Goal: Task Accomplishment & Management: Manage account settings

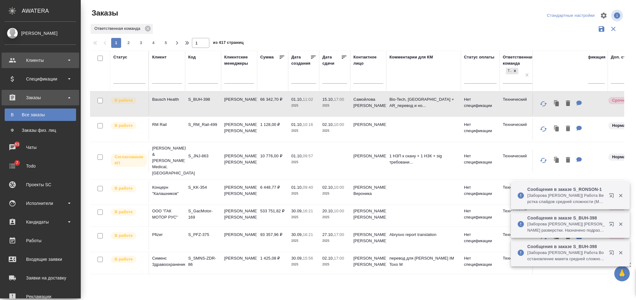
click at [25, 60] on div "Клиенты" at bounding box center [40, 60] width 71 height 9
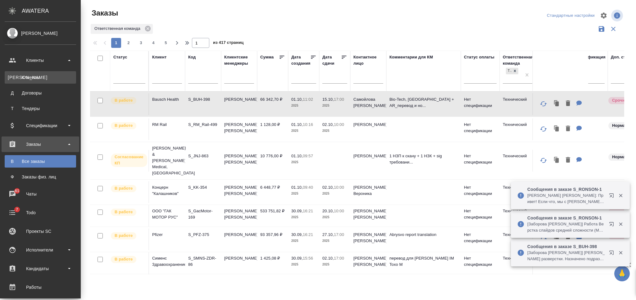
click at [27, 79] on div "Клиенты" at bounding box center [40, 77] width 65 height 6
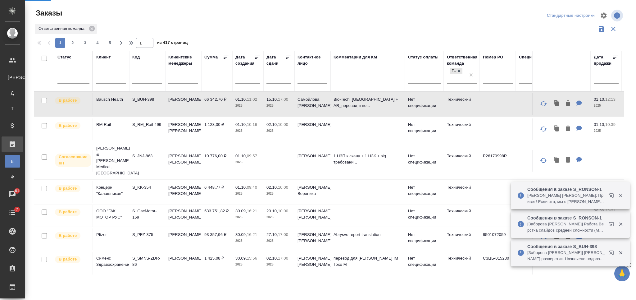
select select "RU"
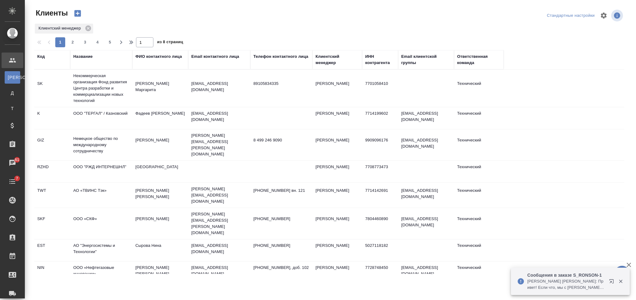
click at [83, 57] on div "Название" at bounding box center [82, 56] width 19 height 6
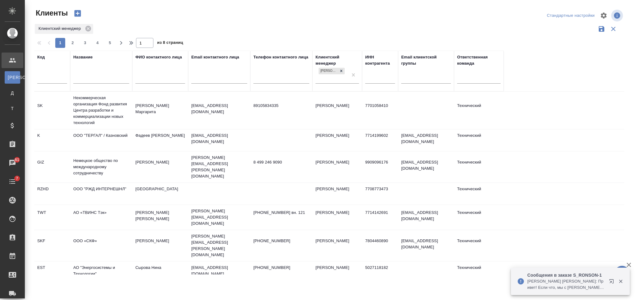
click at [84, 75] on div at bounding box center [101, 79] width 56 height 15
click at [92, 79] on input "text" at bounding box center [101, 79] width 56 height 8
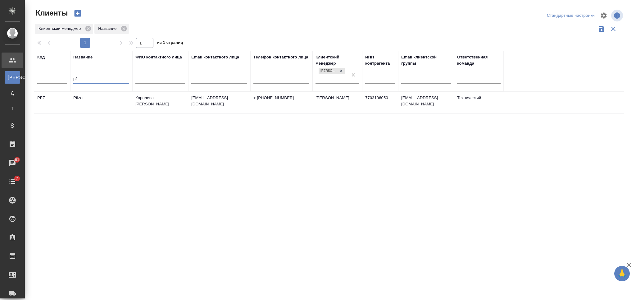
click at [89, 102] on td "Pfizer" at bounding box center [101, 103] width 62 height 22
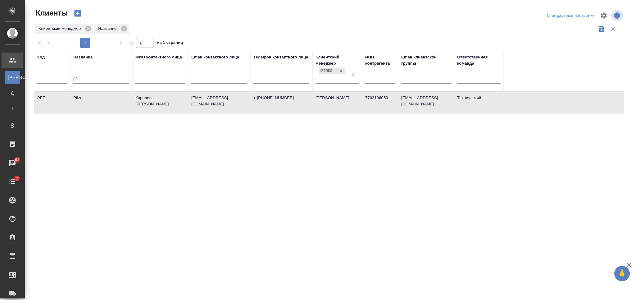
click at [89, 102] on td "Pfizer" at bounding box center [101, 103] width 62 height 22
click at [79, 76] on input "pfi" at bounding box center [101, 79] width 56 height 8
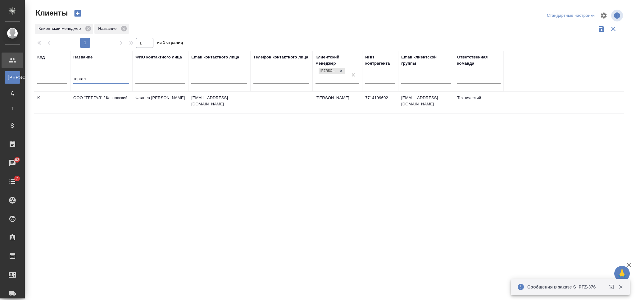
type input "тергал"
click at [91, 107] on td "ООО "ТЕРГАЛ" / Казновский" at bounding box center [101, 103] width 62 height 22
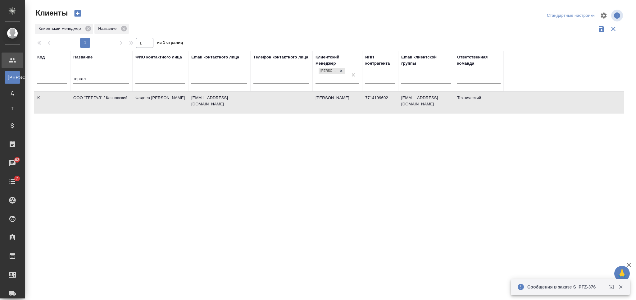
click at [91, 107] on td "ООО "ТЕРГАЛ" / Казновский" at bounding box center [101, 103] width 62 height 22
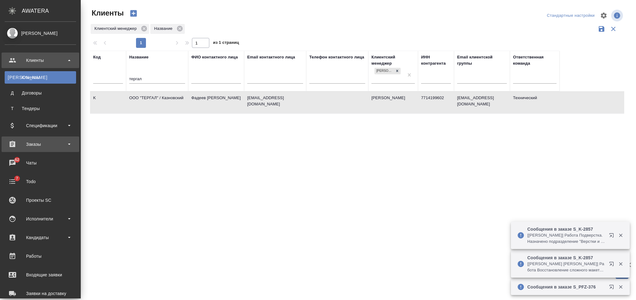
click at [52, 148] on div "Заказы" at bounding box center [40, 143] width 71 height 9
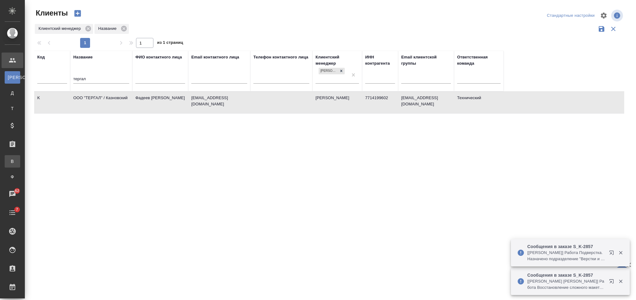
click at [9, 161] on div "Все заказы" at bounding box center [4, 161] width 9 height 6
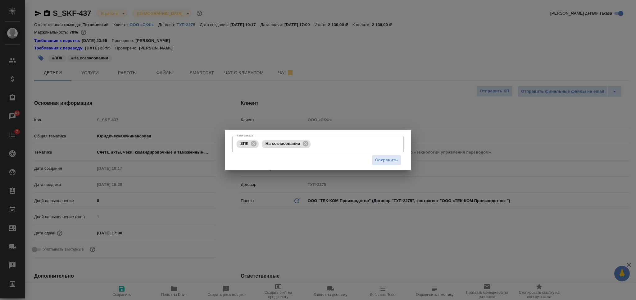
select select "RU"
click at [387, 161] on span "Сохранить" at bounding box center [386, 159] width 23 height 7
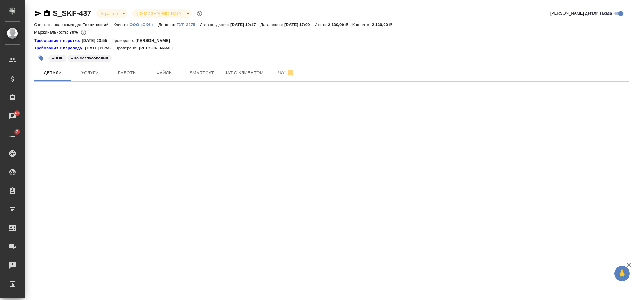
select select "RU"
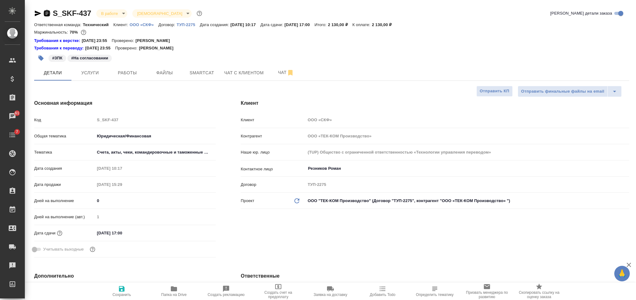
click at [48, 12] on icon "button" at bounding box center [47, 13] width 6 height 6
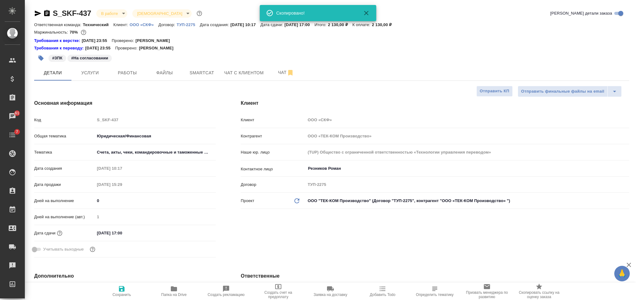
type textarea "x"
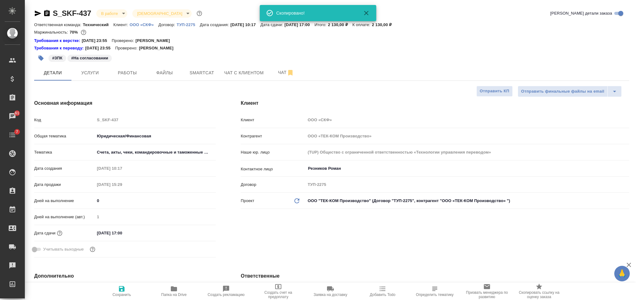
type textarea "x"
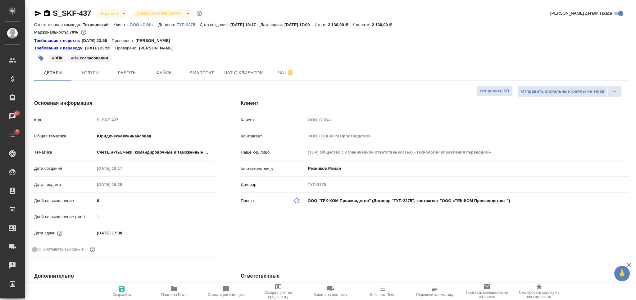
click at [43, 58] on icon "button" at bounding box center [40, 58] width 5 height 5
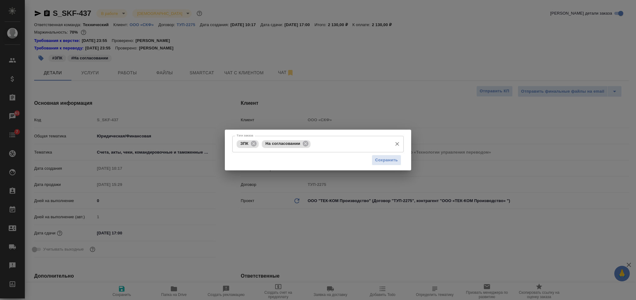
click at [305, 144] on icon at bounding box center [305, 143] width 7 height 7
click at [377, 161] on span "Сохранить" at bounding box center [386, 159] width 23 height 7
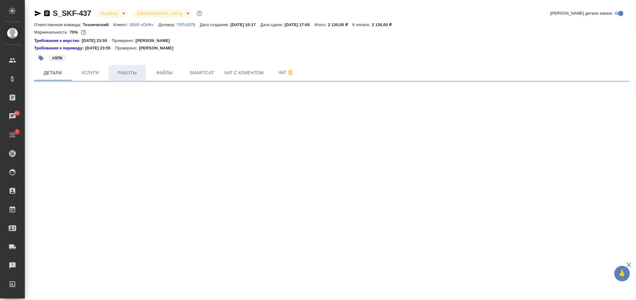
select select "RU"
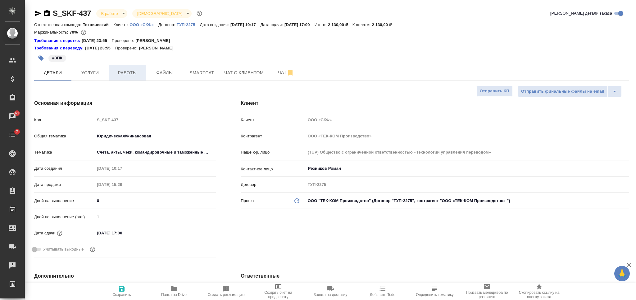
type textarea "x"
click at [141, 76] on span "Работы" at bounding box center [127, 73] width 30 height 8
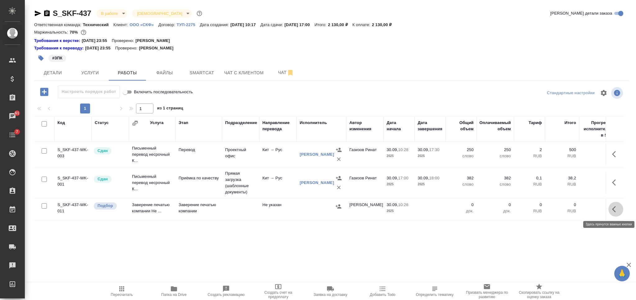
click at [618, 207] on icon "button" at bounding box center [615, 208] width 7 height 7
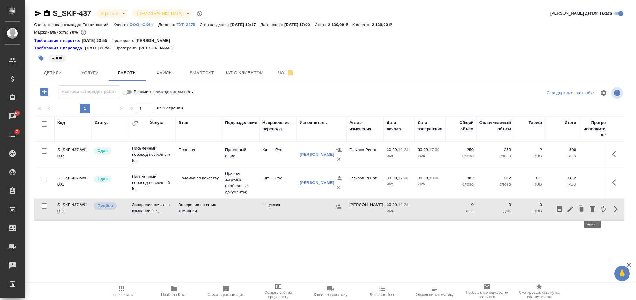
click at [593, 208] on icon "button" at bounding box center [592, 209] width 4 height 6
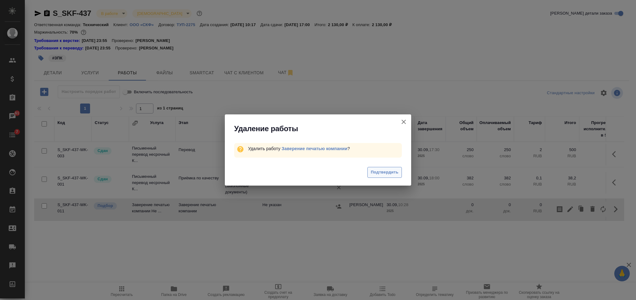
click at [375, 169] on span "Подтвердить" at bounding box center [385, 172] width 28 height 7
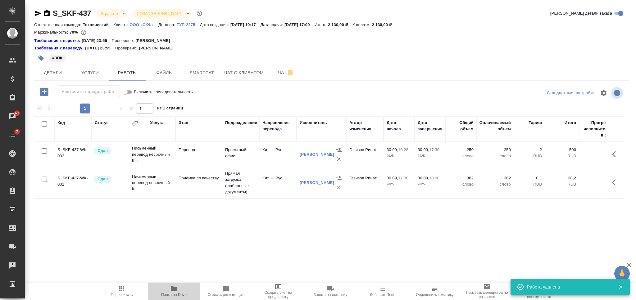
click at [167, 299] on button "Папка на Drive" at bounding box center [174, 290] width 52 height 17
click at [167, 289] on span "Папка на Drive" at bounding box center [174, 291] width 45 height 12
click at [41, 61] on button "button" at bounding box center [41, 58] width 14 height 14
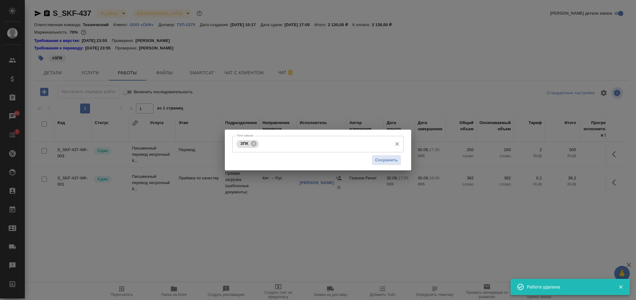
click at [344, 145] on input "Тэги заказа" at bounding box center [324, 143] width 129 height 11
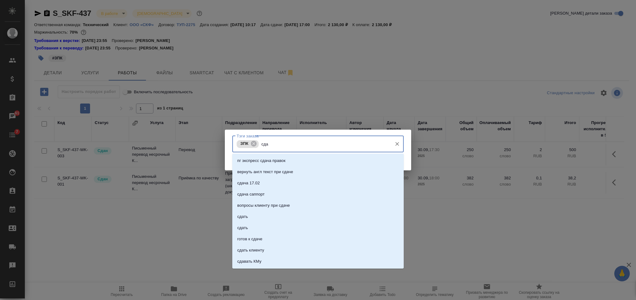
type input "сдан"
click at [343, 191] on li "сдан" at bounding box center [317, 193] width 171 height 11
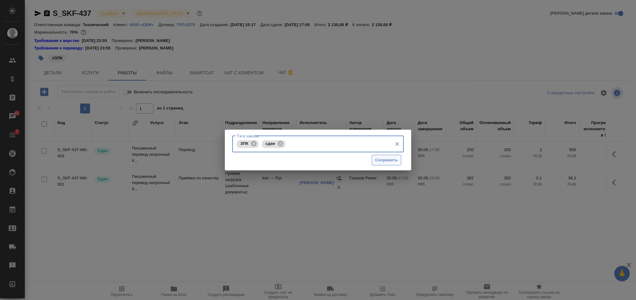
click at [381, 157] on span "Сохранить" at bounding box center [386, 159] width 23 height 7
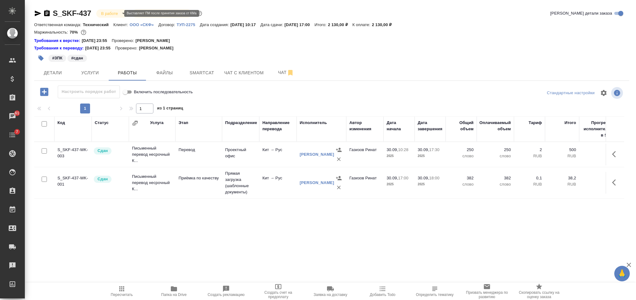
click at [112, 13] on body "🙏 .cls-1 fill:#fff; AWATERA Nikiforova Valeria Клиенты Спецификации Заказы 61 Ч…" at bounding box center [318, 150] width 636 height 300
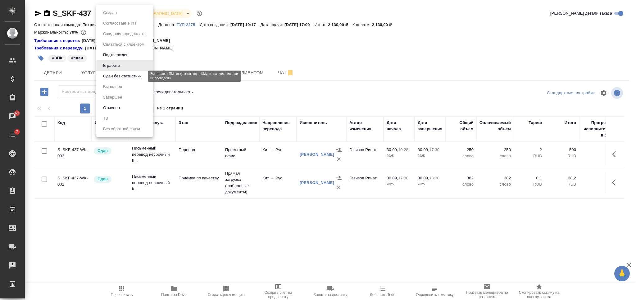
click at [121, 73] on button "Сдан без статистики" at bounding box center [122, 76] width 42 height 7
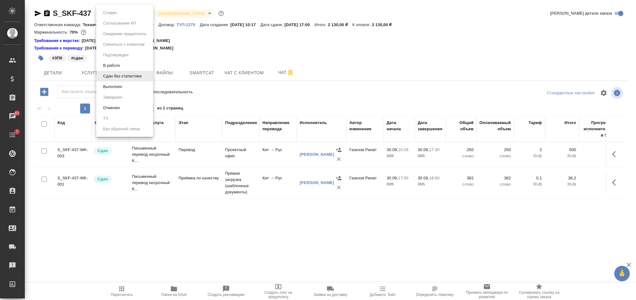
click at [120, 13] on body "🙏 .cls-1 fill:#fff; AWATERA Nikiforova Valeria Клиенты Спецификации Заказы 61 Ч…" at bounding box center [318, 150] width 636 height 300
click at [130, 83] on li "Выполнен" at bounding box center [124, 86] width 57 height 11
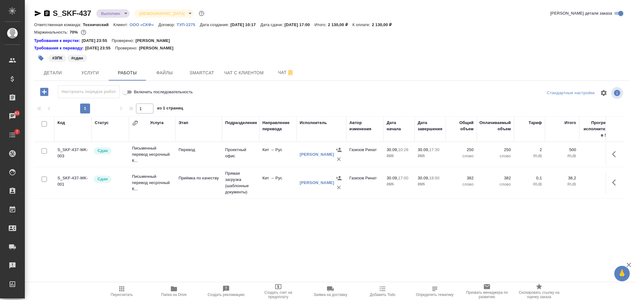
click at [115, 13] on body "🙏 .cls-1 fill:#fff; AWATERA Nikiforova Valeria Клиенты Спецификации Заказы 61 Ч…" at bounding box center [318, 150] width 636 height 300
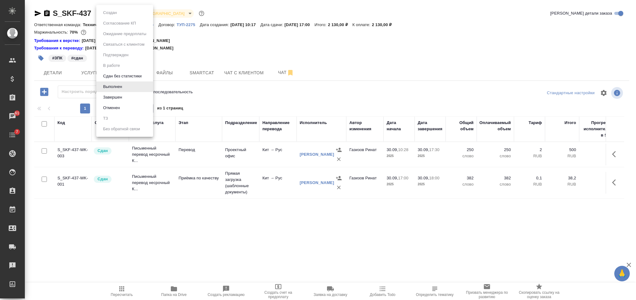
click at [131, 93] on li "Завершен" at bounding box center [124, 97] width 57 height 11
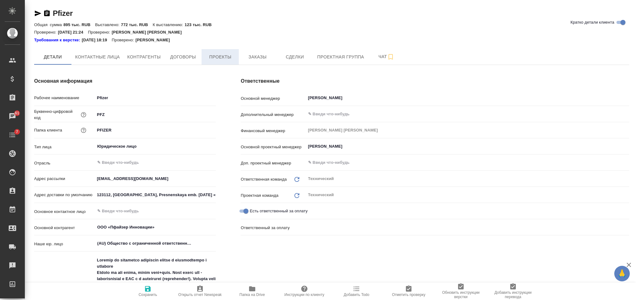
click at [238, 51] on button "Проекты" at bounding box center [219, 57] width 37 height 16
click at [249, 50] on button "Заказы" at bounding box center [257, 57] width 37 height 16
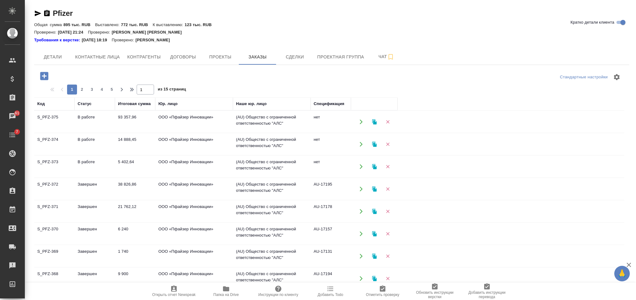
click at [45, 75] on icon "button" at bounding box center [44, 75] width 11 height 11
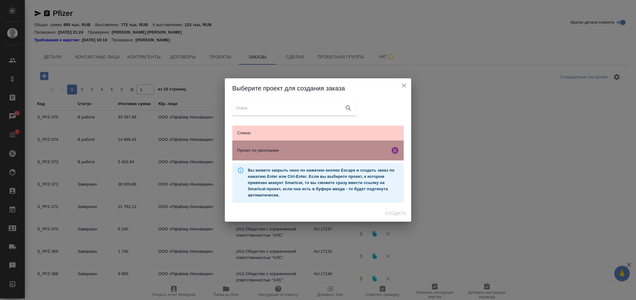
click at [350, 153] on span "Проект по умолчанию" at bounding box center [312, 150] width 150 height 6
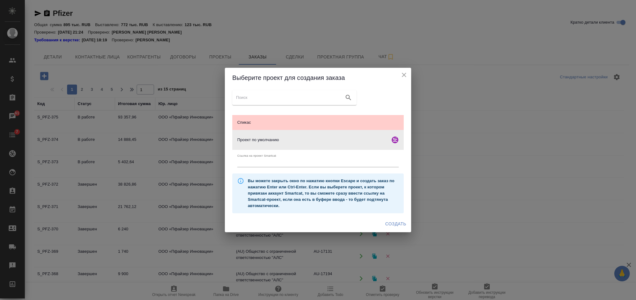
click at [388, 224] on span "Создать" at bounding box center [395, 224] width 21 height 8
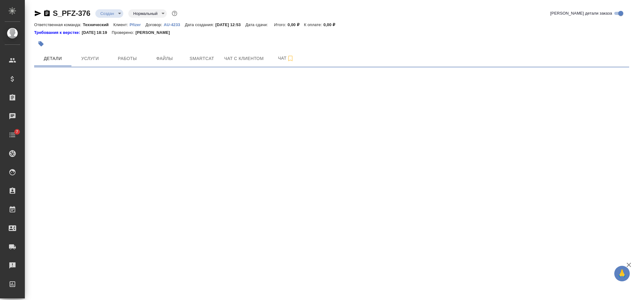
select select "RU"
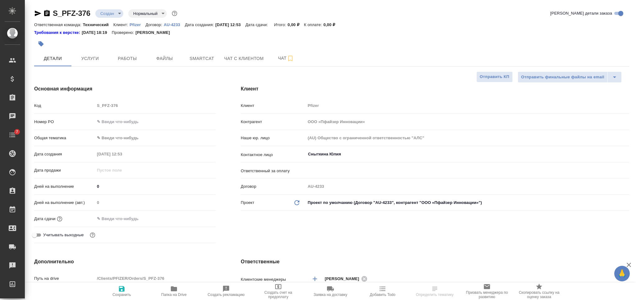
type textarea "x"
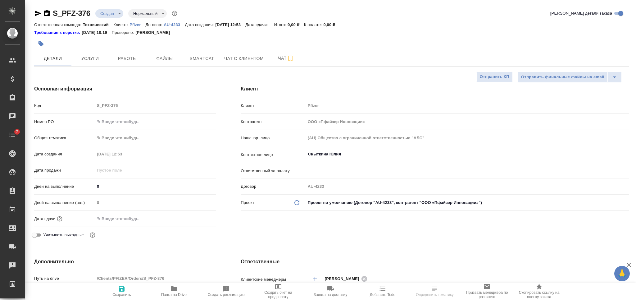
type textarea "x"
click at [171, 59] on span "Файлы" at bounding box center [165, 59] width 30 height 8
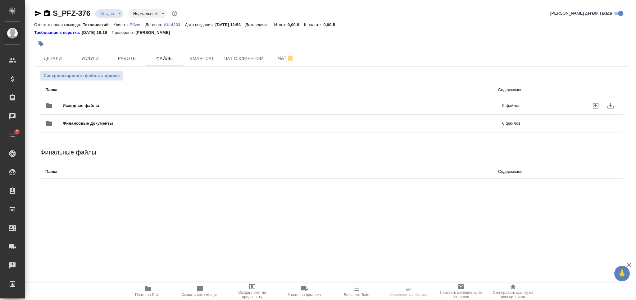
click at [177, 98] on div "Исходные файлы 0 файлов" at bounding box center [282, 105] width 475 height 15
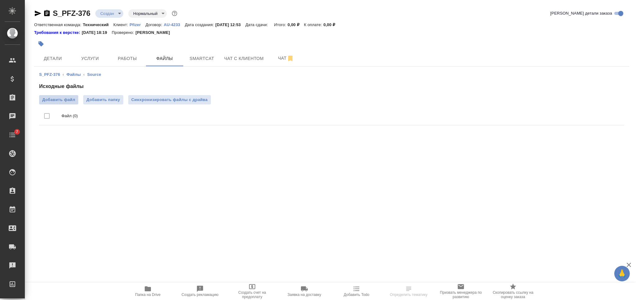
click at [69, 97] on span "Добавить файл" at bounding box center [58, 100] width 33 height 6
click at [0, 0] on input "Добавить файл" at bounding box center [0, 0] width 0 height 0
click at [64, 59] on span "Детали" at bounding box center [53, 59] width 30 height 8
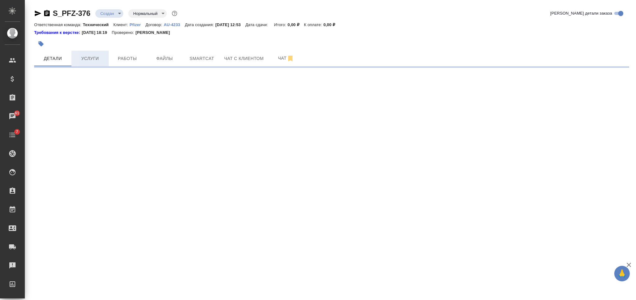
select select "RU"
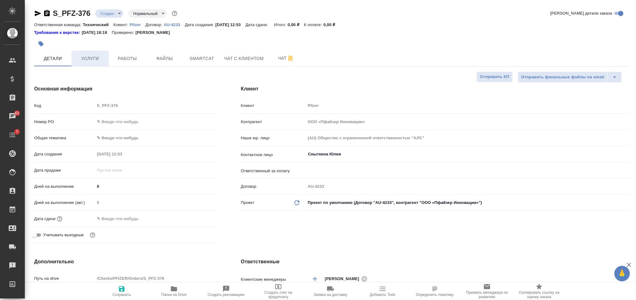
type textarea "x"
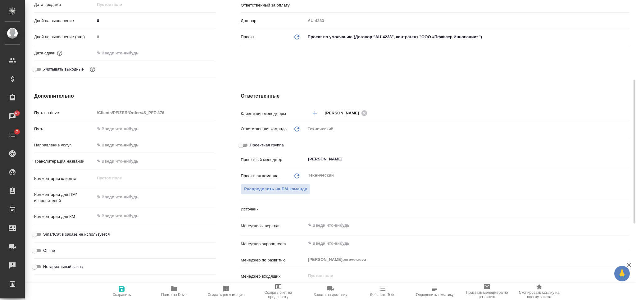
click at [346, 224] on input "text" at bounding box center [456, 224] width 299 height 7
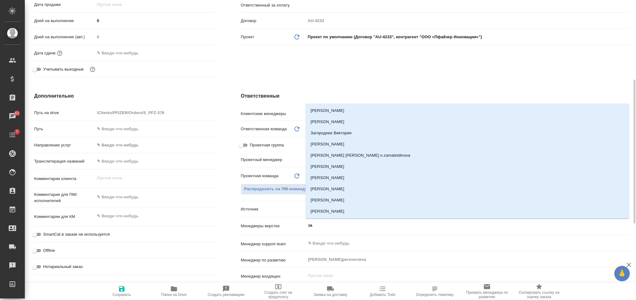
type input "заб"
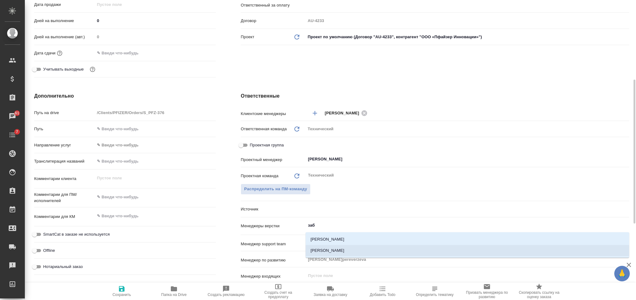
drag, startPoint x: 336, startPoint y: 253, endPoint x: 291, endPoint y: 245, distance: 45.8
click at [337, 254] on li "Заборова Александра" at bounding box center [466, 250] width 323 height 11
type textarea "x"
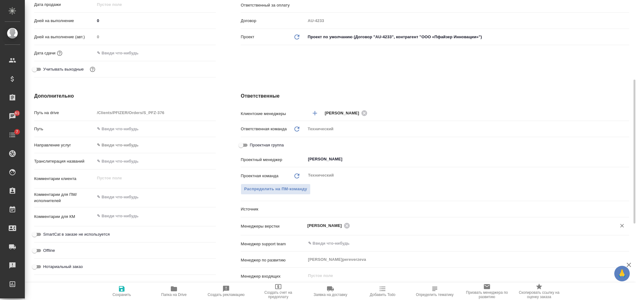
type textarea "x"
click at [131, 195] on textarea at bounding box center [155, 197] width 121 height 11
type textarea "а"
type textarea "x"
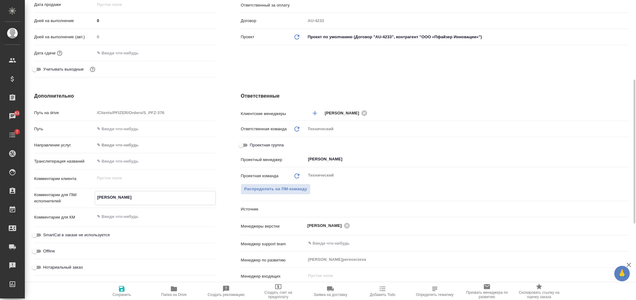
type textarea "x"
type textarea "ан"
type textarea "x"
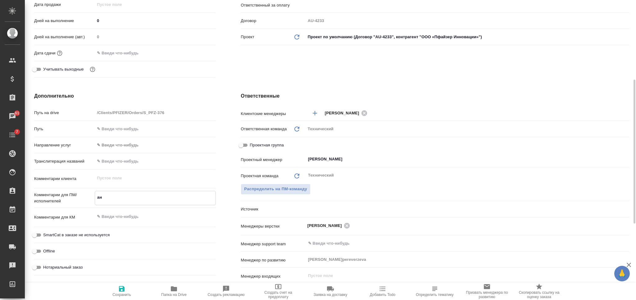
type textarea "ано"
type textarea "x"
type textarea "ан"
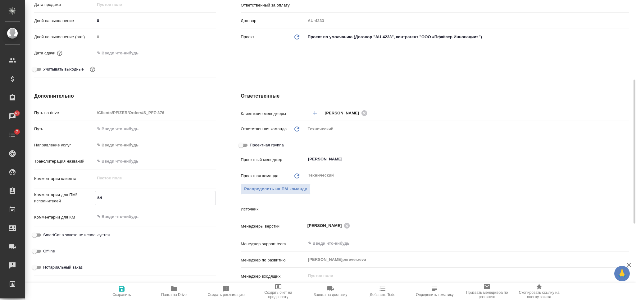
type textarea "x"
type textarea "анг"
type textarea "x"
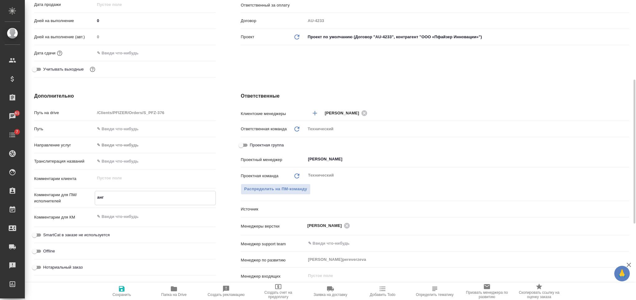
type textarea "x"
type textarea "англ"
type textarea "x"
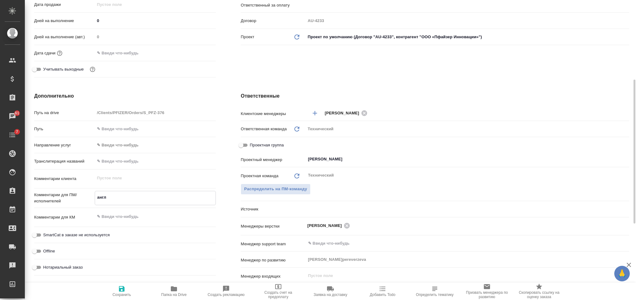
type textarea "x"
type textarea "англ-"
type textarea "x"
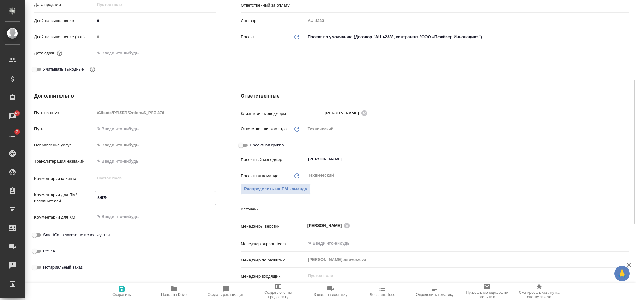
type textarea "x"
type textarea "англ-р"
type textarea "x"
type textarea "англ-ру"
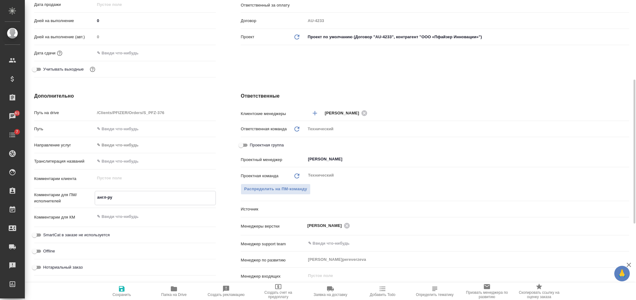
type textarea "x"
type textarea "англ-рус"
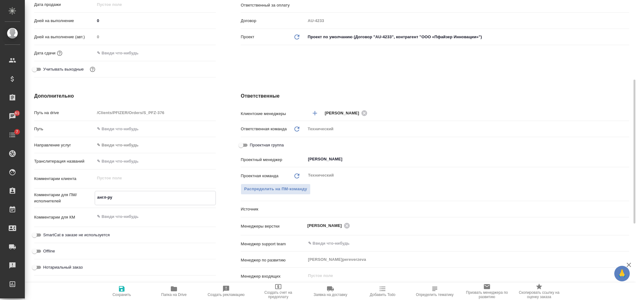
type textarea "x"
type textarea "англ-рус"
type textarea "x"
click at [122, 289] on icon "button" at bounding box center [122, 289] width 6 height 6
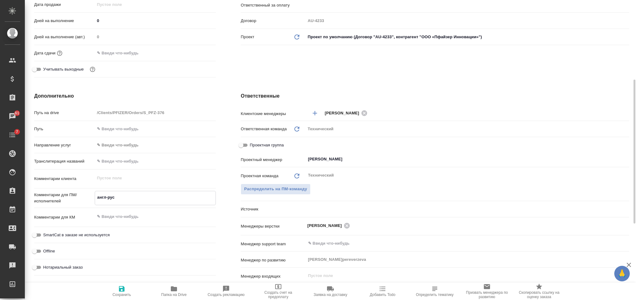
type textarea "x"
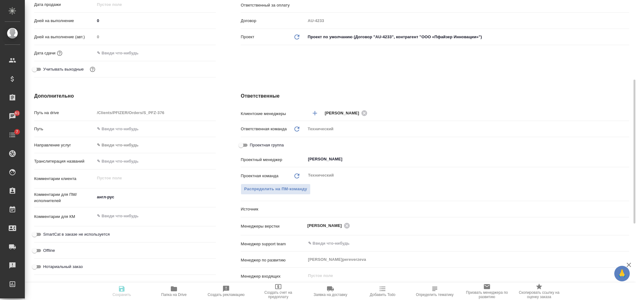
type textarea "x"
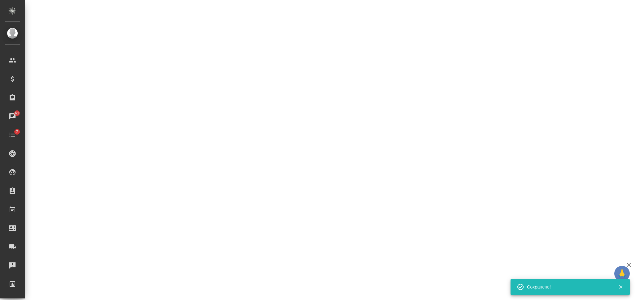
select select "RU"
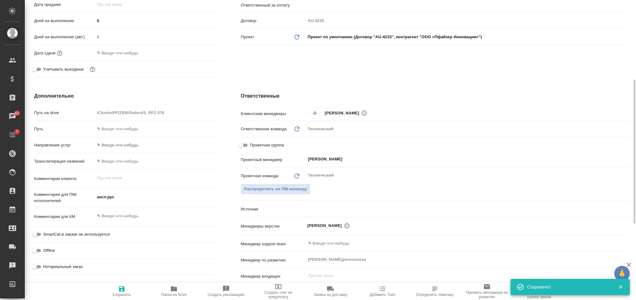
type textarea "x"
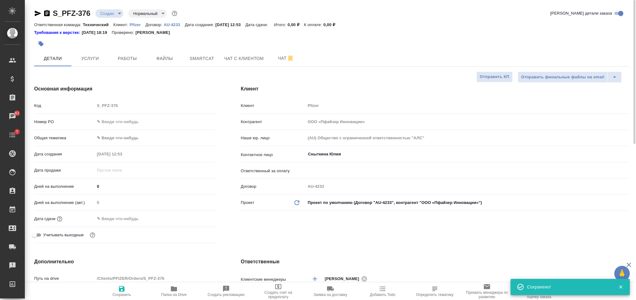
click at [114, 16] on body "🙏 .cls-1 fill:#fff; AWATERA Nikiforova Valeria Клиенты Спецификации Заказы 61 Ч…" at bounding box center [318, 150] width 636 height 300
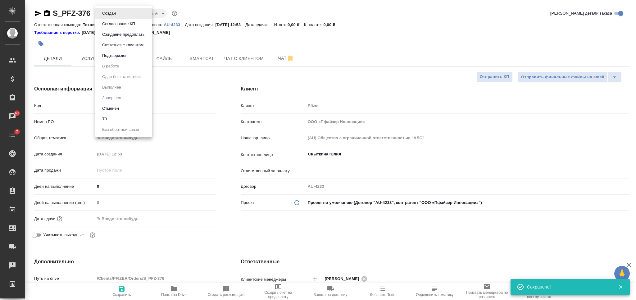
click at [124, 122] on li "ТЗ" at bounding box center [123, 119] width 57 height 11
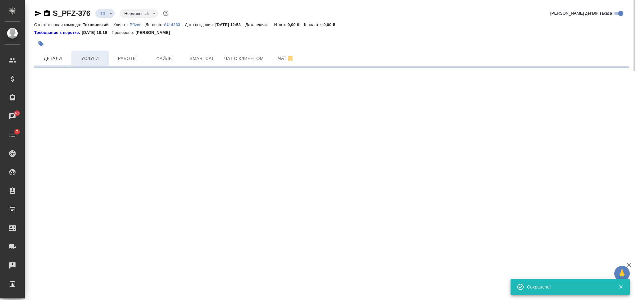
select select "RU"
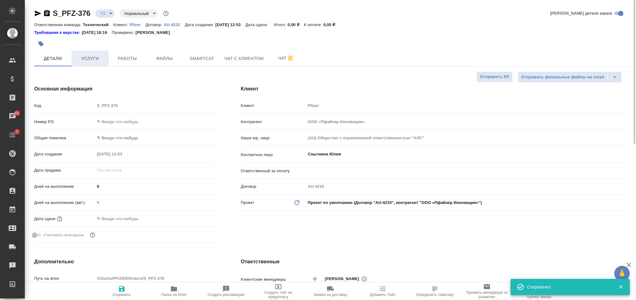
type textarea "x"
click at [96, 61] on span "Услуги" at bounding box center [90, 59] width 30 height 8
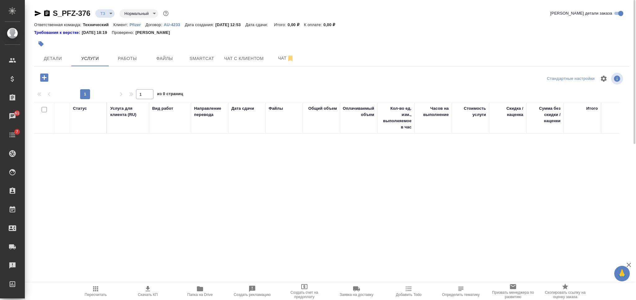
click at [45, 78] on icon "button" at bounding box center [44, 77] width 11 height 11
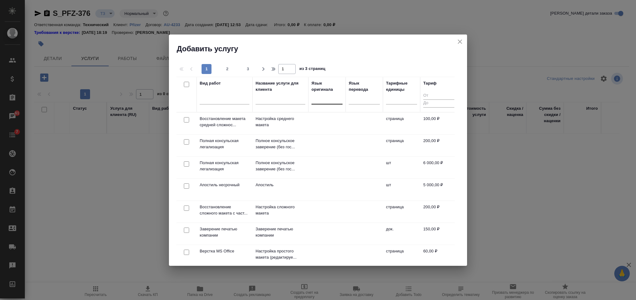
click at [327, 99] on div at bounding box center [326, 97] width 31 height 9
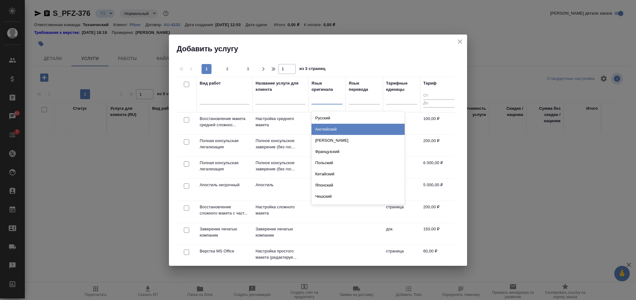
click at [330, 126] on div "Английский" at bounding box center [357, 129] width 93 height 11
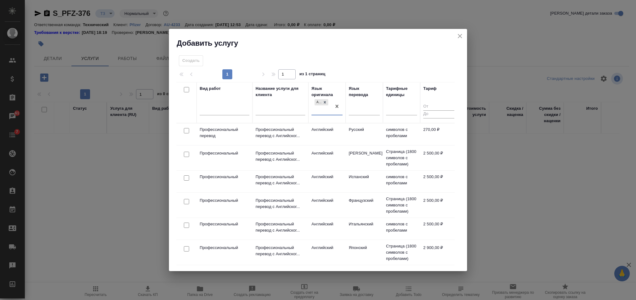
click at [189, 131] on div at bounding box center [186, 130] width 14 height 9
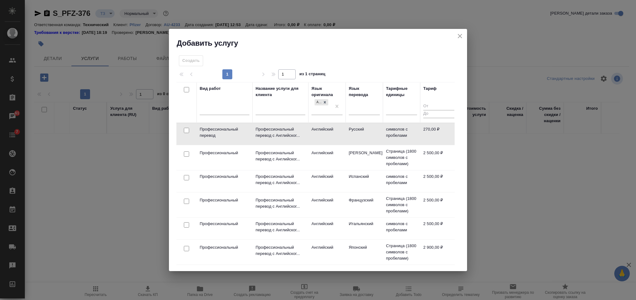
click at [187, 129] on input "checkbox" at bounding box center [186, 130] width 5 height 5
checkbox input "true"
click at [428, 63] on span "Создать услуги" at bounding box center [435, 62] width 33 height 7
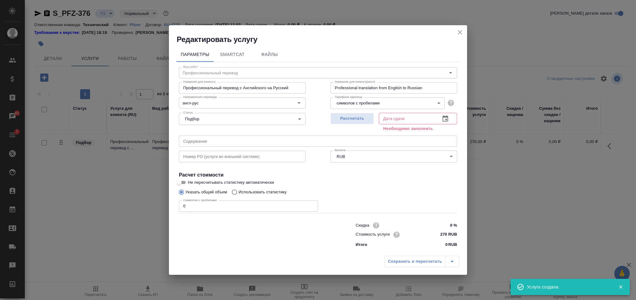
drag, startPoint x: 340, startPoint y: 120, endPoint x: 238, endPoint y: 164, distance: 111.4
click at [341, 120] on span "Рассчитать" at bounding box center [352, 118] width 37 height 7
type input "01.10.2025 12:54"
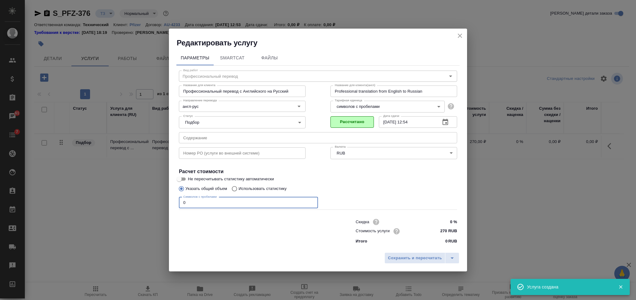
drag, startPoint x: 192, startPoint y: 205, endPoint x: 161, endPoint y: 205, distance: 30.4
click at [162, 206] on div "Редактировать услугу Параметры SmartCat Файлы Вид работ Профессиональный перево…" at bounding box center [318, 150] width 636 height 300
type input "1800"
click at [395, 254] on span "Сохранить и пересчитать" at bounding box center [415, 257] width 54 height 7
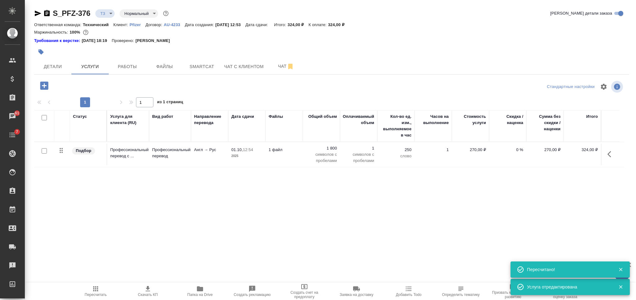
click at [46, 117] on input "checkbox" at bounding box center [44, 117] width 5 height 5
checkbox input "true"
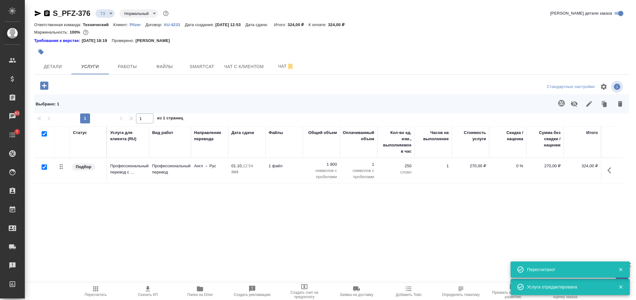
click at [562, 101] on icon "button" at bounding box center [561, 102] width 7 height 7
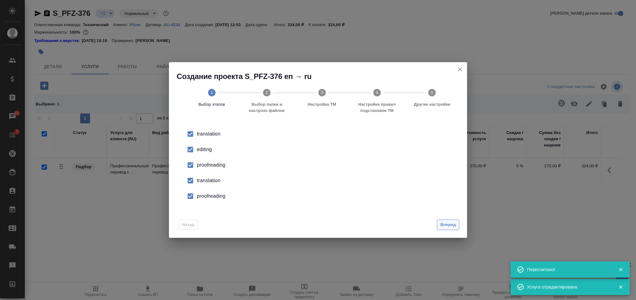
click at [454, 226] on span "Вперед" at bounding box center [448, 224] width 16 height 7
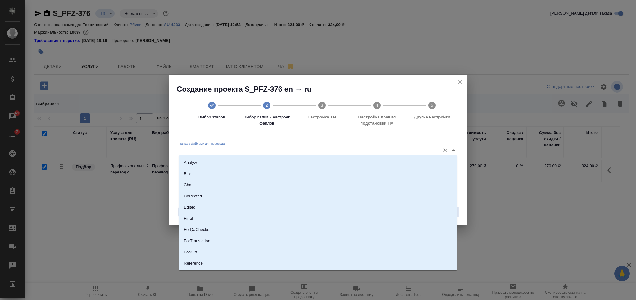
click at [408, 147] on input "Папка с файлами для перевода" at bounding box center [308, 149] width 258 height 7
click at [301, 241] on li "Source" at bounding box center [318, 242] width 278 height 11
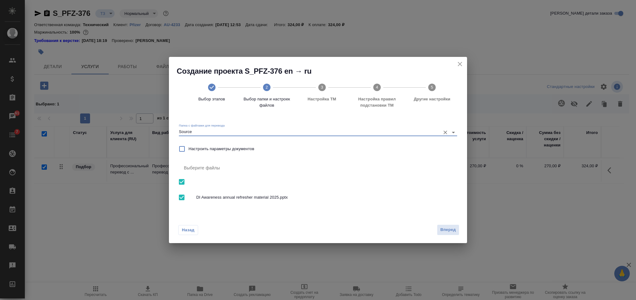
type input "Source"
click at [440, 227] on span "Вперед" at bounding box center [448, 229] width 16 height 7
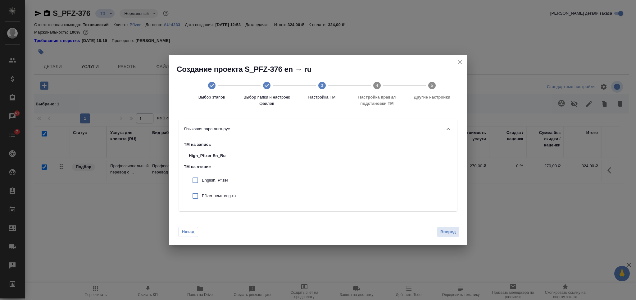
click at [197, 180] on input "checkbox" at bounding box center [195, 180] width 13 height 13
checkbox input "true"
click at [197, 191] on input "checkbox" at bounding box center [195, 195] width 13 height 13
checkbox input "true"
click at [448, 226] on button "Вперед" at bounding box center [448, 231] width 22 height 11
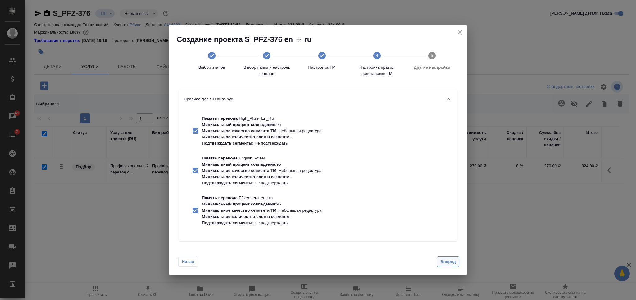
click at [448, 257] on button "Вперед" at bounding box center [448, 261] width 22 height 11
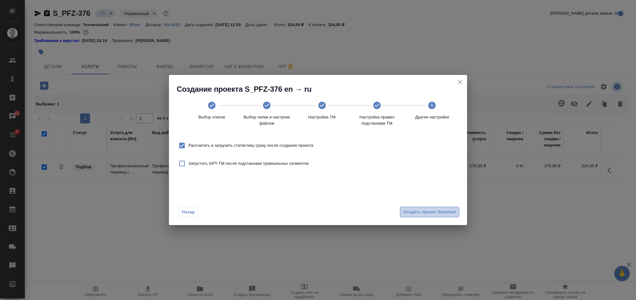
click at [439, 212] on span "Создать проект Smartcat" at bounding box center [429, 211] width 52 height 7
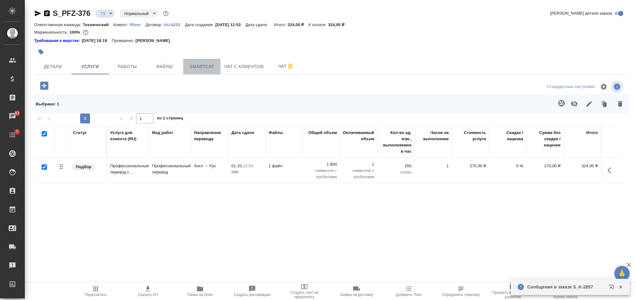
click at [202, 66] on span "Smartcat" at bounding box center [202, 67] width 30 height 8
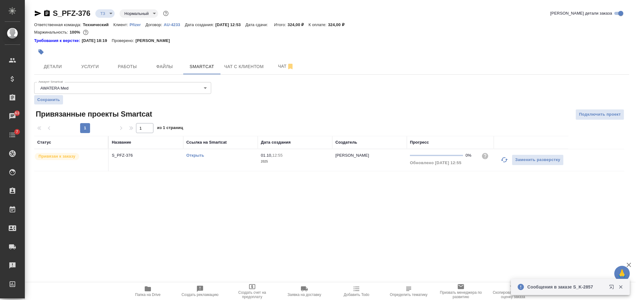
click at [201, 157] on link "Открыть" at bounding box center [195, 155] width 18 height 5
click at [97, 70] on button "Услуги" at bounding box center [89, 67] width 37 height 16
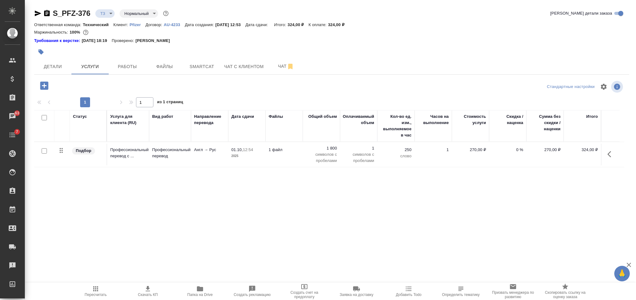
click at [295, 164] on td "1 файл" at bounding box center [283, 154] width 37 height 22
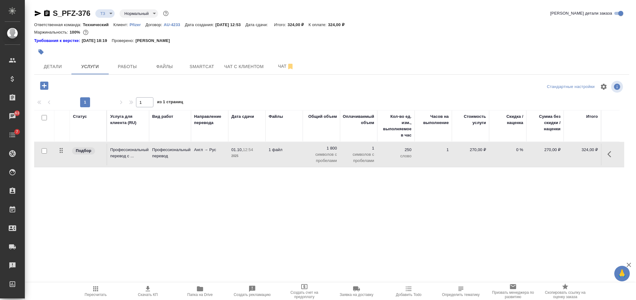
click at [295, 164] on td "1 файл" at bounding box center [283, 154] width 37 height 22
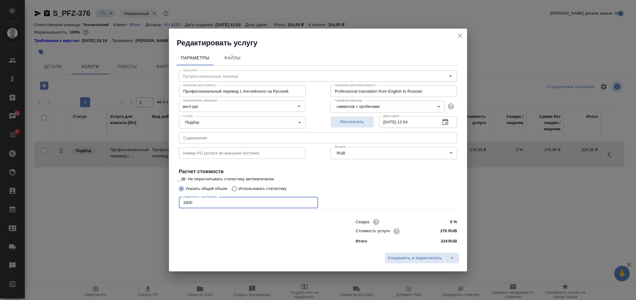
click at [183, 204] on input "1800" at bounding box center [248, 202] width 139 height 11
paste input "7798"
type input "7798"
click at [401, 259] on span "Сохранить и пересчитать" at bounding box center [415, 257] width 54 height 7
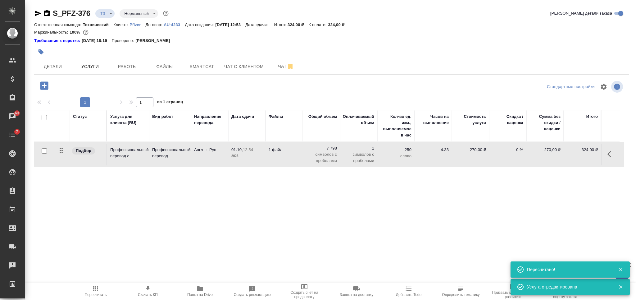
type input "new"
click at [284, 68] on span "Чат" at bounding box center [286, 66] width 30 height 8
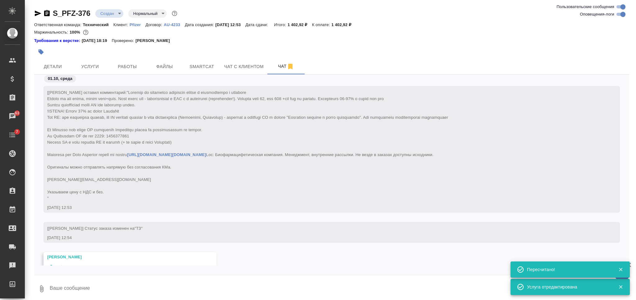
scroll to position [85, 0]
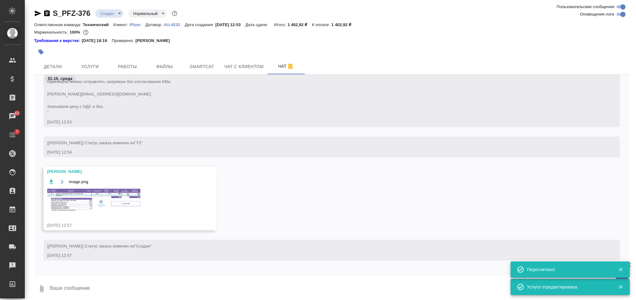
click at [129, 211] on img at bounding box center [93, 199] width 93 height 23
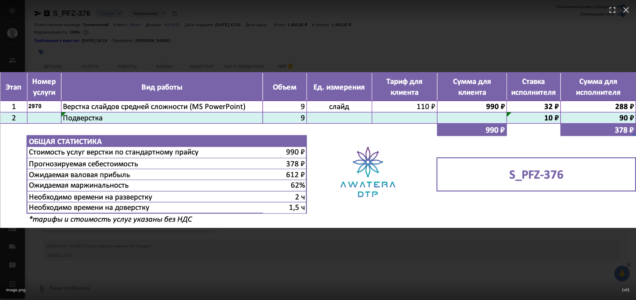
click at [257, 245] on div "image.png 1 of 1" at bounding box center [318, 150] width 636 height 300
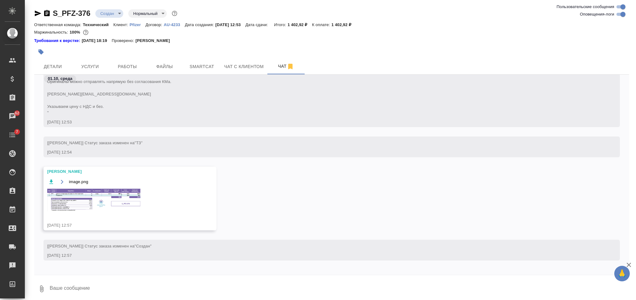
click at [91, 53] on div at bounding box center [232, 52] width 396 height 14
click at [89, 62] on button "Услуги" at bounding box center [89, 67] width 37 height 16
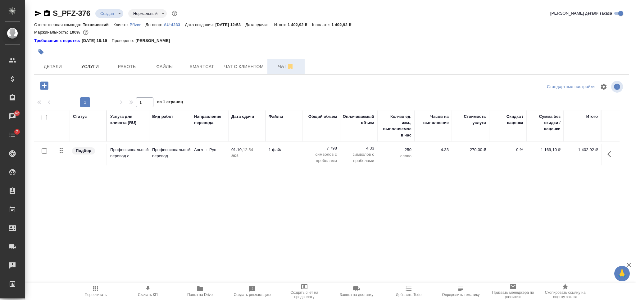
click at [276, 60] on button "Чат" at bounding box center [285, 67] width 37 height 16
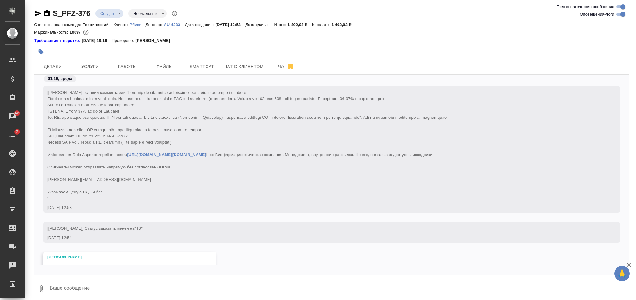
scroll to position [108, 0]
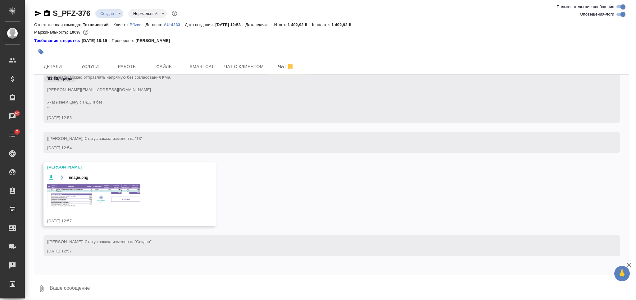
click at [128, 197] on img at bounding box center [93, 195] width 93 height 23
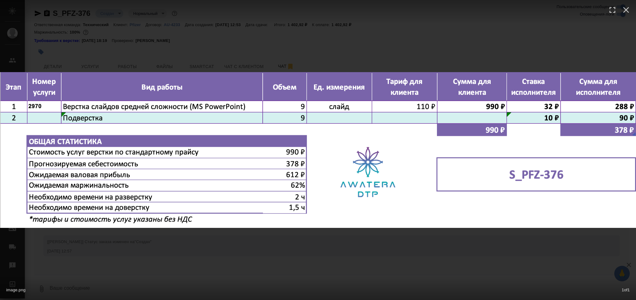
click at [294, 251] on div "image.png 1 of 1" at bounding box center [318, 150] width 636 height 300
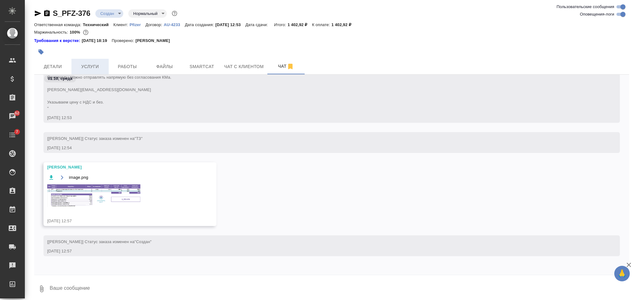
click at [88, 61] on button "Услуги" at bounding box center [89, 67] width 37 height 16
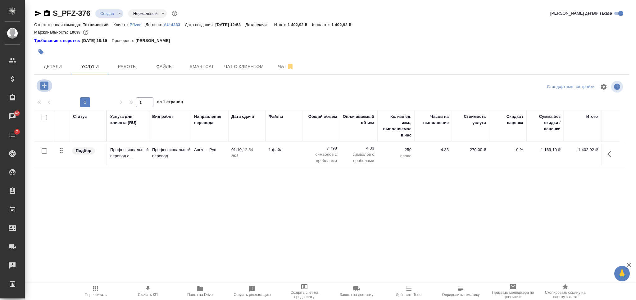
click at [46, 85] on icon "button" at bounding box center [44, 85] width 11 height 11
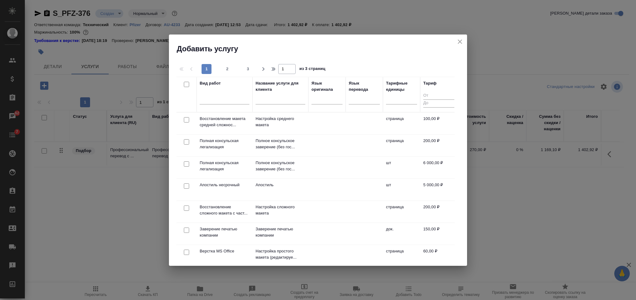
click at [275, 102] on input "text" at bounding box center [281, 100] width 50 height 8
click at [186, 118] on input "checkbox" at bounding box center [186, 119] width 5 height 5
checkbox input "true"
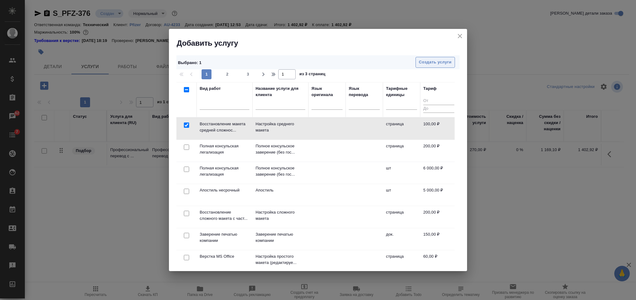
click at [427, 57] on button "Создать услуги" at bounding box center [434, 62] width 39 height 11
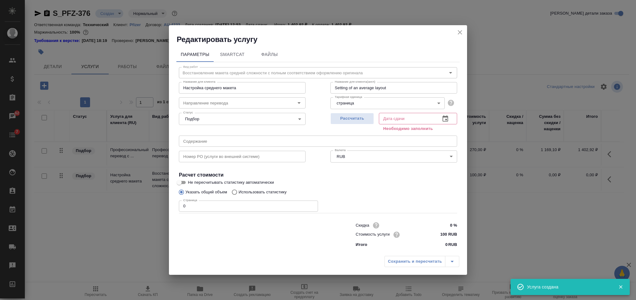
click at [159, 206] on div "Редактировать услугу Параметры SmartCat Файлы Вид работ Восстановление макета с…" at bounding box center [318, 150] width 636 height 300
type input "9"
click at [344, 118] on span "Рассчитать" at bounding box center [352, 118] width 37 height 7
type input "01.10.2025 13:54"
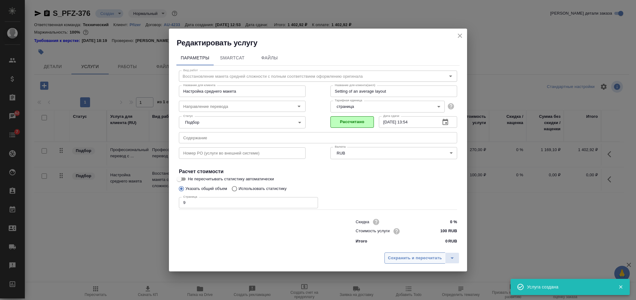
click at [409, 255] on span "Сохранить и пересчитать" at bounding box center [415, 257] width 54 height 7
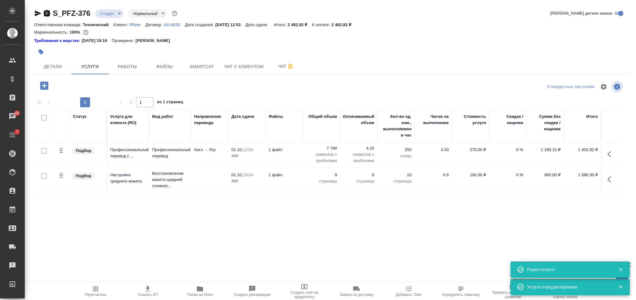
click at [48, 12] on icon "button" at bounding box center [47, 13] width 6 height 6
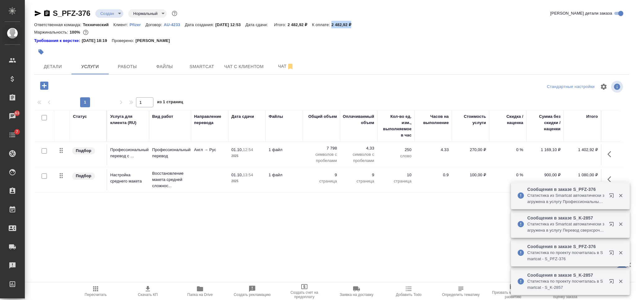
drag, startPoint x: 339, startPoint y: 25, endPoint x: 361, endPoint y: 23, distance: 22.2
click at [356, 23] on p "2 482,92 ₽" at bounding box center [343, 24] width 25 height 5
copy p "2 482,92 ₽"
click at [66, 59] on button "Детали" at bounding box center [52, 67] width 37 height 16
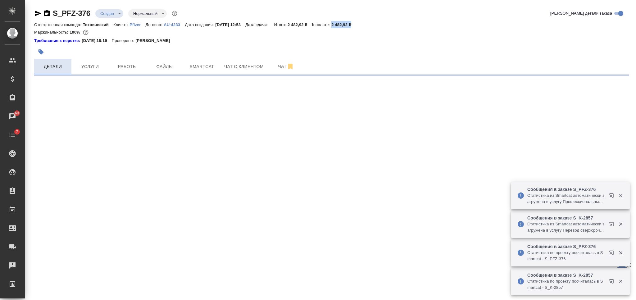
select select "RU"
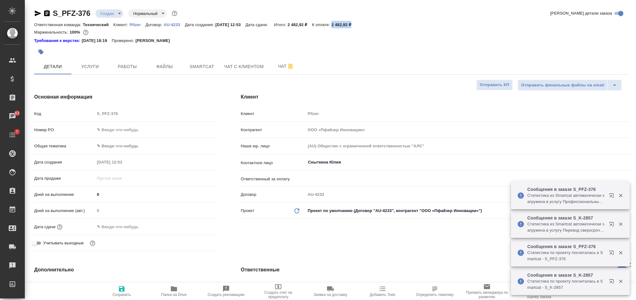
type textarea "x"
click at [124, 285] on icon "button" at bounding box center [121, 288] width 7 height 7
type textarea "x"
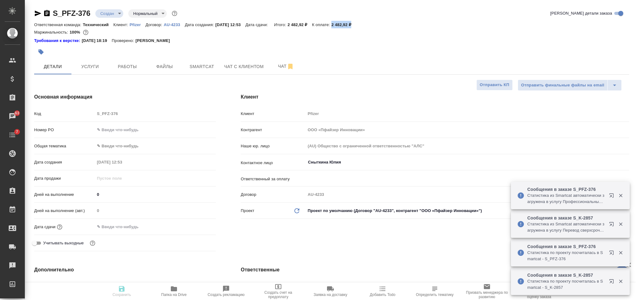
type textarea "x"
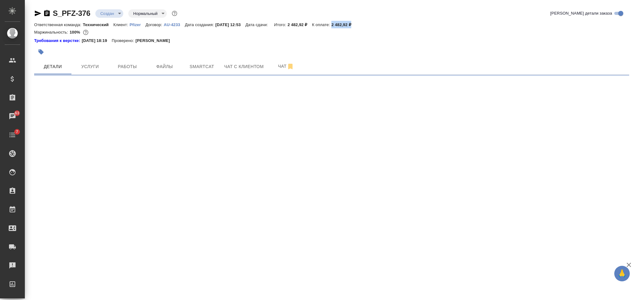
select select "RU"
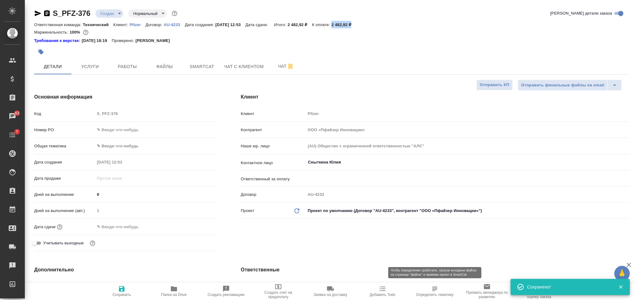
type textarea "x"
click at [434, 286] on icon "button" at bounding box center [434, 288] width 7 height 7
type textarea "x"
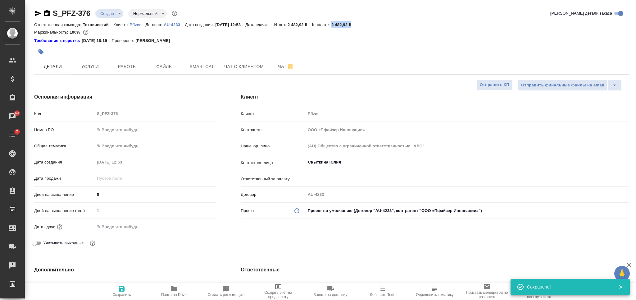
type textarea "x"
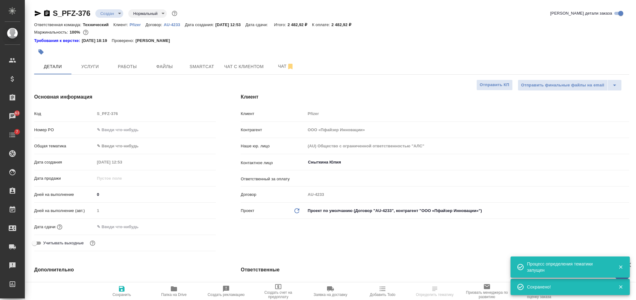
drag, startPoint x: 106, startPoint y: 193, endPoint x: 93, endPoint y: 195, distance: 13.8
click at [93, 195] on div "Дней на выполнение 0" at bounding box center [125, 194] width 182 height 11
type input "2"
type textarea "x"
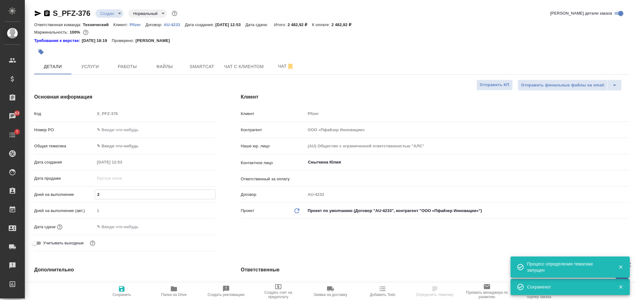
type textarea "x"
type input "2"
click at [132, 293] on span "Сохранить" at bounding box center [121, 291] width 45 height 12
type textarea "x"
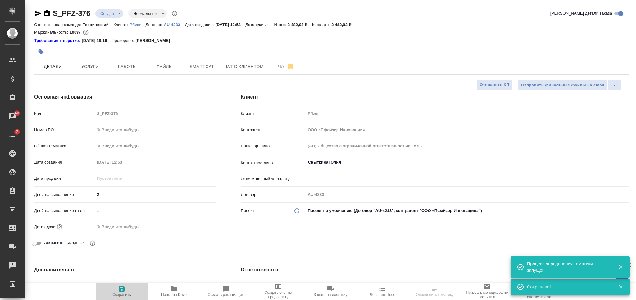
type textarea "x"
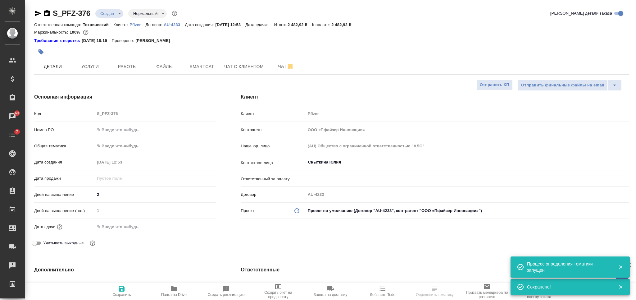
type textarea "x"
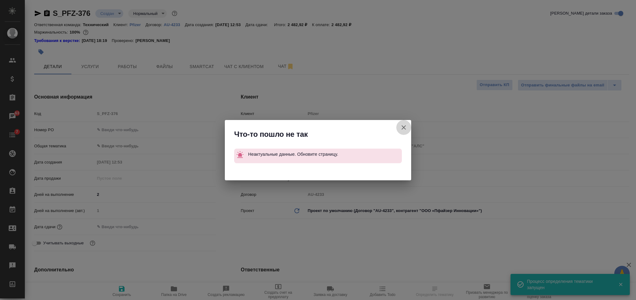
click at [405, 126] on icon "button" at bounding box center [403, 127] width 7 height 7
type textarea "x"
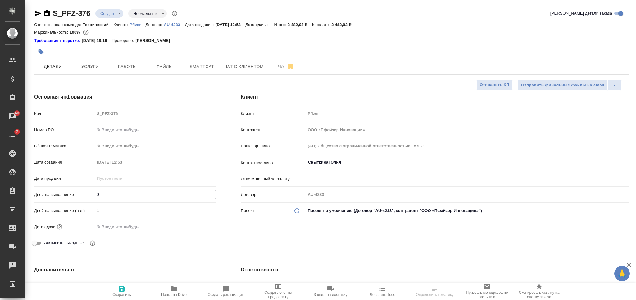
drag, startPoint x: 103, startPoint y: 192, endPoint x: 93, endPoint y: 192, distance: 9.6
click at [95, 192] on div "2" at bounding box center [155, 194] width 121 height 10
type input "1"
type textarea "x"
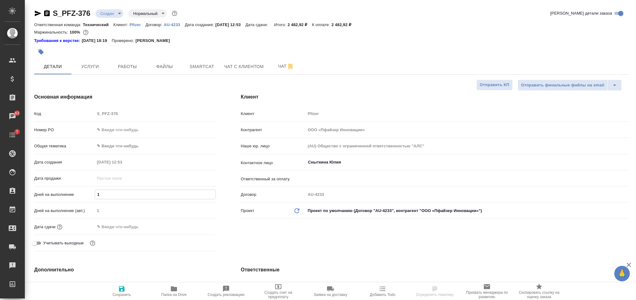
type textarea "x"
type input "1"
click at [101, 69] on span "Услуги" at bounding box center [90, 67] width 30 height 8
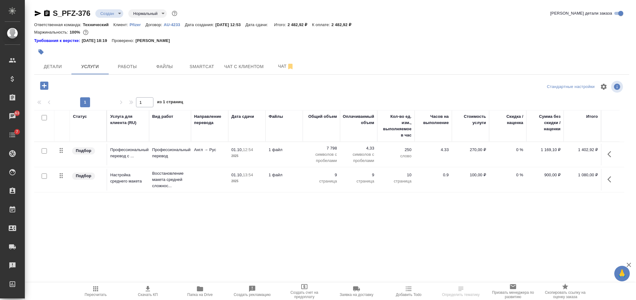
click at [148, 290] on icon "button" at bounding box center [147, 288] width 7 height 7
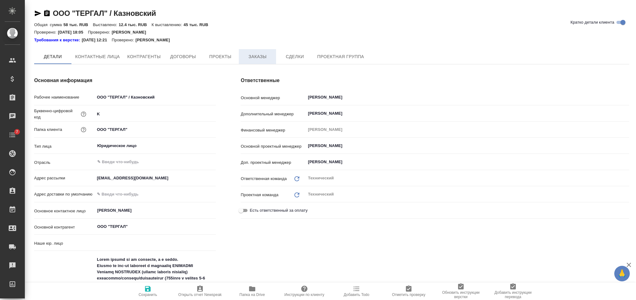
type textarea "x"
click at [251, 53] on span "Заказы" at bounding box center [257, 57] width 30 height 8
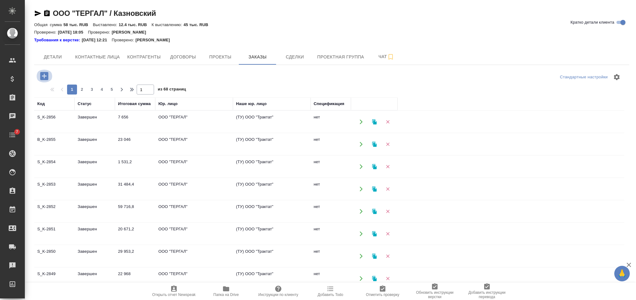
click at [45, 73] on icon "button" at bounding box center [44, 76] width 8 height 8
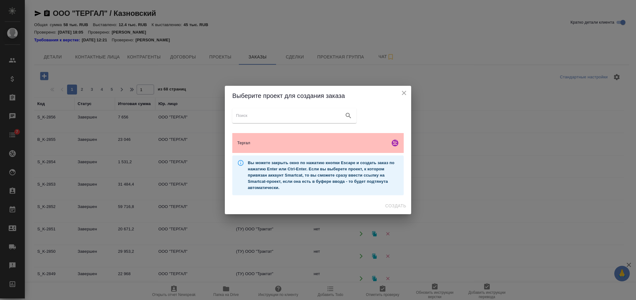
click at [371, 135] on div "Тергал" at bounding box center [317, 143] width 171 height 20
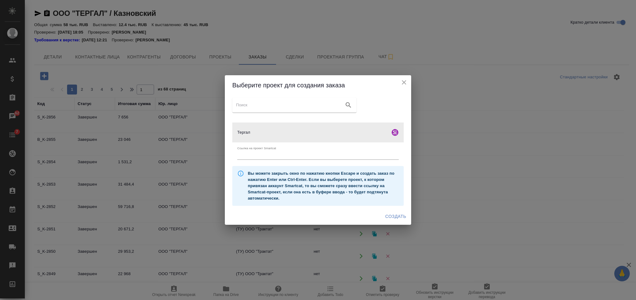
click at [394, 217] on span "Создать" at bounding box center [395, 216] width 21 height 8
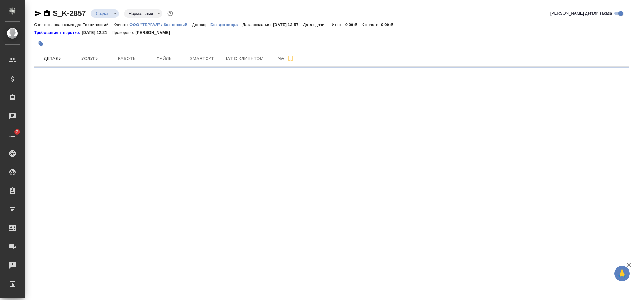
select select "RU"
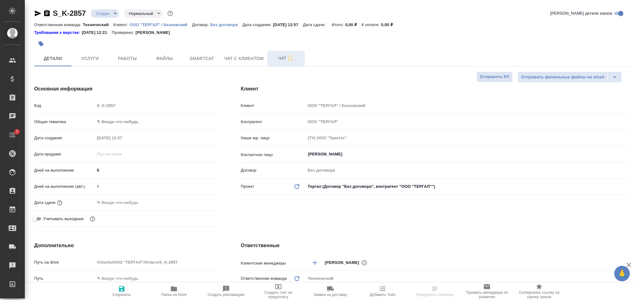
type textarea "x"
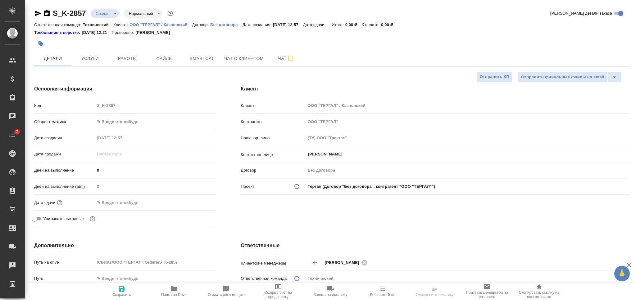
type textarea "x"
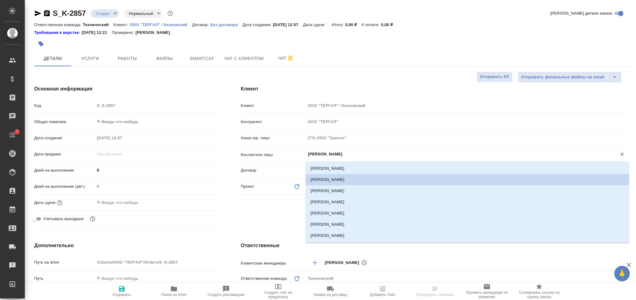
click at [340, 155] on input "[PERSON_NAME]" at bounding box center [456, 153] width 299 height 7
click at [344, 190] on li "[PERSON_NAME]" at bounding box center [466, 190] width 323 height 11
type input "[PERSON_NAME]"
type textarea "x"
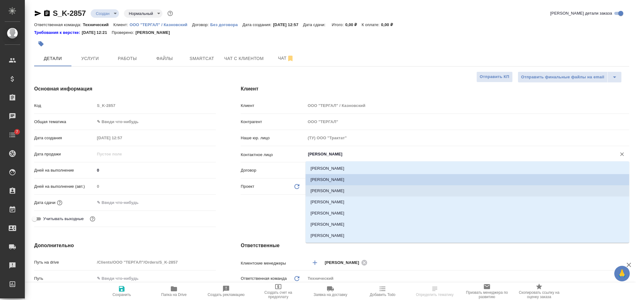
type textarea "x"
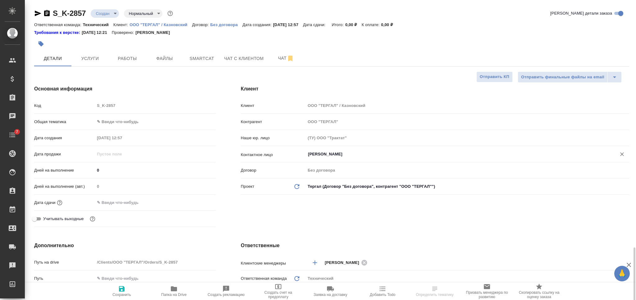
scroll to position [165, 0]
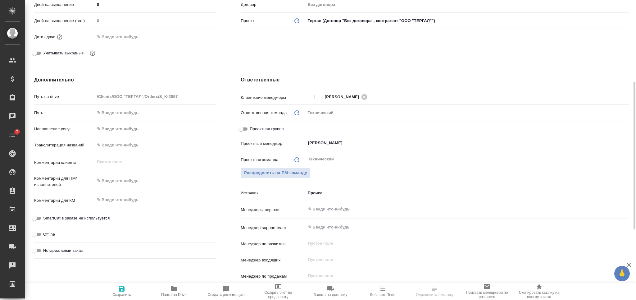
type textarea "x"
click at [132, 184] on textarea at bounding box center [155, 180] width 121 height 11
type textarea "н"
type textarea "x"
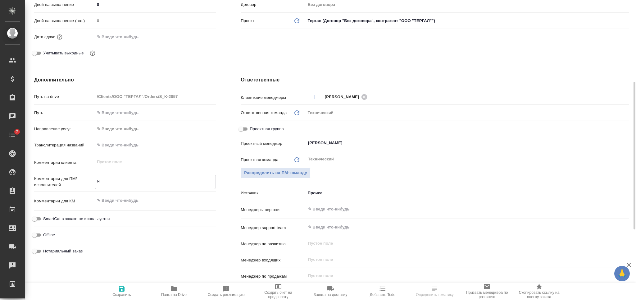
type textarea "x"
type textarea "не"
type textarea "x"
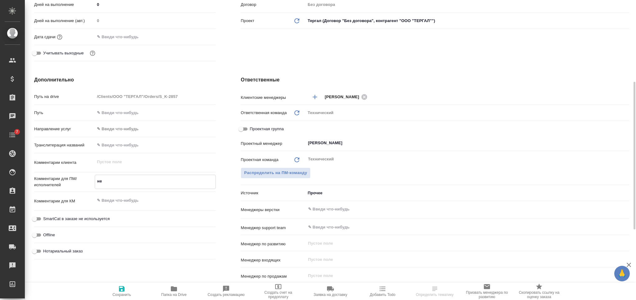
type textarea "нем"
type textarea "x"
type textarea "нем-"
type textarea "x"
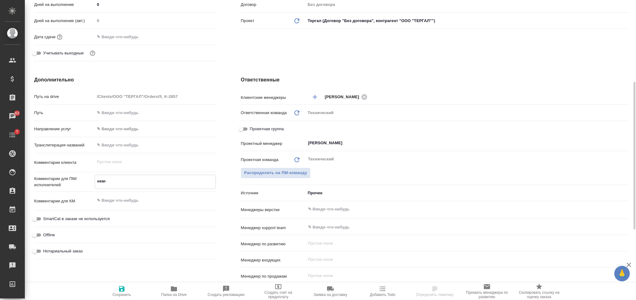
type textarea "нем-р"
type textarea "x"
type textarea "нем-ру"
type textarea "x"
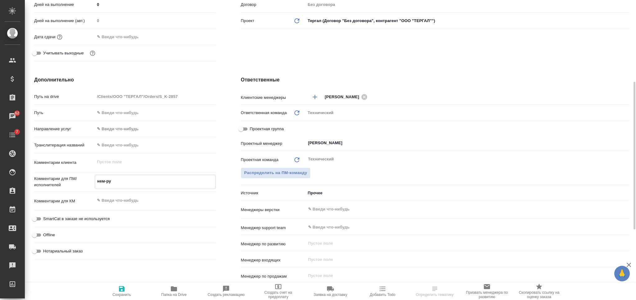
type textarea "нем-рус"
type textarea "x"
type textarea "нем-рус,"
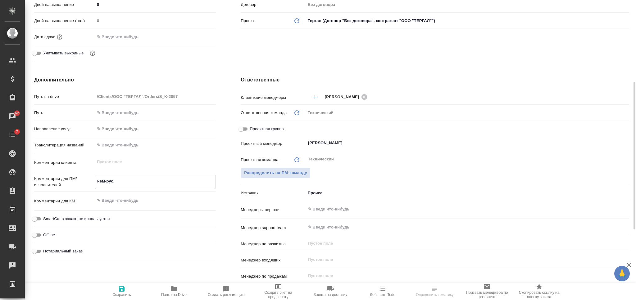
type textarea "x"
type textarea "нем-рус,"
type textarea "x"
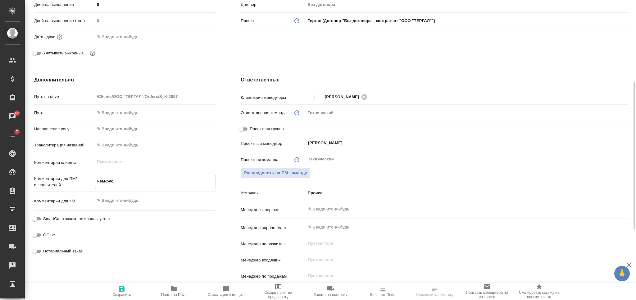
type textarea "x"
type textarea "нем-рус, р"
type textarea "x"
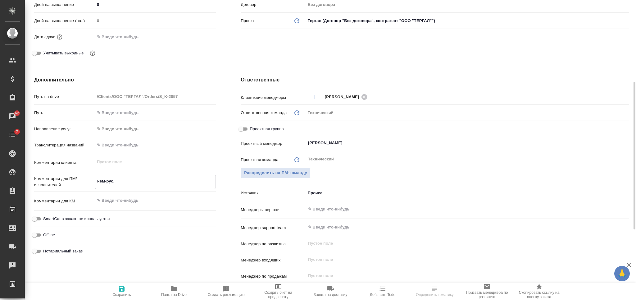
type textarea "x"
type textarea "нем-рус, ру"
type textarea "x"
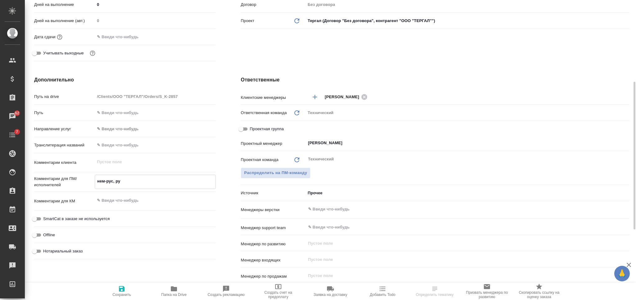
type textarea "x"
type textarea "нем-рус, рус"
type textarea "x"
type textarea "нем-рус, рус-"
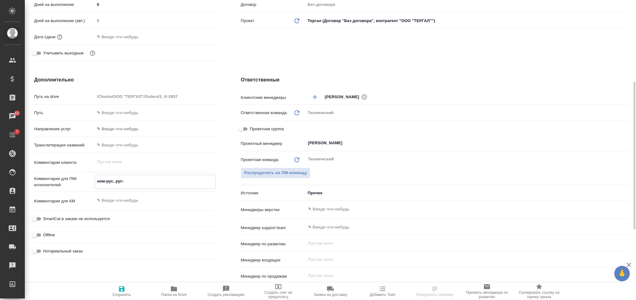
type textarea "x"
type textarea "нем-рус, рус-а"
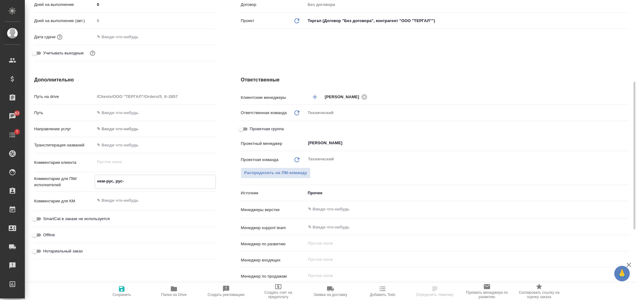
type textarea "x"
type textarea "нем-рус, рус-ан"
type textarea "x"
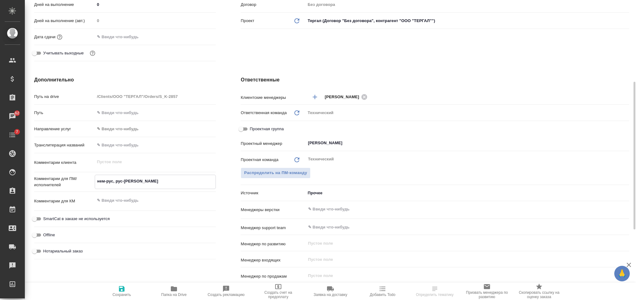
type textarea "x"
type textarea "нем-рус, рус-анг"
type textarea "x"
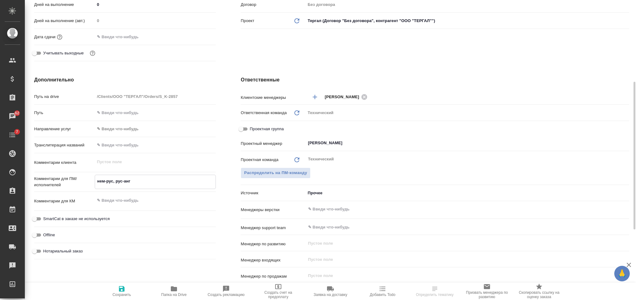
type textarea "x"
type textarea "нем-рус, рус-англ"
type textarea "x"
type textarea "нем-рус, рус-англ"
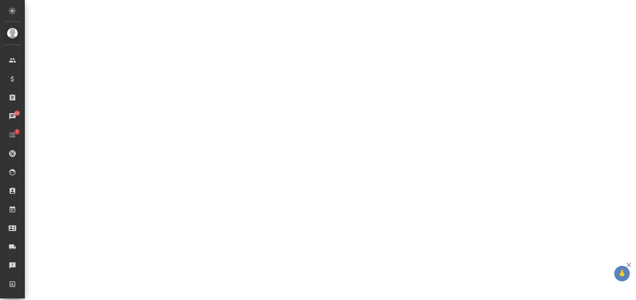
select select "RU"
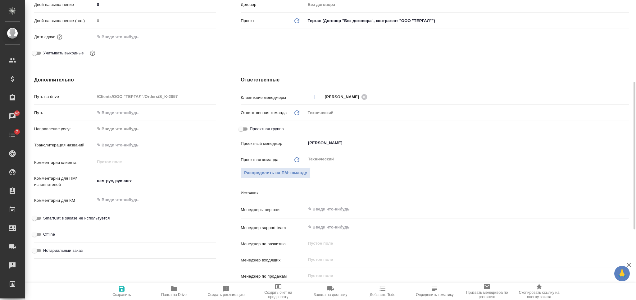
type textarea "x"
click at [129, 199] on textarea at bounding box center [155, 200] width 120 height 11
paste textarea "Mariliis Raud"
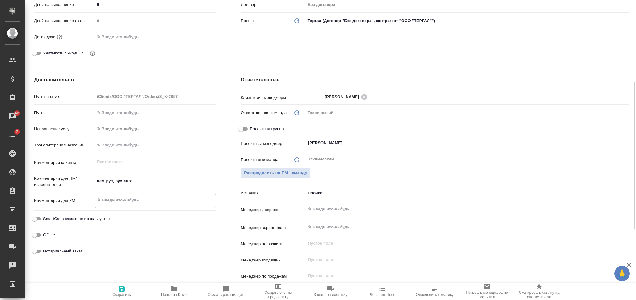
type textarea "Mariliis Raud"
type textarea "x"
type textarea "Mariliis Raud"
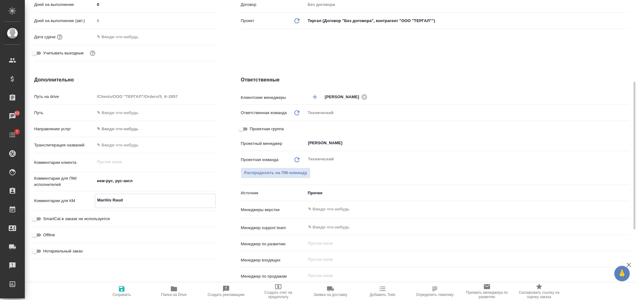
type textarea "x"
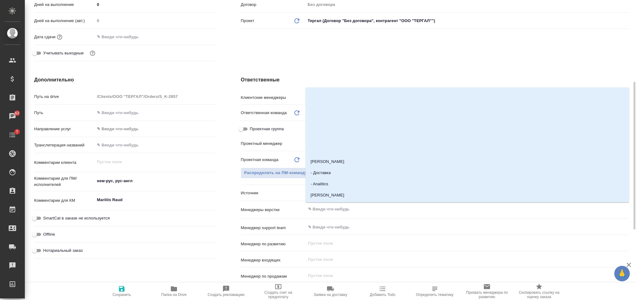
click at [321, 210] on input "text" at bounding box center [456, 208] width 299 height 7
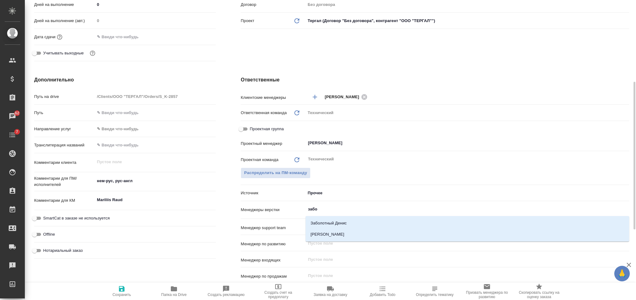
type input "забор"
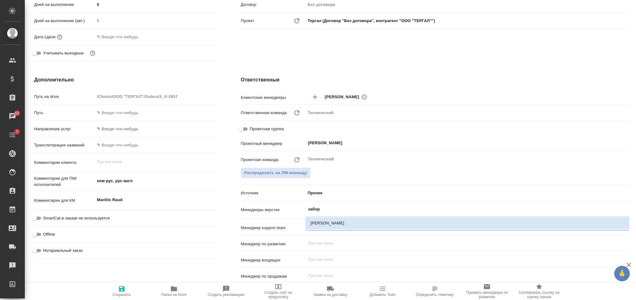
click at [332, 223] on li "[PERSON_NAME]" at bounding box center [466, 222] width 323 height 11
type textarea "x"
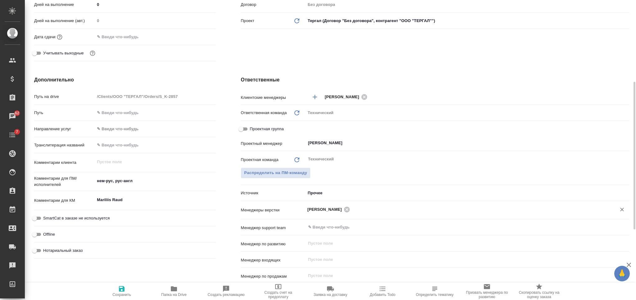
click at [117, 288] on span "Сохранить" at bounding box center [121, 291] width 45 height 12
type textarea "x"
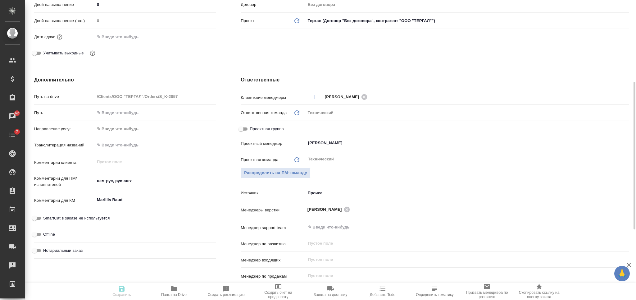
type textarea "x"
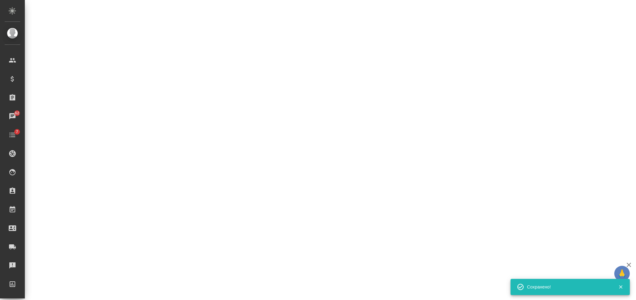
select select "RU"
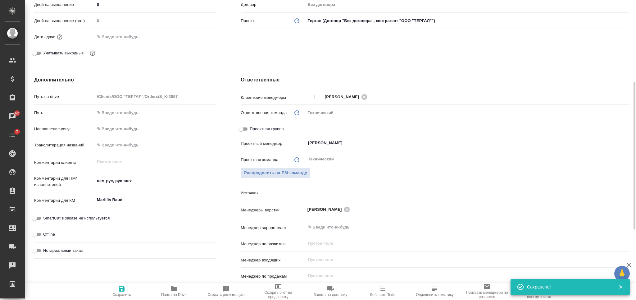
type textarea "x"
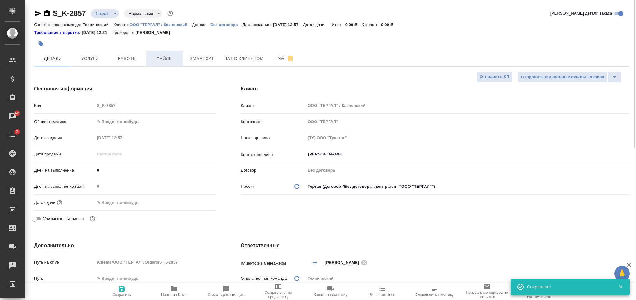
click at [168, 61] on span "Файлы" at bounding box center [165, 59] width 30 height 8
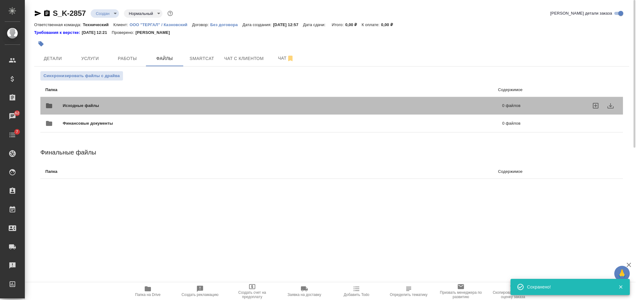
click at [175, 97] on div "Исходные файлы 0 файлов" at bounding box center [282, 105] width 487 height 27
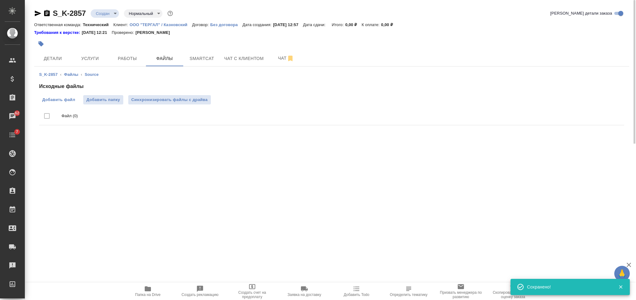
click at [72, 103] on label "Добавить файл" at bounding box center [58, 99] width 39 height 9
click at [0, 0] on input "Добавить файл" at bounding box center [0, 0] width 0 height 0
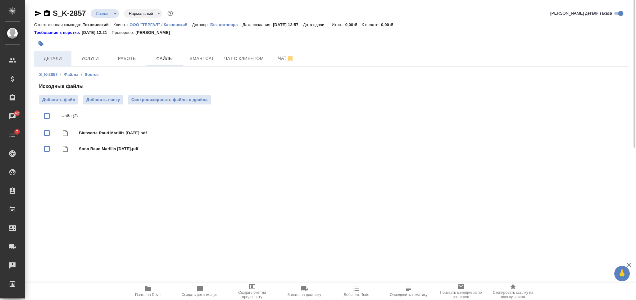
click at [70, 57] on button "Детали" at bounding box center [52, 59] width 37 height 16
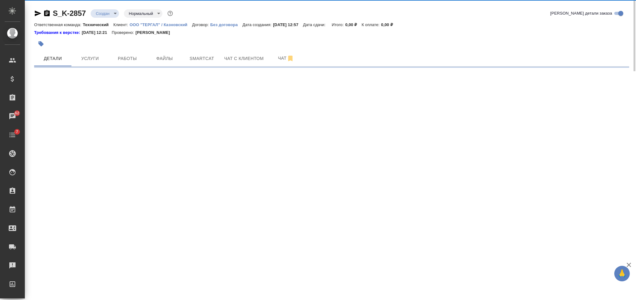
select select "RU"
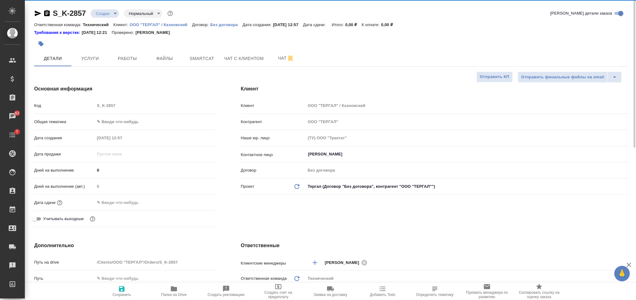
type textarea "x"
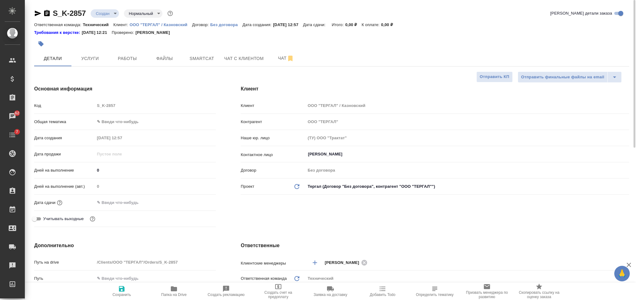
click at [138, 117] on body "🙏 .cls-1 fill:#fff; AWATERA Nikiforova Valeria Клиенты Спецификации Заказы 62 Ч…" at bounding box center [318, 150] width 636 height 300
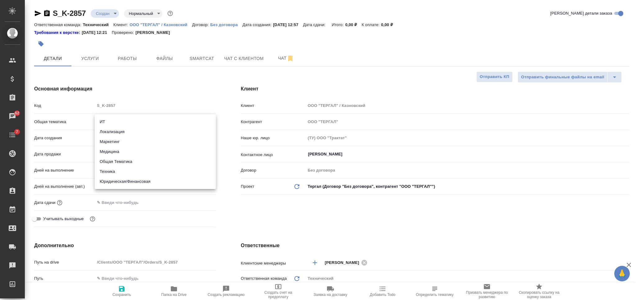
click at [124, 154] on li "Медицина" at bounding box center [155, 152] width 121 height 10
type input "med"
type textarea "x"
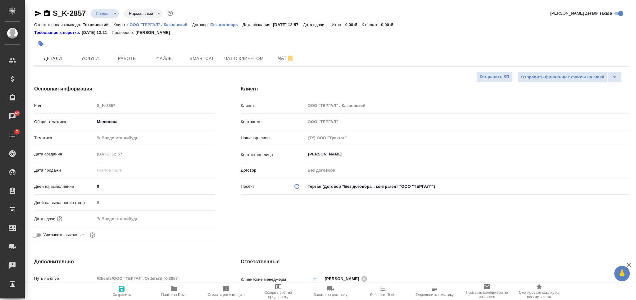
click at [125, 142] on body "🙏 .cls-1 fill:#fff; AWATERA Nikiforova Valeria Клиенты Спецификации Заказы 62 Ч…" at bounding box center [318, 150] width 636 height 300
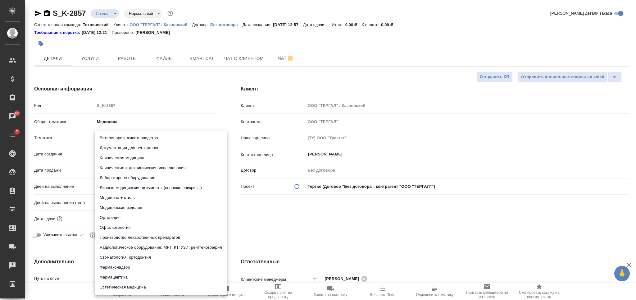
click at [140, 189] on li "Личные медицинские документы (справки, эпикризы)" at bounding box center [161, 188] width 132 height 10
type textarea "x"
type input "5a8b8b956a9677013d343e74"
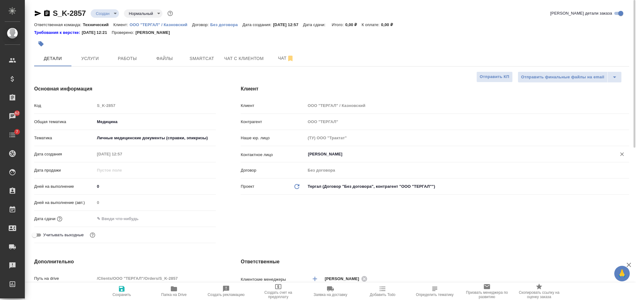
click at [343, 156] on input "Казновский Анатолий" at bounding box center [456, 153] width 299 height 7
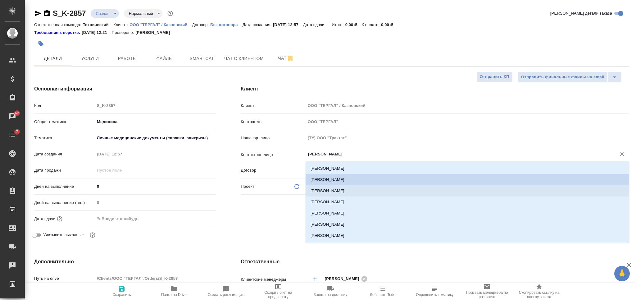
click at [324, 190] on li "Куревина Екатерина" at bounding box center [466, 190] width 323 height 11
type input "Куревина Екатерина"
type textarea "x"
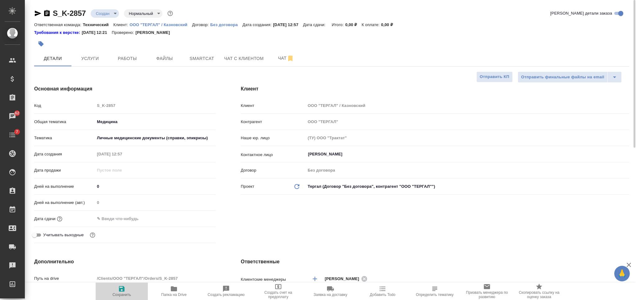
click at [127, 291] on span "Сохранить" at bounding box center [121, 291] width 45 height 12
type textarea "x"
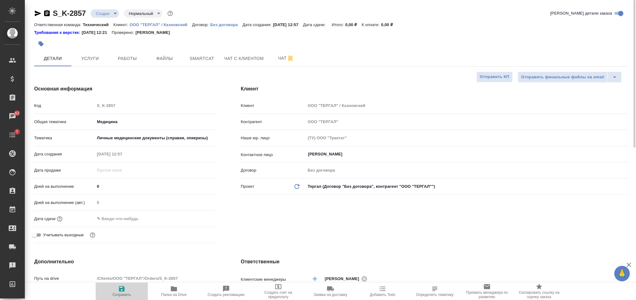
type textarea "x"
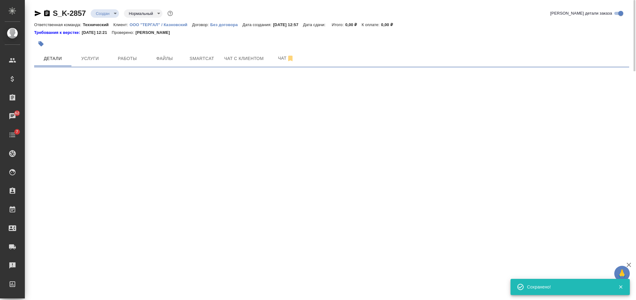
select select "RU"
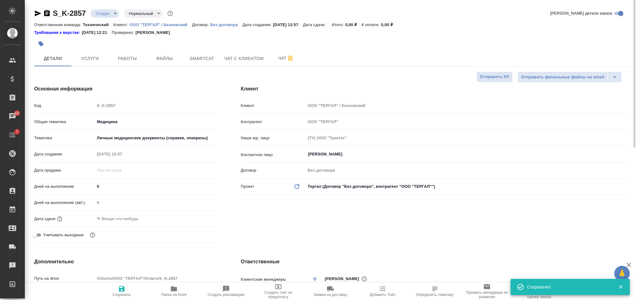
type textarea "x"
click at [105, 16] on body "🙏 .cls-1 fill:#fff; AWATERA Nikiforova Valeria Клиенты Спецификации Заказы 62 Ч…" at bounding box center [318, 150] width 636 height 300
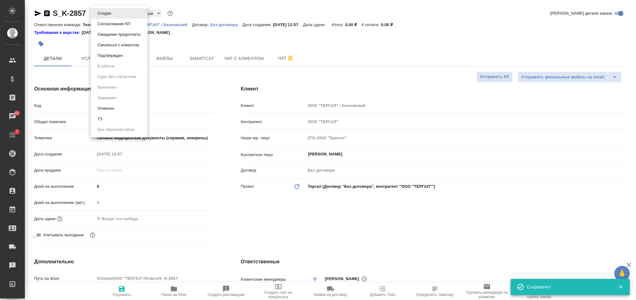
click at [115, 118] on li "ТЗ" at bounding box center [119, 119] width 57 height 11
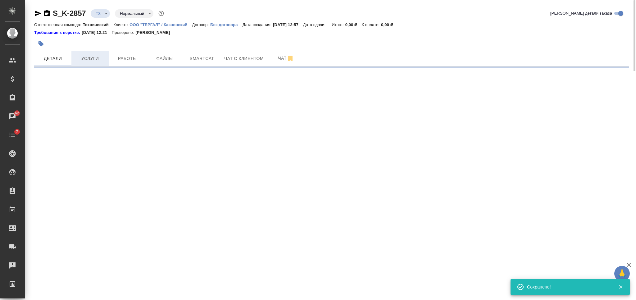
select select "RU"
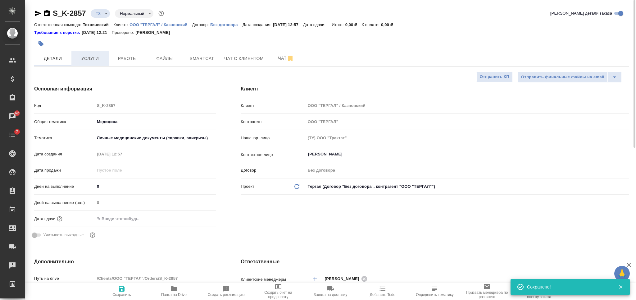
type textarea "x"
click at [94, 60] on span "Услуги" at bounding box center [90, 59] width 30 height 8
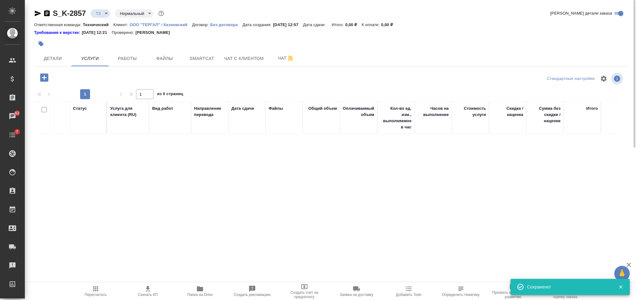
click at [47, 81] on icon "button" at bounding box center [44, 77] width 8 height 8
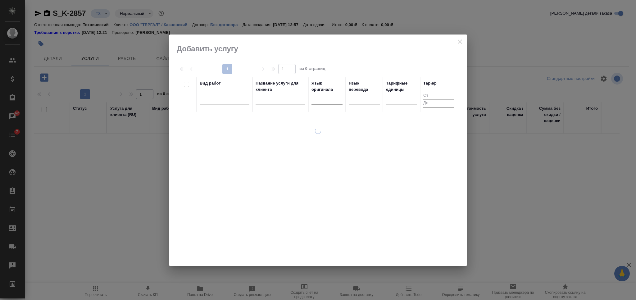
click at [325, 101] on div at bounding box center [326, 97] width 31 height 9
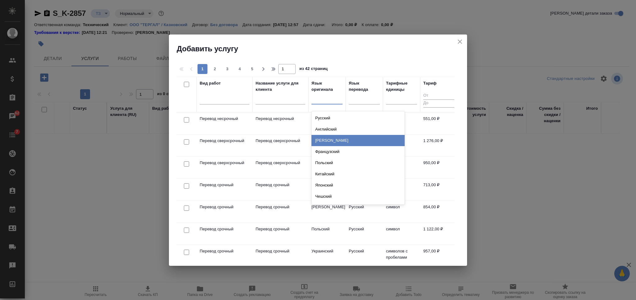
click at [339, 137] on div "[PERSON_NAME]" at bounding box center [357, 140] width 93 height 11
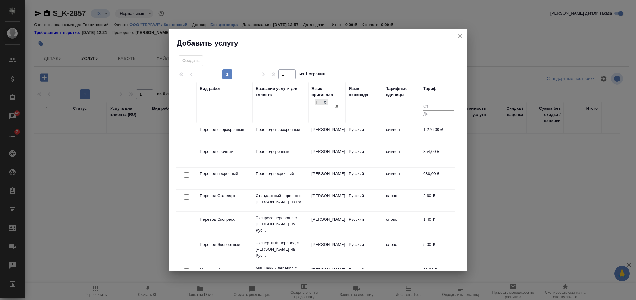
click at [367, 106] on div at bounding box center [364, 108] width 31 height 9
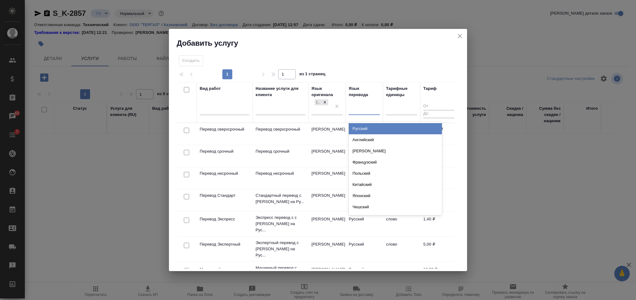
click at [363, 128] on div "Русский" at bounding box center [395, 128] width 93 height 11
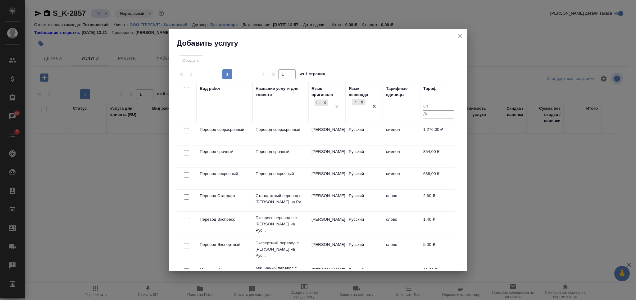
click at [187, 130] on input "checkbox" at bounding box center [186, 130] width 5 height 5
checkbox input "true"
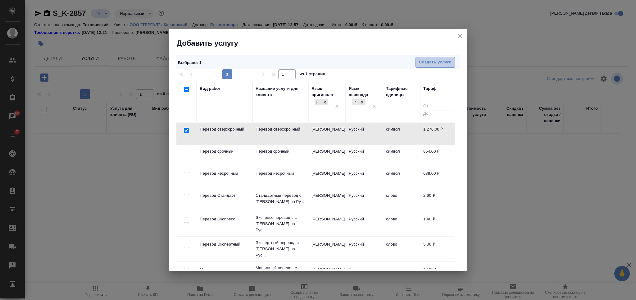
click at [427, 59] on span "Создать услуги" at bounding box center [435, 62] width 33 height 7
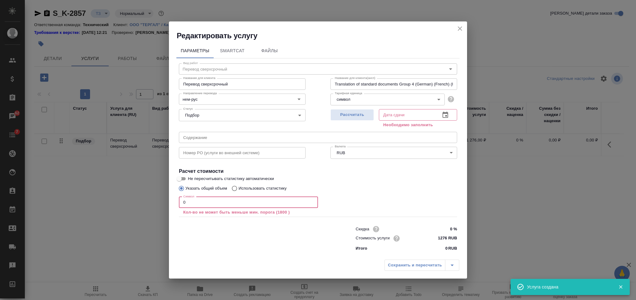
drag, startPoint x: 201, startPoint y: 199, endPoint x: 170, endPoint y: 203, distance: 31.5
click at [175, 203] on div "Параметры SmartCat Файлы Вид работ Перевод сверхсрочный Вид работ Название для …" at bounding box center [318, 148] width 298 height 215
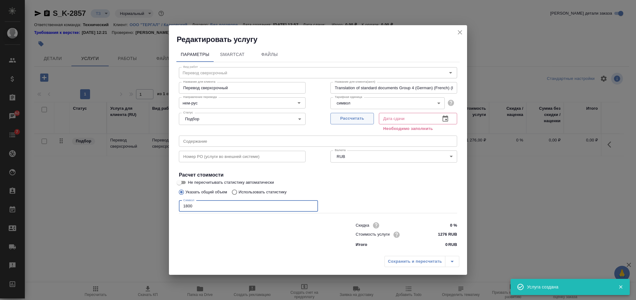
type input "1800"
click at [350, 117] on span "Рассчитать" at bounding box center [352, 118] width 37 height 7
type input "01.10.2025 13:18"
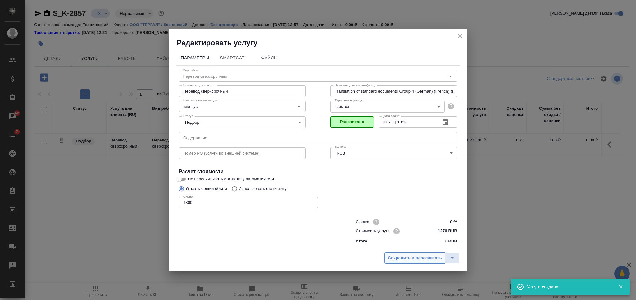
click at [406, 259] on span "Сохранить и пересчитать" at bounding box center [415, 257] width 54 height 7
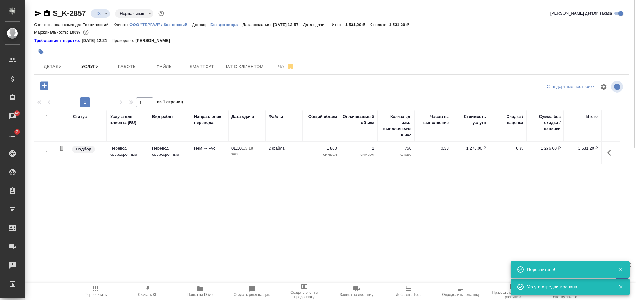
click at [43, 80] on icon "button" at bounding box center [44, 85] width 11 height 11
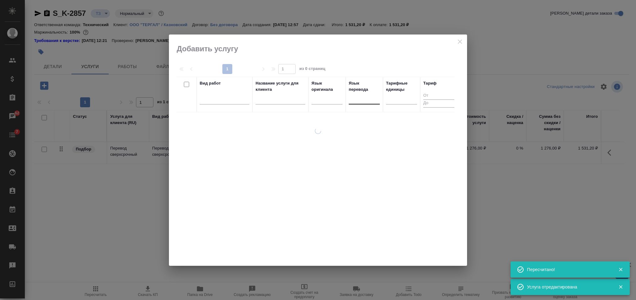
click at [356, 98] on div at bounding box center [364, 97] width 31 height 9
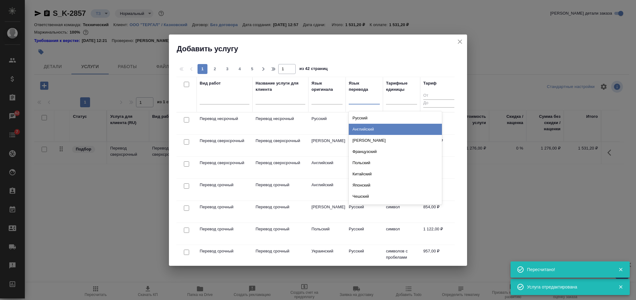
click at [383, 133] on div "Английский" at bounding box center [395, 129] width 93 height 11
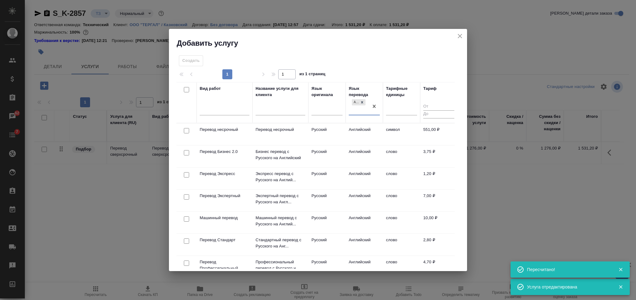
click at [186, 129] on input "checkbox" at bounding box center [186, 130] width 5 height 5
checkbox input "true"
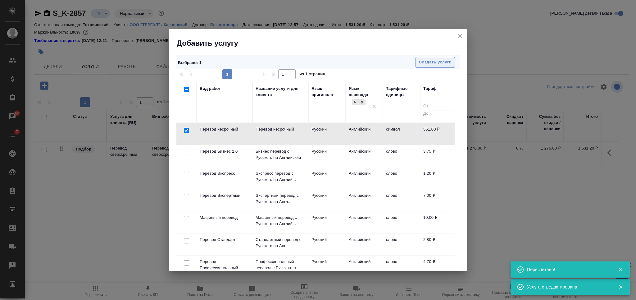
click at [425, 62] on span "Создать услуги" at bounding box center [435, 62] width 33 height 7
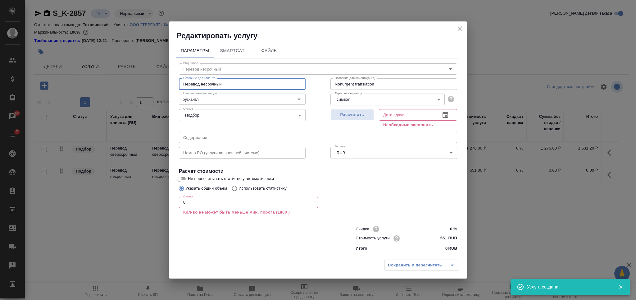
click at [206, 84] on input "Перевод несрочный" at bounding box center [242, 83] width 127 height 11
click at [201, 84] on input "Перевод несрочный" at bounding box center [242, 83] width 127 height 11
type input "Перевод сверхсрочный"
drag, startPoint x: 194, startPoint y: 203, endPoint x: 168, endPoint y: 201, distance: 25.6
click at [168, 201] on div "Редактировать услугу Параметры SmartCat Файлы Вид работ Перевод несрочный Вид р…" at bounding box center [318, 150] width 636 height 300
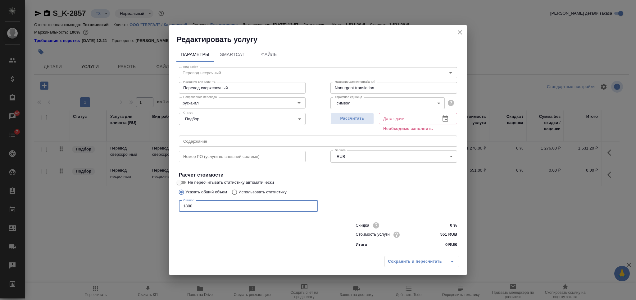
type input "1800"
click at [440, 234] on input "551 RUB" at bounding box center [445, 234] width 23 height 9
type input "950 RUB"
click at [365, 126] on div "Рассчитать" at bounding box center [351, 121] width 43 height 22
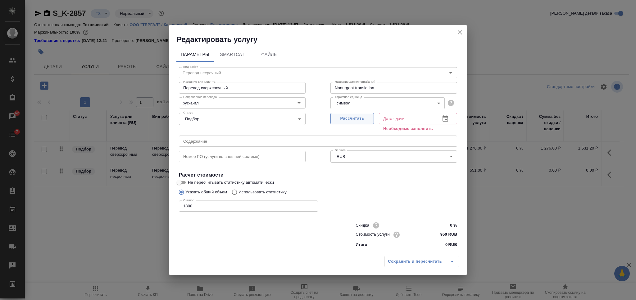
click at [363, 120] on span "Рассчитать" at bounding box center [352, 118] width 37 height 7
type input "01.10.2025 13:58"
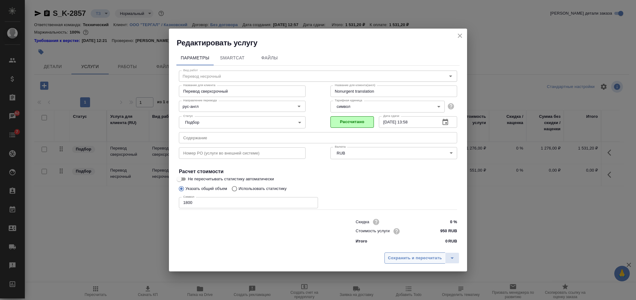
click at [426, 260] on span "Сохранить и пересчитать" at bounding box center [415, 257] width 54 height 7
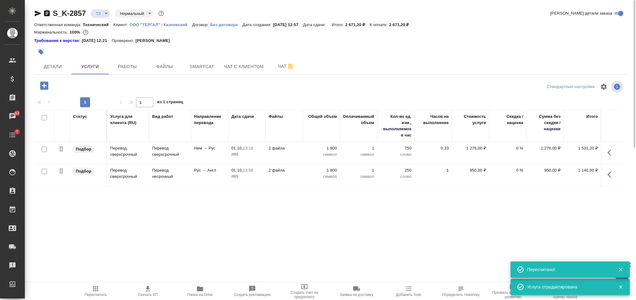
click at [44, 151] on input "checkbox" at bounding box center [44, 149] width 5 height 5
checkbox input "true"
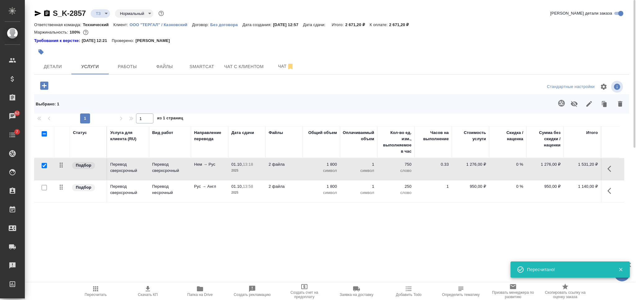
click at [558, 103] on icon "button" at bounding box center [561, 102] width 7 height 7
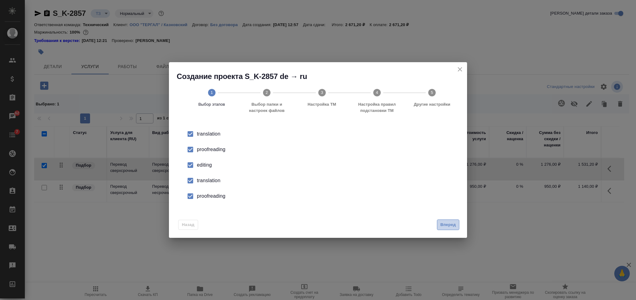
click at [448, 227] on span "Вперед" at bounding box center [448, 224] width 16 height 7
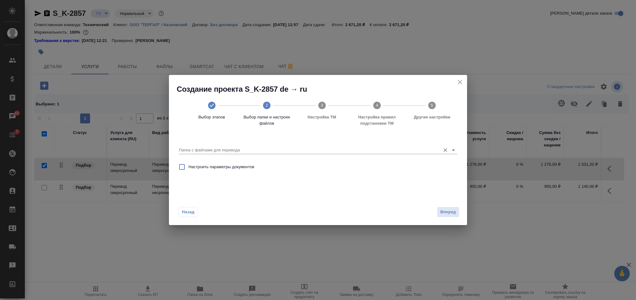
click at [349, 152] on input "Папка с файлами для перевода" at bounding box center [308, 149] width 258 height 7
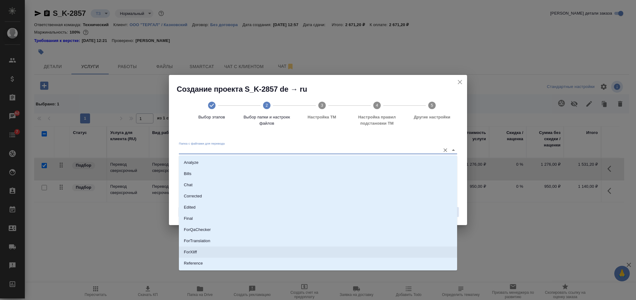
scroll to position [32, 0]
click at [280, 237] on li "Source" at bounding box center [318, 242] width 278 height 11
type input "Source"
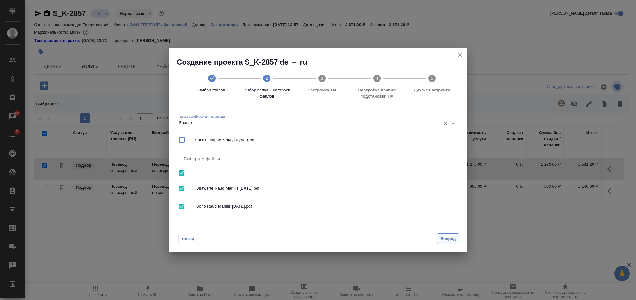
click at [445, 236] on span "Вперед" at bounding box center [448, 238] width 16 height 7
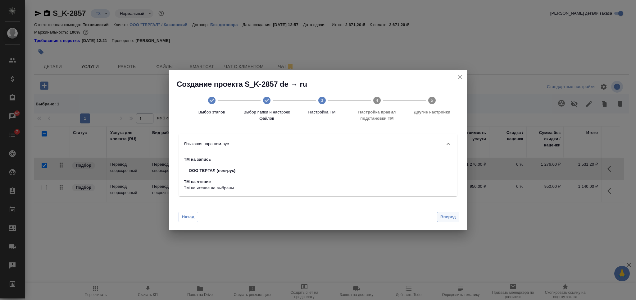
click at [445, 211] on button "Вперед" at bounding box center [448, 216] width 22 height 11
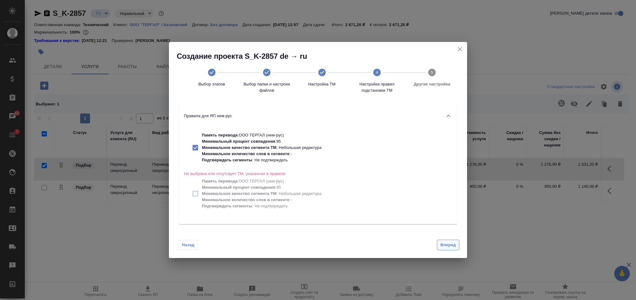
click at [448, 241] on button "Вперед" at bounding box center [448, 244] width 22 height 11
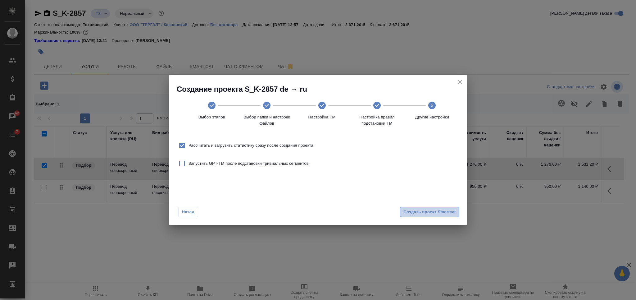
click at [443, 210] on span "Создать проект Smartcat" at bounding box center [429, 211] width 52 height 7
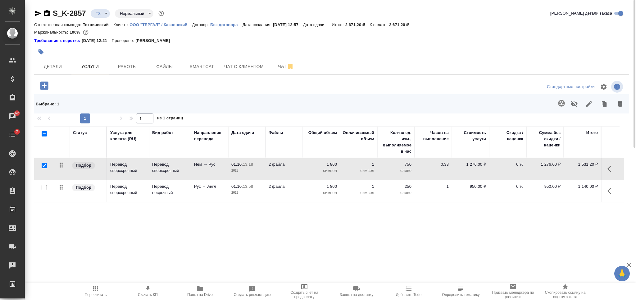
click at [43, 167] on input "checkbox" at bounding box center [44, 165] width 5 height 5
checkbox input "false"
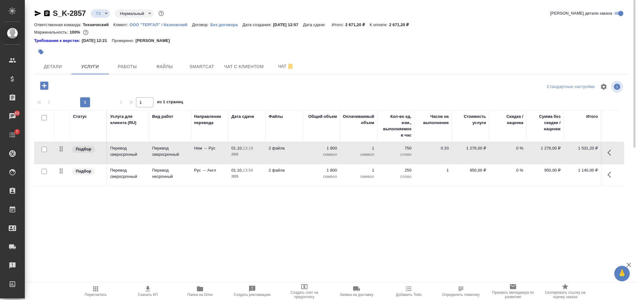
click at [45, 172] on input "checkbox" at bounding box center [44, 171] width 5 height 5
checkbox input "true"
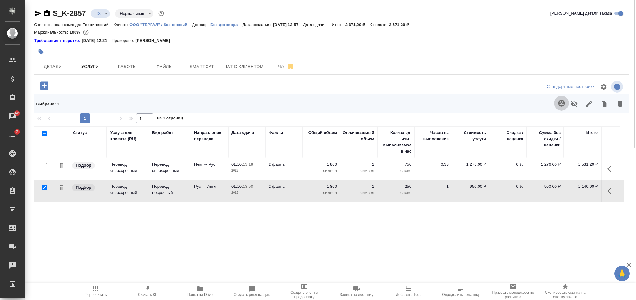
click at [555, 100] on button "button" at bounding box center [561, 103] width 15 height 15
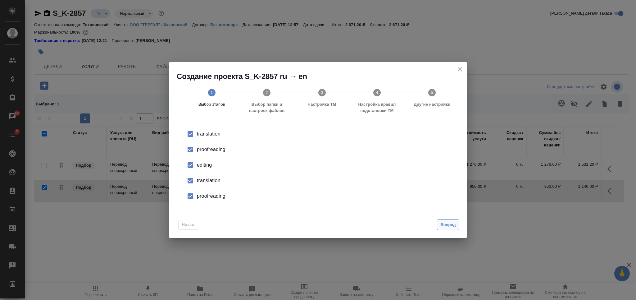
click at [459, 224] on button "Вперед" at bounding box center [448, 224] width 22 height 11
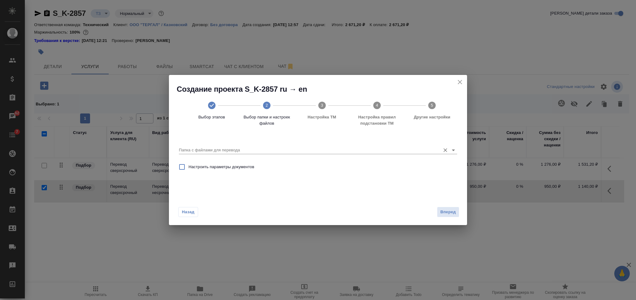
click at [388, 151] on input "Папка с файлами для перевода" at bounding box center [308, 149] width 258 height 7
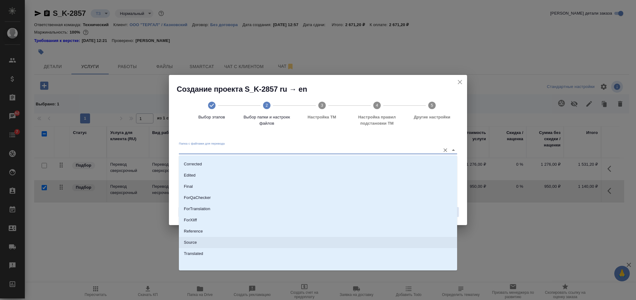
click at [296, 237] on li "Source" at bounding box center [318, 242] width 278 height 11
type input "Source"
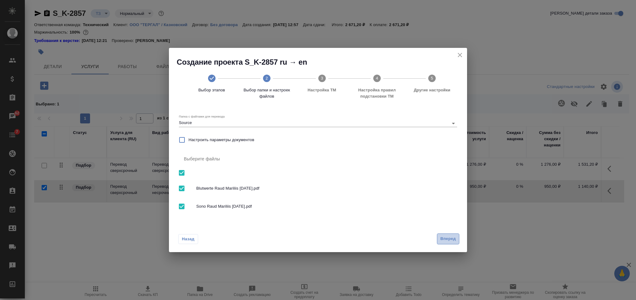
click at [446, 237] on span "Вперед" at bounding box center [448, 238] width 16 height 7
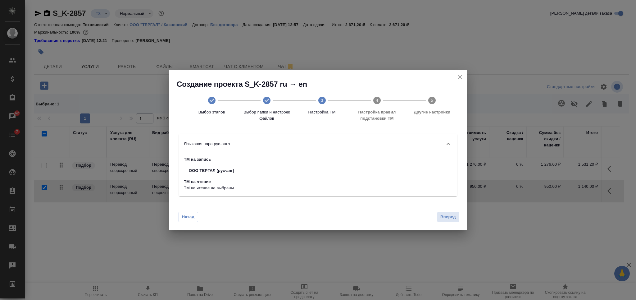
click at [453, 222] on button "Вперед" at bounding box center [448, 216] width 22 height 11
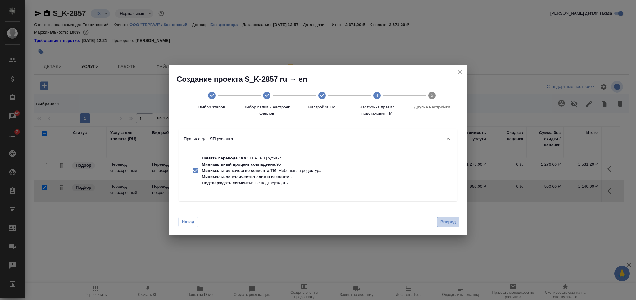
click at [452, 220] on span "Вперед" at bounding box center [448, 221] width 16 height 7
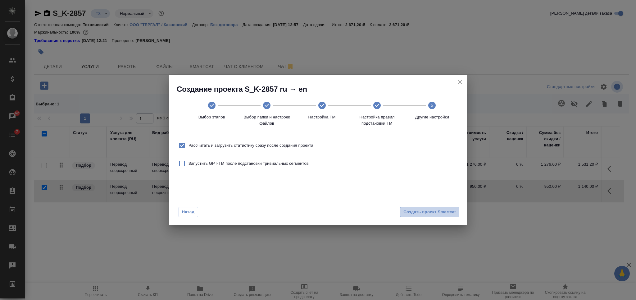
click at [444, 210] on span "Создать проект Smartcat" at bounding box center [429, 211] width 52 height 7
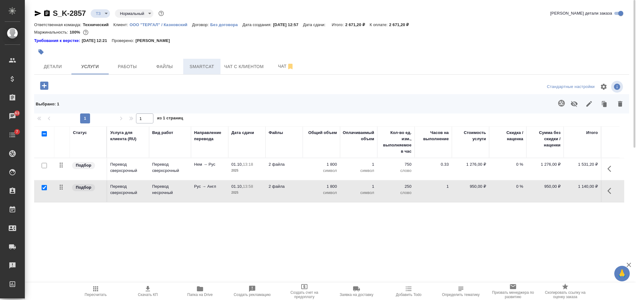
click at [206, 74] on button "Smartcat" at bounding box center [201, 67] width 37 height 16
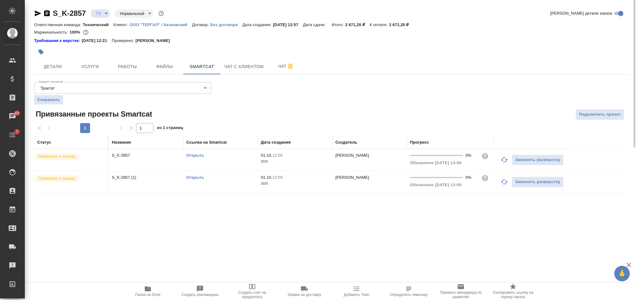
click at [197, 153] on link "Открыть" at bounding box center [195, 155] width 18 height 5
click at [96, 63] on span "Услуги" at bounding box center [90, 67] width 30 height 8
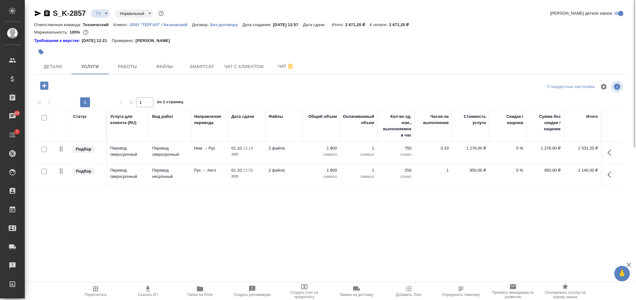
click at [300, 156] on td "2 файла" at bounding box center [283, 153] width 37 height 22
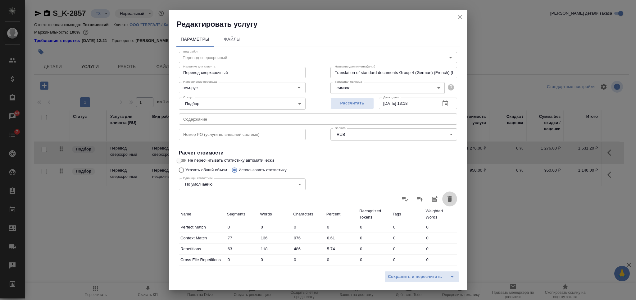
click at [447, 200] on icon "button" at bounding box center [449, 199] width 4 height 6
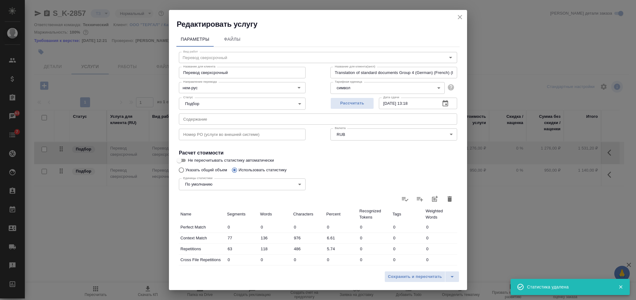
type input "0"
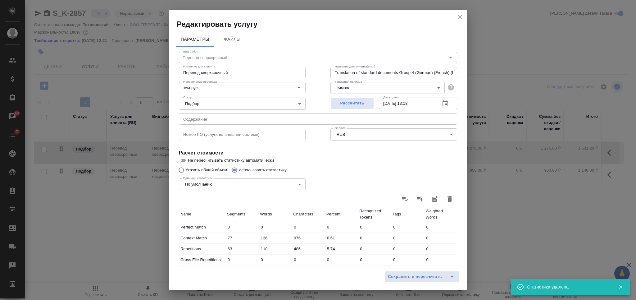
type input "0"
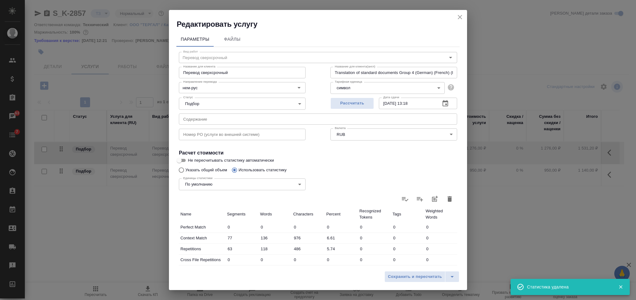
type input "0"
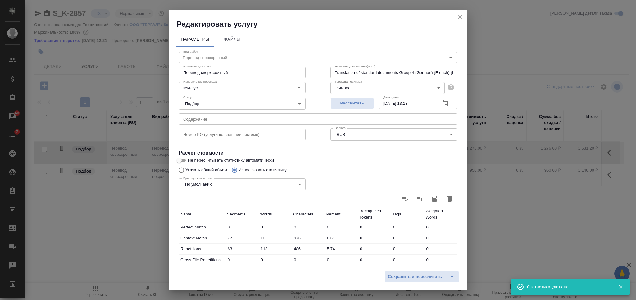
type input "0"
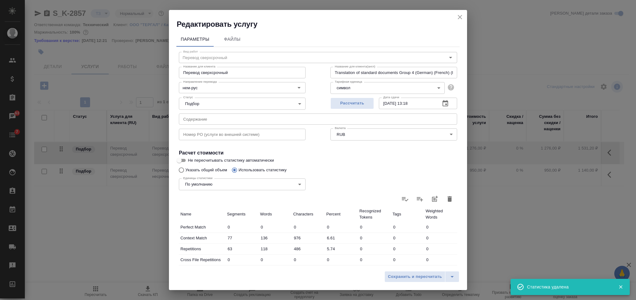
type input "0"
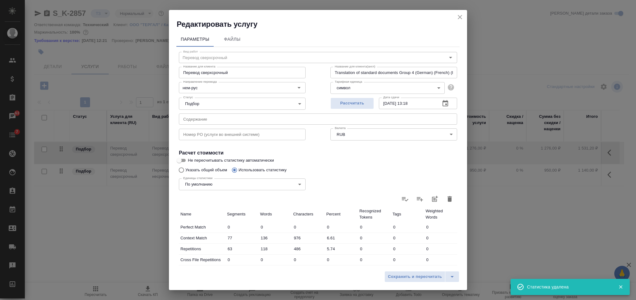
type input "0"
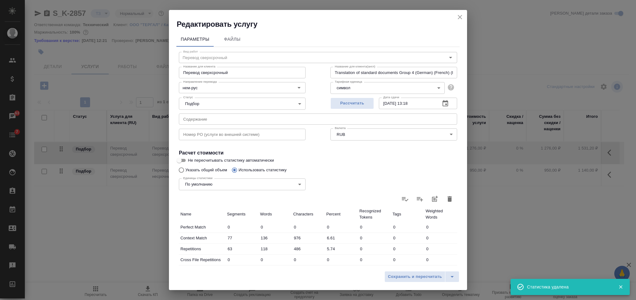
type input "0"
click at [182, 170] on input "Указать общий объем" at bounding box center [180, 170] width 10 height 12
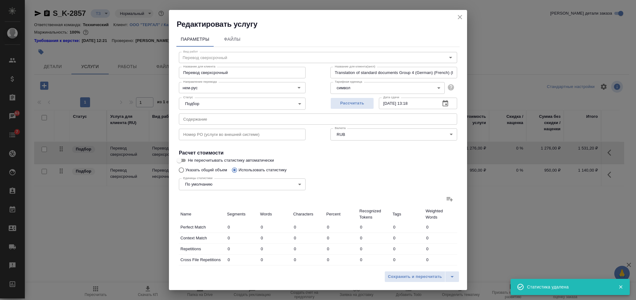
radio input "true"
radio input "false"
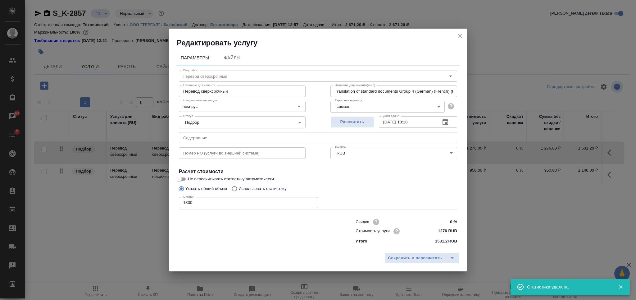
click at [183, 201] on input "1800" at bounding box center [248, 202] width 139 height 11
type input "14000"
click at [391, 258] on span "Сохранить и пересчитать" at bounding box center [415, 257] width 54 height 7
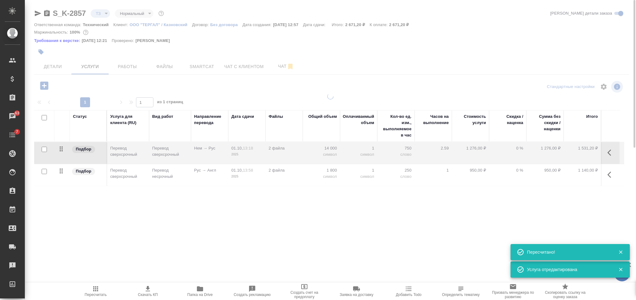
type input "new"
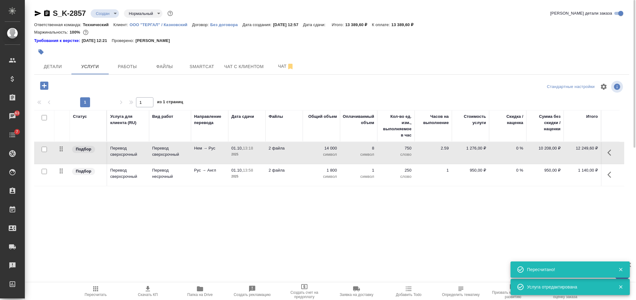
click at [300, 178] on td "2 файла" at bounding box center [283, 175] width 37 height 22
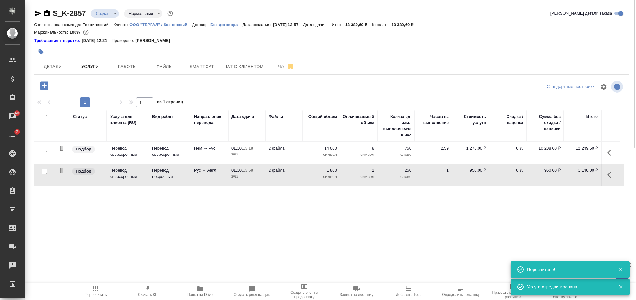
click at [300, 178] on td "2 файла" at bounding box center [283, 175] width 37 height 22
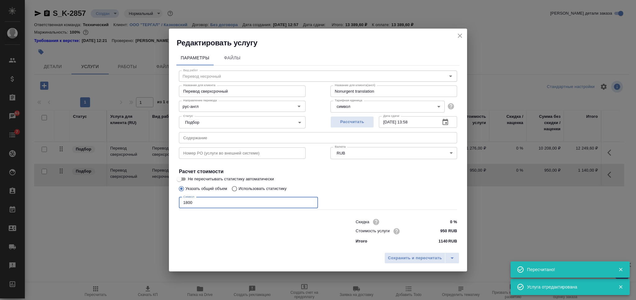
click at [189, 203] on input "1800" at bounding box center [248, 202] width 139 height 11
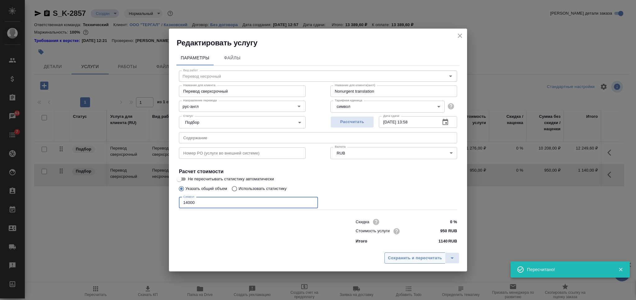
type input "14000"
click at [398, 254] on span "Сохранить и пересчитать" at bounding box center [415, 257] width 54 height 7
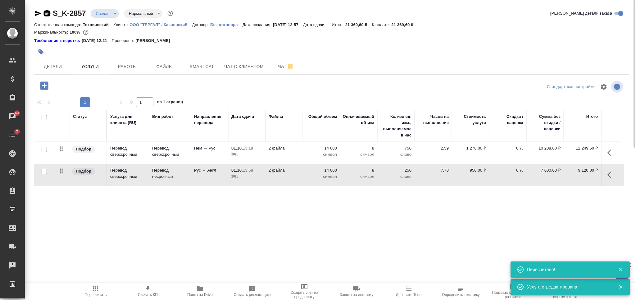
click at [46, 11] on icon "button" at bounding box center [47, 13] width 6 height 6
click at [277, 61] on button "Чат" at bounding box center [285, 67] width 37 height 16
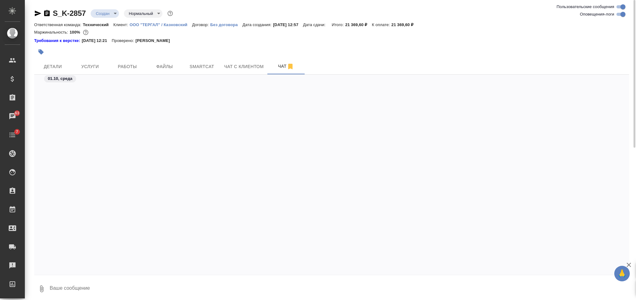
scroll to position [256, 0]
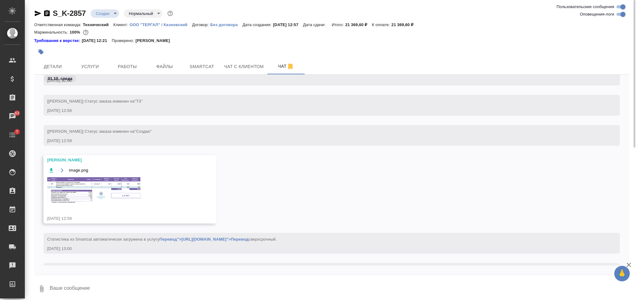
click at [108, 185] on img at bounding box center [93, 190] width 93 height 27
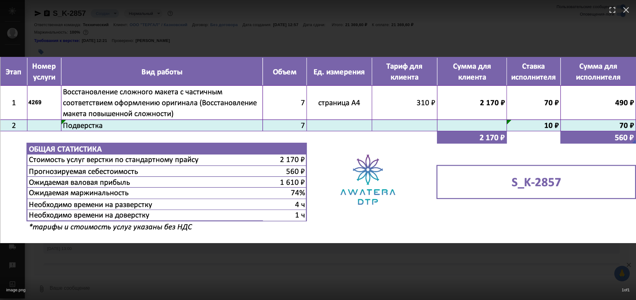
click at [277, 266] on div "image.png 1 of 1" at bounding box center [318, 150] width 636 height 300
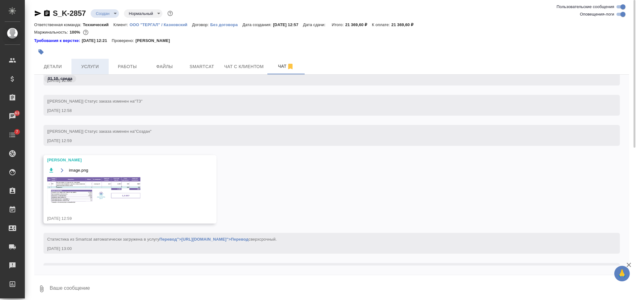
click at [96, 70] on span "Услуги" at bounding box center [90, 67] width 30 height 8
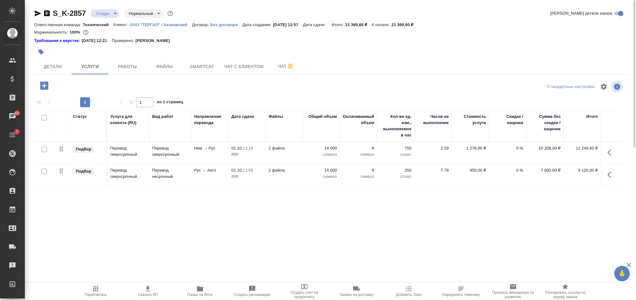
click at [45, 88] on icon "button" at bounding box center [44, 85] width 8 height 8
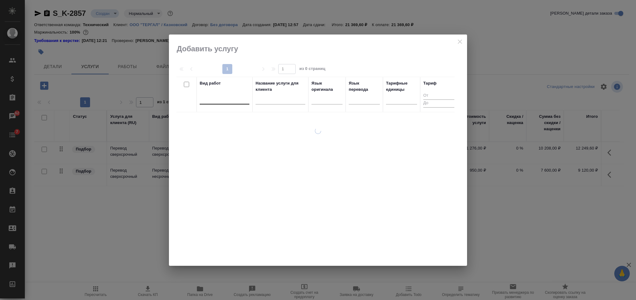
click at [220, 103] on div at bounding box center [225, 99] width 50 height 12
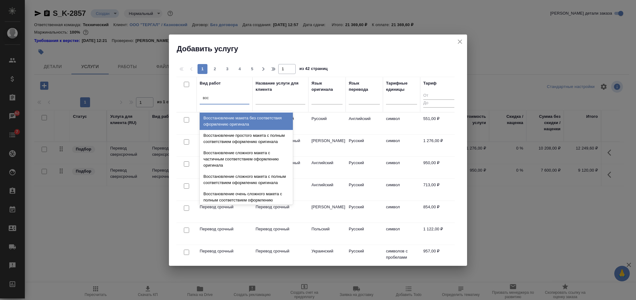
type input "восс"
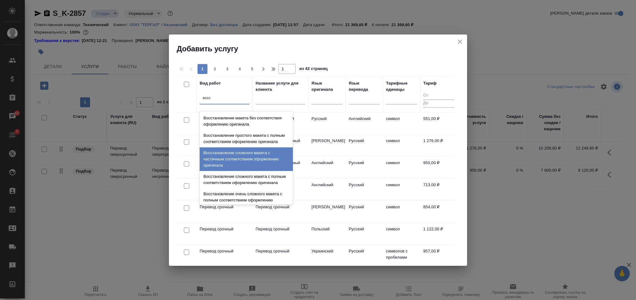
click at [241, 162] on div "Восстановление сложного макета с частичным соответствием оформлению оригинала" at bounding box center [246, 159] width 93 height 24
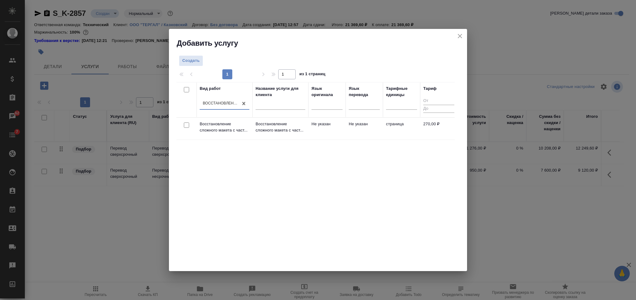
click at [185, 124] on input "checkbox" at bounding box center [186, 124] width 5 height 5
checkbox input "true"
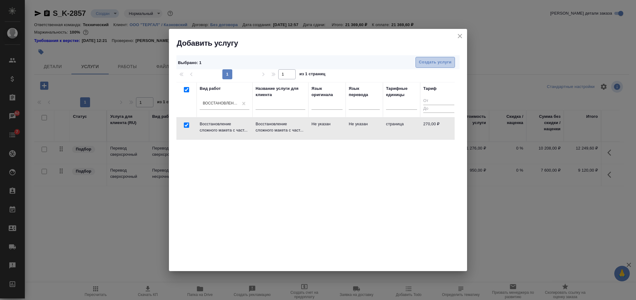
click at [429, 57] on button "Создать услуги" at bounding box center [434, 62] width 39 height 11
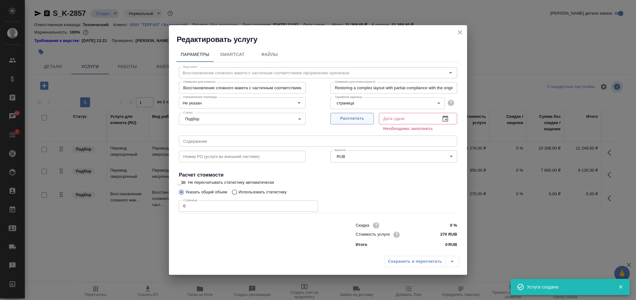
drag, startPoint x: 363, startPoint y: 117, endPoint x: 355, endPoint y: 122, distance: 9.5
click at [361, 118] on span "Рассчитать" at bounding box center [352, 118] width 37 height 7
type input "01.10.2025 13:05"
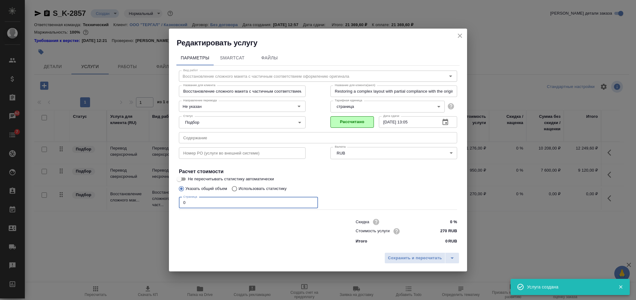
drag, startPoint x: 193, startPoint y: 200, endPoint x: 176, endPoint y: 200, distance: 17.4
click at [176, 200] on div "Параметры SmartCat Файлы Вид работ Восстановление сложного макета с частичным с…" at bounding box center [318, 148] width 298 height 201
type input "7"
click at [416, 254] on button "Сохранить и пересчитать" at bounding box center [414, 257] width 61 height 11
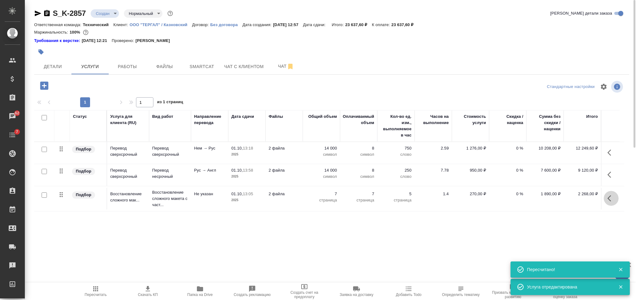
click at [612, 201] on icon "button" at bounding box center [610, 197] width 7 height 7
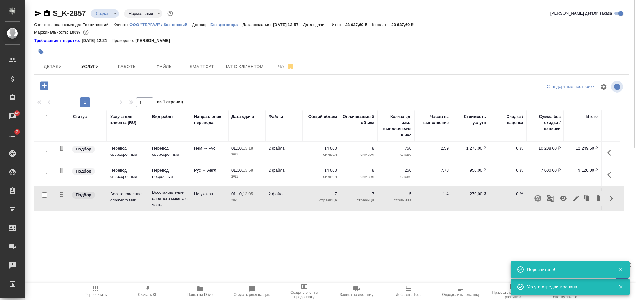
click at [560, 201] on icon "button" at bounding box center [562, 197] width 7 height 7
click at [101, 289] on span "Пересчитать" at bounding box center [95, 291] width 45 height 12
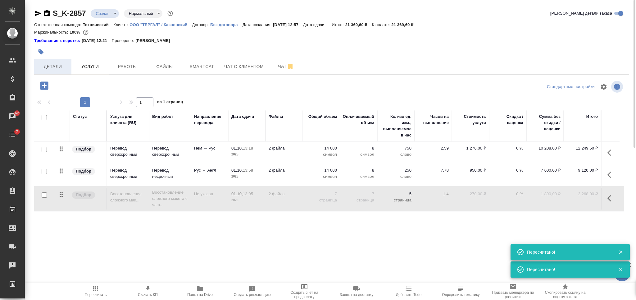
click at [65, 66] on span "Детали" at bounding box center [53, 67] width 30 height 8
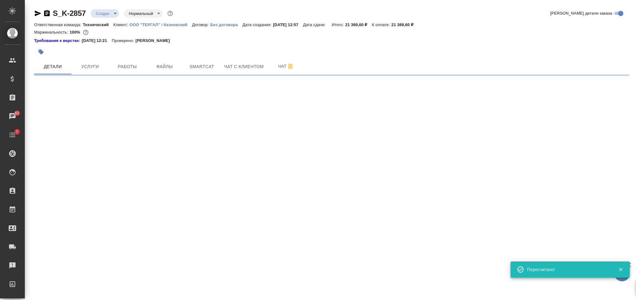
select select "RU"
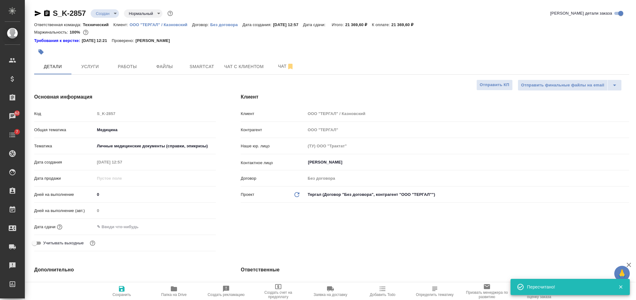
type textarea "x"
type input "[PERSON_NAME]"
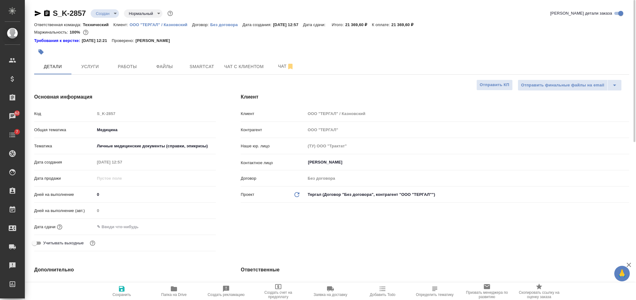
click at [38, 14] on icon "button" at bounding box center [38, 14] width 7 height 6
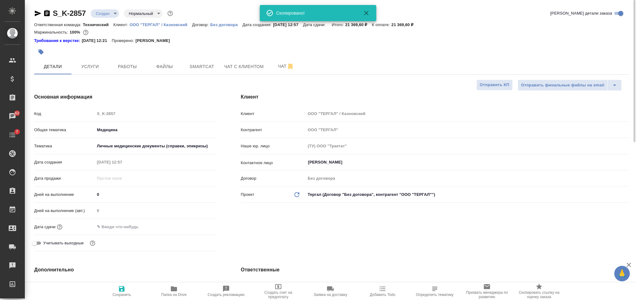
type textarea "x"
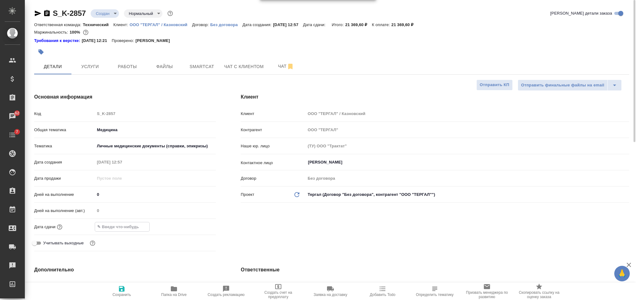
click at [115, 227] on input "text" at bounding box center [122, 226] width 54 height 9
drag, startPoint x: 128, startPoint y: 226, endPoint x: 124, endPoint y: 226, distance: 4.0
click at [124, 226] on input "02.10.2025 10:00" at bounding box center [122, 226] width 54 height 9
click at [123, 290] on icon "button" at bounding box center [122, 289] width 6 height 6
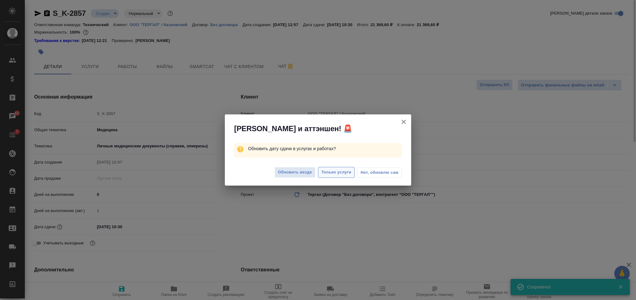
click at [331, 175] on span "Только услуги" at bounding box center [336, 172] width 30 height 7
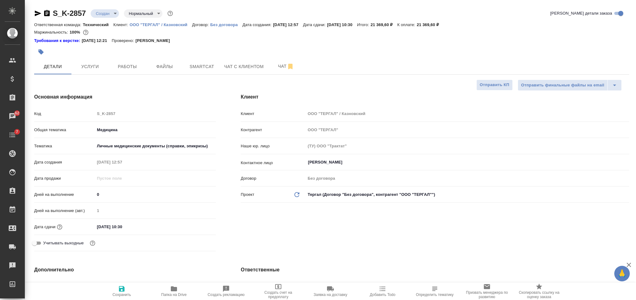
scroll to position [248, 0]
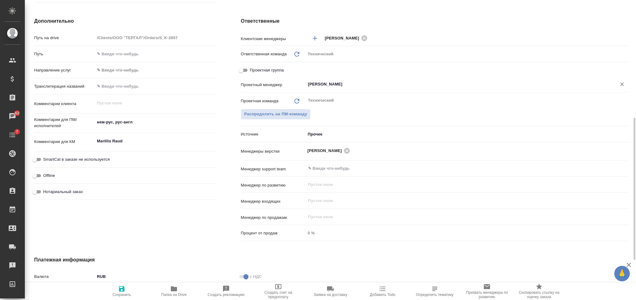
click at [618, 87] on div at bounding box center [622, 84] width 9 height 9
click at [620, 86] on icon "Очистить" at bounding box center [622, 84] width 6 height 6
click at [120, 289] on icon "button" at bounding box center [121, 288] width 7 height 7
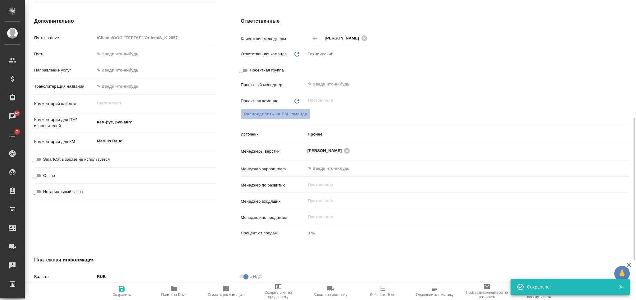
click at [286, 113] on span "Распределить на ПМ-команду" at bounding box center [275, 114] width 63 height 7
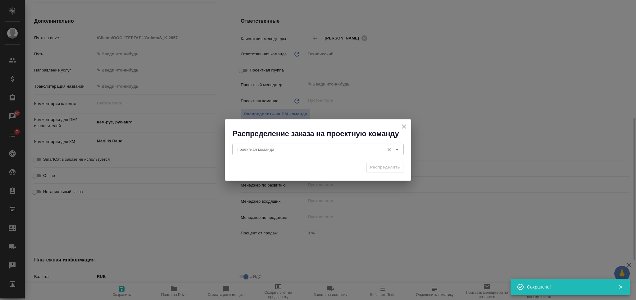
click at [282, 148] on input "Проектная команда" at bounding box center [307, 148] width 147 height 7
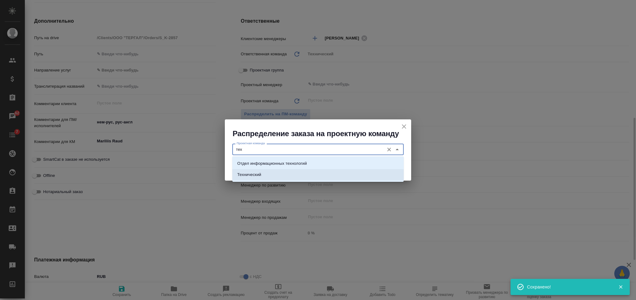
click at [311, 178] on li "Технический" at bounding box center [317, 174] width 171 height 11
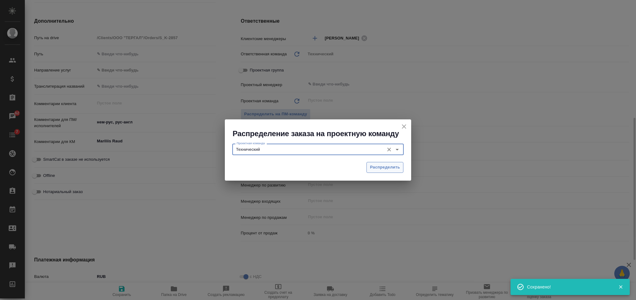
click at [382, 166] on span "Распределить" at bounding box center [385, 167] width 30 height 7
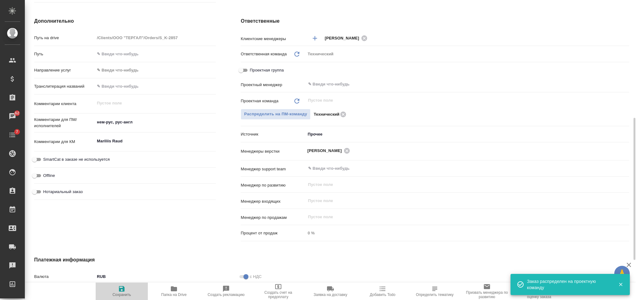
click at [115, 283] on button "Сохранить" at bounding box center [122, 290] width 52 height 17
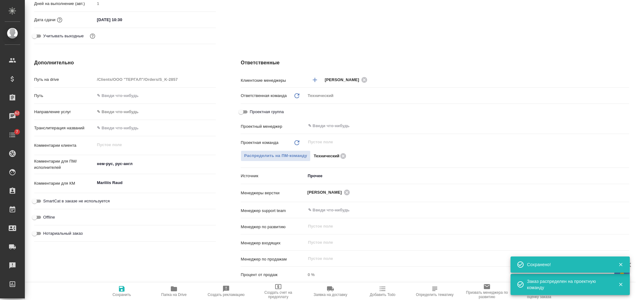
scroll to position [0, 0]
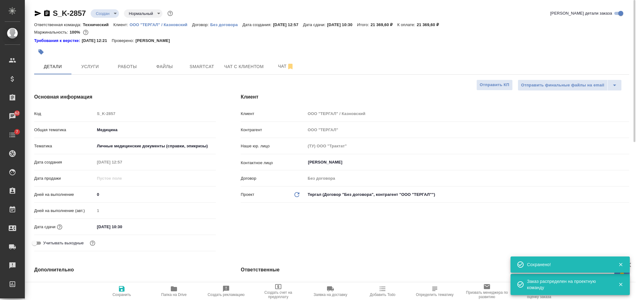
click at [105, 11] on body "🙏 .cls-1 fill:#fff; AWATERA Nikiforova Valeria Клиенты Спецификации Заказы 62 Ч…" at bounding box center [318, 150] width 636 height 300
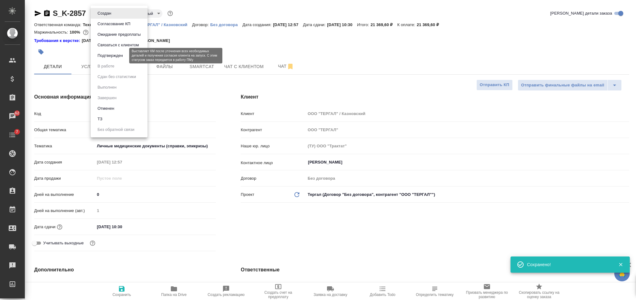
click at [115, 57] on button "Подтвержден" at bounding box center [110, 55] width 29 height 7
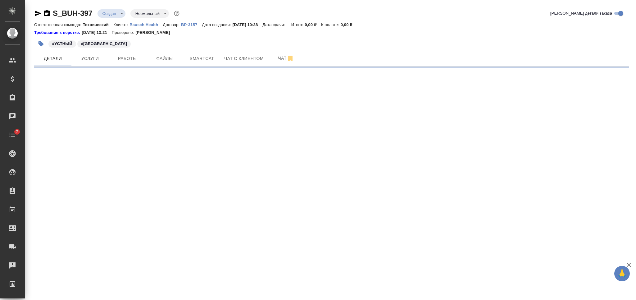
select select "RU"
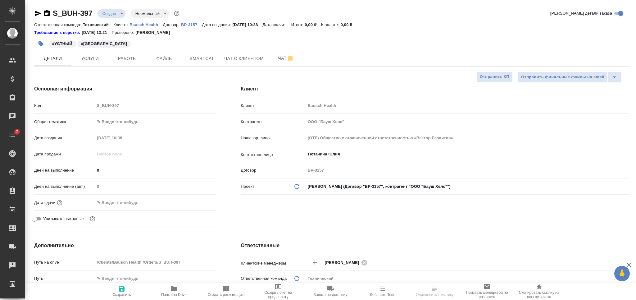
type textarea "x"
click at [137, 23] on p "Bausch Health" at bounding box center [145, 24] width 33 height 5
type textarea "x"
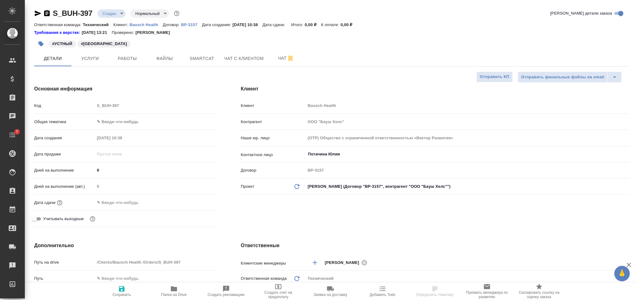
type textarea "x"
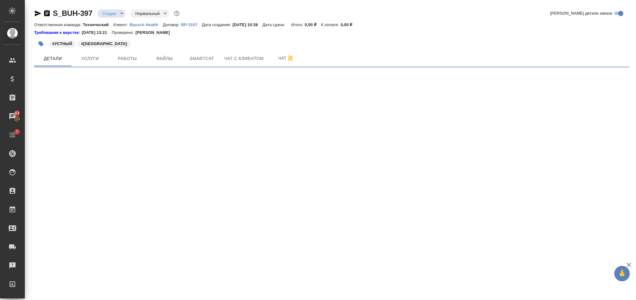
select select "RU"
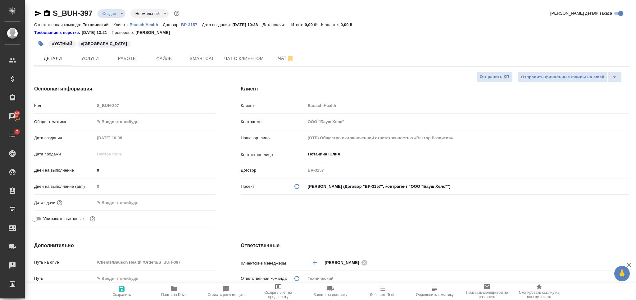
type textarea "x"
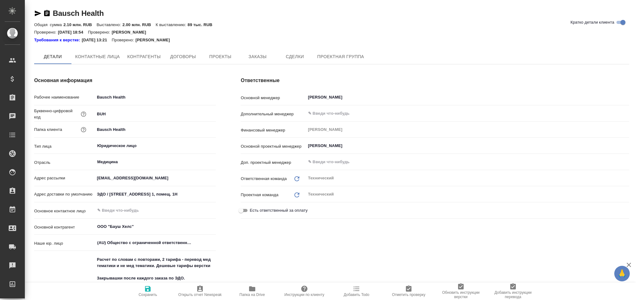
type textarea "x"
click at [260, 61] on span "Заказы" at bounding box center [257, 57] width 30 height 8
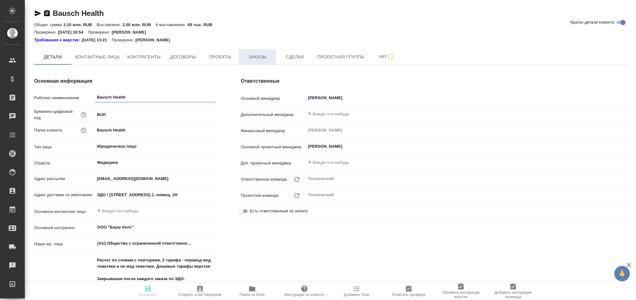
type textarea "x"
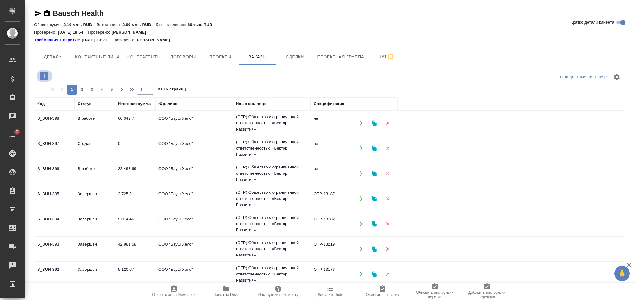
click at [48, 73] on icon "button" at bounding box center [44, 75] width 11 height 11
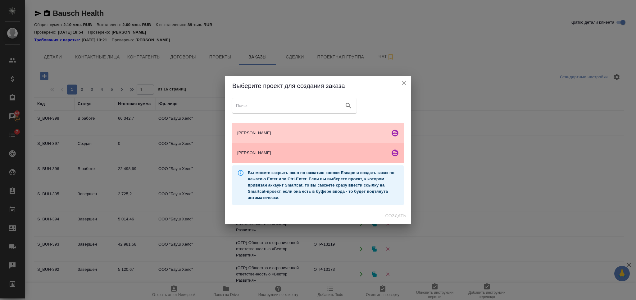
click at [320, 151] on span "Бауш Хелс" at bounding box center [312, 153] width 150 height 6
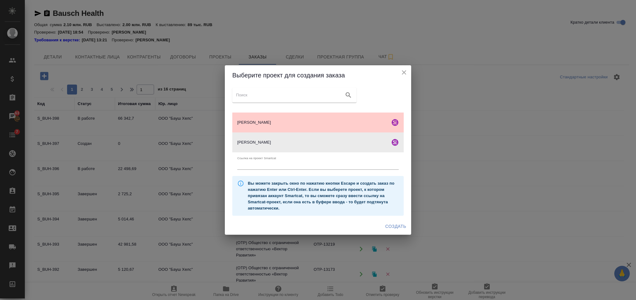
click at [389, 221] on button "Создать" at bounding box center [396, 225] width 26 height 11
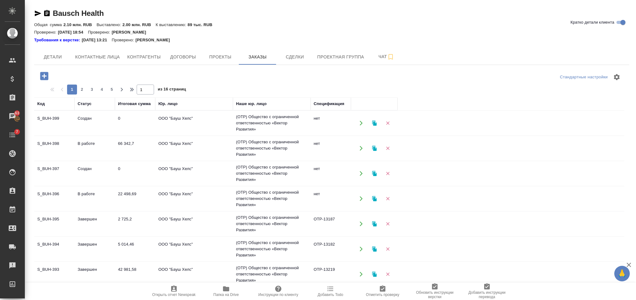
click at [36, 75] on button "button" at bounding box center [44, 76] width 17 height 13
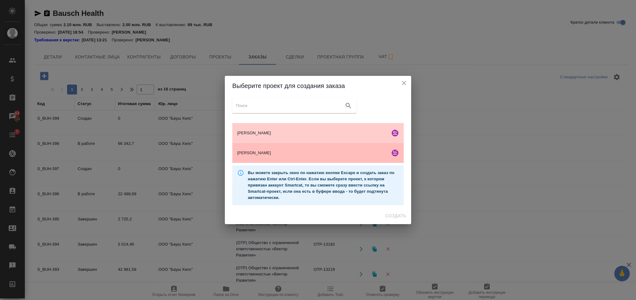
click at [291, 152] on span "Бауш Хелс" at bounding box center [312, 153] width 150 height 6
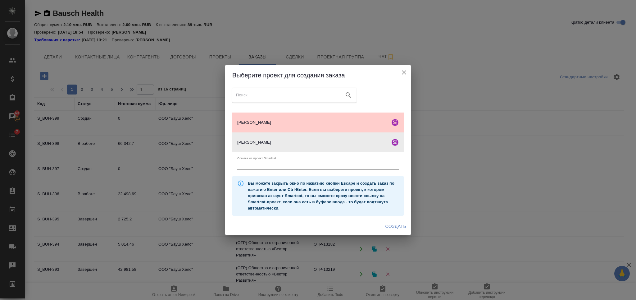
click at [400, 227] on span "Создать" at bounding box center [395, 226] width 21 height 8
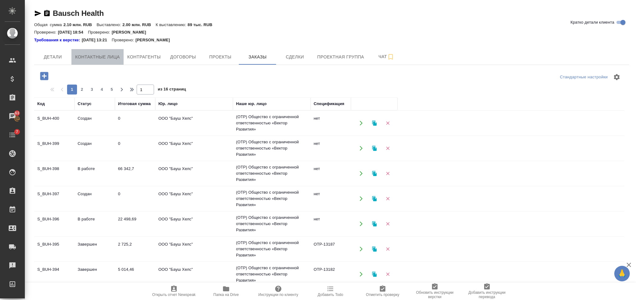
click at [109, 53] on span "Контактные лица" at bounding box center [97, 57] width 45 height 8
select select "RU"
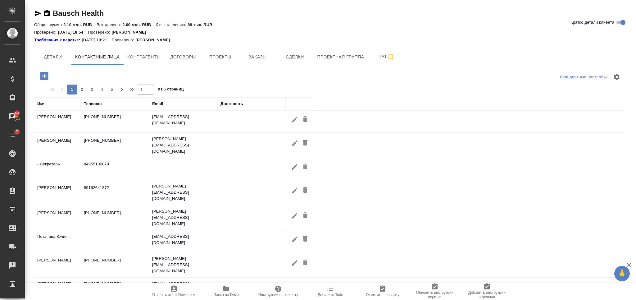
click at [41, 103] on div "Имя" at bounding box center [41, 104] width 8 height 6
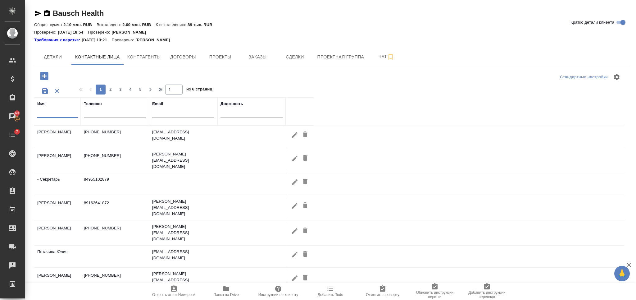
click at [57, 112] on input "text" at bounding box center [57, 114] width 40 height 8
type input "тать"
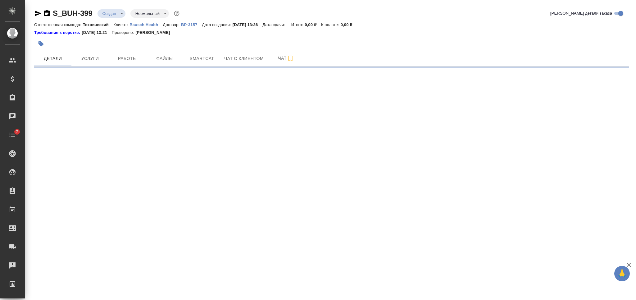
select select "RU"
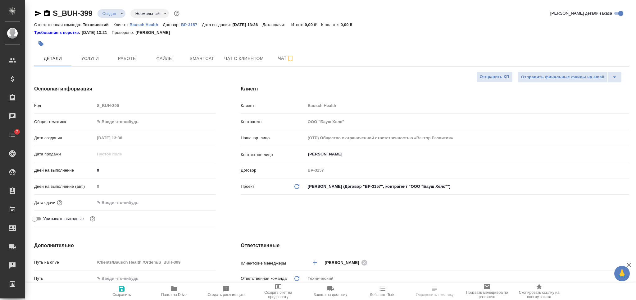
type textarea "x"
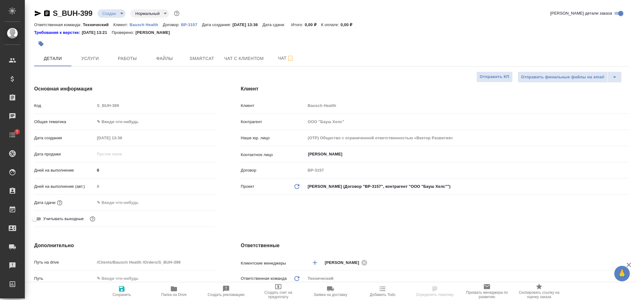
type textarea "x"
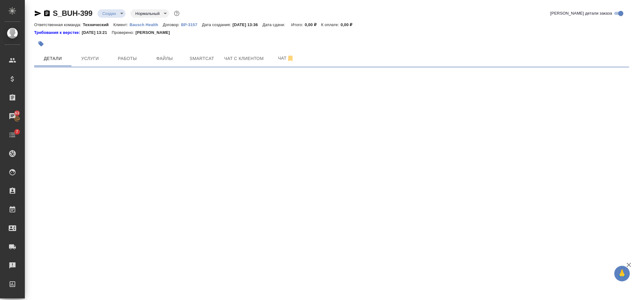
select select "RU"
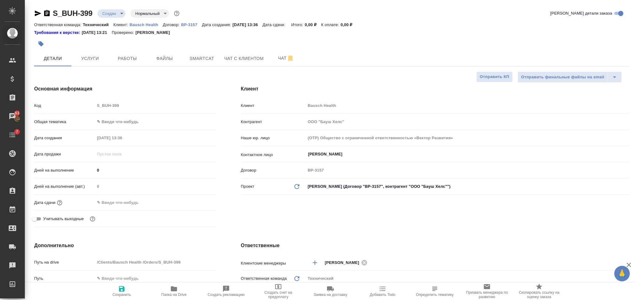
type textarea "x"
click at [385, 155] on input "[PERSON_NAME]" at bounding box center [456, 153] width 299 height 7
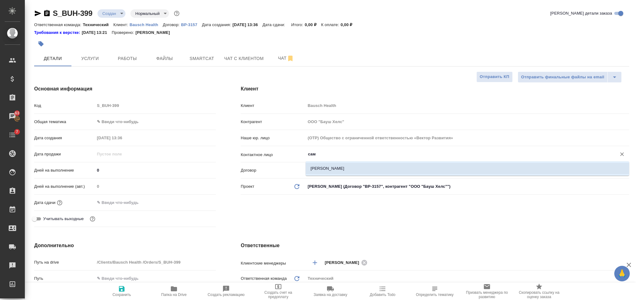
click at [378, 170] on li "[PERSON_NAME]" at bounding box center [466, 168] width 323 height 11
type input "[PERSON_NAME]"
type textarea "x"
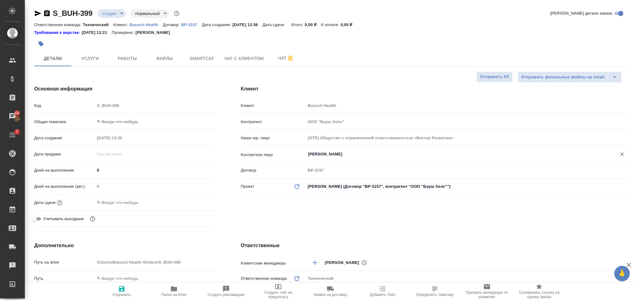
type input "[PERSON_NAME]"
click at [121, 290] on icon "button" at bounding box center [121, 288] width 7 height 7
type textarea "x"
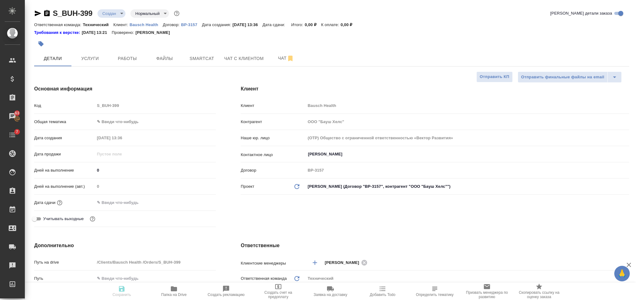
type textarea "x"
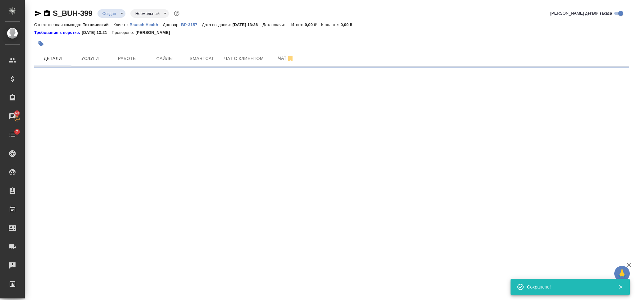
select select "RU"
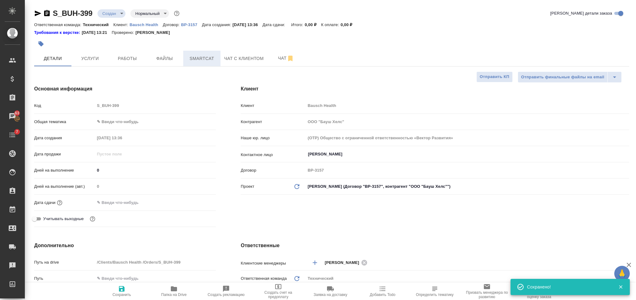
type textarea "x"
click at [172, 62] on button "Файлы" at bounding box center [164, 59] width 37 height 16
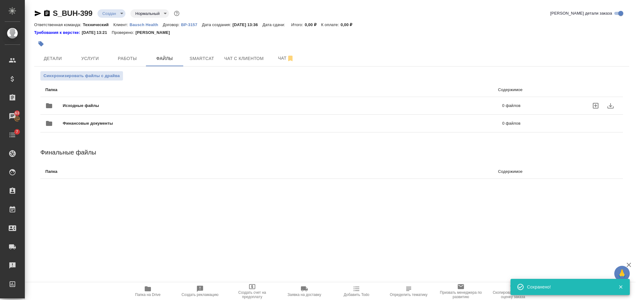
click at [171, 101] on div "Исходные файлы 0 файлов" at bounding box center [282, 105] width 475 height 15
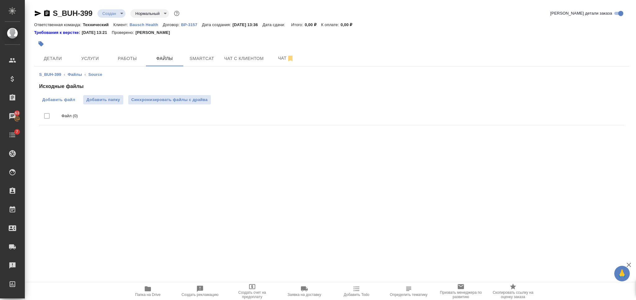
click at [63, 97] on span "Добавить файл" at bounding box center [58, 100] width 33 height 6
click at [0, 0] on input "Добавить файл" at bounding box center [0, 0] width 0 height 0
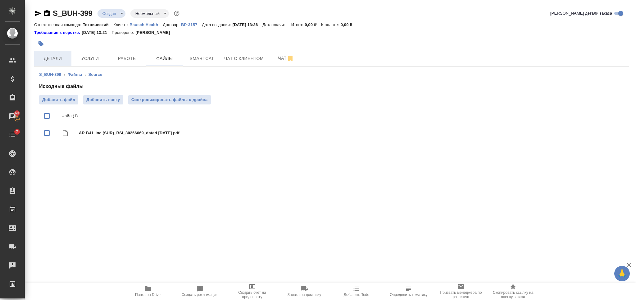
click at [58, 59] on span "Детали" at bounding box center [53, 59] width 30 height 8
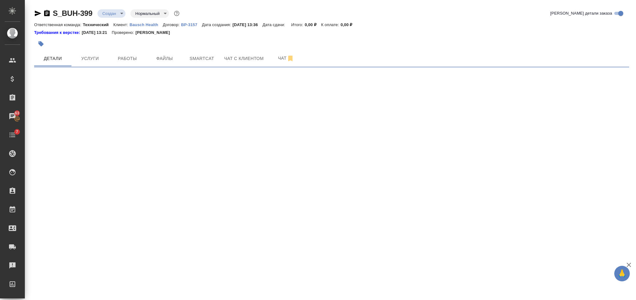
select select "RU"
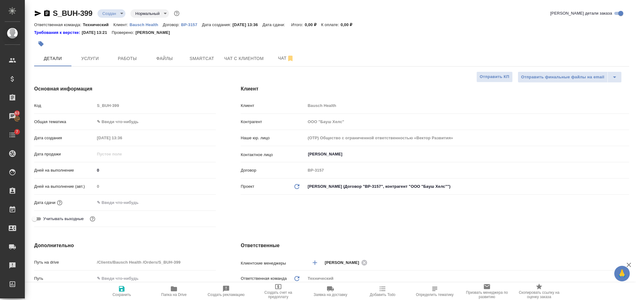
type textarea "x"
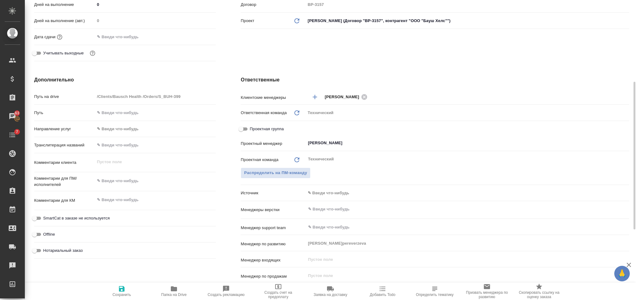
type textarea "x"
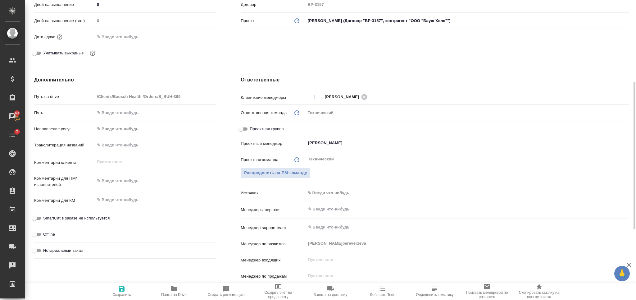
type textarea "x"
click at [122, 182] on textarea at bounding box center [155, 180] width 121 height 11
type textarea "[PERSON_NAME]"
type textarea "x"
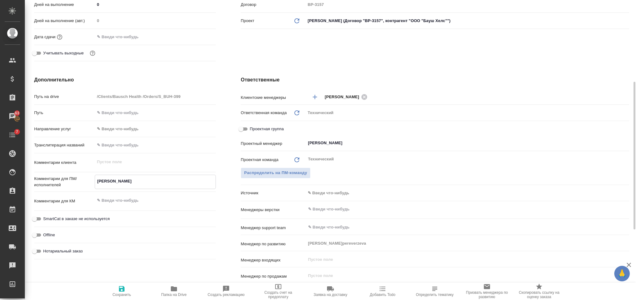
type textarea "x"
type textarea "ан"
type textarea "x"
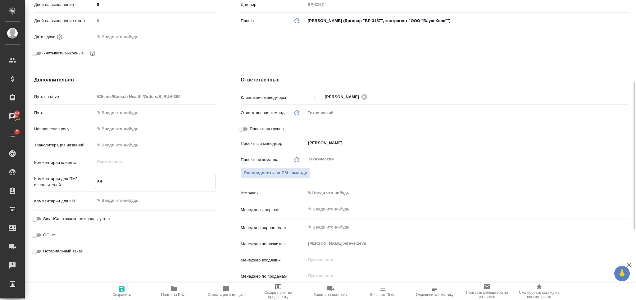
type textarea "x"
type textarea "анг"
type textarea "x"
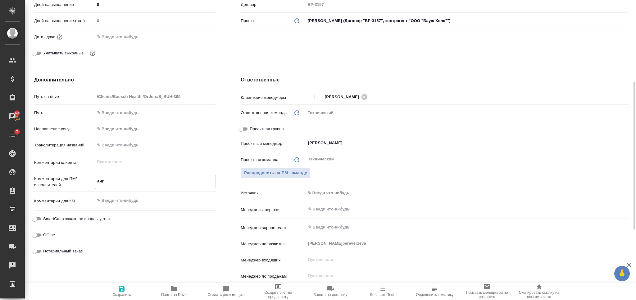
type textarea "англ"
type textarea "x"
type textarea "англ-"
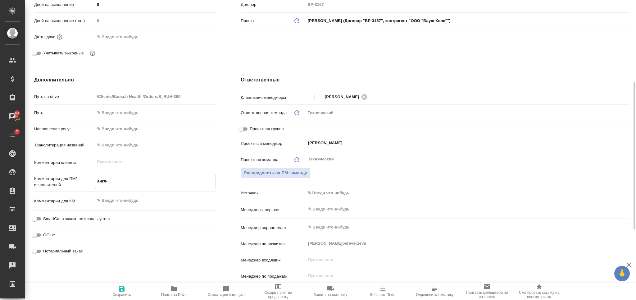
type textarea "x"
type textarea "англ-р"
type textarea "x"
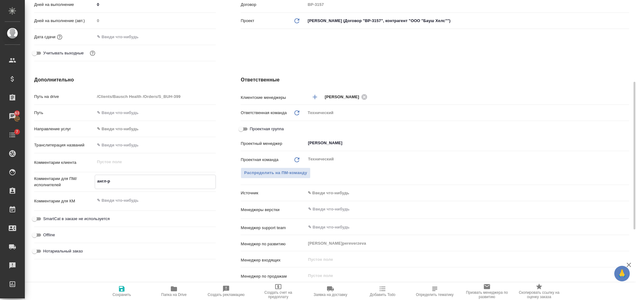
type textarea "x"
type textarea "англ-ру"
type textarea "x"
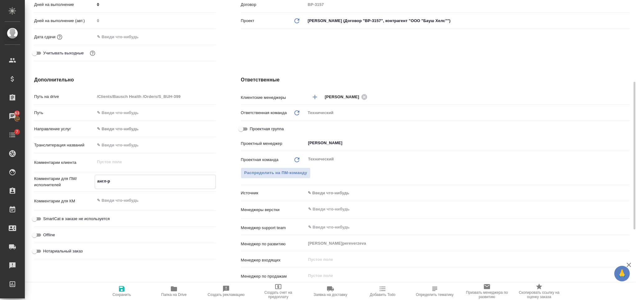
type textarea "x"
type textarea "англ-рус"
type textarea "x"
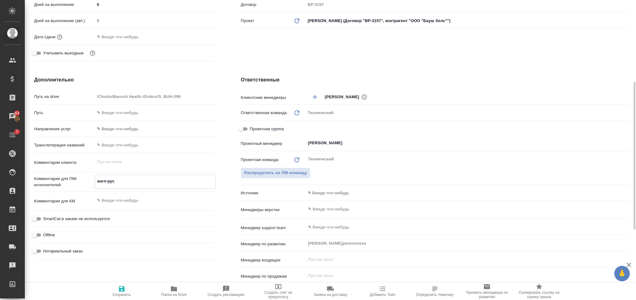
type textarea "x"
type textarea "англ-рус"
type textarea "x"
type textarea "англ-рус по"
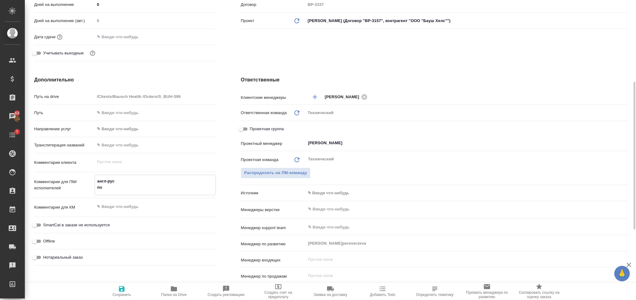
type textarea "x"
type textarea "англ-рус под"
type textarea "x"
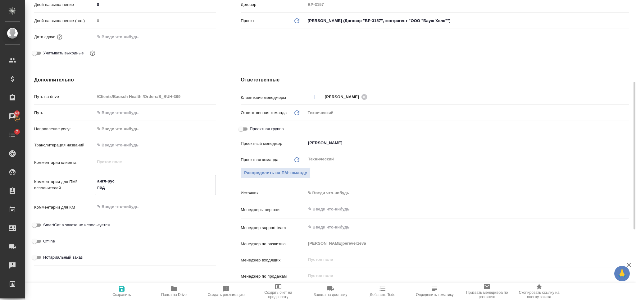
type textarea "x"
type textarea "англ-рус под"
type textarea "x"
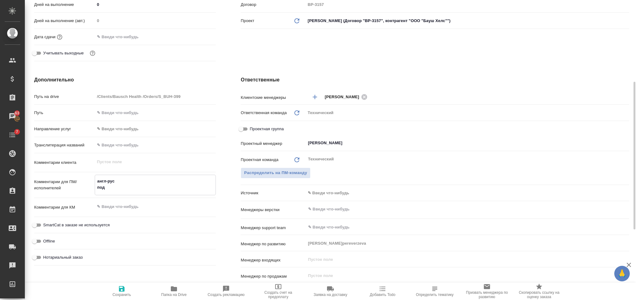
type textarea "x"
type textarea "англ-рус под н"
type textarea "x"
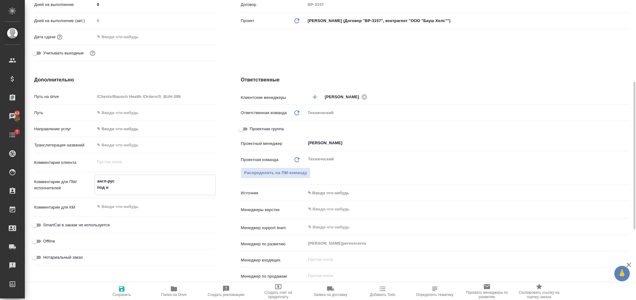
type textarea "англ-рус под нз"
type textarea "x"
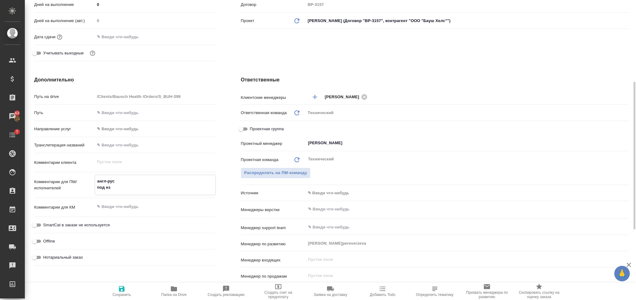
type textarea "англ-рус под нзп"
type textarea "x"
type textarea "англ-рус под нзп"
type textarea "x"
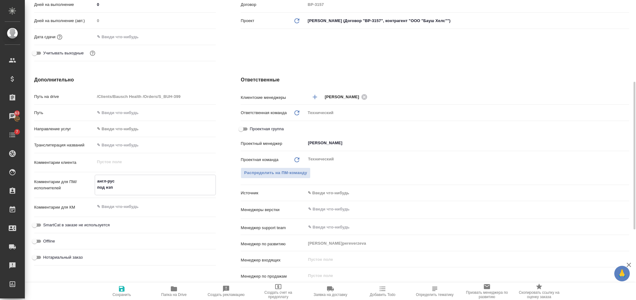
type textarea "x"
paste textarea "Bausch&Lomb (SUR)_Audit Report_перевод и нот.заверение"
type textarea "Bausch&Lomb (SUR)_Audit Report_перевод и нот.заверение"
type textarea "x"
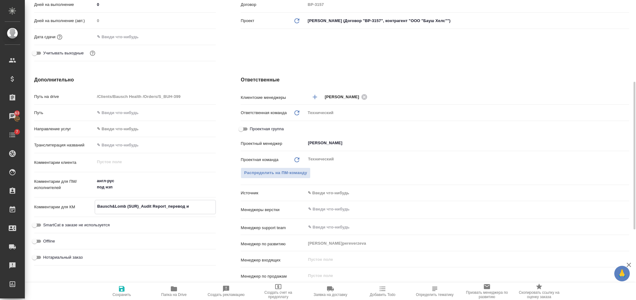
type textarea "x"
type textarea "Bausch&Lomb (SUR)_Audit Report_перевод и нот.заверение"
type textarea "x"
click at [329, 192] on body "🙏 .cls-1 fill:#fff; AWATERA Nikiforova Valeria Клиенты Спецификации Заказы 63 Ч…" at bounding box center [318, 150] width 636 height 300
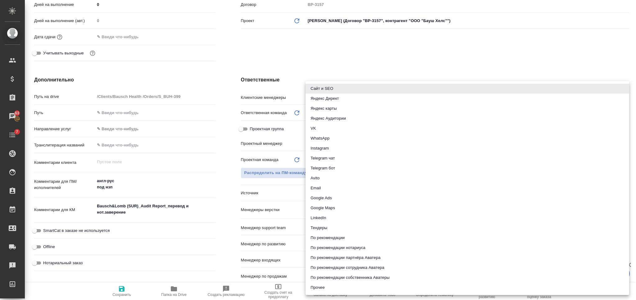
click at [284, 197] on div at bounding box center [318, 150] width 636 height 300
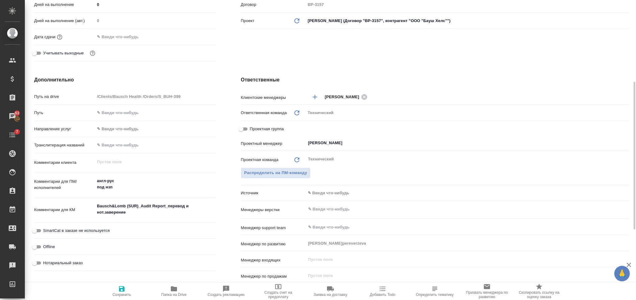
click at [325, 209] on input "text" at bounding box center [456, 208] width 299 height 7
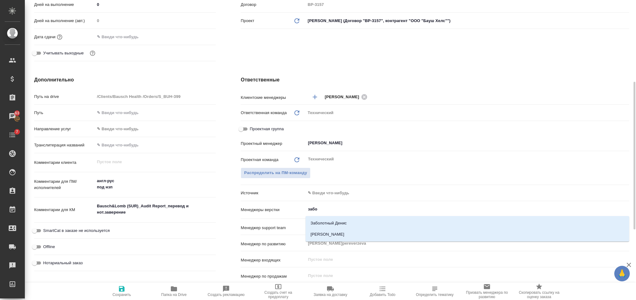
type input "забор"
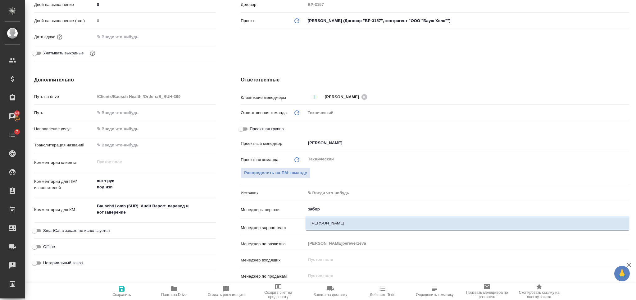
click at [326, 218] on li "Заборова Александра" at bounding box center [466, 222] width 323 height 11
type textarea "x"
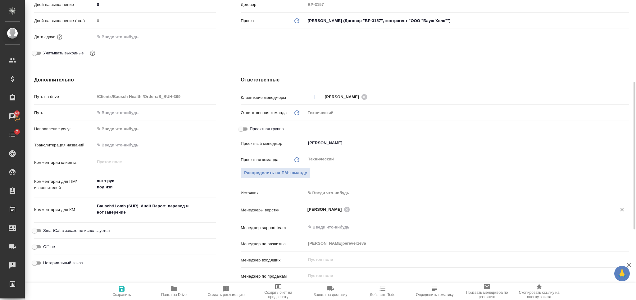
click at [128, 292] on span "Сохранить" at bounding box center [121, 294] width 19 height 4
type textarea "x"
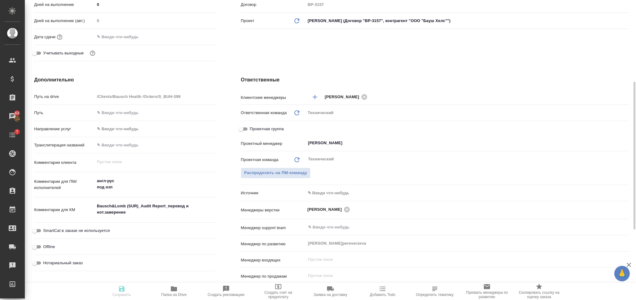
type textarea "x"
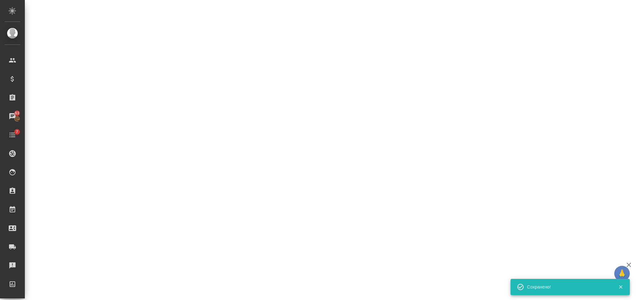
select select "RU"
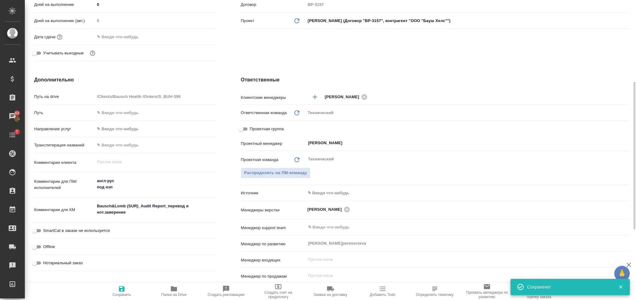
type textarea "x"
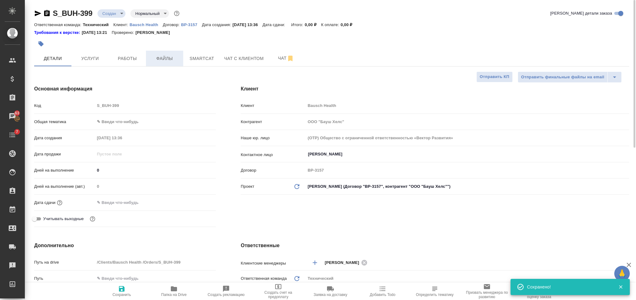
click at [162, 58] on span "Файлы" at bounding box center [165, 59] width 30 height 8
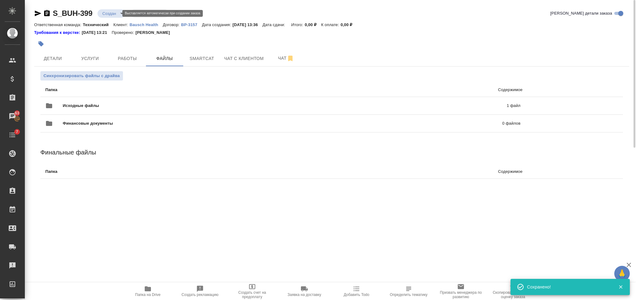
click at [108, 13] on body "🙏 .cls-1 fill:#fff; AWATERA Nikiforova Valeria Клиенты Спецификации Заказы 63 Ч…" at bounding box center [318, 150] width 636 height 300
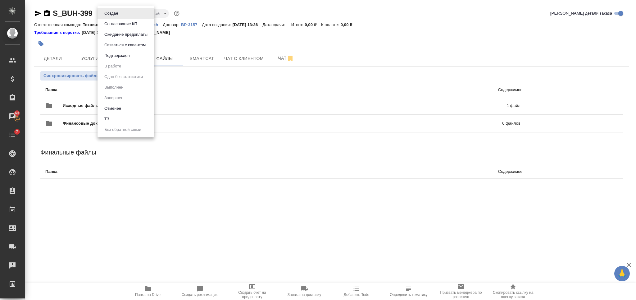
click at [121, 117] on li "ТЗ" at bounding box center [125, 119] width 57 height 11
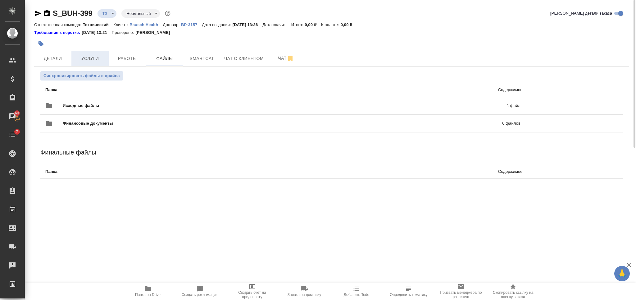
click at [98, 58] on span "Услуги" at bounding box center [90, 59] width 30 height 8
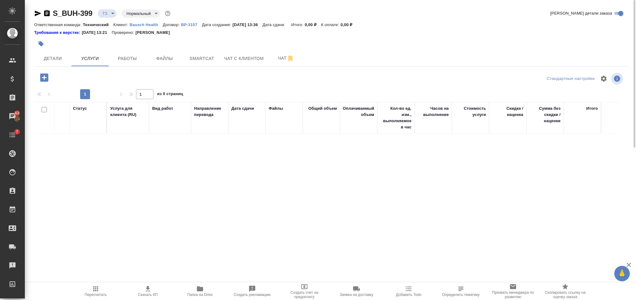
click at [46, 72] on icon "button" at bounding box center [44, 77] width 11 height 11
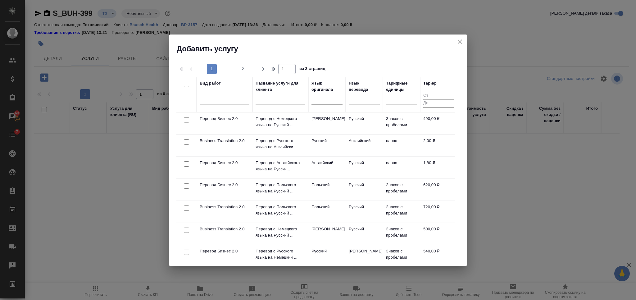
click at [335, 101] on div at bounding box center [326, 97] width 31 height 9
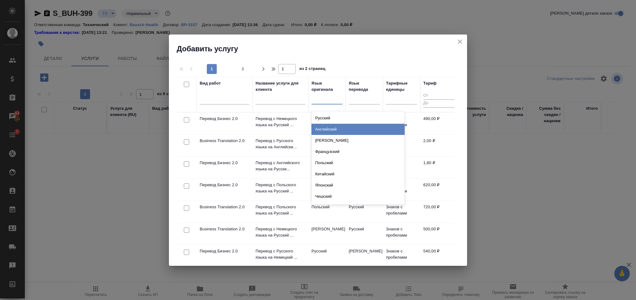
click at [333, 128] on div "Английский" at bounding box center [357, 129] width 93 height 11
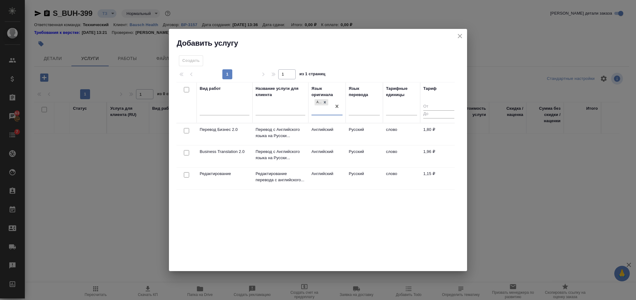
click at [188, 152] on input "checkbox" at bounding box center [186, 152] width 5 height 5
checkbox input "true"
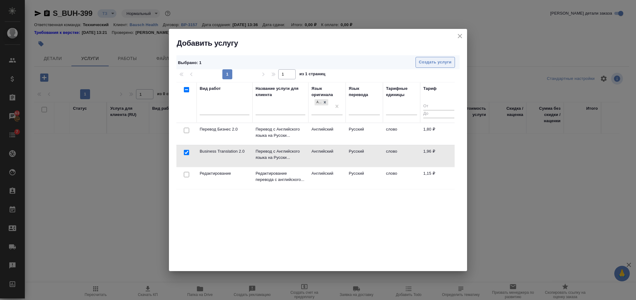
click at [424, 62] on span "Создать услуги" at bounding box center [435, 62] width 33 height 7
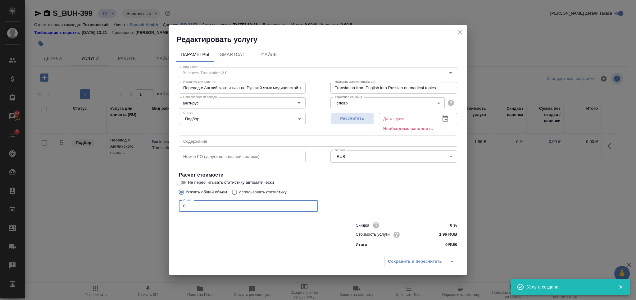
drag, startPoint x: 185, startPoint y: 206, endPoint x: 170, endPoint y: 209, distance: 14.9
click at [171, 209] on div "Параметры SmartCat Файлы Вид работ Business Translation 2.0 Вид работ Название …" at bounding box center [318, 148] width 298 height 208
type input "1"
click at [346, 125] on div "Рассчитать" at bounding box center [351, 121] width 43 height 22
click at [350, 117] on span "Рассчитать" at bounding box center [352, 118] width 37 height 7
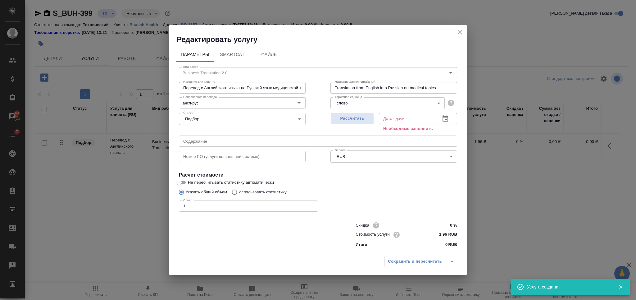
type input "01.10.2025 13:38"
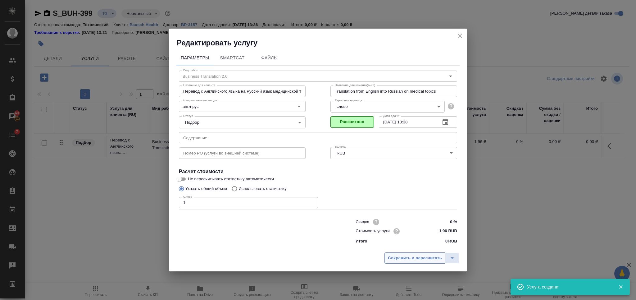
click at [404, 255] on span "Сохранить и пересчитать" at bounding box center [415, 257] width 54 height 7
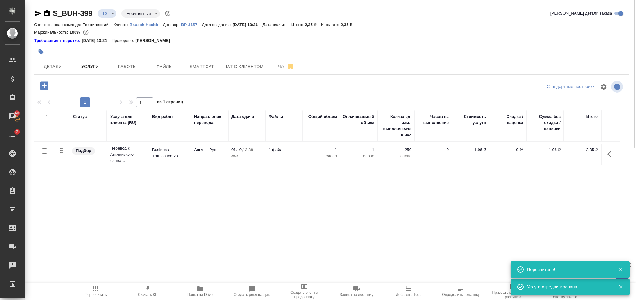
click at [43, 115] on input "checkbox" at bounding box center [44, 117] width 5 height 5
checkbox input "true"
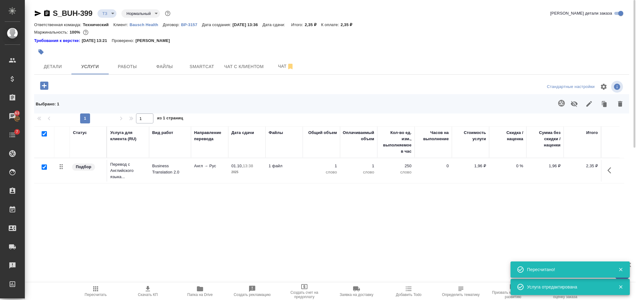
click at [558, 100] on icon "button" at bounding box center [561, 102] width 7 height 7
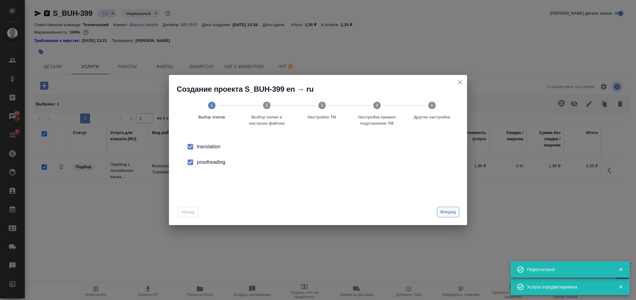
click at [450, 215] on span "Вперед" at bounding box center [448, 211] width 16 height 7
click at [355, 150] on input "Папка с файлами для перевода" at bounding box center [308, 149] width 258 height 7
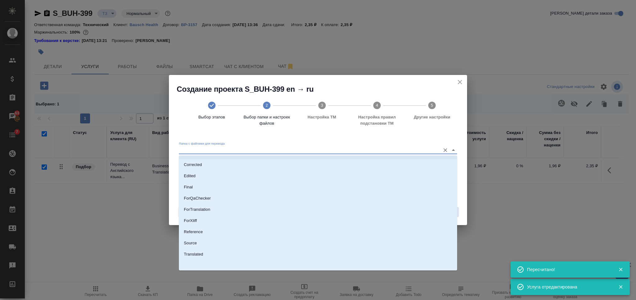
scroll to position [32, 0]
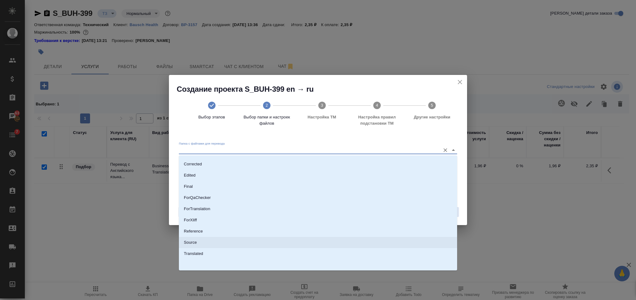
click at [285, 240] on li "Source" at bounding box center [318, 242] width 278 height 11
type input "Source"
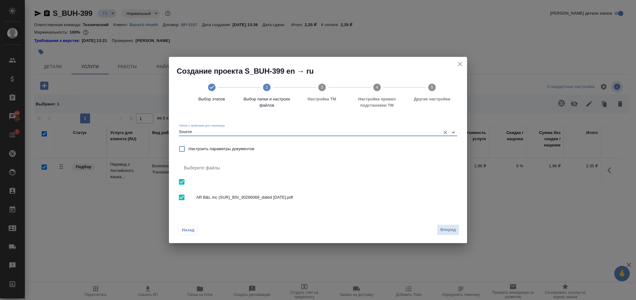
click at [445, 224] on div "Назад Вперед" at bounding box center [318, 228] width 298 height 29
click at [445, 226] on span "Вперед" at bounding box center [448, 229] width 16 height 7
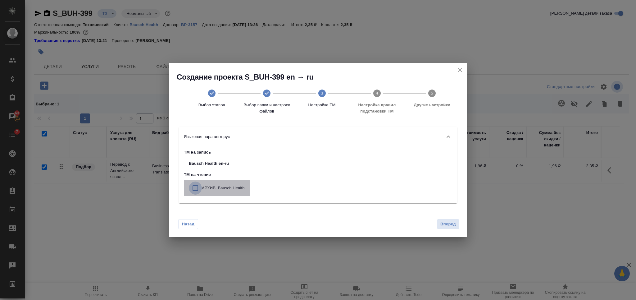
click at [199, 189] on input "checkbox" at bounding box center [195, 187] width 13 height 13
checkbox input "true"
click at [437, 225] on button "Вперед" at bounding box center [448, 224] width 22 height 11
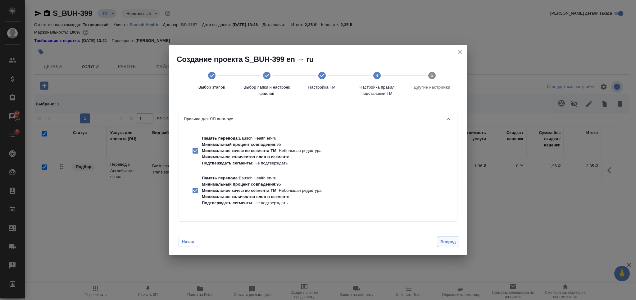
click at [443, 236] on button "Вперед" at bounding box center [448, 241] width 22 height 11
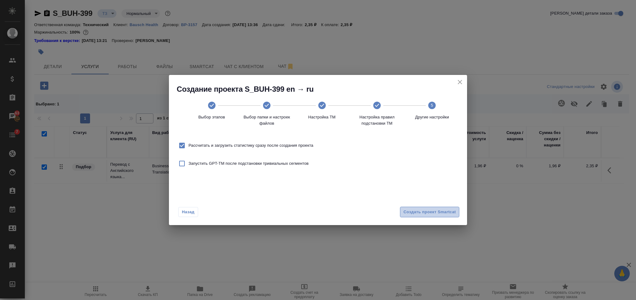
click at [441, 213] on span "Создать проект Smartcat" at bounding box center [429, 211] width 52 height 7
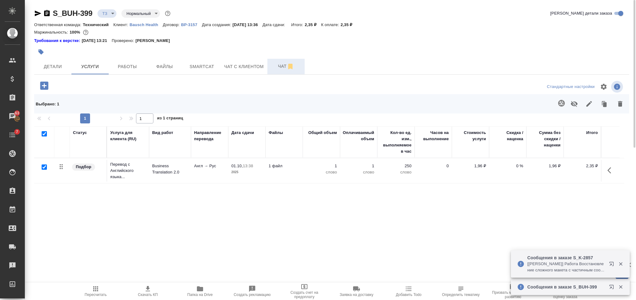
click at [282, 66] on span "Чат" at bounding box center [286, 66] width 30 height 8
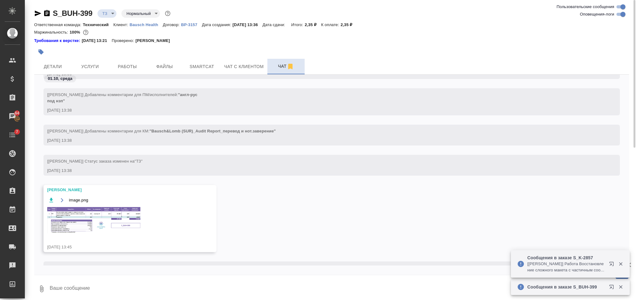
scroll to position [90, 0]
click at [99, 216] on img at bounding box center [93, 220] width 93 height 26
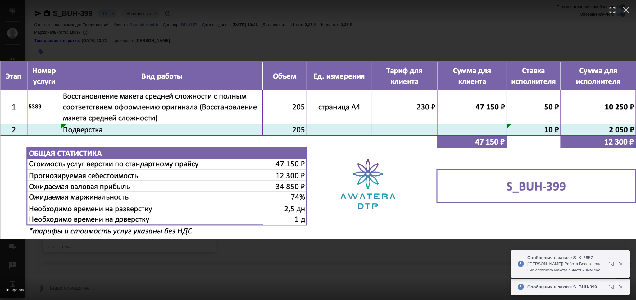
click at [276, 267] on div "image.png 1 of 1" at bounding box center [318, 150] width 636 height 300
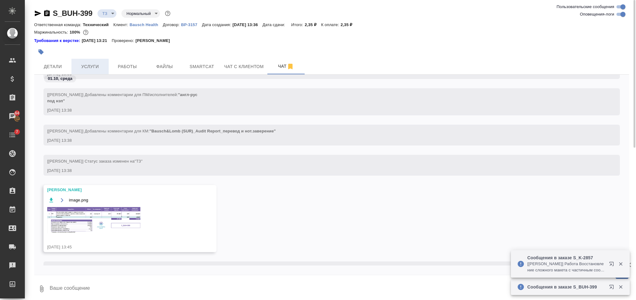
click at [100, 69] on span "Услуги" at bounding box center [90, 67] width 30 height 8
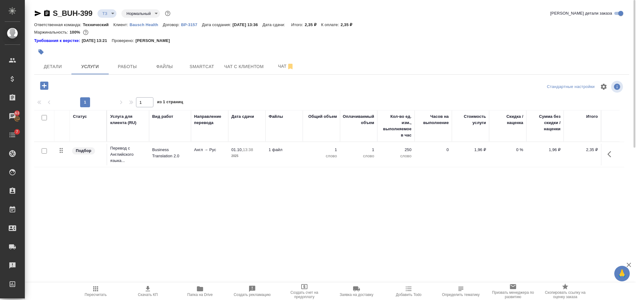
click at [41, 88] on icon "button" at bounding box center [44, 85] width 8 height 8
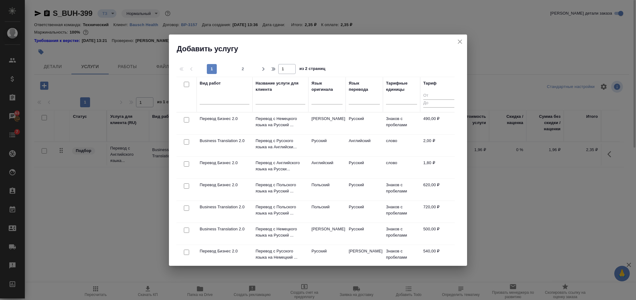
click at [459, 40] on icon "close" at bounding box center [459, 41] width 7 height 7
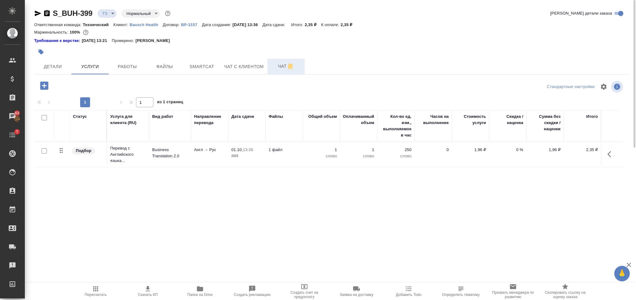
click at [274, 62] on button "Чат" at bounding box center [285, 67] width 37 height 16
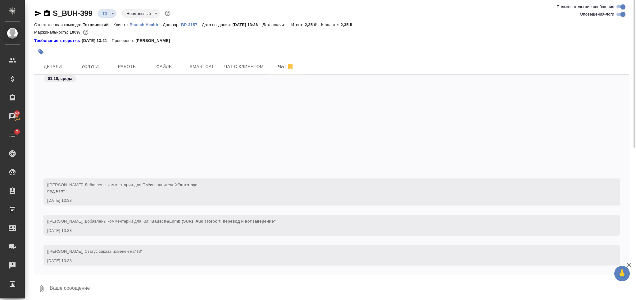
scroll to position [116, 0]
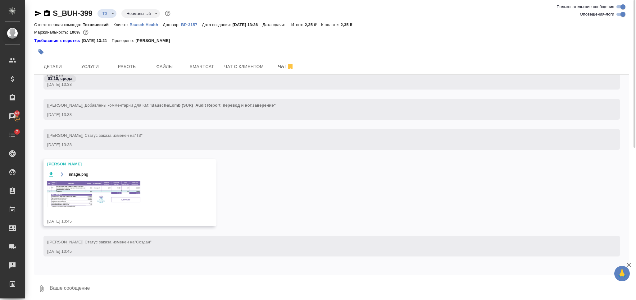
click at [132, 195] on img at bounding box center [93, 194] width 93 height 26
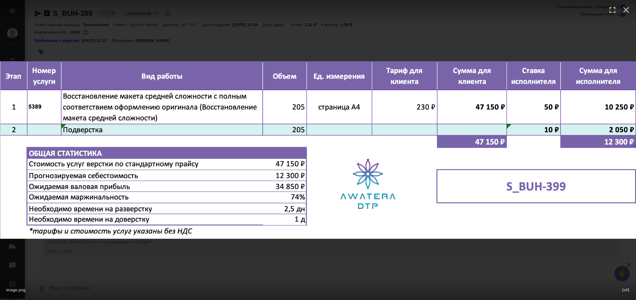
click at [275, 264] on div "image.png 1 of 1" at bounding box center [318, 150] width 636 height 300
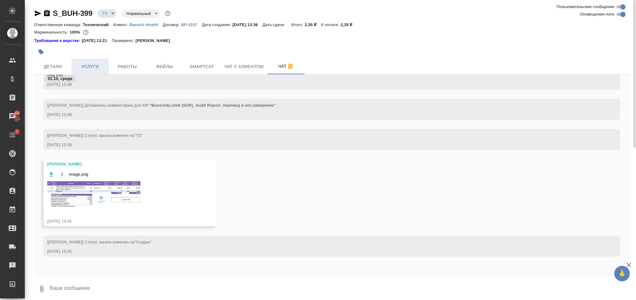
click at [91, 71] on button "Услуги" at bounding box center [89, 67] width 37 height 16
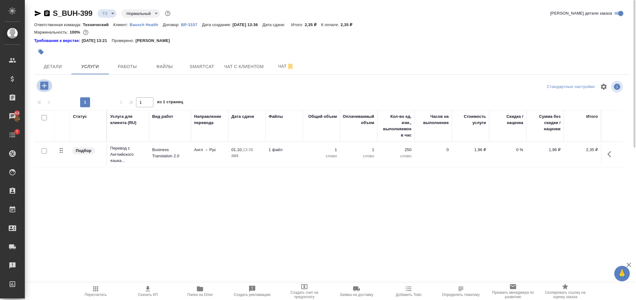
click at [41, 86] on icon "button" at bounding box center [44, 85] width 8 height 8
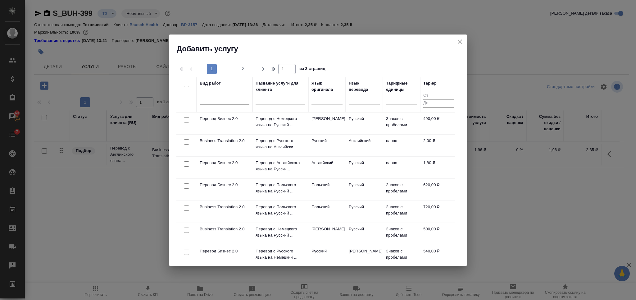
click at [218, 93] on div at bounding box center [225, 99] width 50 height 12
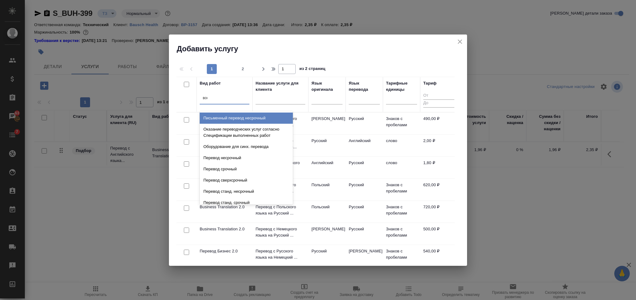
type input "восс"
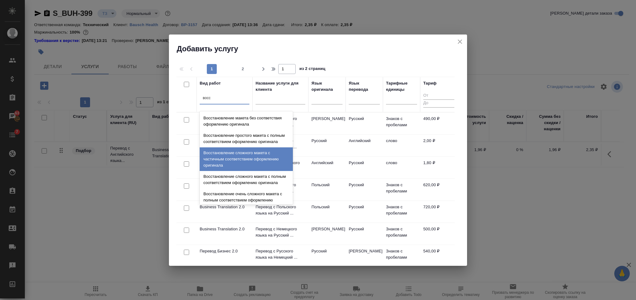
scroll to position [114, 0]
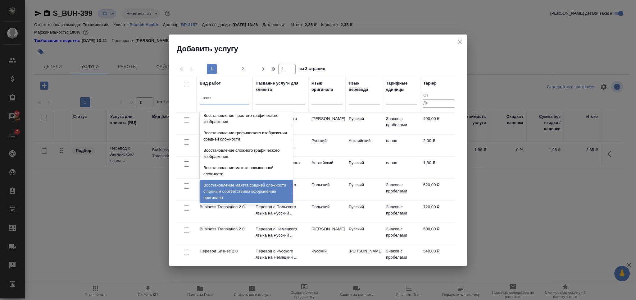
click at [258, 187] on div "Восстановление макета средней сложности с полным соответствием оформлению ориги…" at bounding box center [246, 191] width 93 height 24
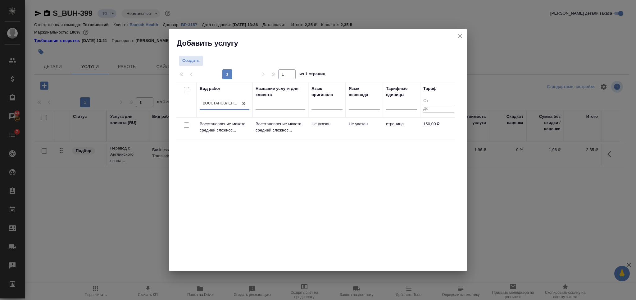
click at [186, 122] on input "checkbox" at bounding box center [186, 124] width 5 height 5
checkbox input "true"
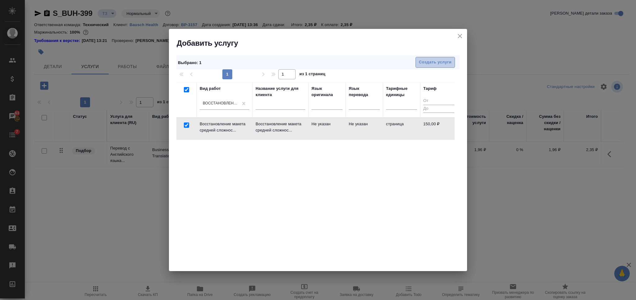
click at [445, 61] on span "Создать услуги" at bounding box center [435, 62] width 33 height 7
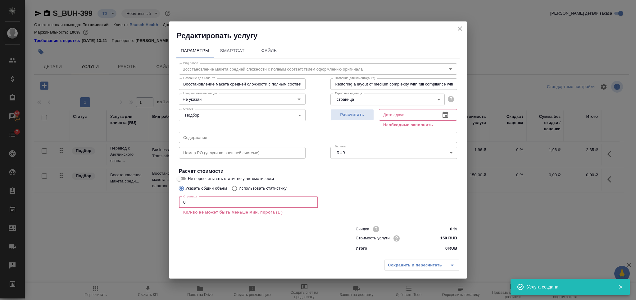
drag, startPoint x: 188, startPoint y: 204, endPoint x: 180, endPoint y: 204, distance: 8.1
click at [180, 204] on input "0" at bounding box center [248, 202] width 139 height 11
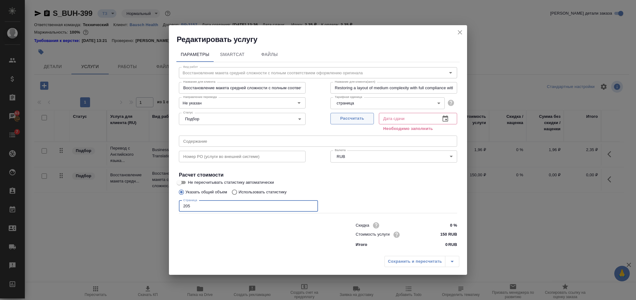
type input "205"
click at [345, 121] on span "Рассчитать" at bounding box center [352, 118] width 37 height 7
type input "06.10.2025 10:20"
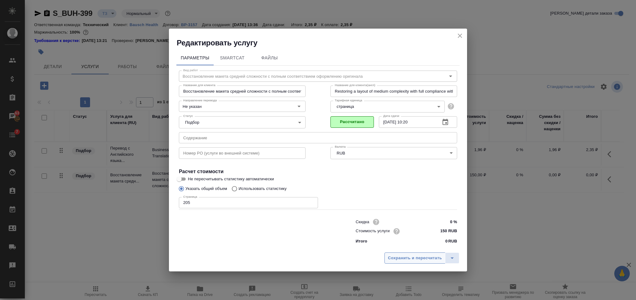
click at [394, 259] on span "Сохранить и пересчитать" at bounding box center [415, 257] width 54 height 7
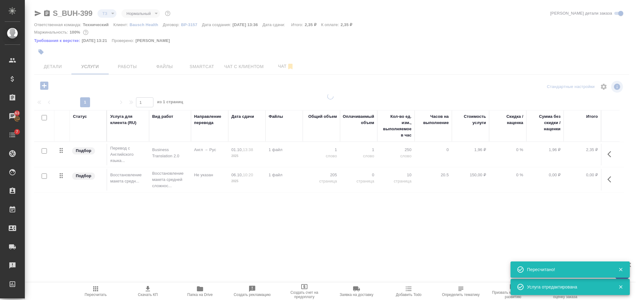
type input "new"
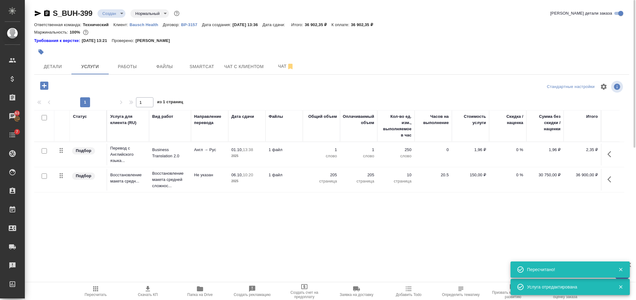
click at [40, 87] on icon "button" at bounding box center [44, 85] width 11 height 11
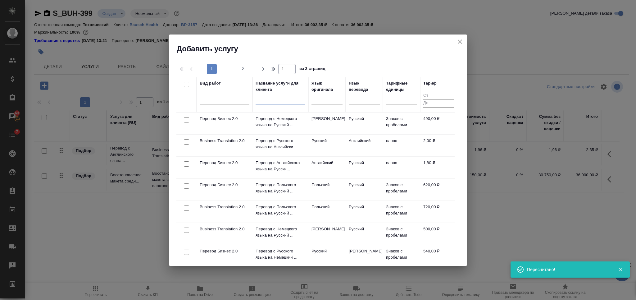
click at [275, 102] on input "text" at bounding box center [281, 100] width 50 height 8
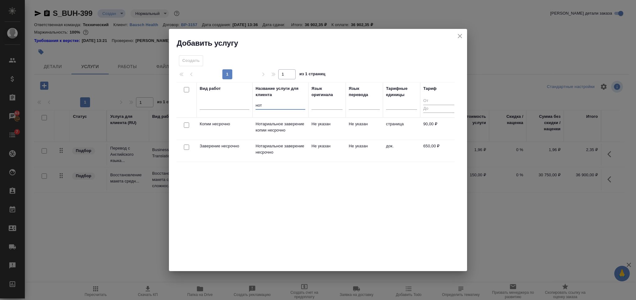
type input "нот"
click at [189, 126] on div at bounding box center [186, 125] width 14 height 9
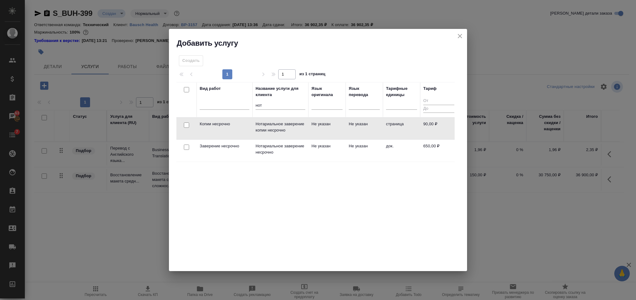
click at [187, 146] on input "checkbox" at bounding box center [186, 146] width 5 height 5
checkbox input "true"
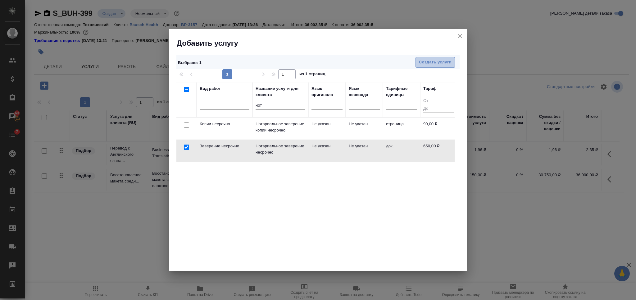
click at [444, 61] on span "Создать услуги" at bounding box center [435, 62] width 33 height 7
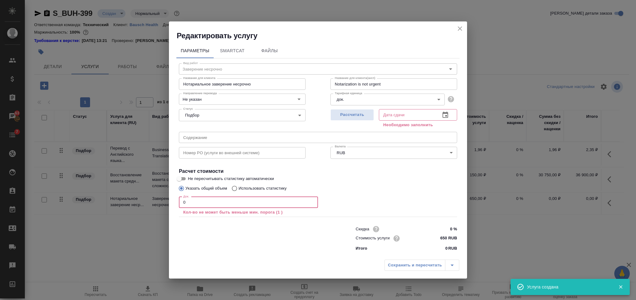
drag, startPoint x: 189, startPoint y: 205, endPoint x: 158, endPoint y: 206, distance: 30.8
click at [158, 206] on div "Редактировать услугу Параметры SmartCat Файлы Вид работ Заверение несрочно Вид …" at bounding box center [318, 150] width 636 height 300
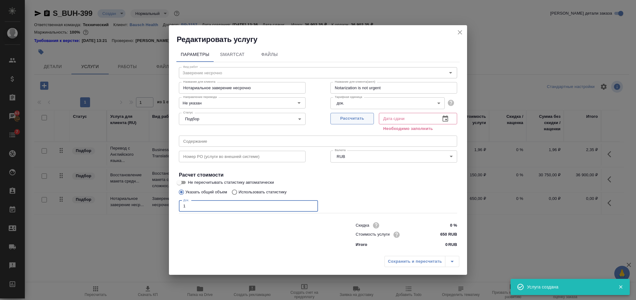
type input "1"
click at [351, 122] on span "Рассчитать" at bounding box center [352, 118] width 37 height 7
type input "01.10.2025 14:02"
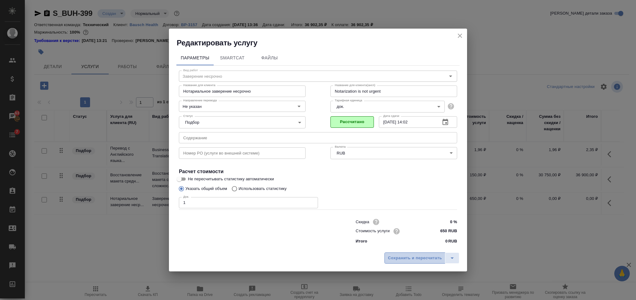
click at [414, 259] on span "Сохранить и пересчитать" at bounding box center [415, 257] width 54 height 7
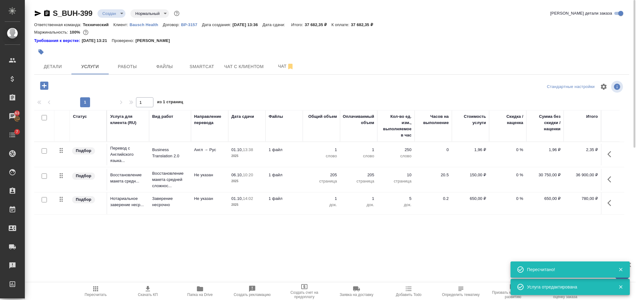
click at [43, 81] on icon "button" at bounding box center [44, 85] width 8 height 8
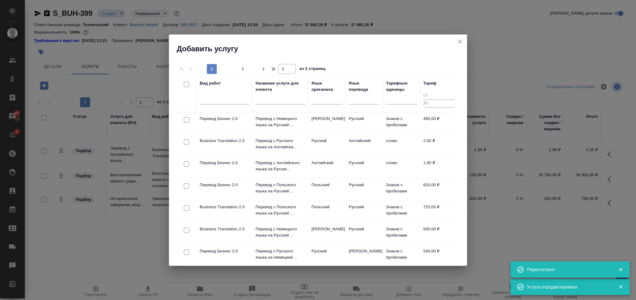
click at [275, 105] on div at bounding box center [281, 100] width 50 height 15
click at [275, 101] on input "text" at bounding box center [281, 100] width 50 height 8
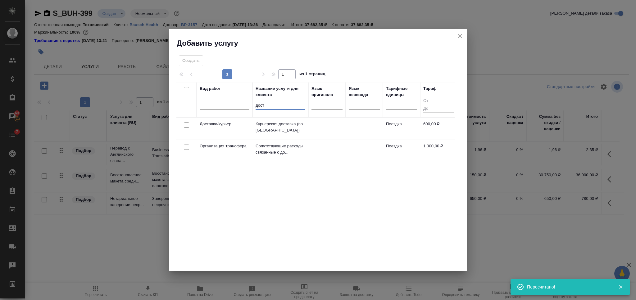
type input "дост"
click at [185, 123] on input "checkbox" at bounding box center [186, 124] width 5 height 5
checkbox input "true"
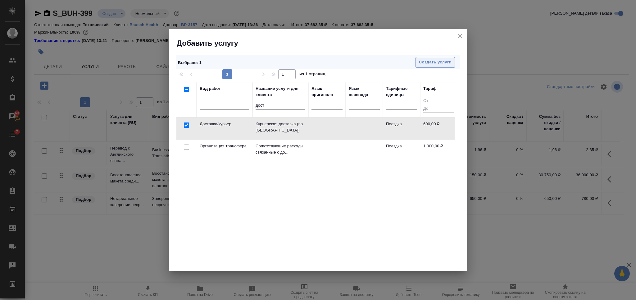
click at [423, 62] on span "Создать услуги" at bounding box center [435, 62] width 33 height 7
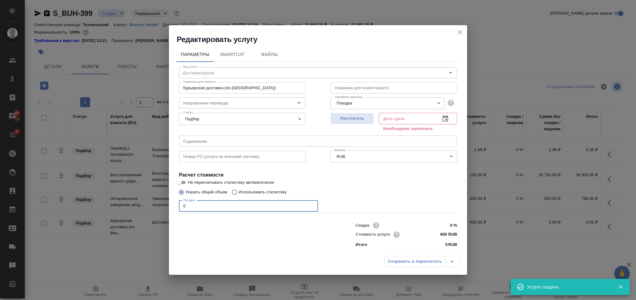
drag, startPoint x: 166, startPoint y: 207, endPoint x: 156, endPoint y: 207, distance: 9.6
click at [156, 207] on div "Редактировать услугу Параметры SmartCat Файлы Вид работ Доставка/курьер Вид раб…" at bounding box center [318, 150] width 636 height 300
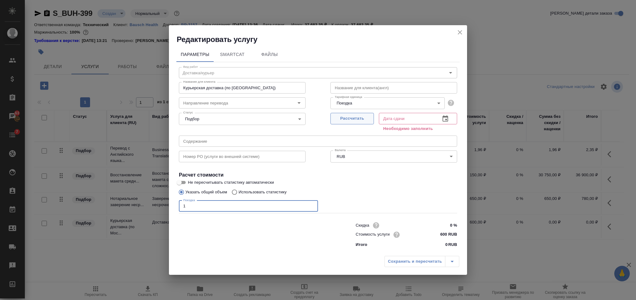
type input "1"
click at [363, 117] on span "Рассчитать" at bounding box center [352, 118] width 37 height 7
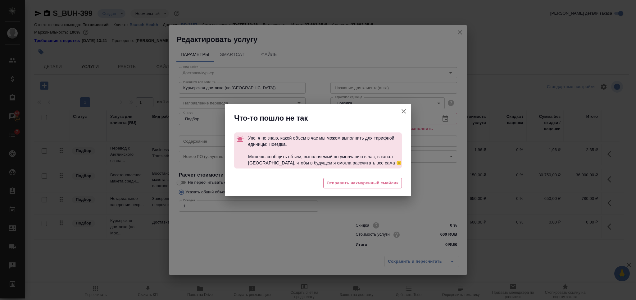
type input "01.10.2025 14:20"
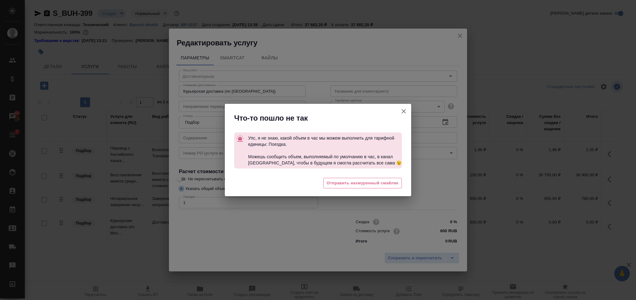
click at [362, 190] on div "😒 Отправить нахмуренный смайлик" at bounding box center [318, 183] width 186 height 25
click at [363, 187] on button "Отправить нахмуренный смайлик" at bounding box center [362, 183] width 79 height 11
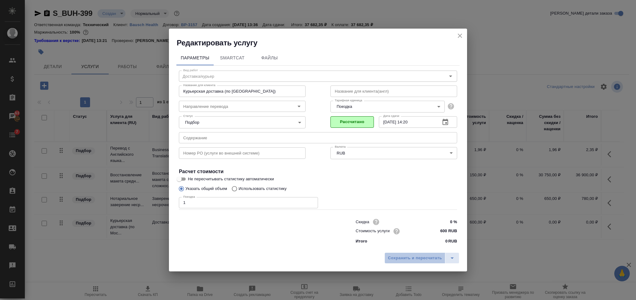
click at [396, 255] on span "Сохранить и пересчитать" at bounding box center [415, 257] width 54 height 7
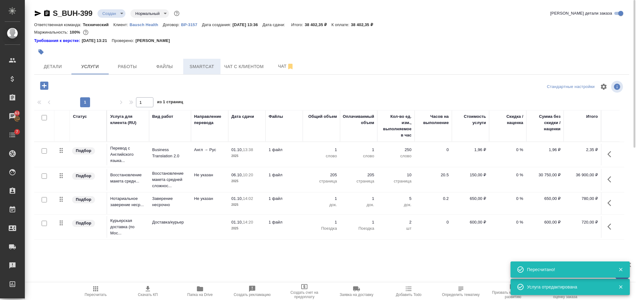
click at [195, 70] on span "Smartcat" at bounding box center [202, 67] width 30 height 8
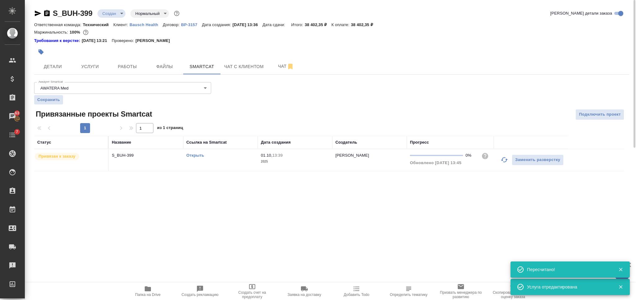
click at [187, 152] on div "Открыть" at bounding box center [220, 155] width 68 height 6
click at [189, 153] on link "Открыть" at bounding box center [195, 155] width 18 height 5
click at [96, 63] on span "Услуги" at bounding box center [90, 67] width 30 height 8
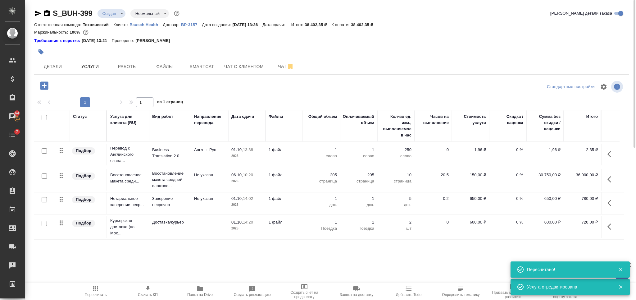
click at [299, 157] on td "1 файл" at bounding box center [283, 154] width 37 height 22
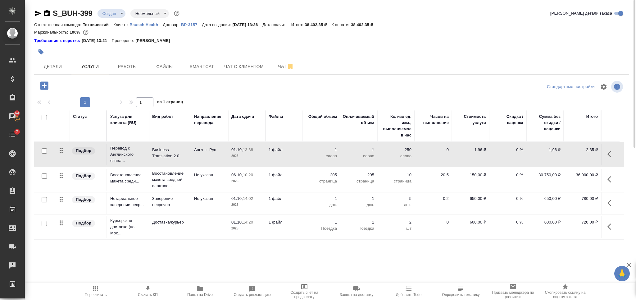
click at [299, 157] on td "1 файл" at bounding box center [283, 154] width 37 height 22
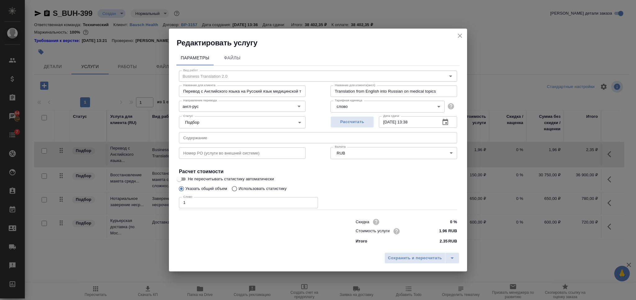
click at [254, 190] on p "Использовать статистику" at bounding box center [262, 188] width 48 height 6
click at [238, 190] on input "Использовать статистику" at bounding box center [233, 189] width 10 height 12
radio input "true"
radio input "false"
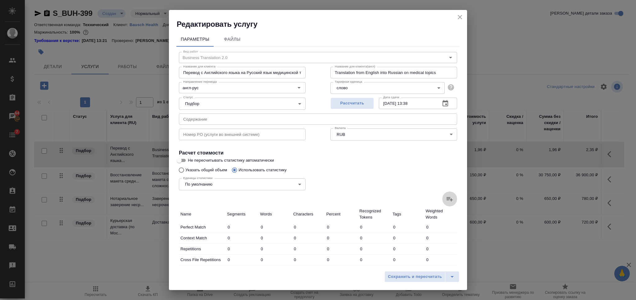
click at [444, 202] on label at bounding box center [449, 198] width 15 height 15
click at [0, 0] on input "file" at bounding box center [0, 0] width 0 height 0
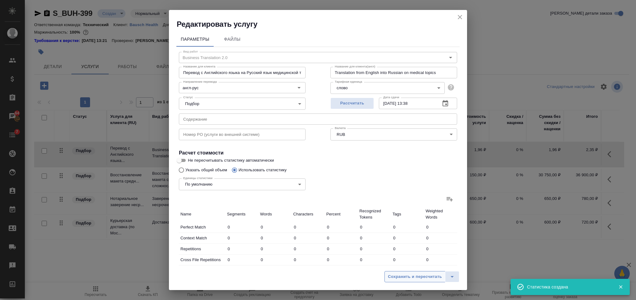
type input "506"
type input "930"
type input "6524"
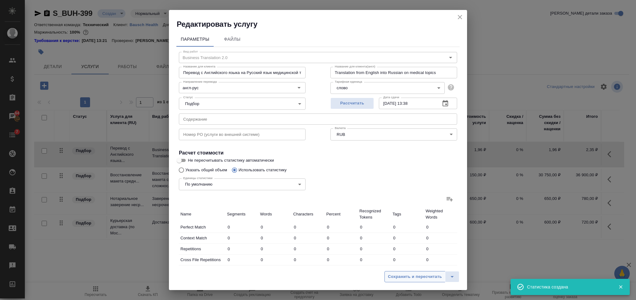
type input "43518"
type input "436"
type input "690"
type input "4539"
type input "69"
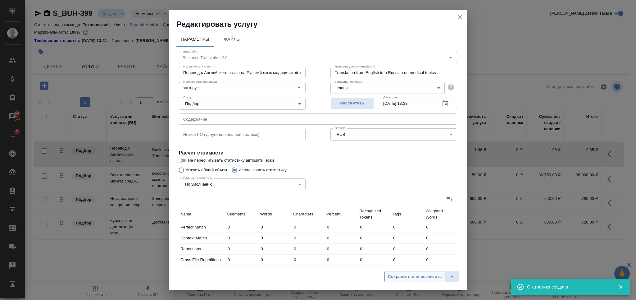
type input "202"
type input "1515"
type input "47"
type input "517"
type input "3742"
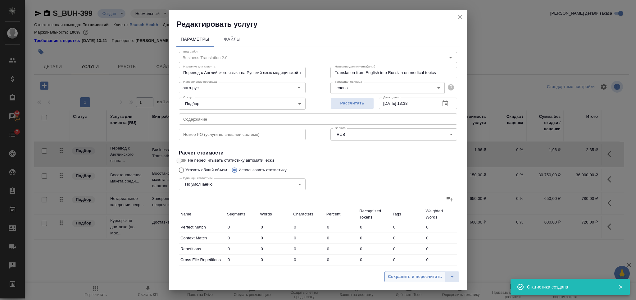
type input "166"
type input "1130"
type input "7552"
type input "2472"
type input "41272"
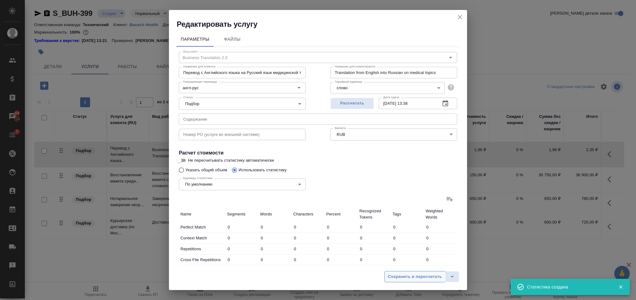
type input "276216"
type input "3696"
type input "44317"
type input "294070"
type input "4626"
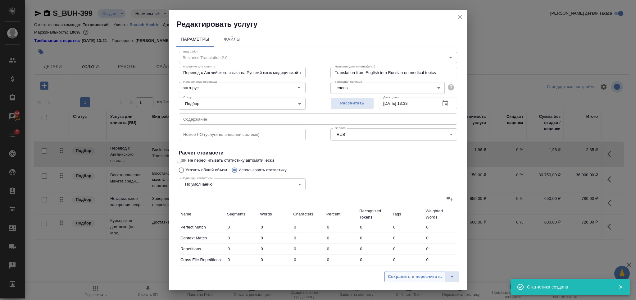
type input "50841"
type input "337588"
click at [402, 276] on span "Сохранить и пересчитать" at bounding box center [415, 276] width 54 height 7
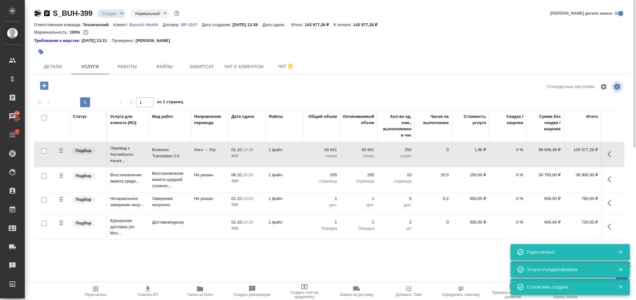
click at [39, 12] on icon "button" at bounding box center [38, 14] width 7 height 6
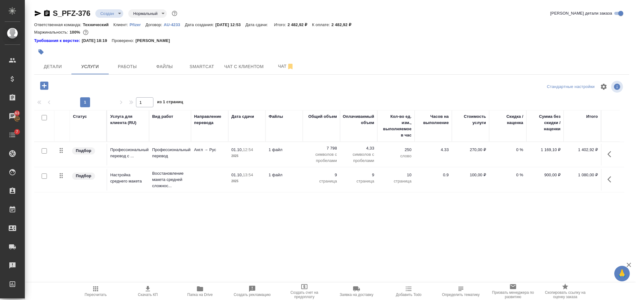
click at [111, 15] on body "🙏 .cls-1 fill:#fff; AWATERA [PERSON_NAME] Спецификации Заказы 63 Чаты 7 Todo Пр…" at bounding box center [318, 150] width 636 height 300
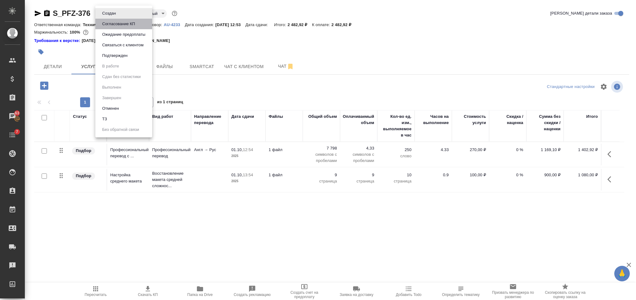
click at [109, 25] on button "Согласование КП" at bounding box center [118, 23] width 37 height 7
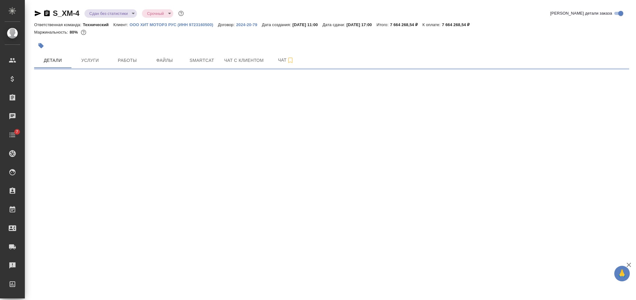
select select "RU"
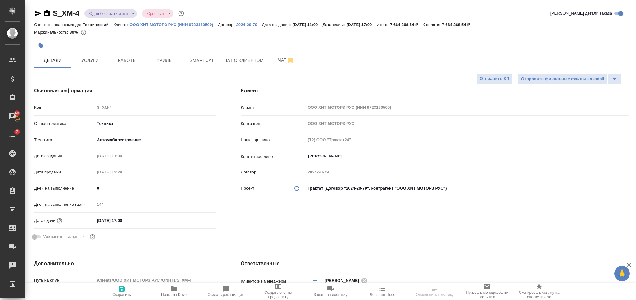
click at [48, 9] on div "S_XM-4 Сдан без статистики distributed Срочный urgent" at bounding box center [109, 13] width 151 height 10
click at [48, 12] on icon "button" at bounding box center [46, 13] width 7 height 7
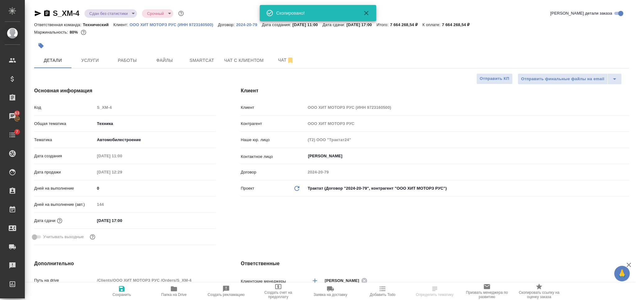
type textarea "x"
select select "RU"
type textarea "x"
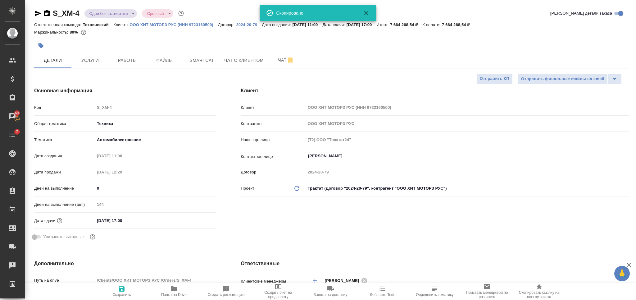
type textarea "x"
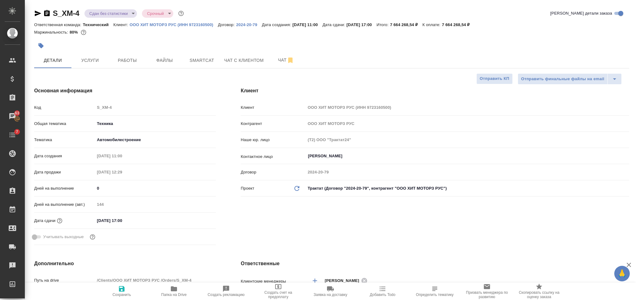
type textarea "x"
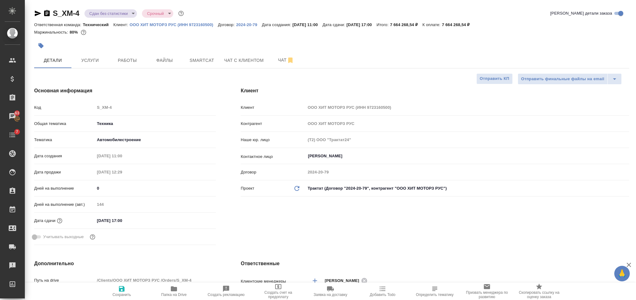
type textarea "x"
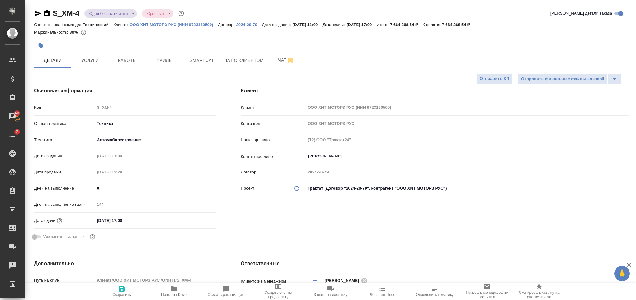
type textarea "x"
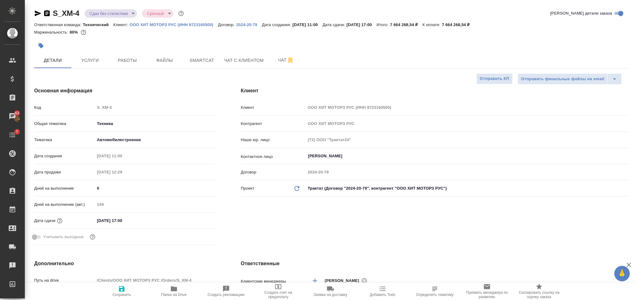
type textarea "x"
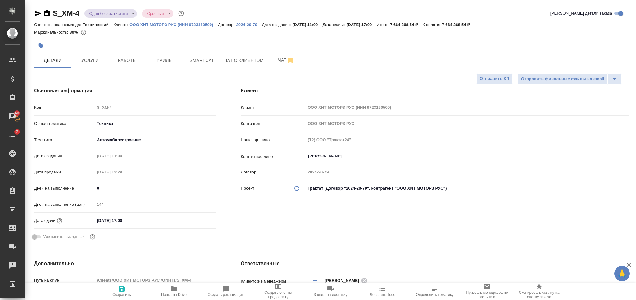
type textarea "x"
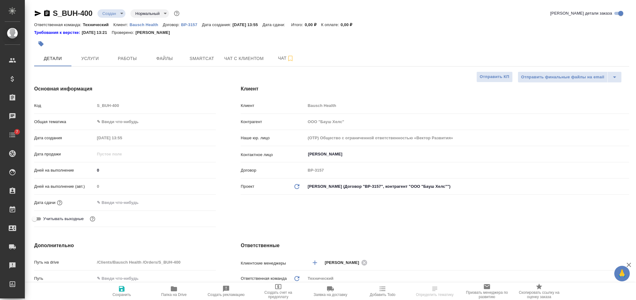
select select "RU"
type textarea "x"
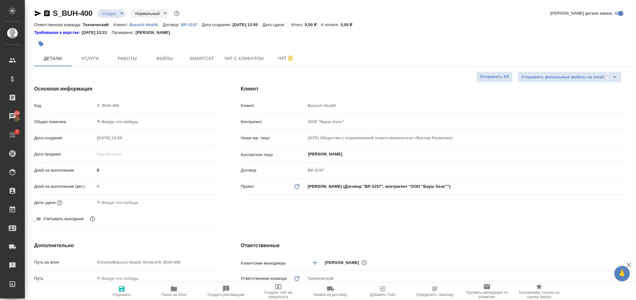
type textarea "x"
click at [336, 152] on input "[PERSON_NAME]" at bounding box center [456, 153] width 299 height 7
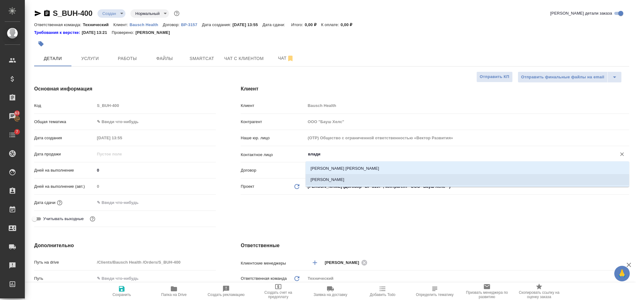
click at [325, 180] on li "[PERSON_NAME]" at bounding box center [466, 179] width 323 height 11
type input "[PERSON_NAME]"
type textarea "x"
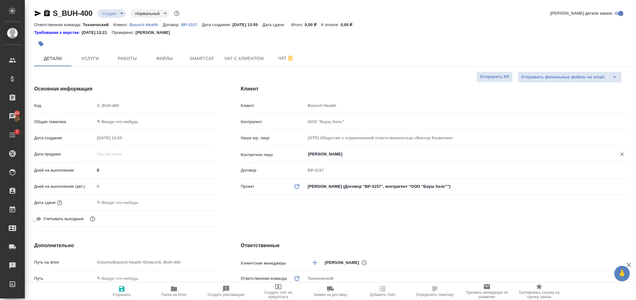
scroll to position [124, 0]
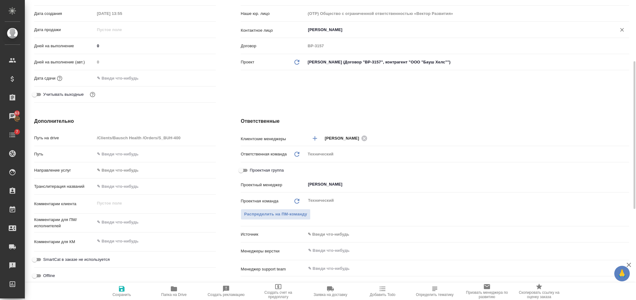
type input "[PERSON_NAME]"
type textarea "x"
click at [148, 220] on textarea at bounding box center [155, 222] width 121 height 11
type textarea "[PERSON_NAME]"
type textarea "x"
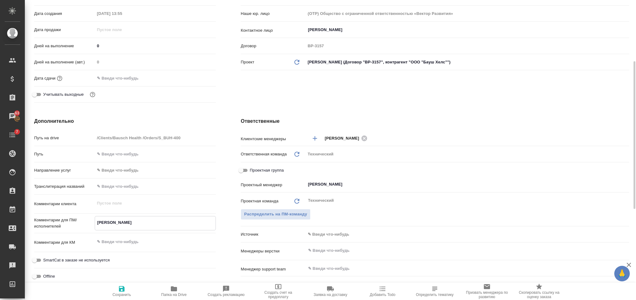
type textarea "ан"
type textarea "x"
type textarea "анг"
type textarea "x"
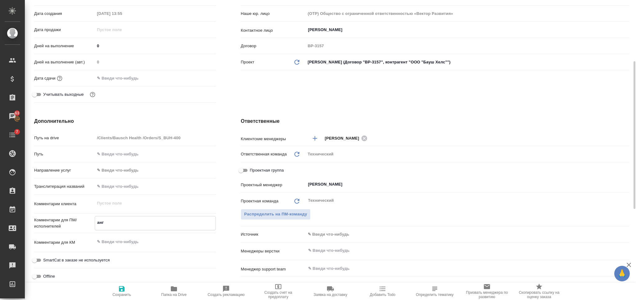
type textarea "x"
type textarea "англ"
type textarea "x"
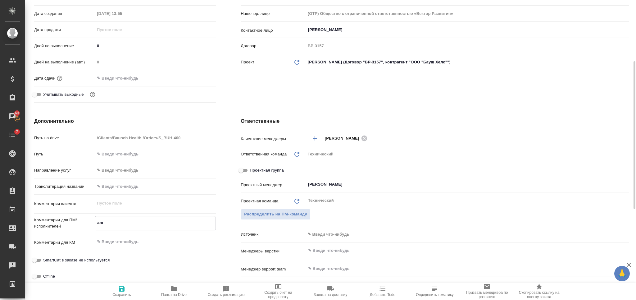
type textarea "x"
type textarea "англ-"
type textarea "x"
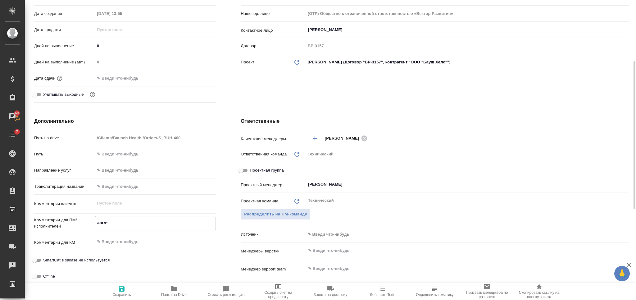
type textarea "англ-р"
type textarea "x"
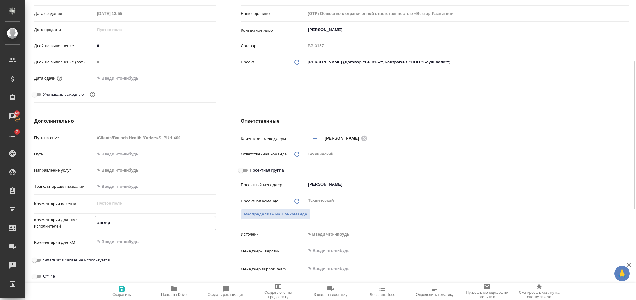
type textarea "англ-ру"
type textarea "x"
type textarea "англ-рус"
type textarea "x"
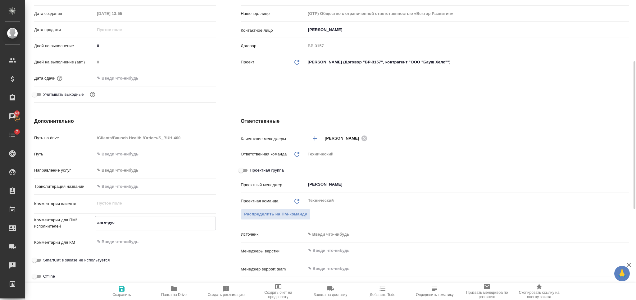
type textarea "x"
type textarea "англ-рус"
type textarea "x"
click at [352, 230] on body "🙏 .cls-1 fill:#fff; AWATERA [PERSON_NAME] Спецификации Заказы 63 Чаты 7 Todo Пр…" at bounding box center [318, 150] width 636 height 300
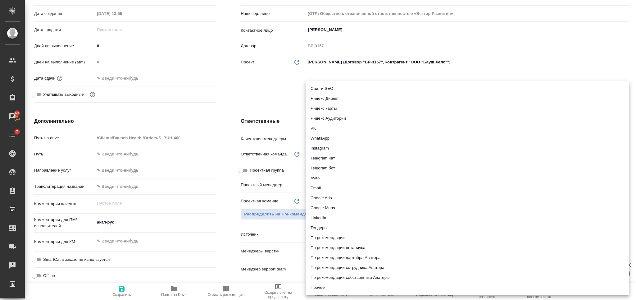
click at [272, 229] on div at bounding box center [318, 150] width 636 height 300
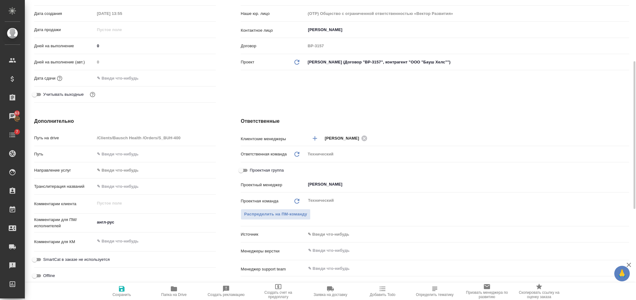
click at [317, 247] on input "text" at bounding box center [456, 250] width 299 height 7
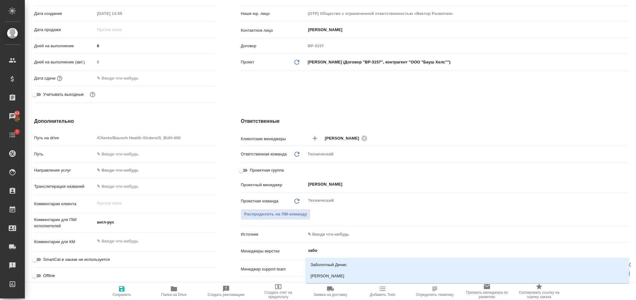
type input "забор"
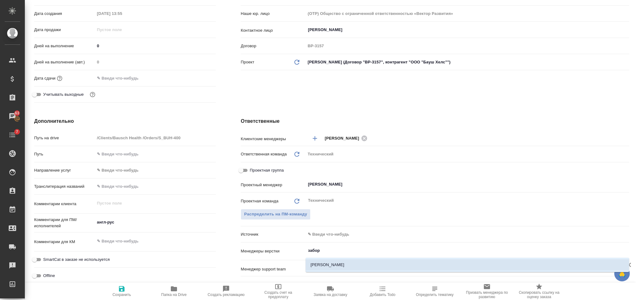
click at [326, 264] on li "[PERSON_NAME]" at bounding box center [466, 264] width 323 height 11
type textarea "x"
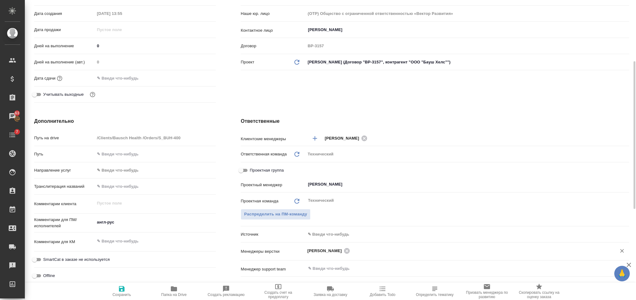
drag, startPoint x: 121, startPoint y: 291, endPoint x: 112, endPoint y: 59, distance: 231.8
click at [120, 291] on icon "button" at bounding box center [122, 289] width 6 height 6
type textarea "x"
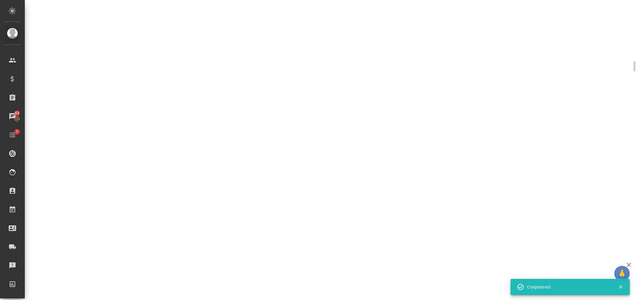
type input "holyTrinity"
select select "RU"
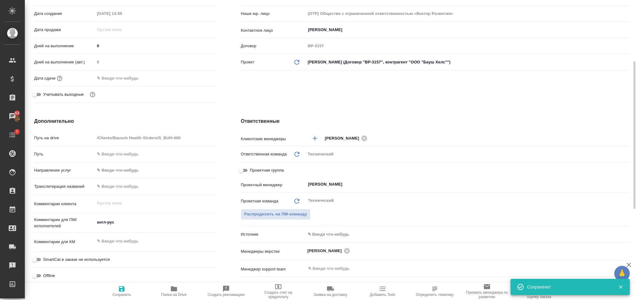
type textarea "x"
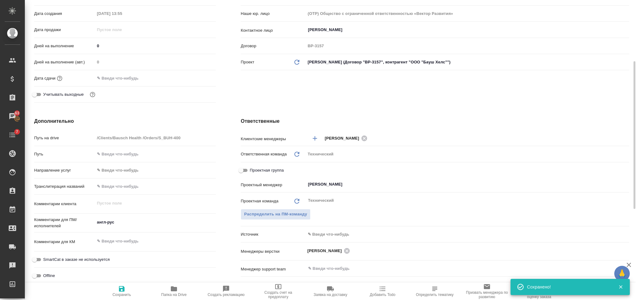
type textarea "x"
click at [121, 223] on textarea "англ-рус" at bounding box center [155, 222] width 120 height 11
type textarea "ру"
type textarea "x"
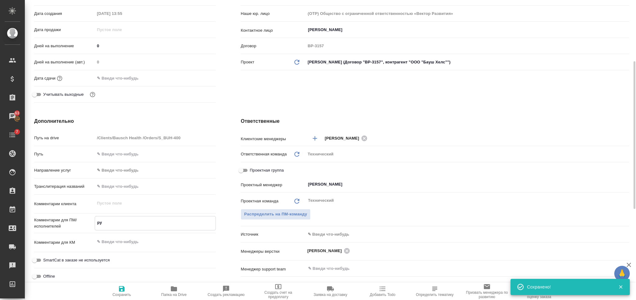
type textarea "x"
type textarea "рус"
type textarea "x"
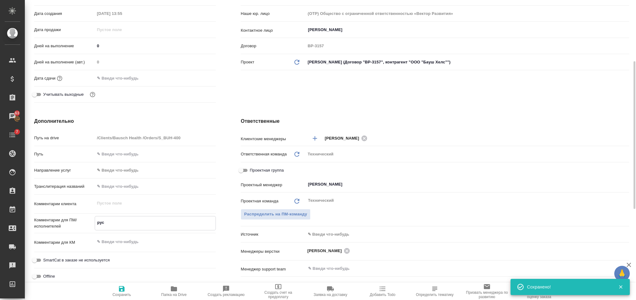
type textarea "x"
type textarea "рус-"
type textarea "x"
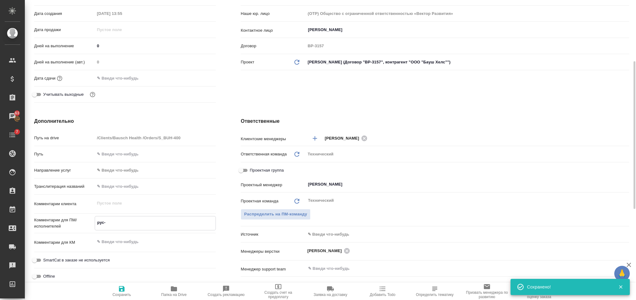
type textarea "рус-[PERSON_NAME]"
type textarea "x"
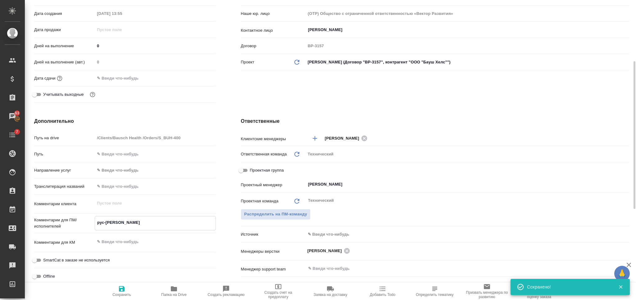
type textarea "рус-ан"
type textarea "x"
type textarea "рус-анг"
type textarea "x"
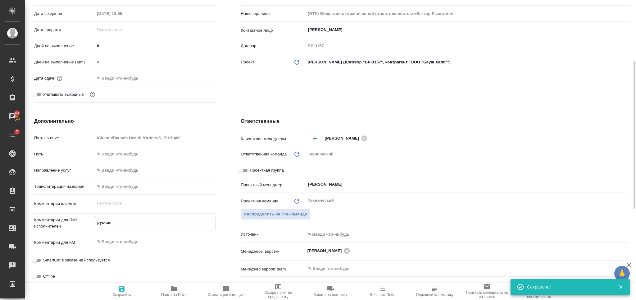
type textarea "x"
type textarea "рус-англ"
type textarea "x"
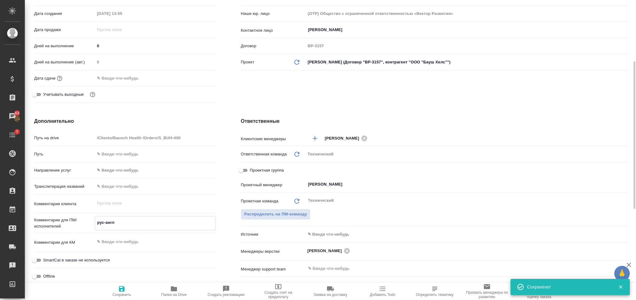
type textarea "x"
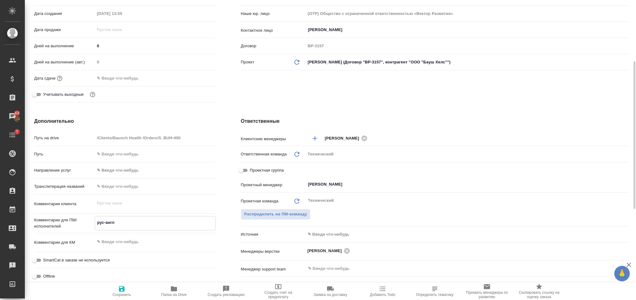
type textarea "рус-англ"
type textarea "x"
click at [119, 286] on icon "button" at bounding box center [122, 289] width 6 height 6
type textarea "x"
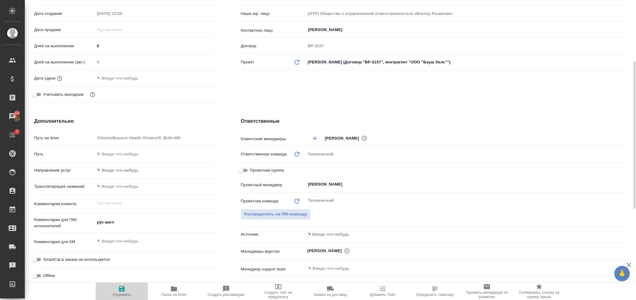
type textarea "x"
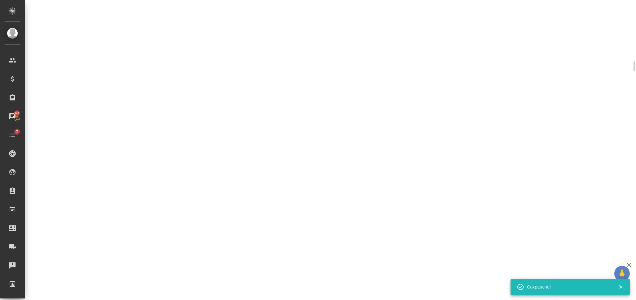
select select "RU"
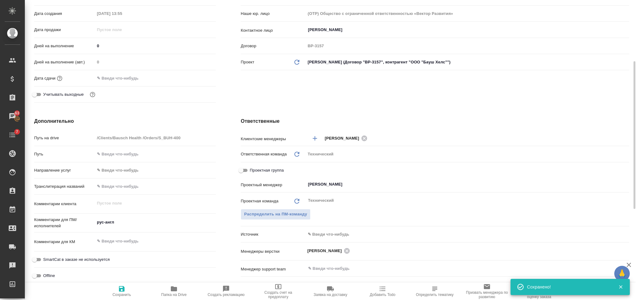
type textarea "x"
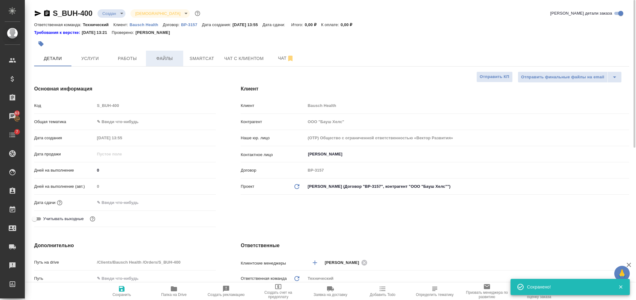
click at [175, 55] on span "Файлы" at bounding box center [165, 59] width 30 height 8
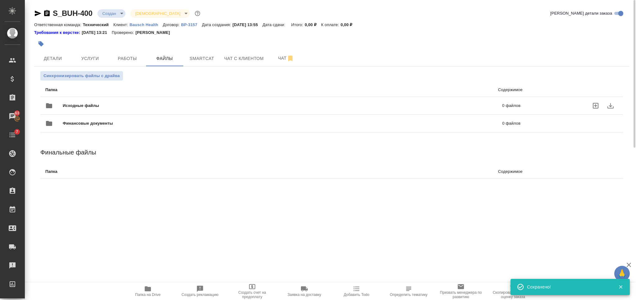
click at [173, 100] on div "Исходные файлы 0 файлов" at bounding box center [282, 105] width 475 height 15
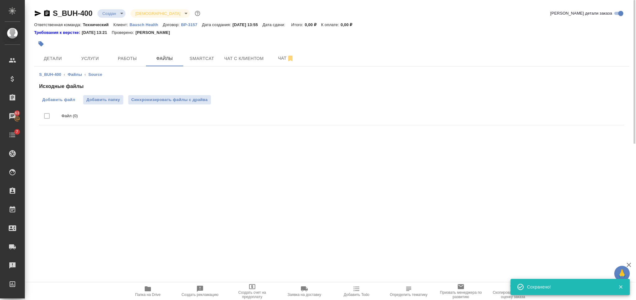
click at [73, 100] on span "Добавить файл" at bounding box center [58, 100] width 33 height 6
click at [0, 0] on input "Добавить файл" at bounding box center [0, 0] width 0 height 0
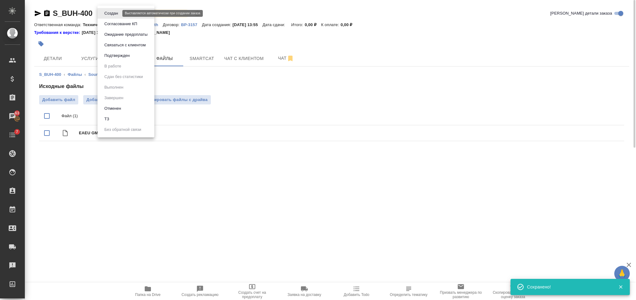
click at [111, 12] on body "🙏 .cls-1 fill:#fff; AWATERA Nikiforova Valeria Клиенты Спецификации Заказы 63 Ч…" at bounding box center [318, 150] width 636 height 300
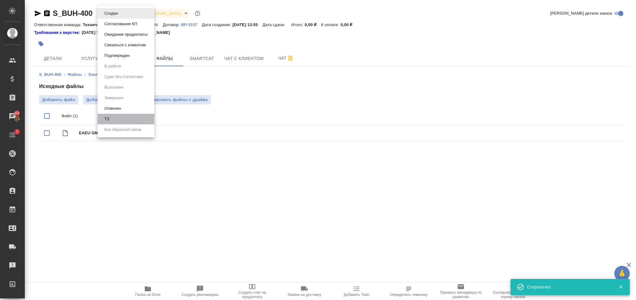
click at [128, 121] on li "ТЗ" at bounding box center [125, 119] width 57 height 11
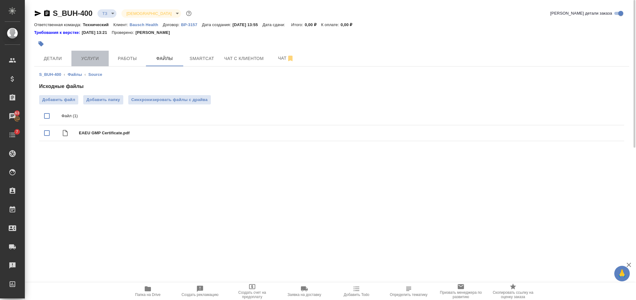
click at [94, 58] on span "Услуги" at bounding box center [90, 59] width 30 height 8
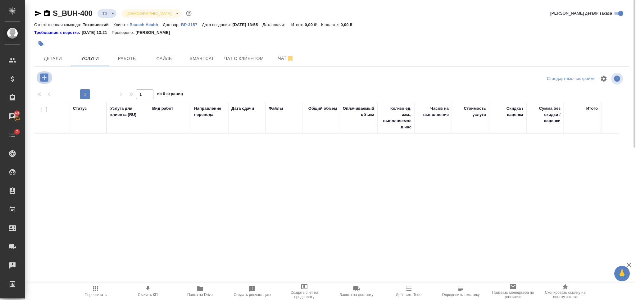
click at [45, 77] on icon "button" at bounding box center [44, 77] width 11 height 11
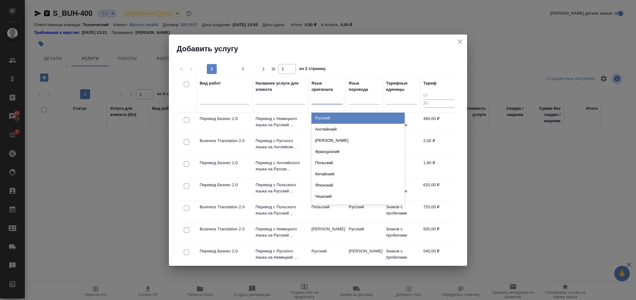
click at [322, 98] on div at bounding box center [326, 97] width 31 height 9
click at [328, 119] on div "Русский" at bounding box center [357, 117] width 93 height 11
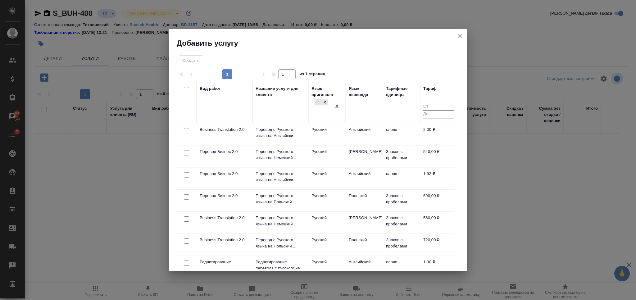
click at [364, 108] on div at bounding box center [364, 108] width 31 height 9
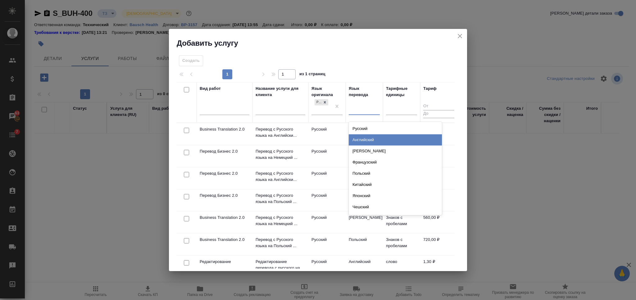
click at [362, 137] on div "Английский" at bounding box center [395, 139] width 93 height 11
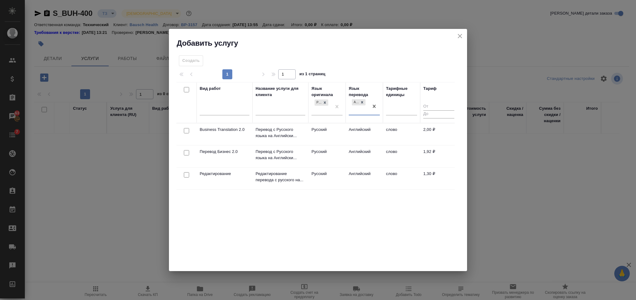
click at [186, 133] on input "checkbox" at bounding box center [186, 130] width 5 height 5
checkbox input "true"
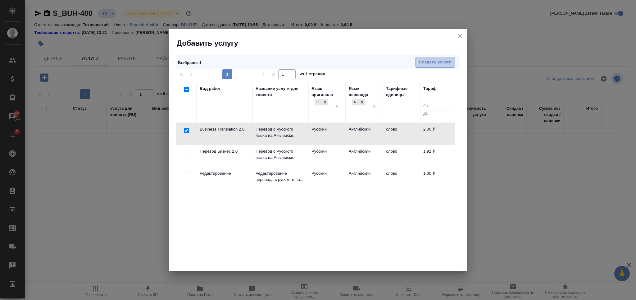
click at [436, 60] on span "Создать услуги" at bounding box center [435, 62] width 33 height 7
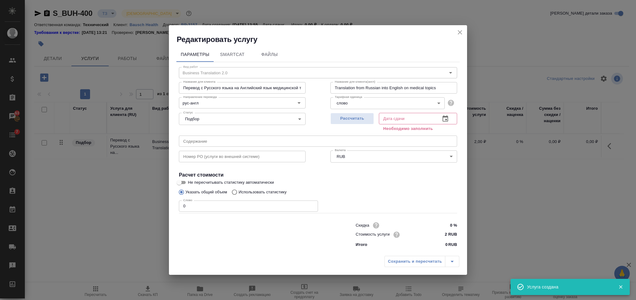
click at [168, 206] on div "Редактировать услугу Параметры SmartCat Файлы Вид работ Business Translation 2.…" at bounding box center [318, 150] width 636 height 300
type input "1"
click at [360, 114] on button "Рассчитать" at bounding box center [351, 118] width 43 height 11
type input "01.10.2025 13:56"
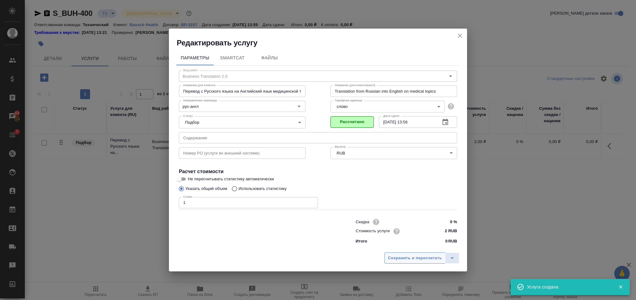
click at [414, 257] on span "Сохранить и пересчитать" at bounding box center [415, 257] width 54 height 7
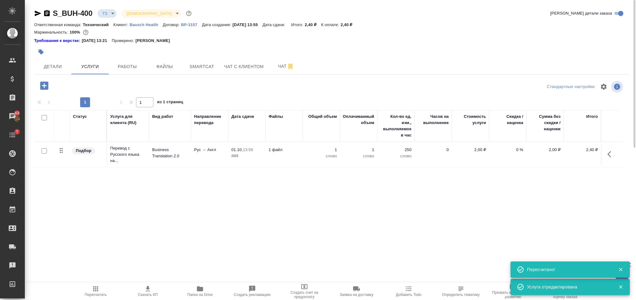
drag, startPoint x: 45, startPoint y: 117, endPoint x: 404, endPoint y: 132, distance: 359.2
click at [46, 117] on input "checkbox" at bounding box center [44, 117] width 5 height 5
checkbox input "true"
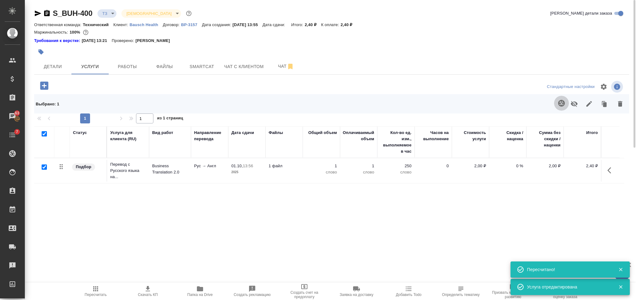
click at [560, 101] on icon "button" at bounding box center [561, 102] width 7 height 7
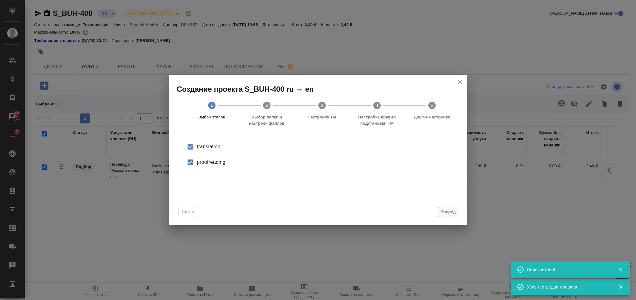
click at [445, 211] on span "Вперед" at bounding box center [448, 211] width 16 height 7
click at [320, 151] on input "Папка с файлами для перевода" at bounding box center [308, 149] width 258 height 7
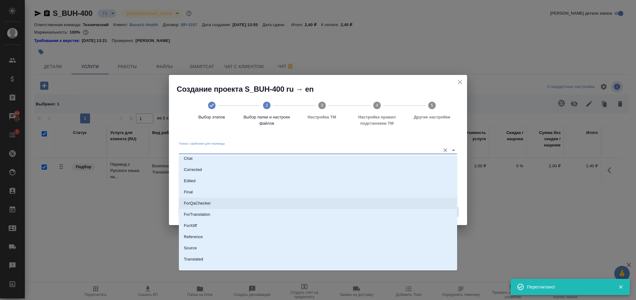
scroll to position [32, 0]
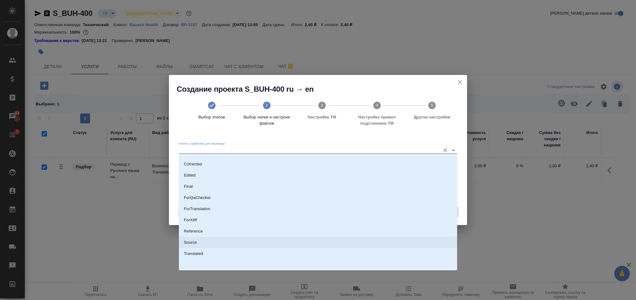
drag, startPoint x: 271, startPoint y: 238, endPoint x: 276, endPoint y: 236, distance: 5.7
click at [271, 238] on li "Source" at bounding box center [318, 242] width 278 height 11
type input "Source"
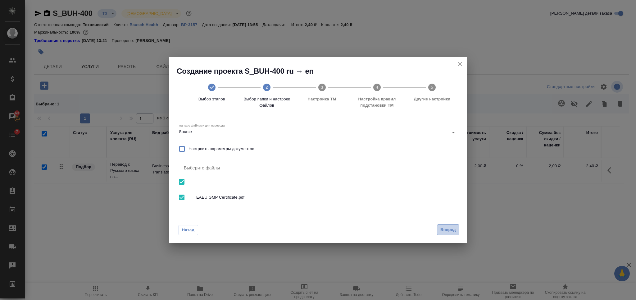
click at [446, 227] on span "Вперед" at bounding box center [448, 229] width 16 height 7
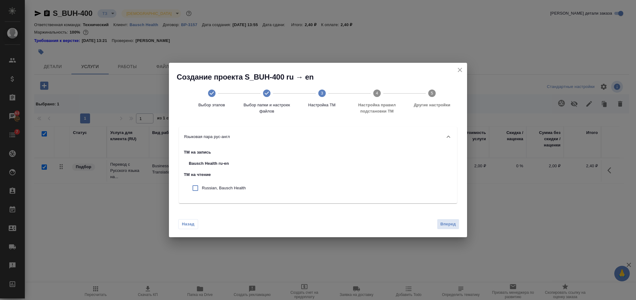
click at [199, 188] on input "checkbox" at bounding box center [195, 187] width 13 height 13
checkbox input "true"
click at [467, 224] on div "Создание проекта S_BUH-400 ru → en Выбор этапов Выбор папки и настроек файлов 3…" at bounding box center [318, 150] width 636 height 300
click at [446, 224] on span "Вперед" at bounding box center [448, 223] width 16 height 7
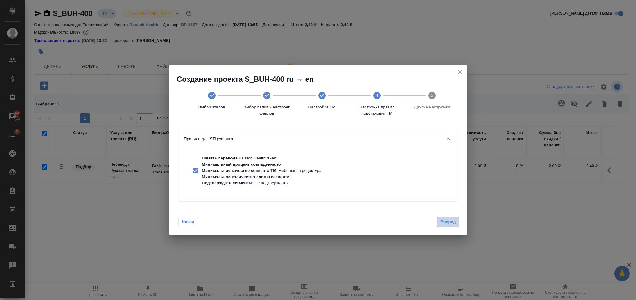
click at [446, 224] on span "Вперед" at bounding box center [448, 221] width 16 height 7
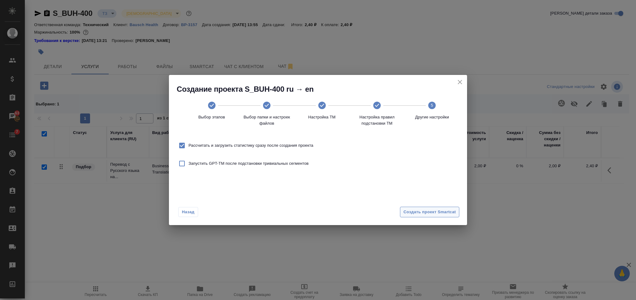
click at [443, 214] on span "Создать проект Smartcat" at bounding box center [429, 211] width 52 height 7
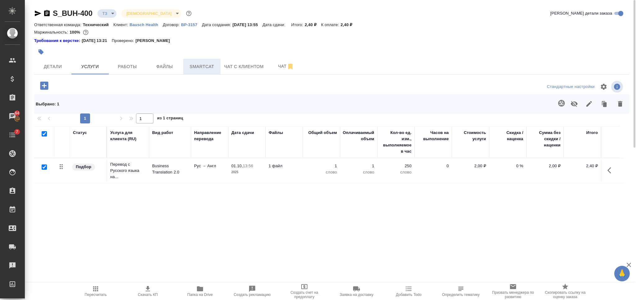
click at [210, 65] on span "Smartcat" at bounding box center [202, 67] width 30 height 8
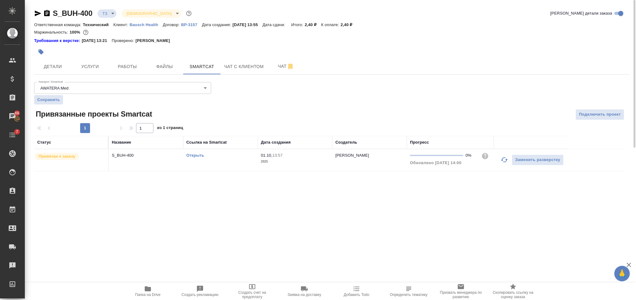
click at [200, 154] on link "Открыть" at bounding box center [195, 155] width 18 height 5
click at [95, 59] on button "Услуги" at bounding box center [89, 67] width 37 height 16
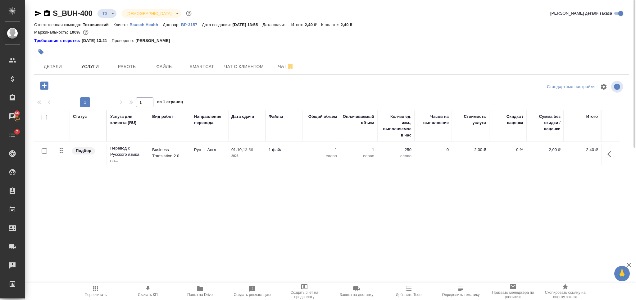
click at [257, 161] on td "01.10, 13:56 2025" at bounding box center [246, 154] width 37 height 22
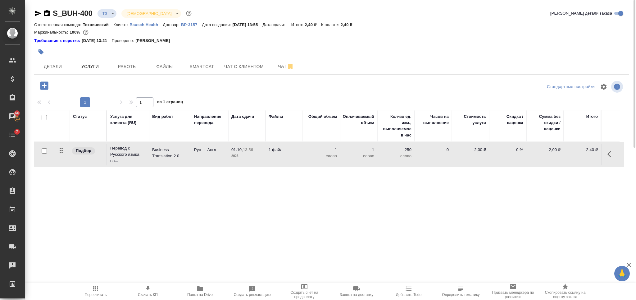
click at [257, 161] on td "01.10, 13:56 2025" at bounding box center [246, 154] width 37 height 22
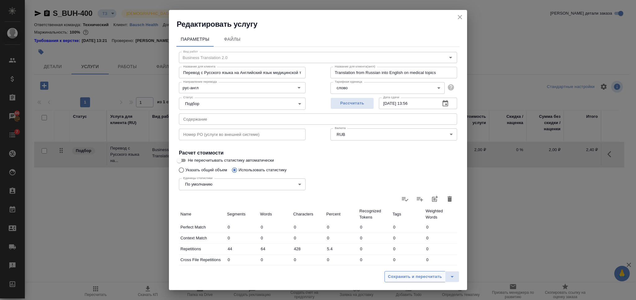
click at [420, 277] on span "Сохранить и пересчитать" at bounding box center [415, 276] width 54 height 7
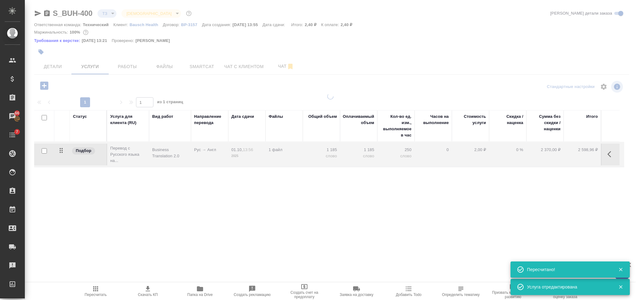
type input "new"
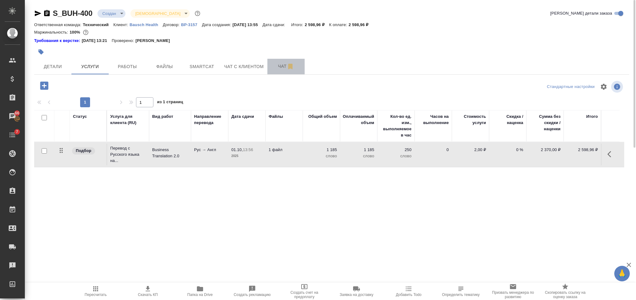
click at [277, 68] on span "Чат" at bounding box center [286, 66] width 30 height 8
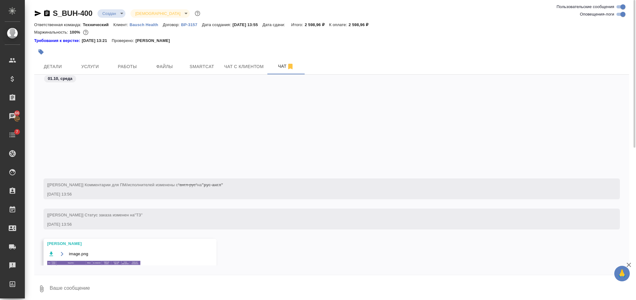
scroll to position [114, 0]
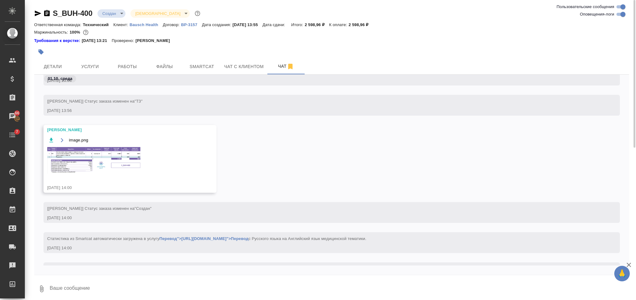
click at [120, 155] on img at bounding box center [93, 160] width 93 height 27
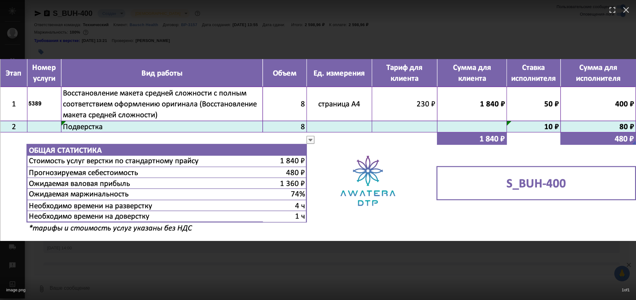
click at [314, 272] on div "image.png 1 of 1" at bounding box center [318, 150] width 636 height 300
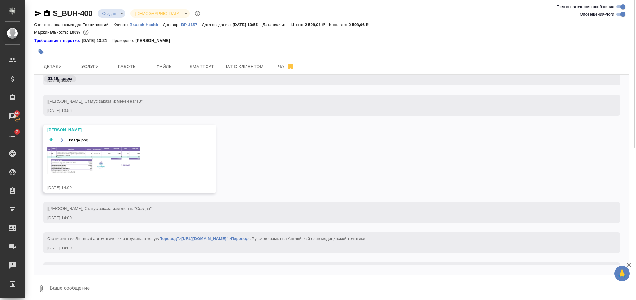
click at [119, 156] on img at bounding box center [93, 160] width 93 height 27
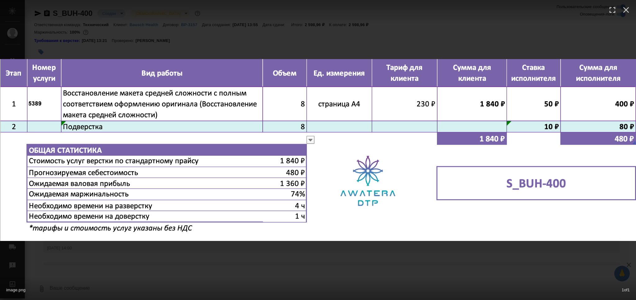
drag, startPoint x: 290, startPoint y: 292, endPoint x: 259, endPoint y: 249, distance: 53.3
click at [290, 291] on div "image.png 1 of 1" at bounding box center [318, 288] width 636 height 23
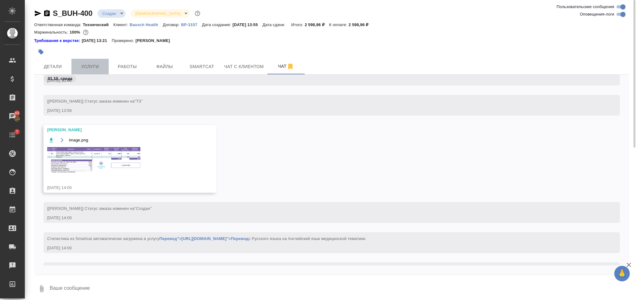
click at [101, 61] on button "Услуги" at bounding box center [89, 67] width 37 height 16
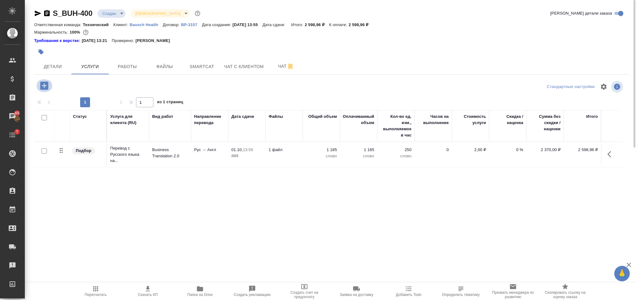
click at [42, 88] on icon "button" at bounding box center [44, 85] width 8 height 8
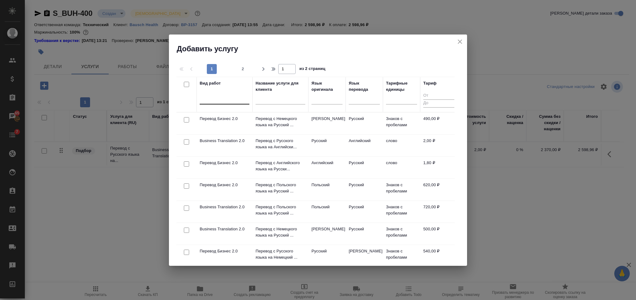
click at [228, 103] on div at bounding box center [225, 99] width 50 height 12
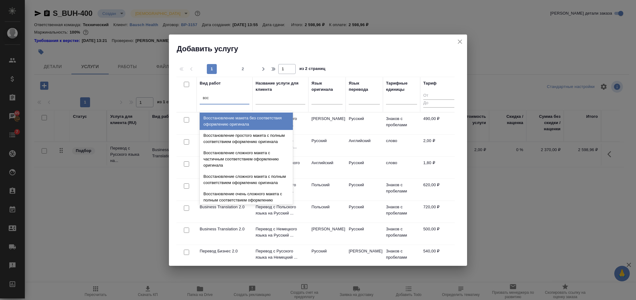
type input "восс"
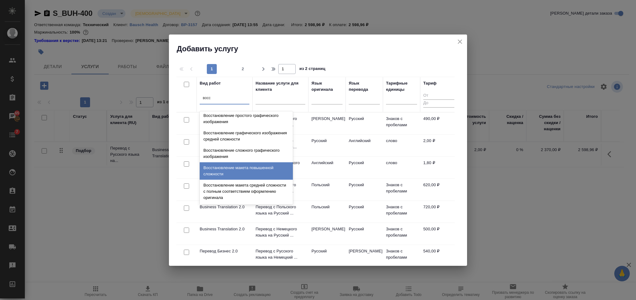
scroll to position [114, 0]
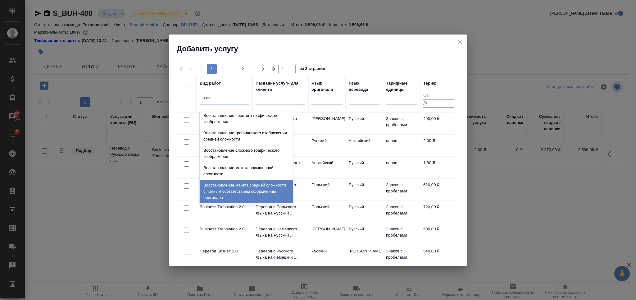
click at [249, 194] on div "Восстановление макета средней сложности с полным соответствием оформлению ориги…" at bounding box center [246, 191] width 93 height 24
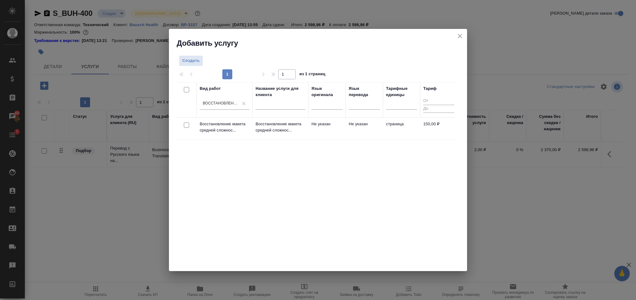
click at [186, 124] on input "checkbox" at bounding box center [186, 124] width 5 height 5
checkbox input "true"
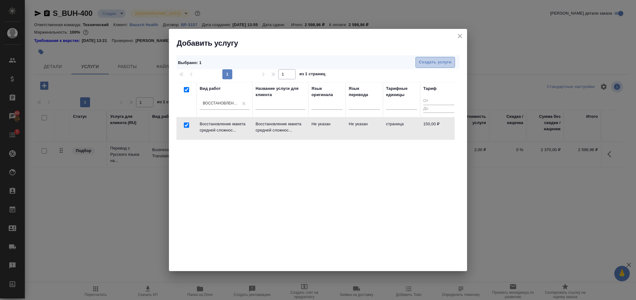
click at [423, 59] on span "Создать услуги" at bounding box center [435, 62] width 33 height 7
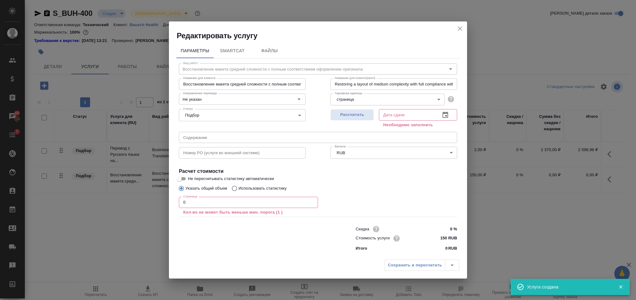
drag, startPoint x: 190, startPoint y: 206, endPoint x: 179, endPoint y: 206, distance: 10.6
click at [179, 206] on input "0" at bounding box center [248, 202] width 139 height 11
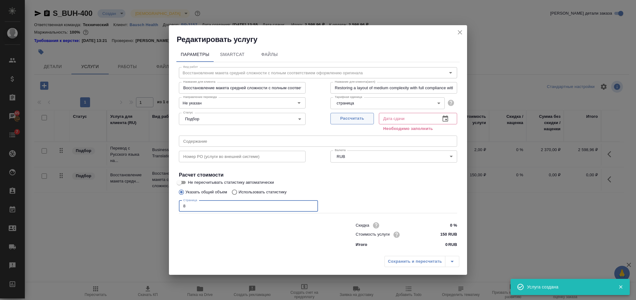
type input "8"
click at [349, 115] on span "Рассчитать" at bounding box center [352, 118] width 37 height 7
type input "01.10.2025 14:54"
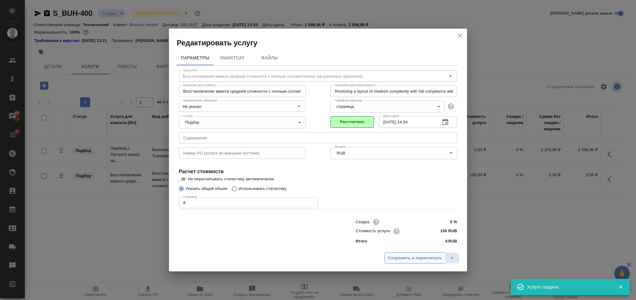
click at [409, 259] on span "Сохранить и пересчитать" at bounding box center [415, 257] width 54 height 7
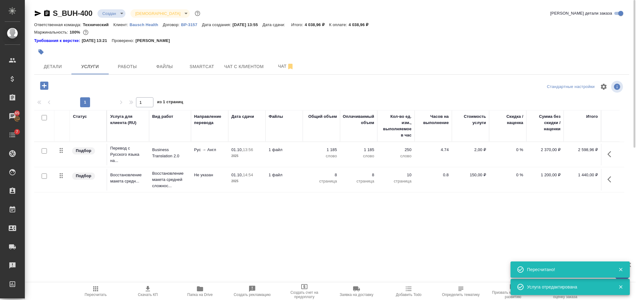
click at [97, 287] on icon "button" at bounding box center [95, 288] width 7 height 7
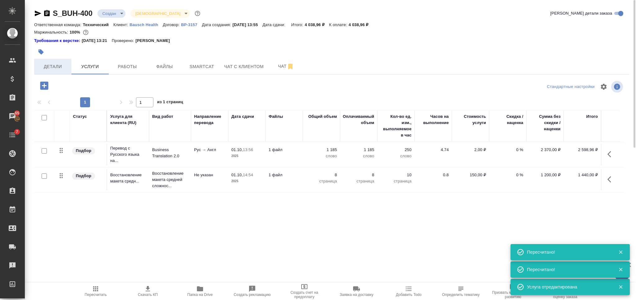
click at [55, 63] on span "Детали" at bounding box center [53, 67] width 30 height 8
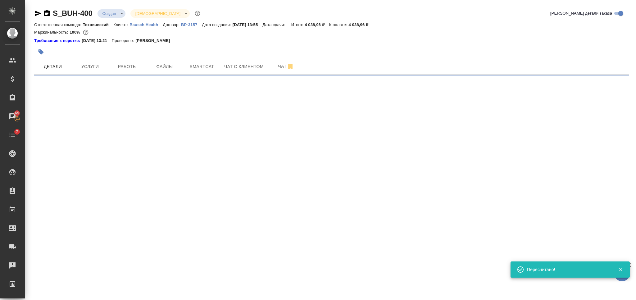
select select "RU"
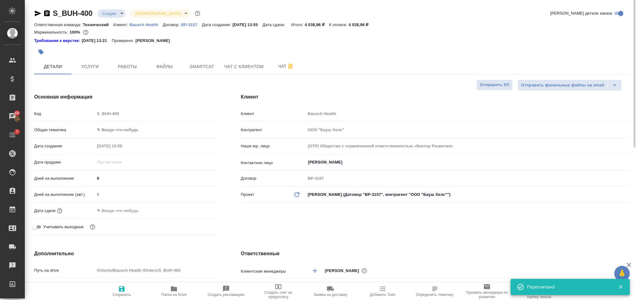
type textarea "x"
click at [116, 287] on span "Сохранить" at bounding box center [121, 291] width 45 height 12
type textarea "x"
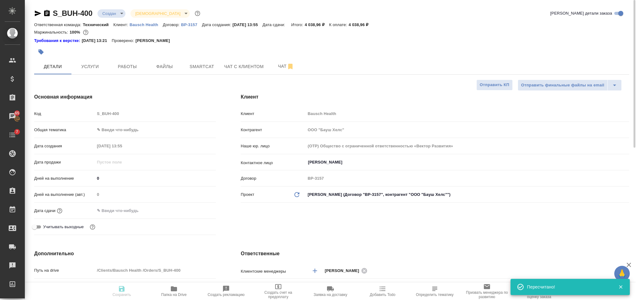
type textarea "x"
type input "Сергеева Анастасия"
type input "Переверзева Анна a.pereverzeva"
type textarea "x"
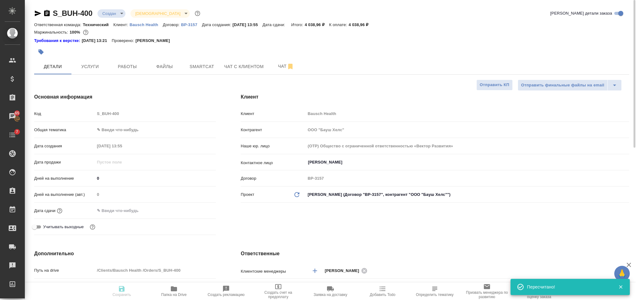
type textarea "x"
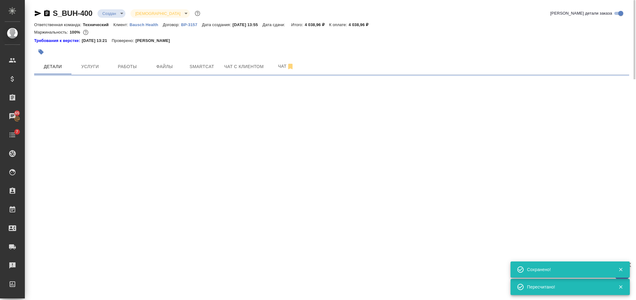
select select "RU"
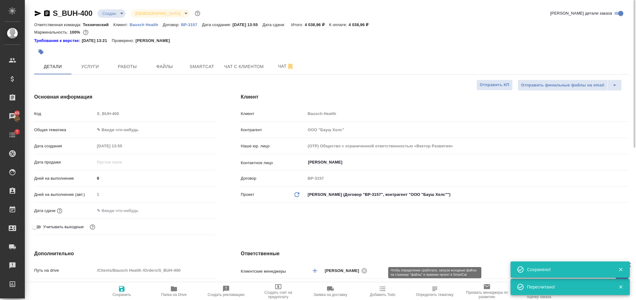
type textarea "x"
click at [429, 291] on span "Определить тематику" at bounding box center [434, 291] width 45 height 12
type textarea "x"
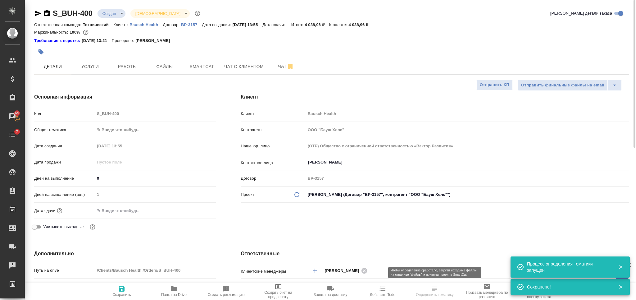
type textarea "x"
click at [95, 65] on span "Услуги" at bounding box center [90, 67] width 30 height 8
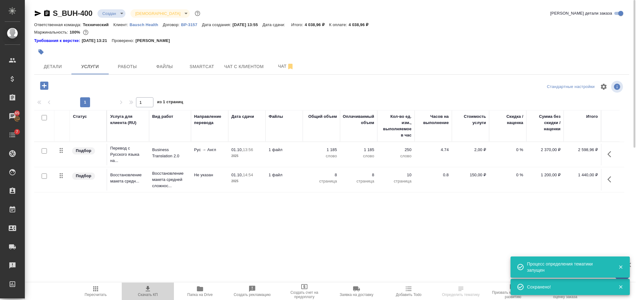
click at [153, 287] on span "Скачать КП" at bounding box center [147, 291] width 45 height 12
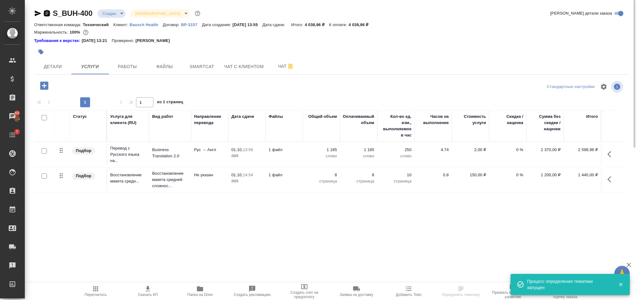
click at [49, 14] on icon "button" at bounding box center [47, 13] width 6 height 6
drag, startPoint x: 385, startPoint y: 23, endPoint x: 356, endPoint y: 25, distance: 28.3
click at [356, 25] on div "Ответственная команда: Технический Клиент: Bausch Health Договор: ВР-3157 Дата …" at bounding box center [331, 24] width 595 height 7
copy p "4 038,96 ₽"
click at [112, 12] on body "🙏 .cls-1 fill:#fff; AWATERA Nikiforova Valeria Клиенты Спецификации Заказы 65 Ч…" at bounding box center [318, 150] width 636 height 300
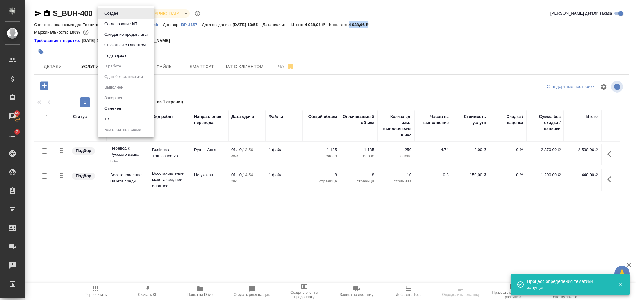
click at [111, 21] on button "Согласование КП" at bounding box center [120, 23] width 37 height 7
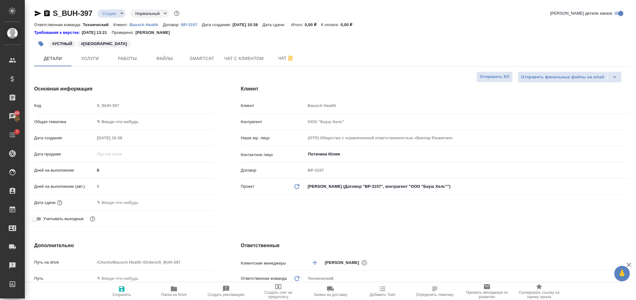
select select "RU"
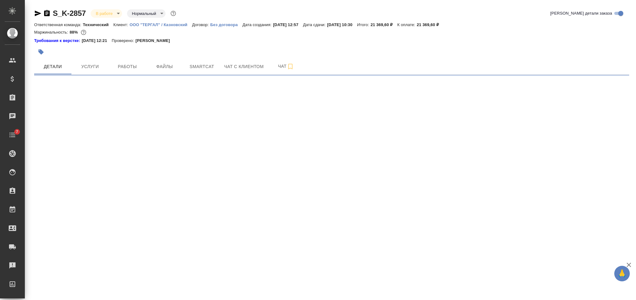
select select "RU"
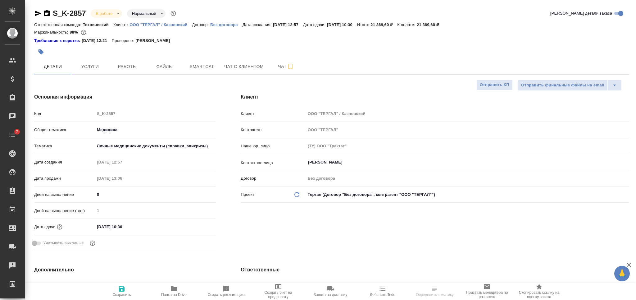
type textarea "x"
click at [155, 23] on p "ООО "ТЕРГАЛ" / Казновский" at bounding box center [160, 24] width 62 height 5
type textarea "x"
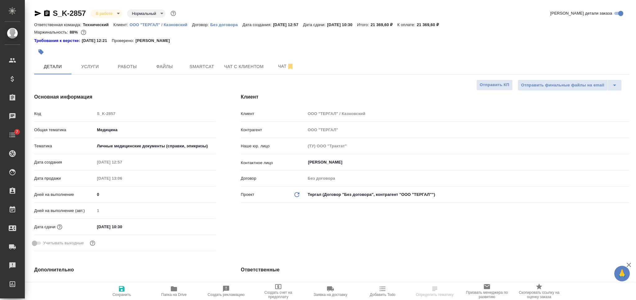
type textarea "x"
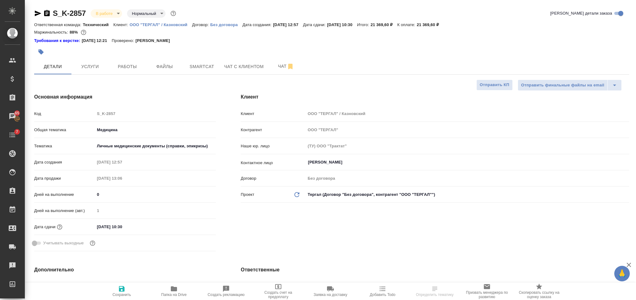
select select "RU"
type textarea "x"
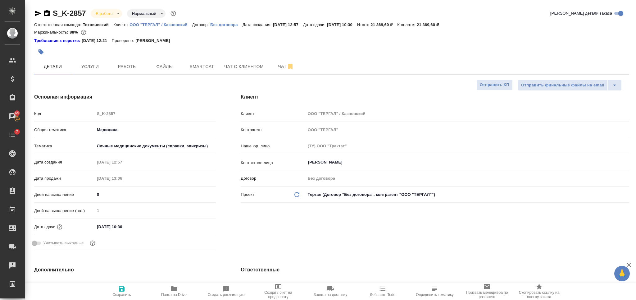
type textarea "x"
click at [178, 289] on span "Папка на Drive" at bounding box center [174, 291] width 45 height 12
type textarea "x"
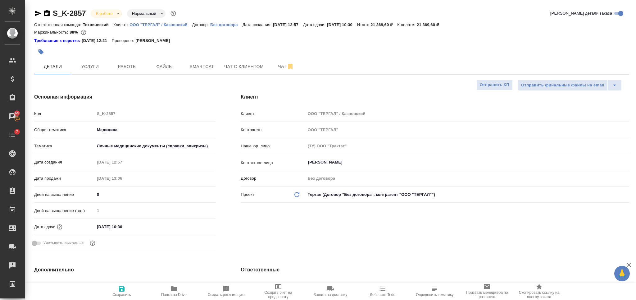
type textarea "x"
drag, startPoint x: 37, startPoint y: 14, endPoint x: 39, endPoint y: 1, distance: 13.7
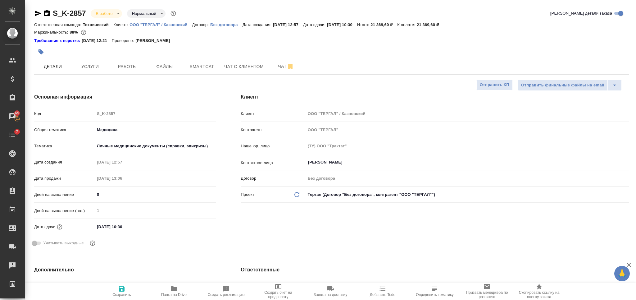
click at [37, 14] on icon "button" at bounding box center [38, 14] width 7 height 6
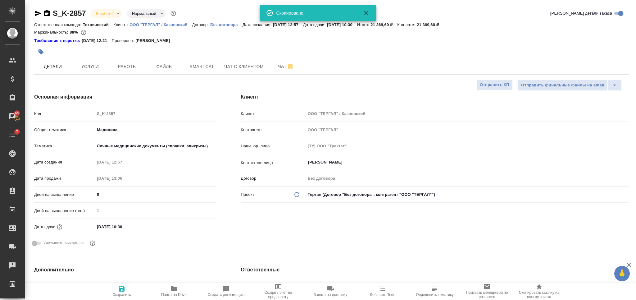
type textarea "x"
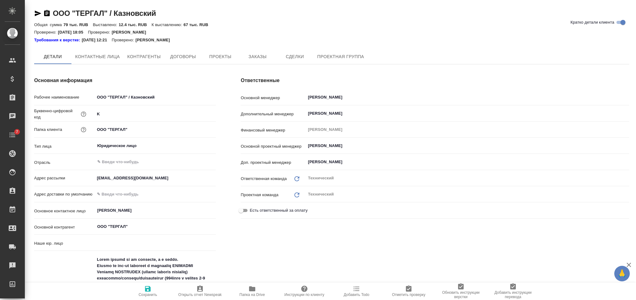
click at [256, 56] on span "Заказы" at bounding box center [257, 57] width 30 height 8
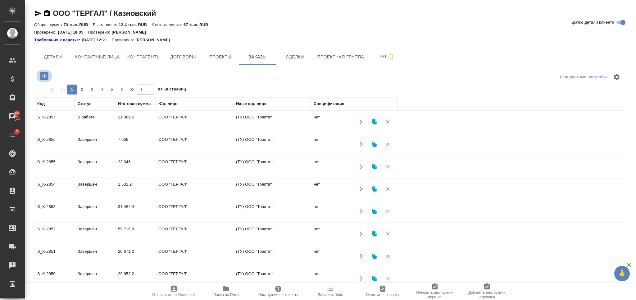
click at [44, 77] on icon "button" at bounding box center [44, 75] width 11 height 11
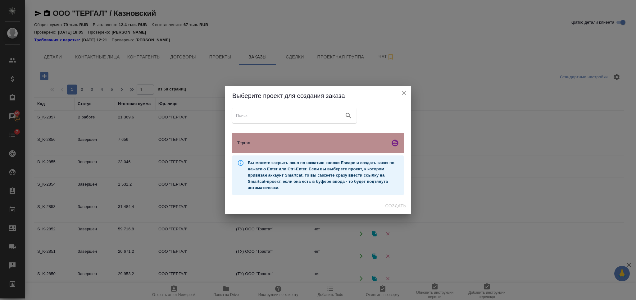
click at [315, 143] on span "Тергал" at bounding box center [312, 143] width 150 height 6
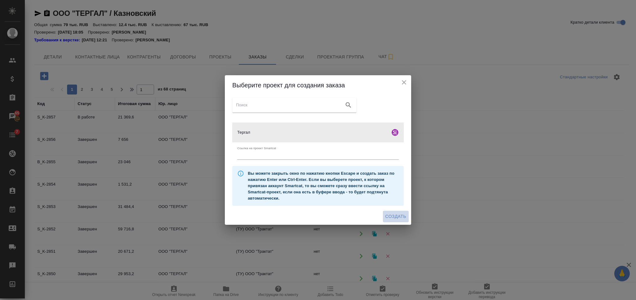
click at [400, 215] on span "Создать" at bounding box center [395, 216] width 21 height 8
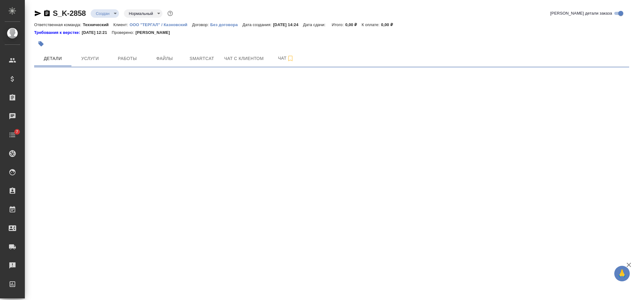
select select "RU"
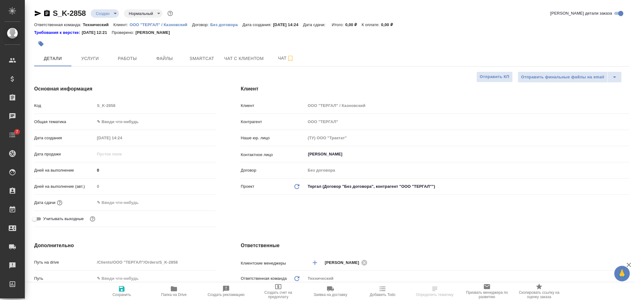
type textarea "x"
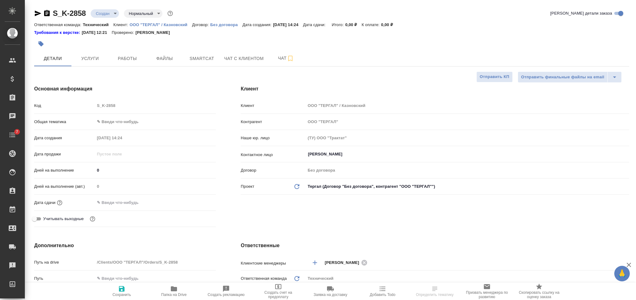
type textarea "x"
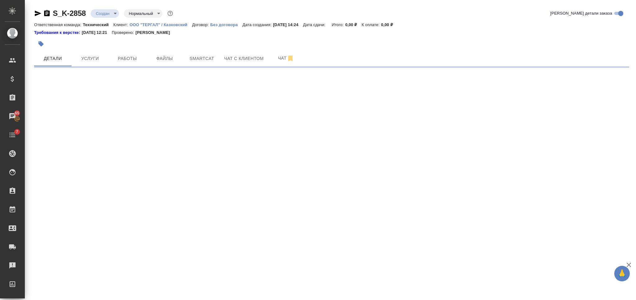
select select "RU"
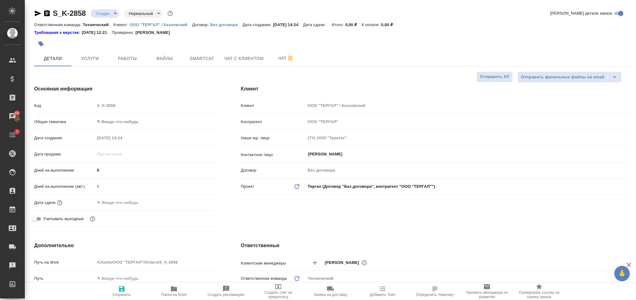
type textarea "x"
click at [323, 157] on input "[PERSON_NAME]" at bounding box center [456, 153] width 299 height 7
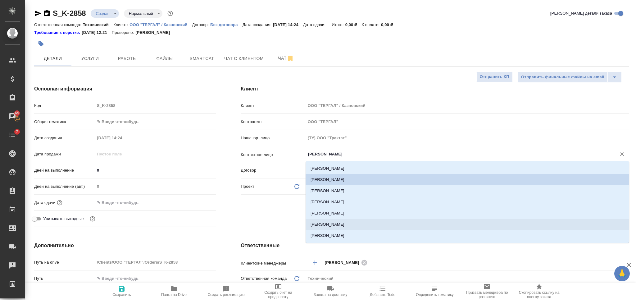
click at [345, 224] on li "[PERSON_NAME]" at bounding box center [466, 224] width 323 height 11
type input "[PERSON_NAME]"
type textarea "x"
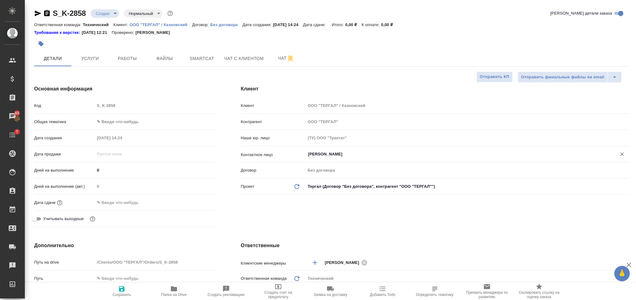
scroll to position [124, 0]
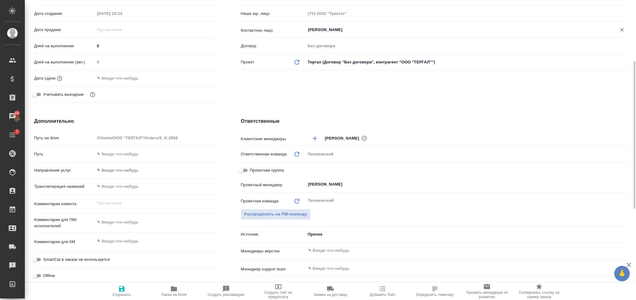
type textarea "x"
click at [145, 219] on textarea at bounding box center [155, 222] width 121 height 11
type textarea "н"
type textarea "x"
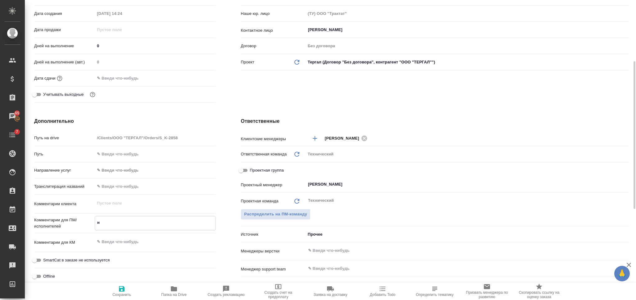
type textarea "x"
type textarea "не"
type textarea "x"
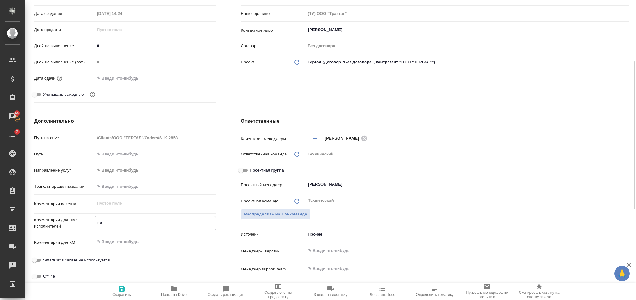
type textarea "нем"
type textarea "x"
type textarea "нем-"
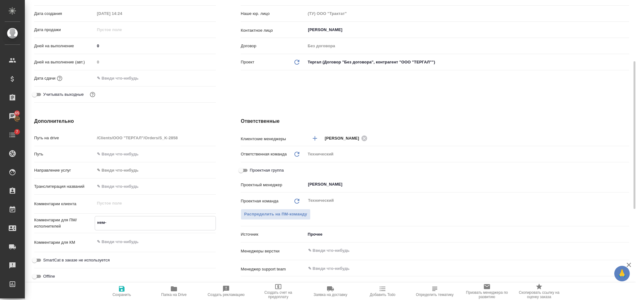
type textarea "x"
type textarea "нем-р"
type textarea "x"
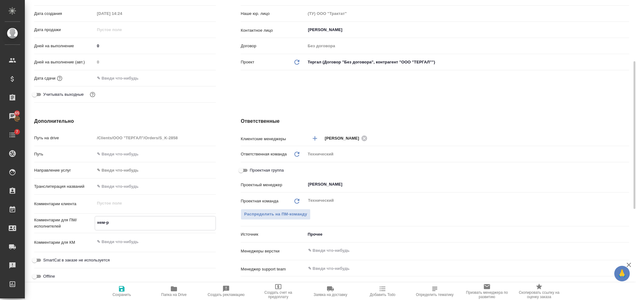
type textarea "x"
type textarea "нем-ру"
type textarea "x"
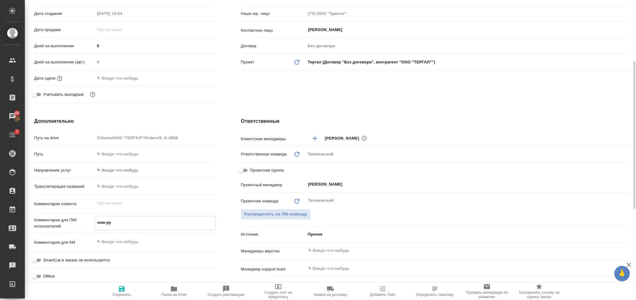
type textarea "x"
type textarea "нем-рус"
type textarea "x"
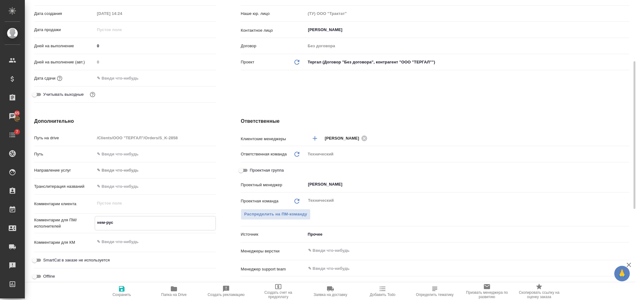
type textarea "x"
type textarea "нем-рус"
type textarea "x"
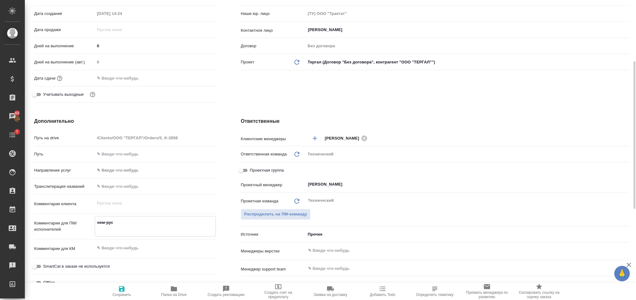
type textarea "нем-рус [PERSON_NAME]"
type textarea "x"
type textarea "нем-рус во"
type textarea "x"
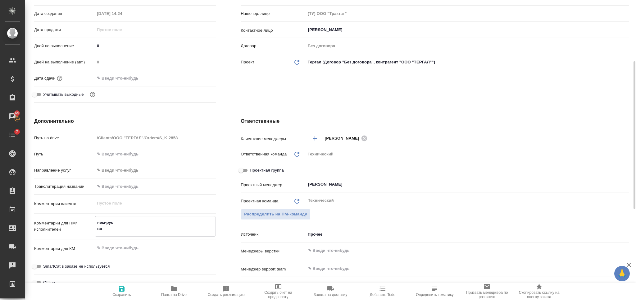
type textarea "x"
type textarea "нем-рус воп"
type textarea "x"
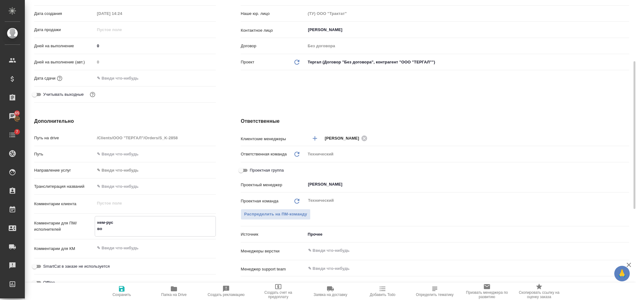
type textarea "x"
type textarea "нем-рус во"
type textarea "x"
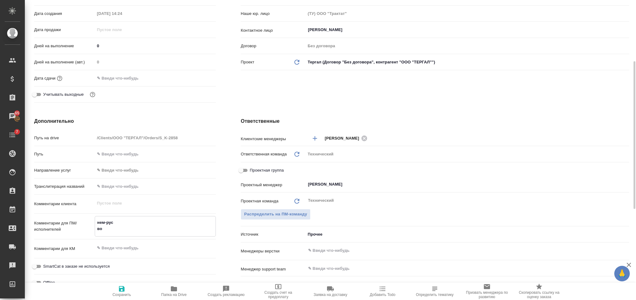
type textarea "нем-рус вок"
type textarea "x"
type textarea "нем-рус во"
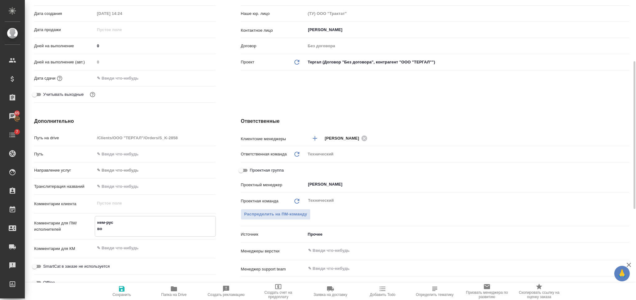
type textarea "x"
type textarea "нем-рус вов"
type textarea "x"
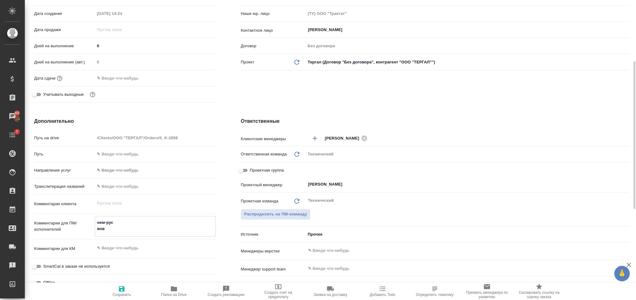
type textarea "x"
type textarea "нем-рус вовт"
type textarea "x"
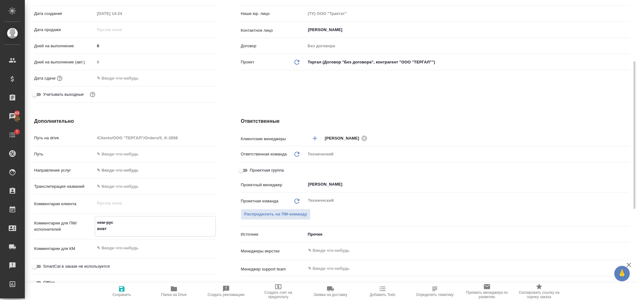
type textarea "x"
type textarea "нем-рус вовто"
type textarea "x"
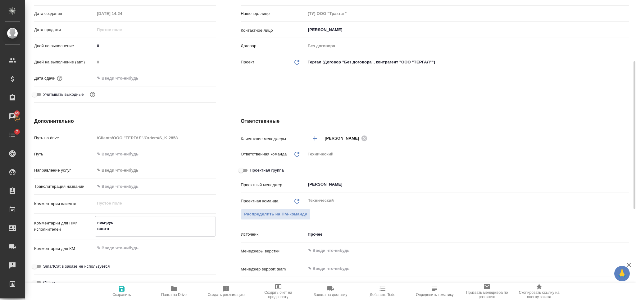
type textarea "нем-рус вовтор"
type textarea "x"
type textarea "нем-рус вовторн"
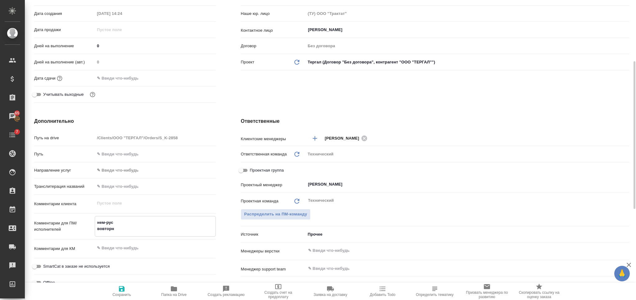
type textarea "x"
type textarea "нем-рус вовторно"
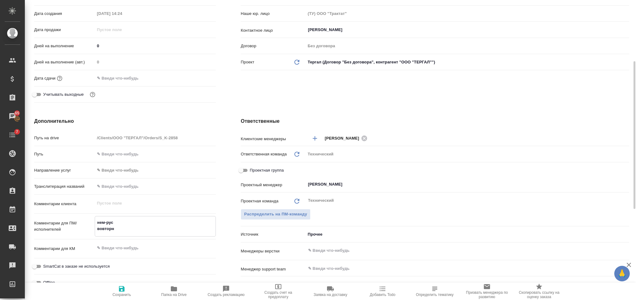
type textarea "x"
type textarea "нем-рус вовторно"
type textarea "x"
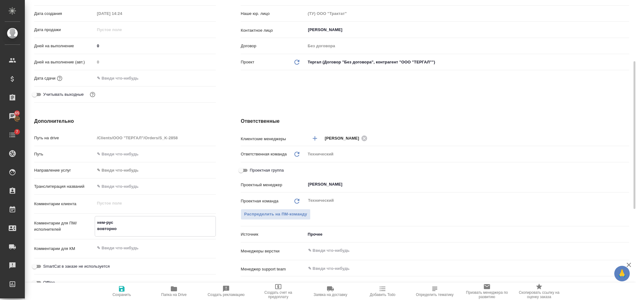
type textarea "x"
type textarea "нем-рус вовторно п"
type textarea "x"
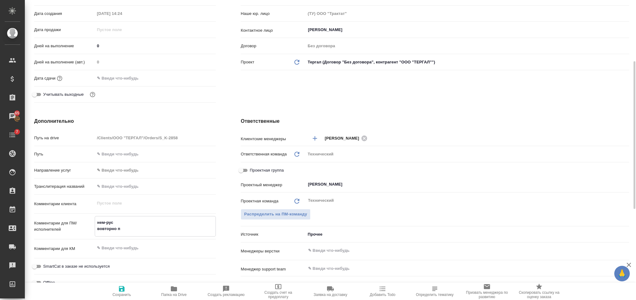
type textarea "нем-рус вовторно па"
type textarea "x"
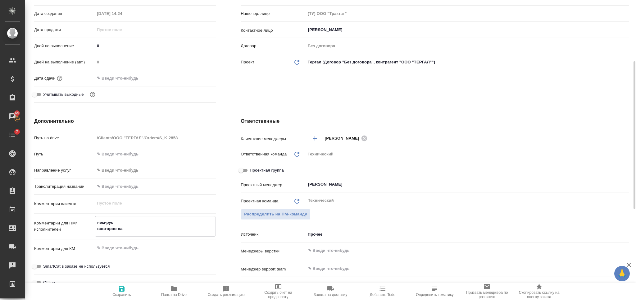
type textarea "нем-рус вовторно пас"
type textarea "x"
type textarea "нем-рус вовторно пасп"
type textarea "x"
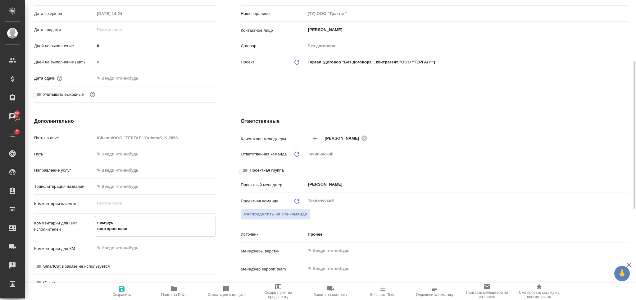
type textarea "x"
type textarea "нем-рус вовторно паспо"
type textarea "x"
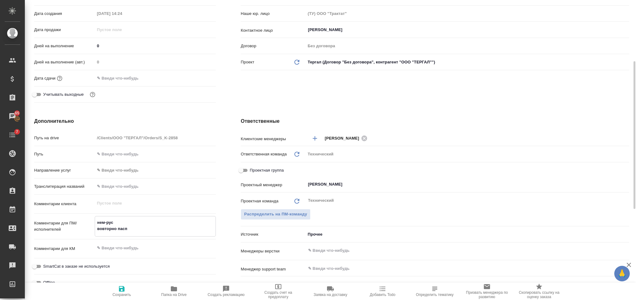
type textarea "x"
type textarea "нем-рус вовторно паспор"
type textarea "x"
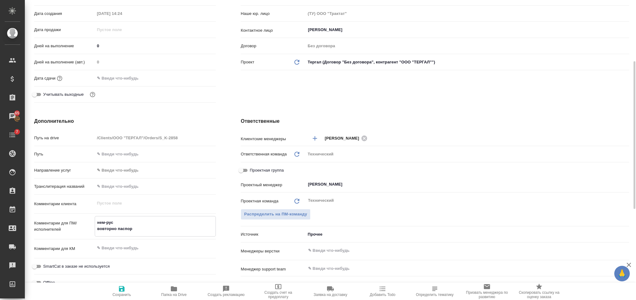
type textarea "x"
type textarea "нем-рус вовторно паспорт"
type textarea "x"
type textarea "нем-рус вовторно паспорт"
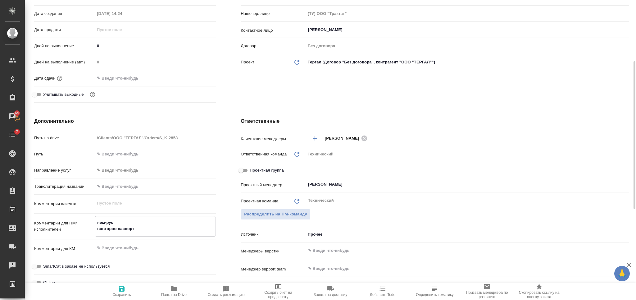
type textarea "x"
click at [133, 247] on textarea at bounding box center [155, 247] width 121 height 11
type textarea "П"
type textarea "x"
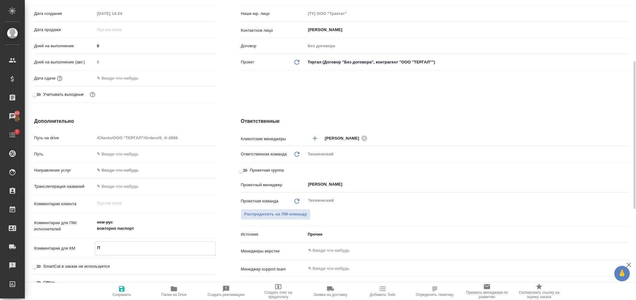
type textarea "x"
type textarea "Па"
type textarea "x"
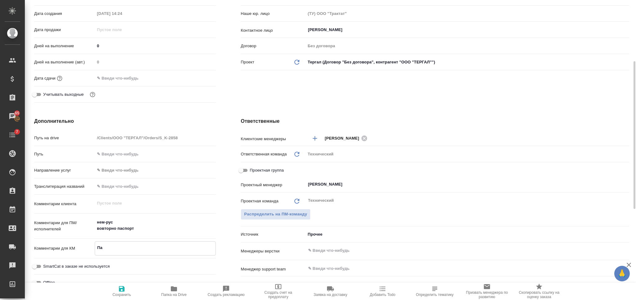
type textarea "x"
type textarea "Паи"
type textarea "x"
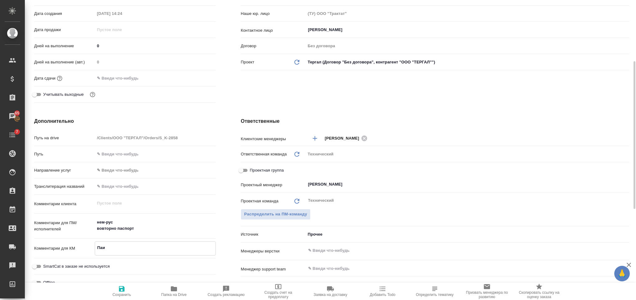
type textarea "x"
type textarea "Паис"
type textarea "x"
type textarea "Паис"
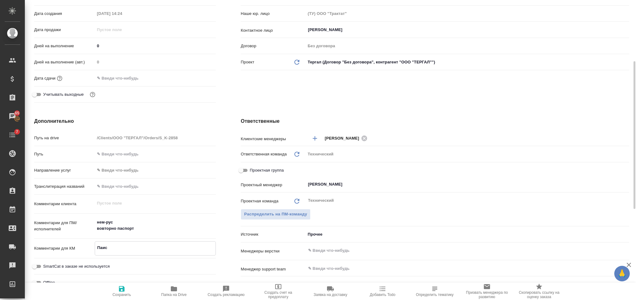
type textarea "x"
type textarea "Паис [PERSON_NAME]"
type textarea "x"
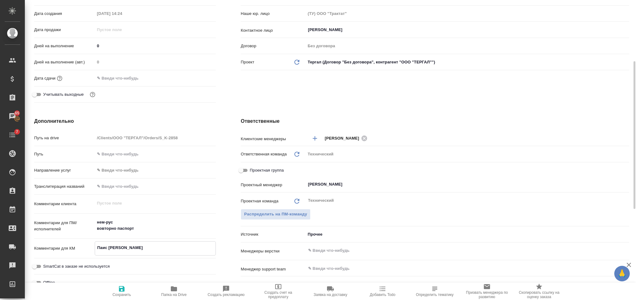
type textarea "x"
type textarea "[PERSON_NAME]"
type textarea "x"
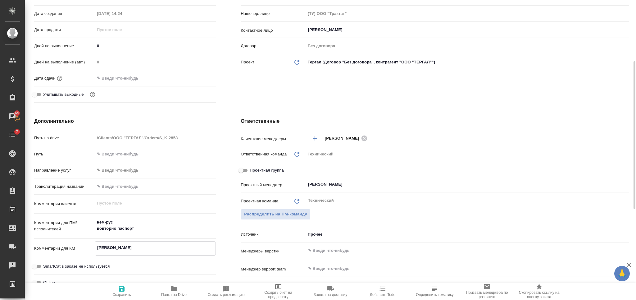
type textarea "x"
type textarea "[PERSON_NAME]"
type textarea "x"
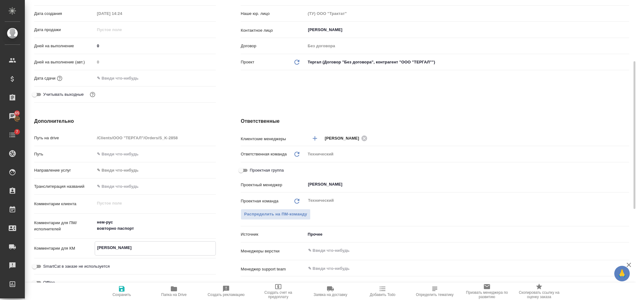
type textarea "[PERSON_NAME]"
type textarea "x"
type textarea "[PERSON_NAME]"
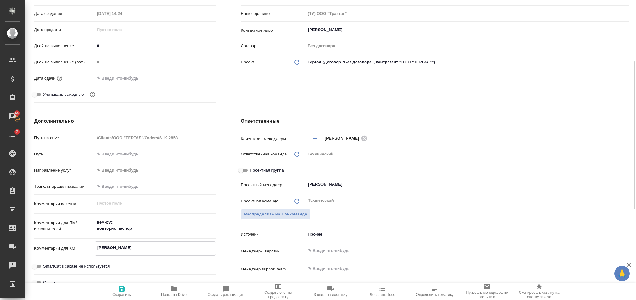
type textarea "x"
type textarea "[PERSON_NAME]"
type textarea "x"
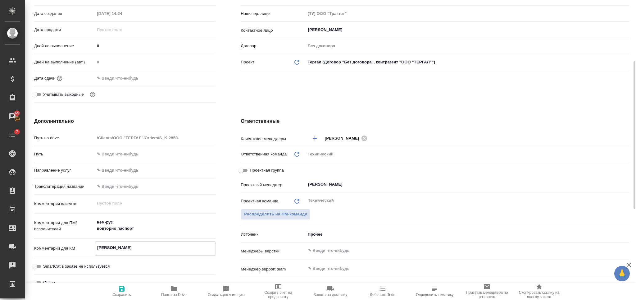
type textarea "x"
type textarea "[PERSON_NAME]"
type textarea "x"
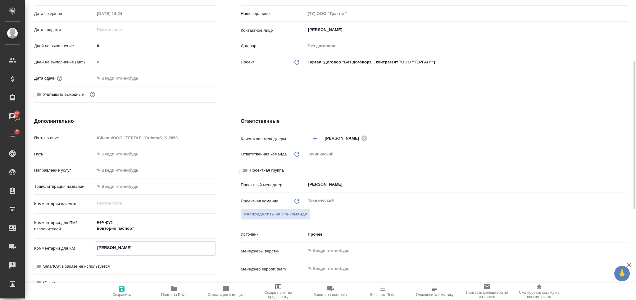
type textarea "x"
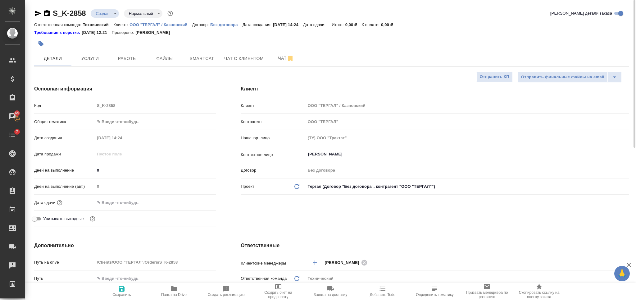
type textarea "[PERSON_NAME]"
type textarea "x"
click at [127, 286] on span "Сохранить" at bounding box center [121, 291] width 45 height 12
type textarea "x"
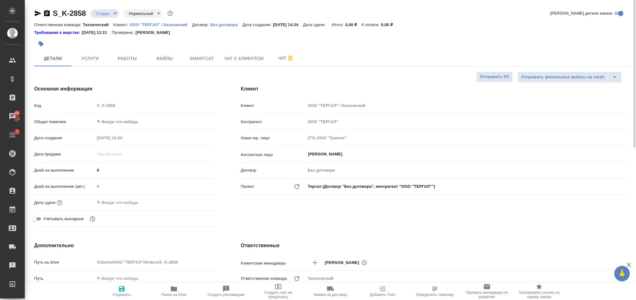
type textarea "x"
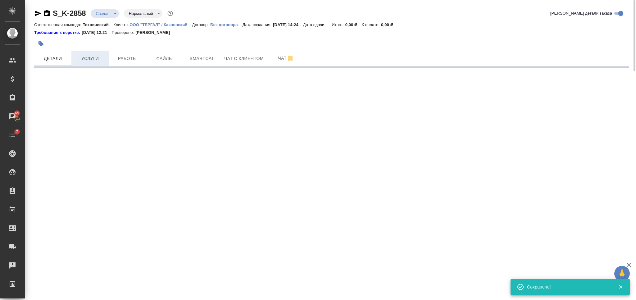
click at [92, 57] on span "Услуги" at bounding box center [90, 59] width 30 height 8
select select "RU"
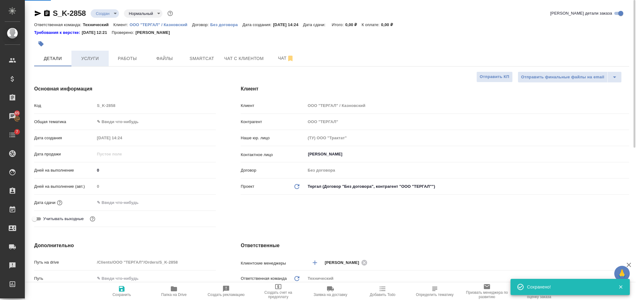
type textarea "x"
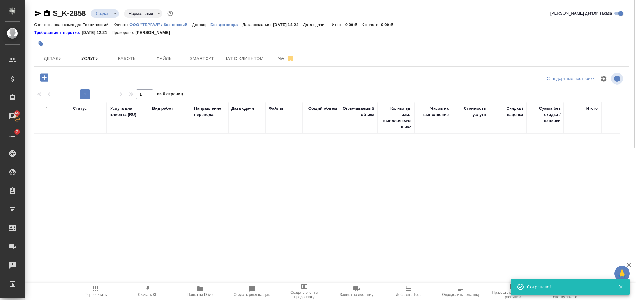
click at [41, 79] on icon "button" at bounding box center [44, 77] width 8 height 8
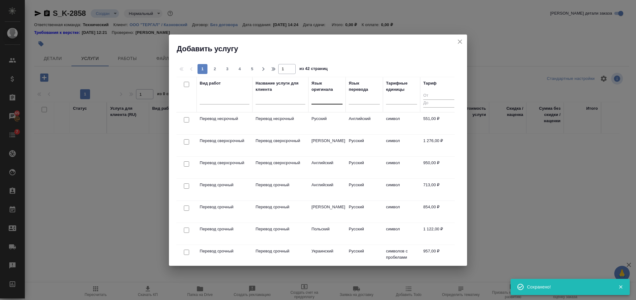
click at [322, 98] on div at bounding box center [326, 97] width 31 height 9
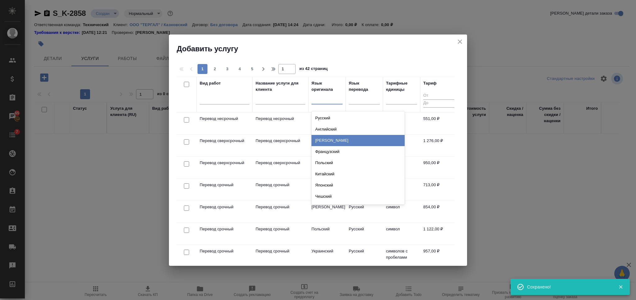
click at [325, 141] on div "[PERSON_NAME]" at bounding box center [357, 140] width 93 height 11
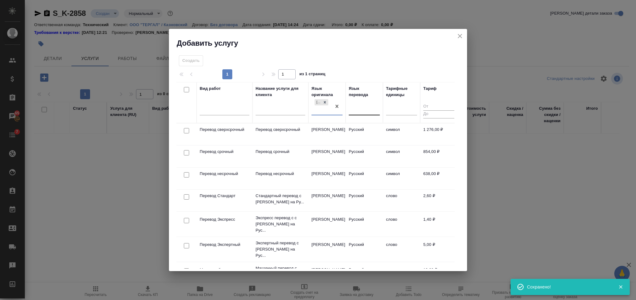
click at [359, 115] on div at bounding box center [364, 109] width 31 height 12
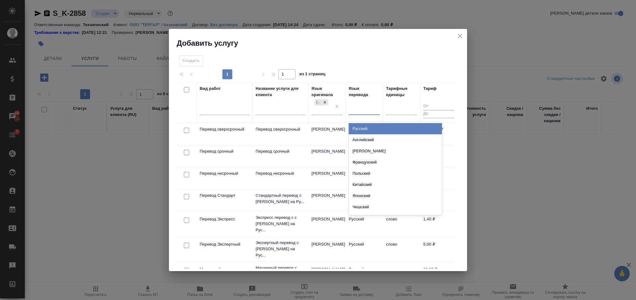
click at [359, 129] on div "Русский" at bounding box center [395, 128] width 93 height 11
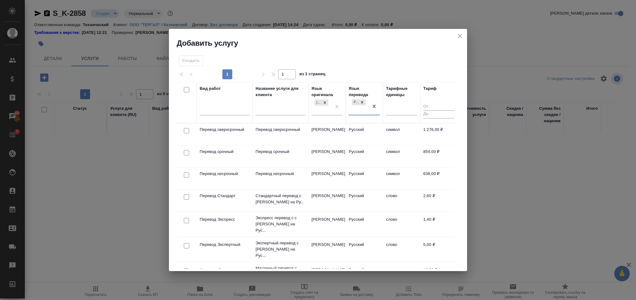
click at [185, 130] on input "checkbox" at bounding box center [186, 130] width 5 height 5
checkbox input "true"
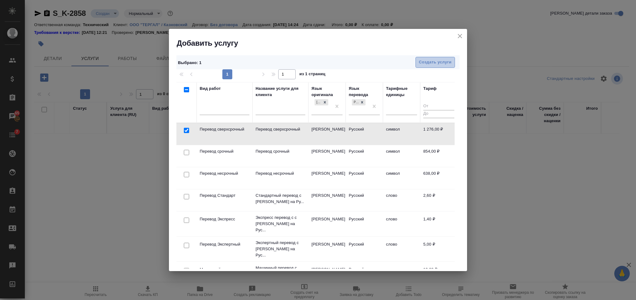
click at [425, 61] on span "Создать услуги" at bounding box center [435, 62] width 33 height 7
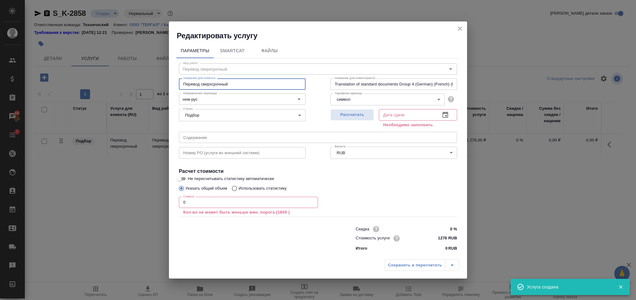
click at [210, 86] on input "Перевод сверхсрочный" at bounding box center [242, 83] width 127 height 11
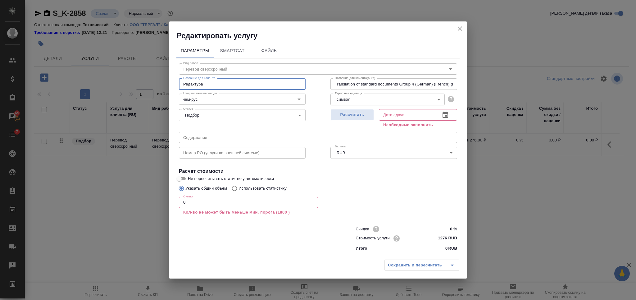
type input "Редактура"
click at [441, 236] on input "1276 RUB" at bounding box center [445, 237] width 23 height 9
type input "638 RUB"
drag, startPoint x: 192, startPoint y: 201, endPoint x: 181, endPoint y: 201, distance: 11.8
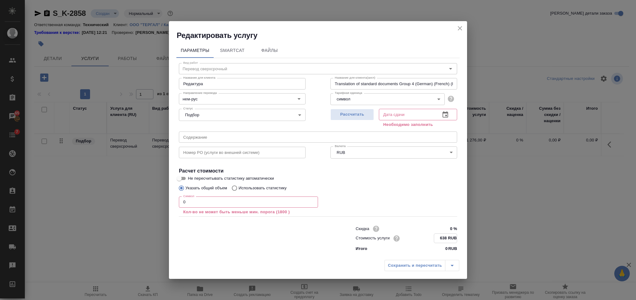
click at [181, 201] on input "0" at bounding box center [248, 201] width 139 height 11
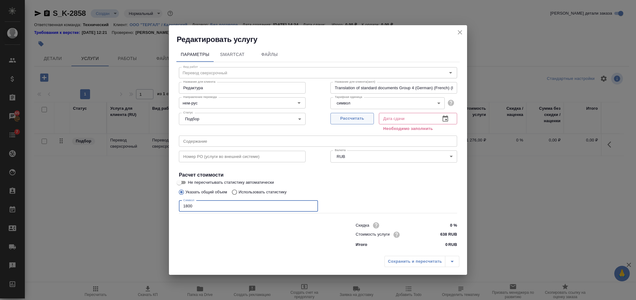
type input "1800"
click at [346, 124] on button "Рассчитать" at bounding box center [351, 118] width 43 height 11
type input "01.10.2025 14:45"
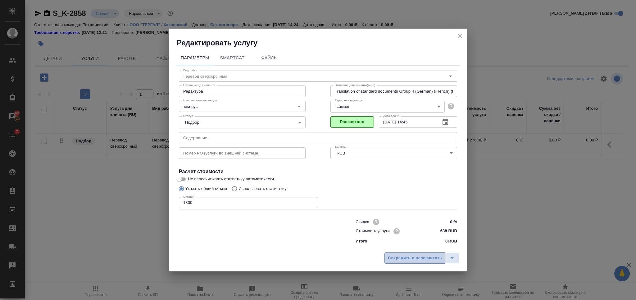
click at [401, 256] on span "Сохранить и пересчитать" at bounding box center [415, 257] width 54 height 7
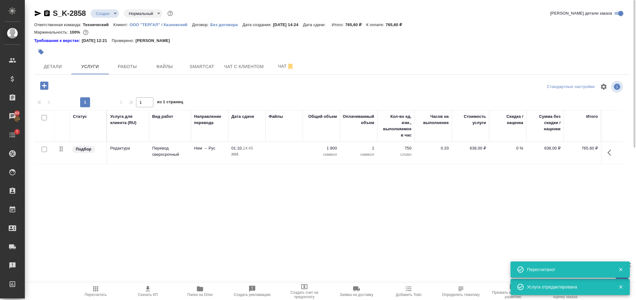
click at [44, 84] on icon "button" at bounding box center [44, 85] width 11 height 11
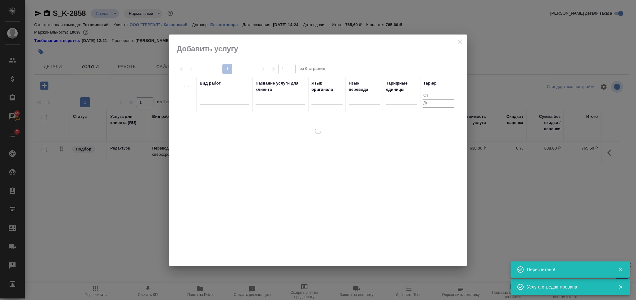
click at [274, 100] on input "text" at bounding box center [281, 100] width 50 height 8
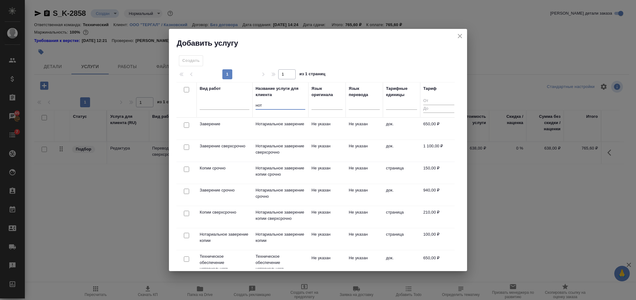
type input "нот"
click at [187, 190] on input "checkbox" at bounding box center [186, 190] width 5 height 5
checkbox input "true"
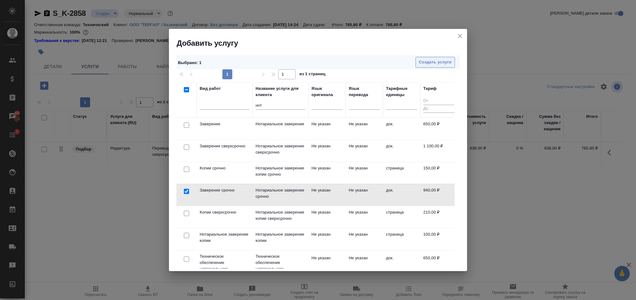
click at [432, 60] on span "Создать услуги" at bounding box center [435, 62] width 33 height 7
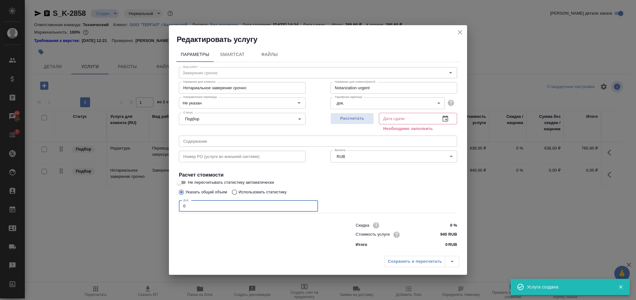
drag, startPoint x: 189, startPoint y: 207, endPoint x: 178, endPoint y: 206, distance: 11.9
click at [181, 207] on input "0" at bounding box center [248, 205] width 139 height 11
type input "1"
click at [348, 121] on span "Рассчитать" at bounding box center [352, 118] width 37 height 7
type input "01.10.2025 14:32"
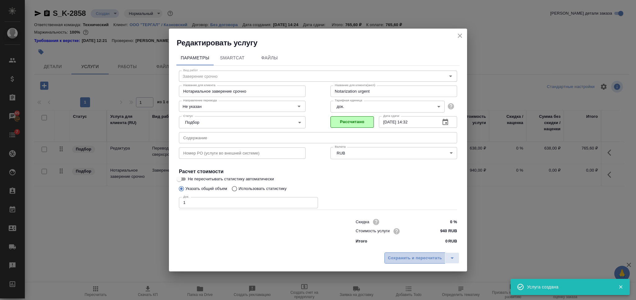
click at [405, 258] on span "Сохранить и пересчитать" at bounding box center [415, 257] width 54 height 7
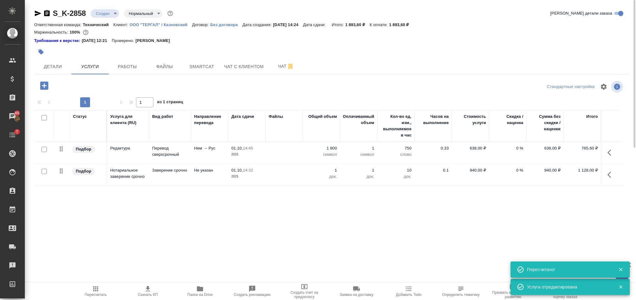
click at [48, 14] on icon "button" at bounding box center [47, 13] width 6 height 6
click at [199, 289] on icon "button" at bounding box center [200, 288] width 6 height 5
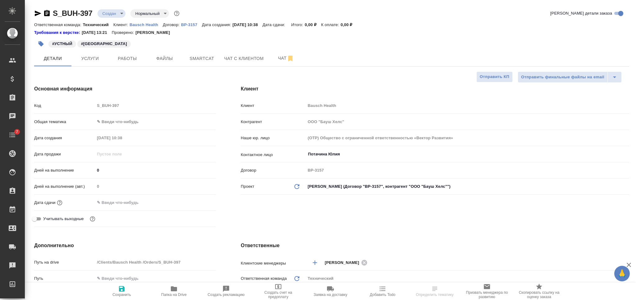
select select "RU"
type textarea "x"
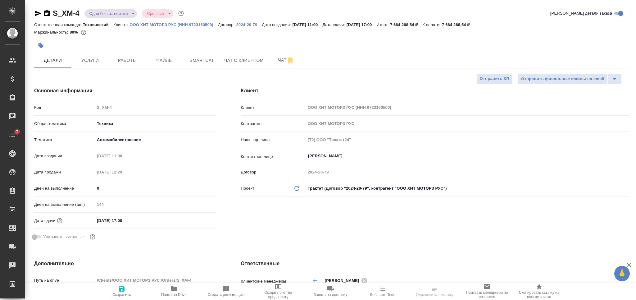
select select "RU"
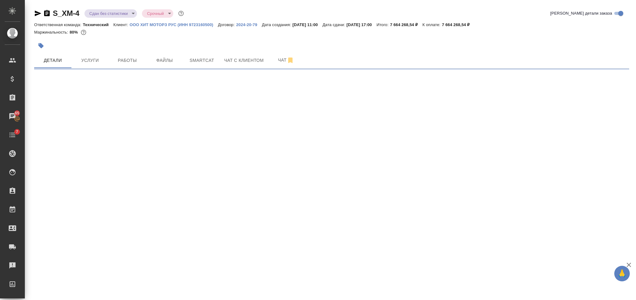
select select "RU"
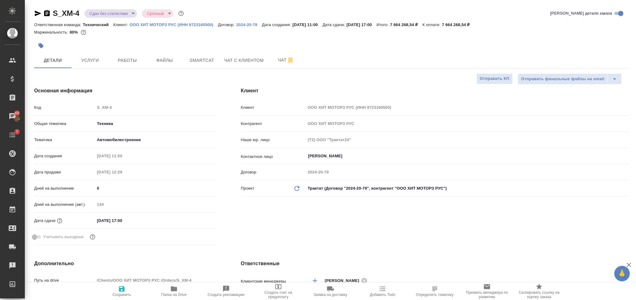
type textarea "x"
drag, startPoint x: 456, startPoint y: 25, endPoint x: 485, endPoint y: 21, distance: 28.5
click at [485, 21] on div "Ответственная команда: Технический Клиент: ООО ХИТ МОТОРЗ РУС (ИНН 9723160500) …" at bounding box center [331, 24] width 595 height 7
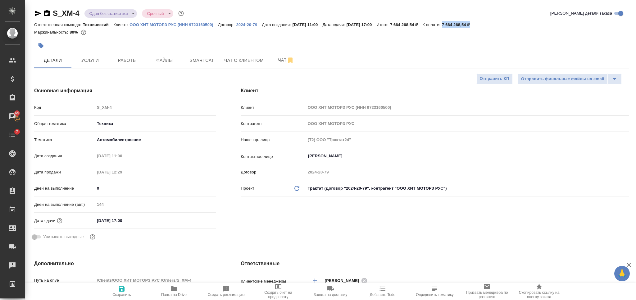
copy p "7 664 268,54 ₽"
type textarea "x"
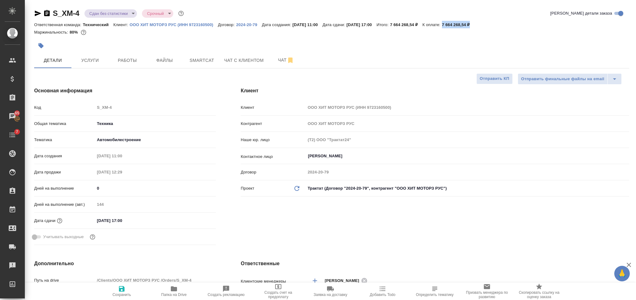
type textarea "x"
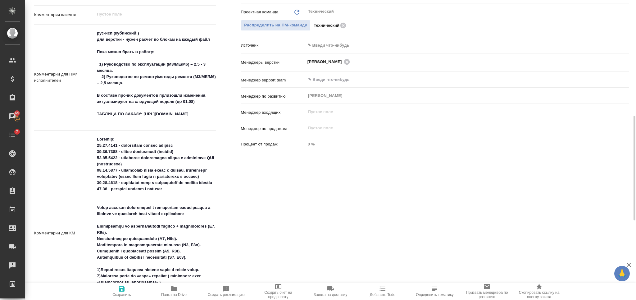
scroll to position [414, 0]
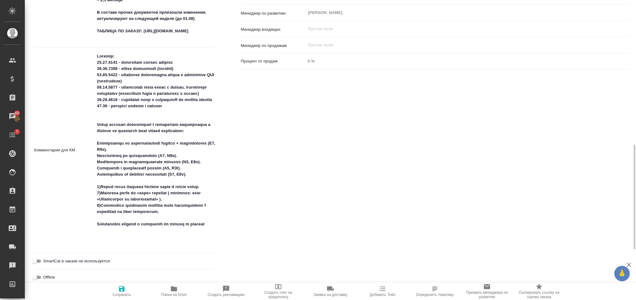
type textarea "x"
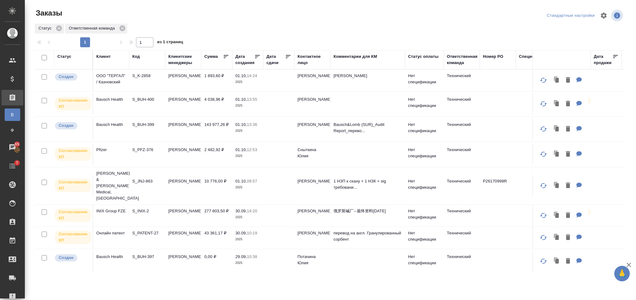
click at [223, 107] on td "4 038,96 ₽" at bounding box center [216, 104] width 31 height 22
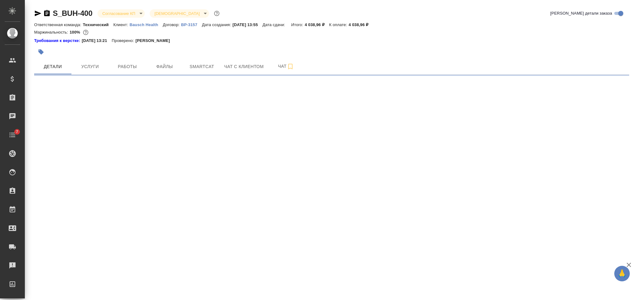
select select "RU"
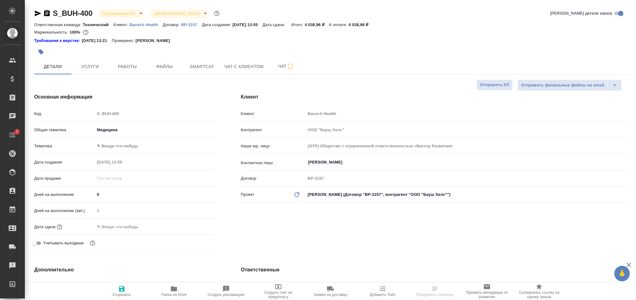
type textarea "x"
click at [124, 222] on input "text" at bounding box center [122, 226] width 54 height 9
type input "0_.__.____ __:__"
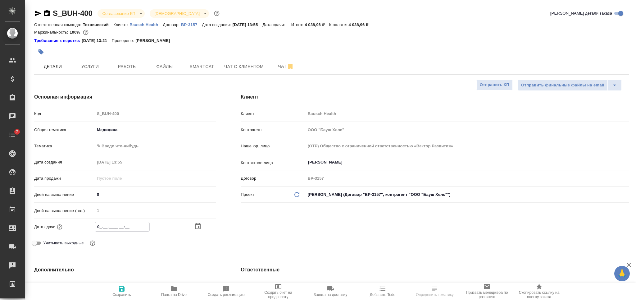
type textarea "x"
type input "02.__.____ __:__"
type textarea "x"
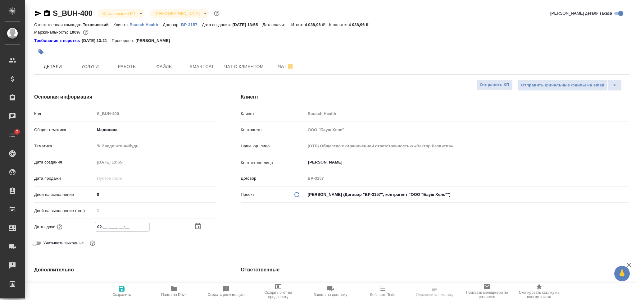
type textarea "x"
type input "02.2_.____ __:__"
type textarea "x"
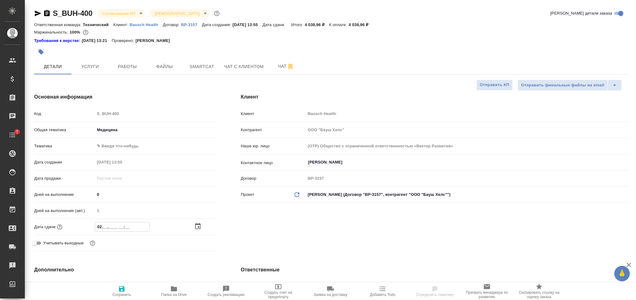
type textarea "x"
type input "02.20.____ __:__"
type textarea "x"
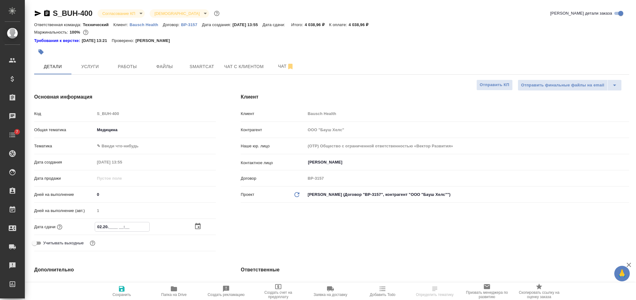
type input "02.2_.____ __:__"
type textarea "x"
type input "02.__.____ __:__"
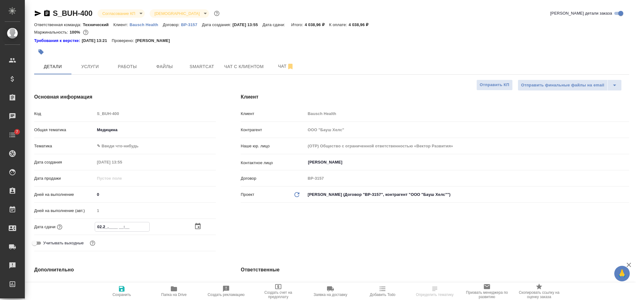
type textarea "x"
type input "02.1_.____ __:__"
type textarea "x"
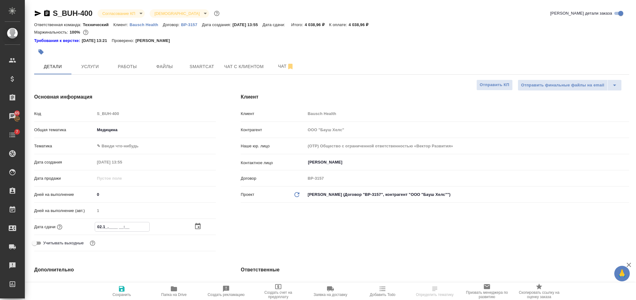
type textarea "x"
type input "02.10.____ __:__"
type textarea "x"
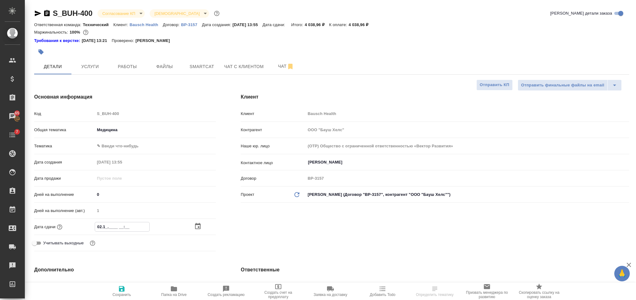
type textarea "x"
type input "02.10.2___ __:__"
type textarea "x"
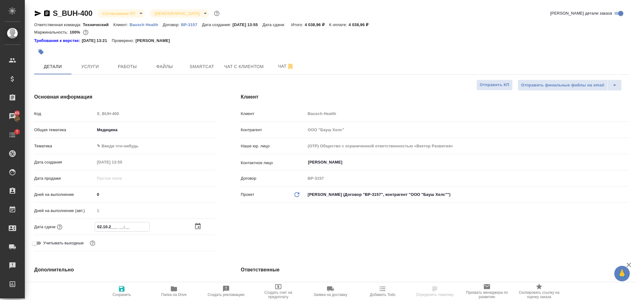
type input "02.10.20__ __:__"
type textarea "x"
type input "02.10.202_ __:__"
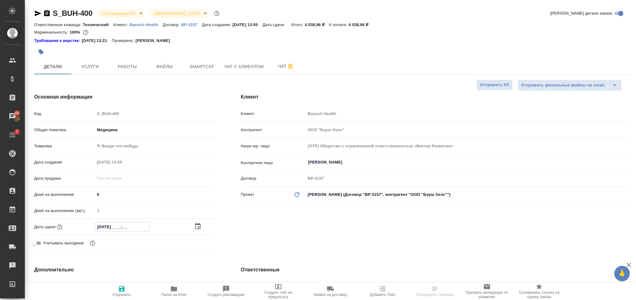
type textarea "x"
type input "02.10.2025 __:__"
type textarea "x"
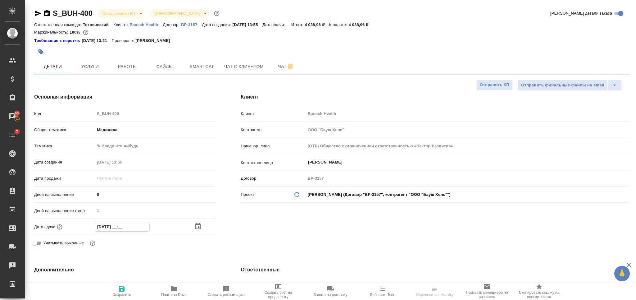
type textarea "x"
type input "02.10.2025 1_:__"
type textarea "x"
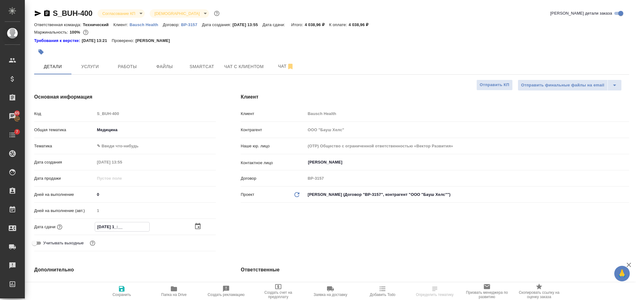
type textarea "x"
type input "02.10.2025 17:__"
type textarea "x"
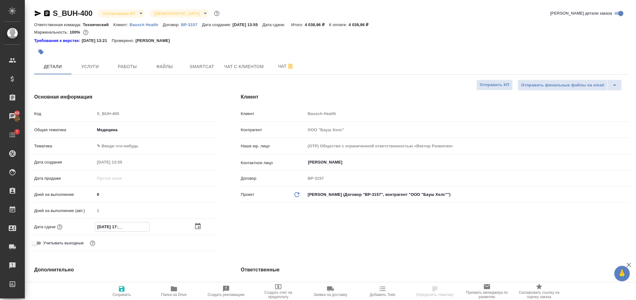
type input "02.10.2025 17:0_"
type textarea "x"
type input "02.10.2025 17:00"
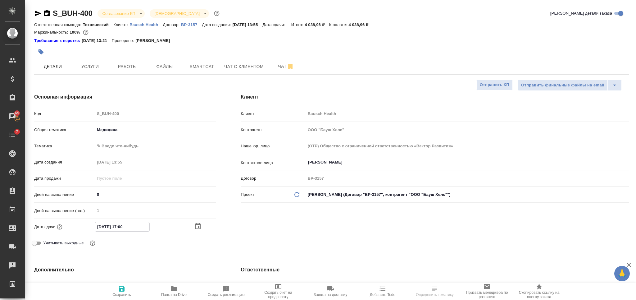
type textarea "x"
type input "02.10.2025 17:00"
drag, startPoint x: 121, startPoint y: 294, endPoint x: 119, endPoint y: 290, distance: 4.9
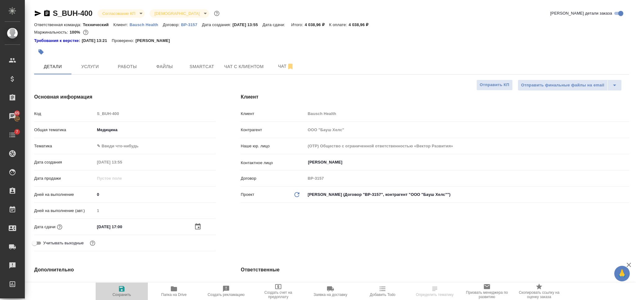
click at [121, 294] on span "Сохранить" at bounding box center [121, 294] width 19 height 4
type textarea "x"
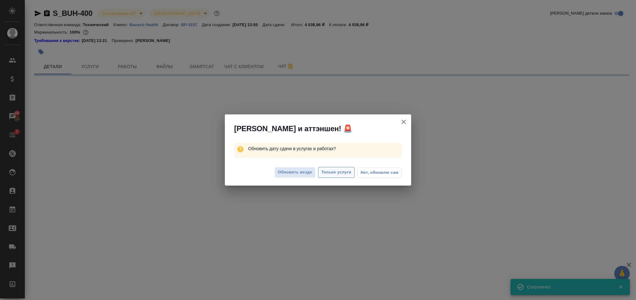
select select "RU"
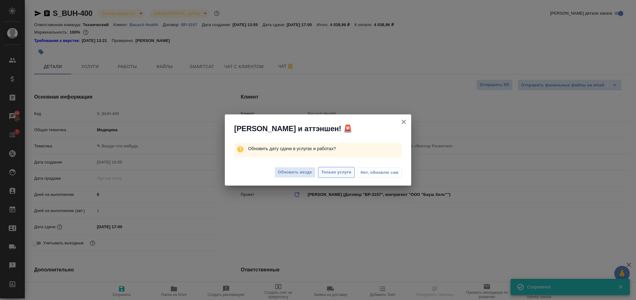
type textarea "x"
click at [327, 173] on span "Только услуги" at bounding box center [336, 172] width 30 height 7
type textarea "x"
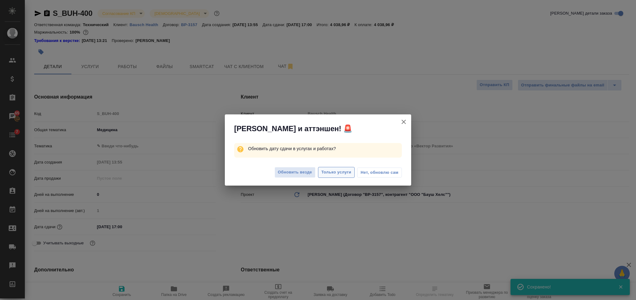
type textarea "x"
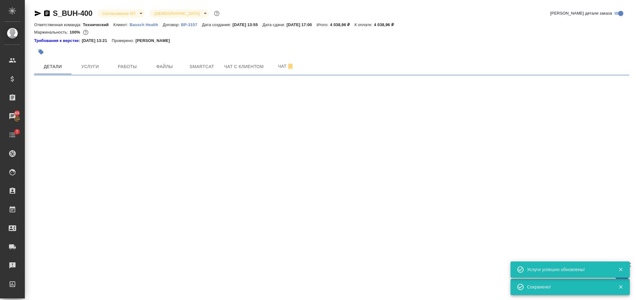
select select "RU"
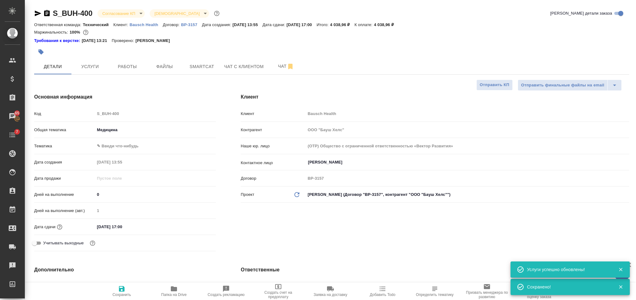
type textarea "x"
click at [125, 10] on body "🙏 .cls-1 fill:#fff; AWATERA Nikiforova Valeria Клиенты Спецификации Заказы 65 Ч…" at bounding box center [318, 150] width 636 height 300
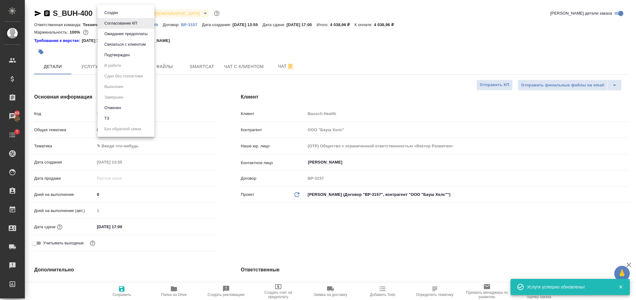
click at [133, 57] on li "Подтвержден" at bounding box center [125, 55] width 57 height 11
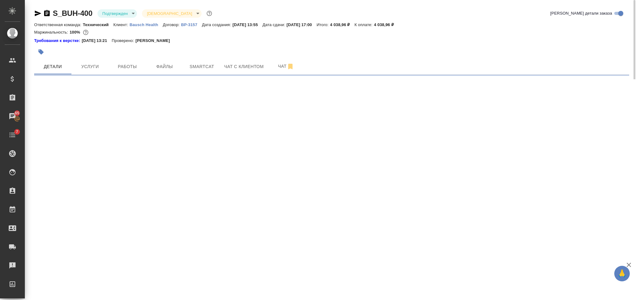
select select "RU"
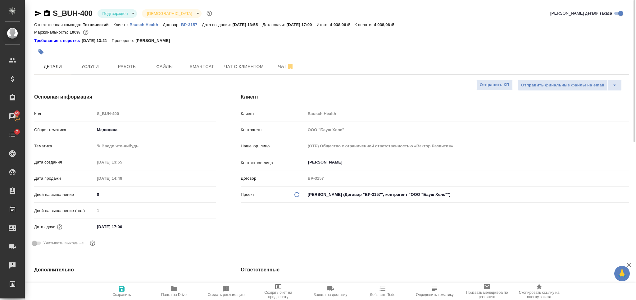
type textarea "x"
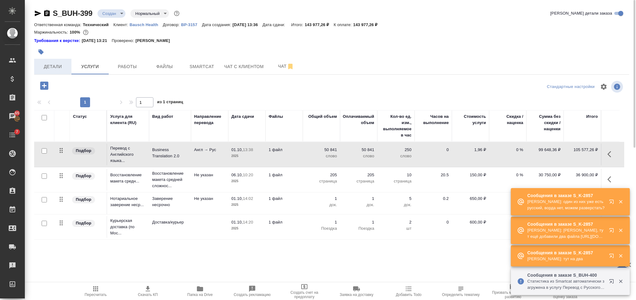
click at [55, 62] on button "Детали" at bounding box center [52, 67] width 37 height 16
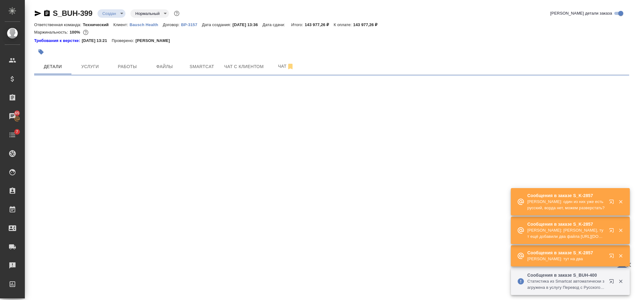
select select "RU"
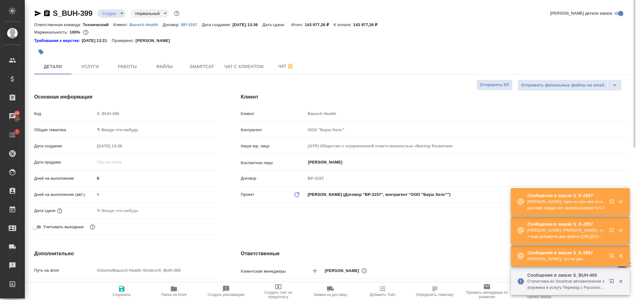
type textarea "x"
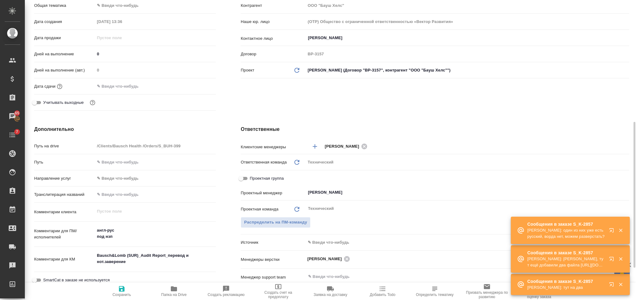
scroll to position [207, 0]
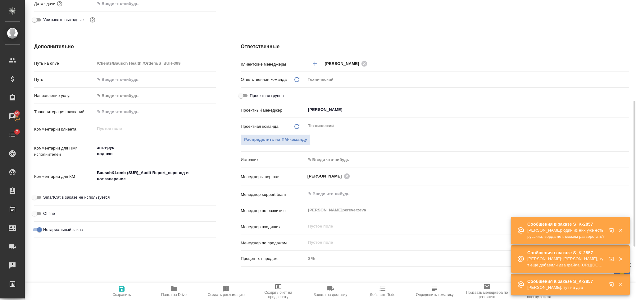
click at [154, 177] on textarea "Bausch&Lomb (SUR)_Audit Report_перевод и нот.заверение" at bounding box center [155, 175] width 121 height 17
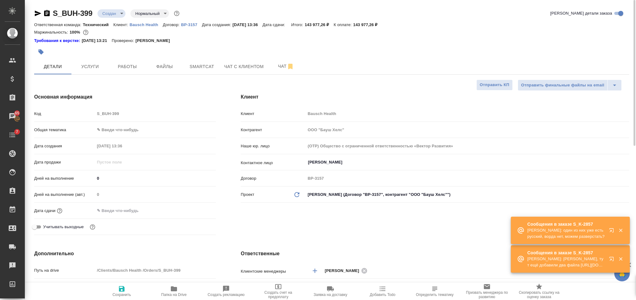
type textarea "x"
click at [126, 287] on span "Сохранить" at bounding box center [121, 291] width 45 height 12
type textarea "x"
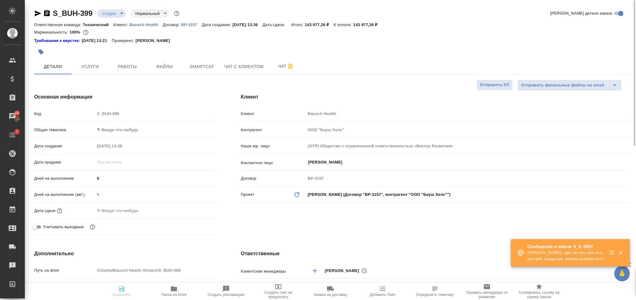
type textarea "x"
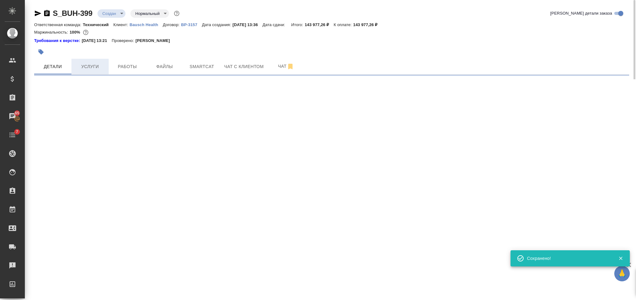
select select "RU"
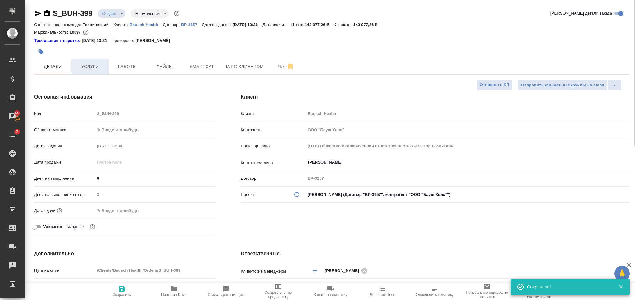
type textarea "x"
click at [91, 67] on span "Услуги" at bounding box center [90, 67] width 30 height 8
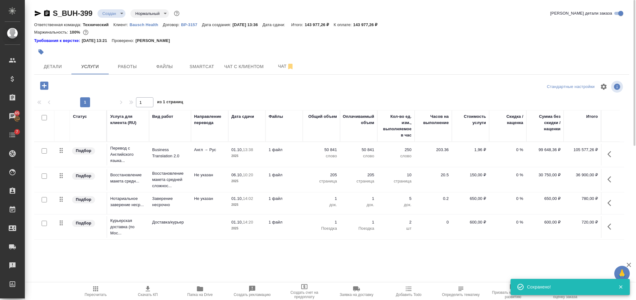
drag, startPoint x: 43, startPoint y: 117, endPoint x: 129, endPoint y: 121, distance: 86.4
click at [43, 119] on input "checkbox" at bounding box center [44, 117] width 5 height 5
checkbox input "true"
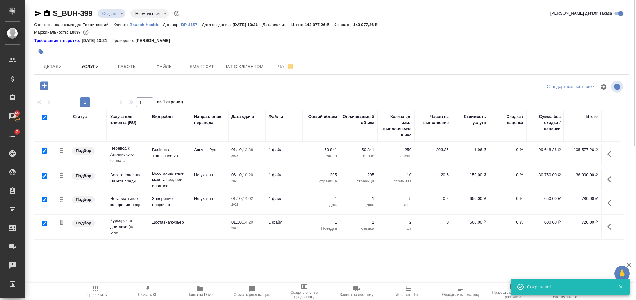
checkbox input "true"
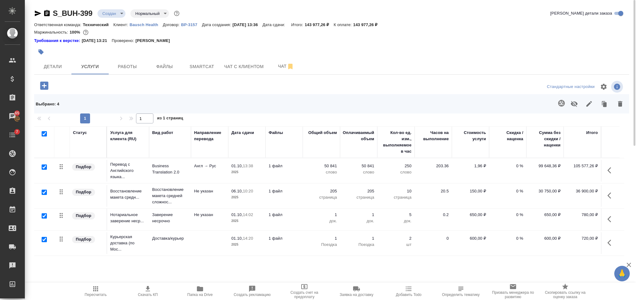
click at [590, 103] on icon "button" at bounding box center [589, 104] width 6 height 6
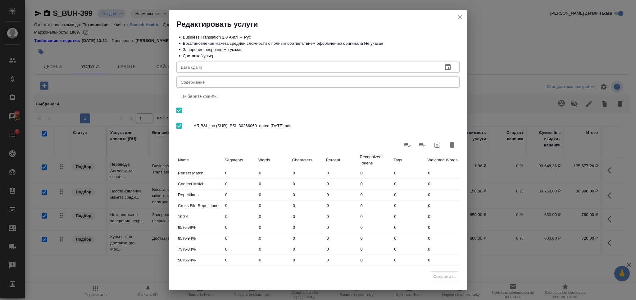
click at [274, 85] on div "x Содержание" at bounding box center [317, 81] width 283 height 11
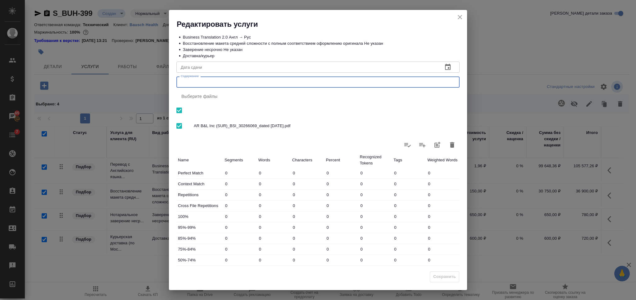
paste textarea "Bausch&Lomb (SUR)_Audit Report_перевод и нот.заверение"
type textarea "Bausch&Lomb (SUR)_Audit Report_перевод и нот.заверение"
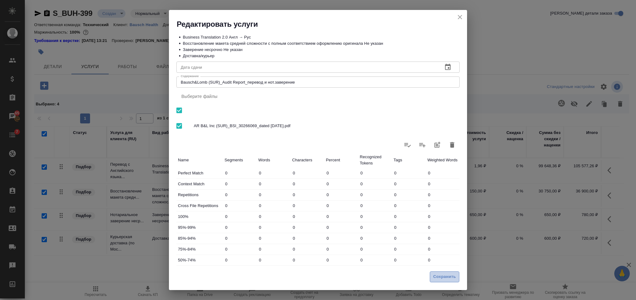
click at [449, 277] on span "Сохранить" at bounding box center [444, 276] width 23 height 7
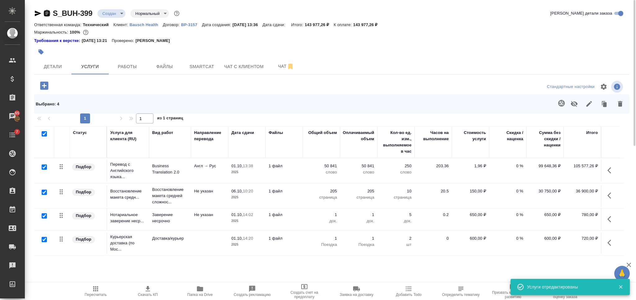
click at [44, 13] on icon "button" at bounding box center [47, 13] width 6 height 6
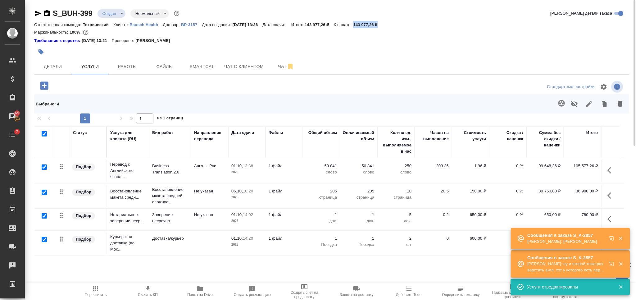
drag, startPoint x: 389, startPoint y: 26, endPoint x: 360, endPoint y: 24, distance: 29.0
click at [360, 24] on div "Ответственная команда: Технический Клиент: Bausch Health Договор: ВР-3157 Дата …" at bounding box center [331, 24] width 595 height 7
copy p "143 977,26 ₽"
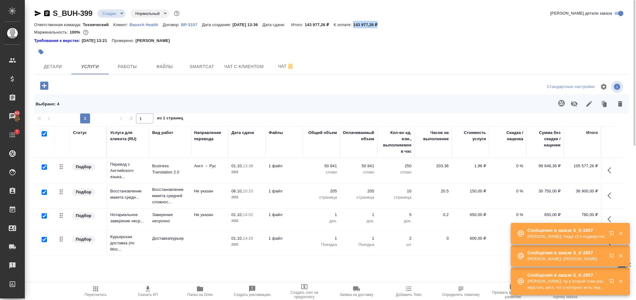
click at [147, 295] on span "Скачать КП" at bounding box center [148, 294] width 20 height 4
click at [57, 67] on span "Детали" at bounding box center [53, 67] width 30 height 8
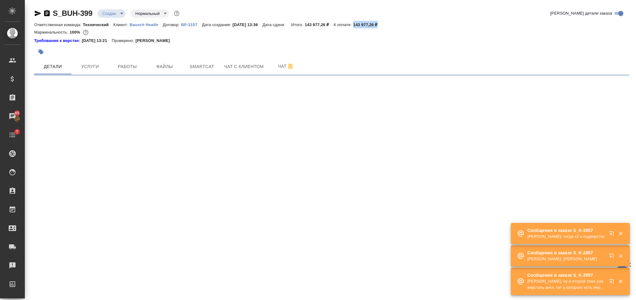
select select "RU"
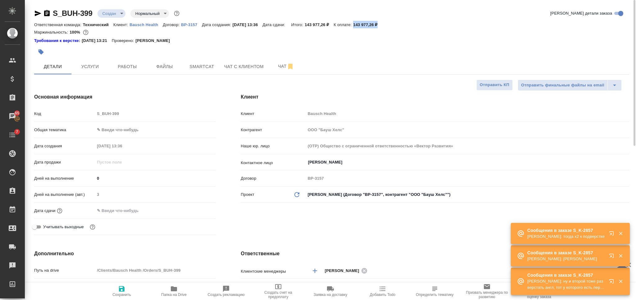
type textarea "x"
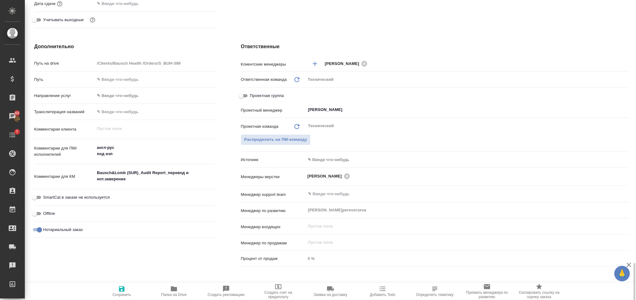
scroll to position [316, 0]
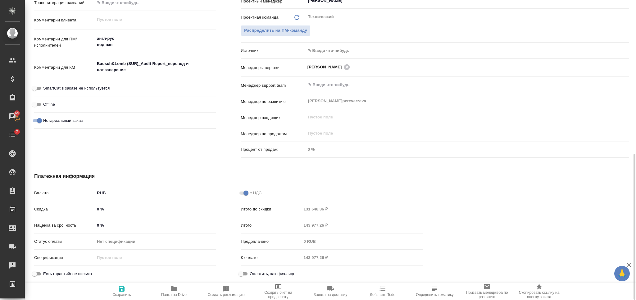
click at [97, 221] on input "0 %" at bounding box center [155, 224] width 121 height 9
click at [96, 223] on input "0 %" at bounding box center [155, 224] width 120 height 9
type input "2 %"
type textarea "x"
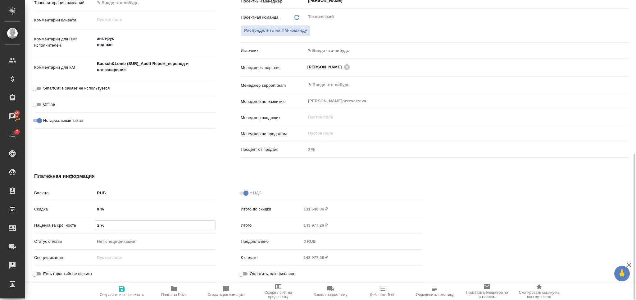
type textarea "x"
type input "25 %"
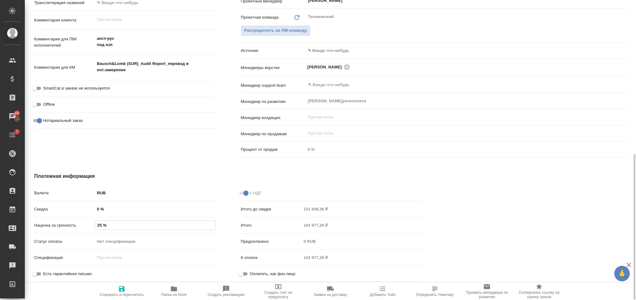
click at [124, 288] on icon "button" at bounding box center [122, 289] width 6 height 6
type textarea "x"
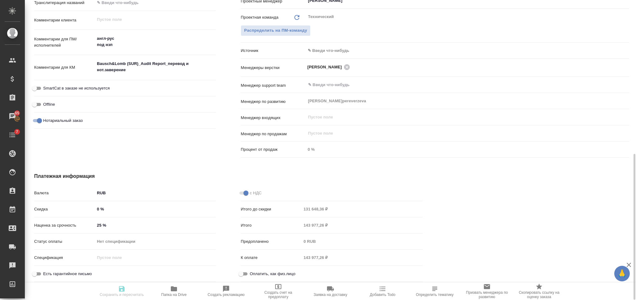
type textarea "x"
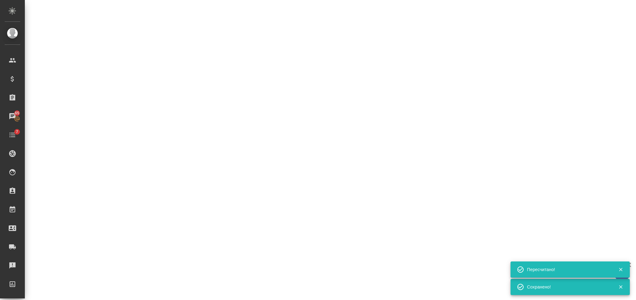
select select "RU"
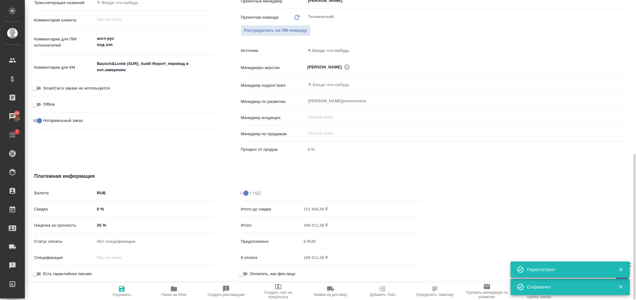
type textarea "x"
click at [291, 222] on div "Итого 180 011,38 ₽" at bounding box center [332, 224] width 182 height 11
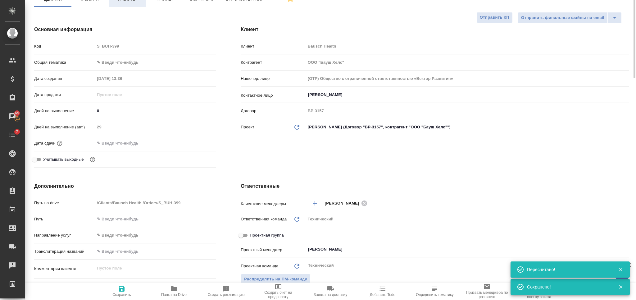
scroll to position [0, 0]
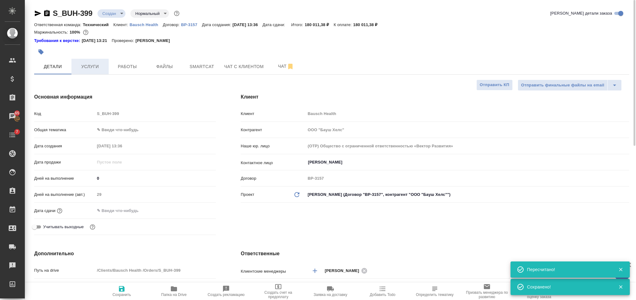
click at [102, 68] on span "Услуги" at bounding box center [90, 67] width 30 height 8
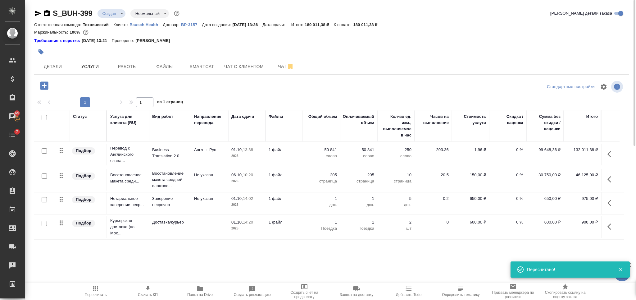
click at [154, 287] on span "Скачать КП" at bounding box center [147, 291] width 45 height 12
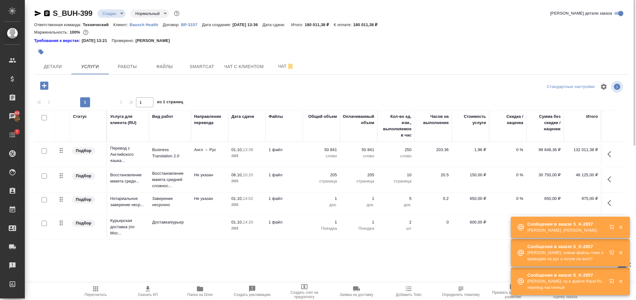
click at [107, 287] on span "Пересчитать" at bounding box center [95, 291] width 45 height 12
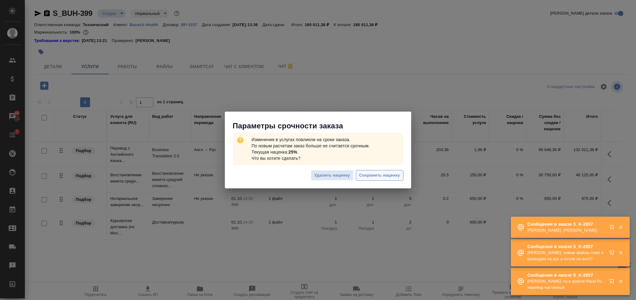
click at [369, 175] on span "Сохранить наценку" at bounding box center [379, 175] width 41 height 7
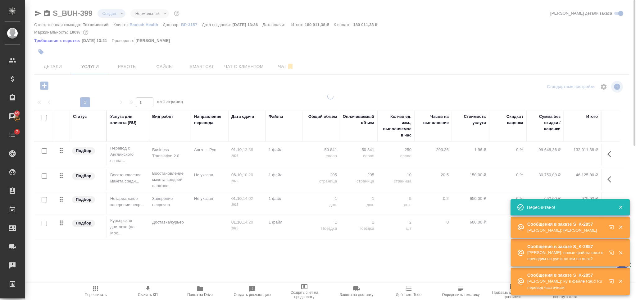
click at [96, 292] on span "Пересчитать" at bounding box center [96, 294] width 22 height 4
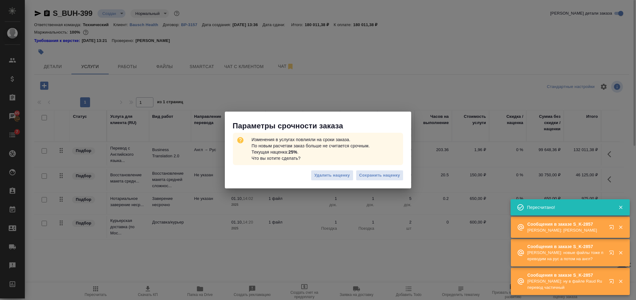
click at [97, 292] on div "Параметры срочности заказа Изменения в услугах повлияли на сроки заказа. По нов…" at bounding box center [318, 150] width 636 height 300
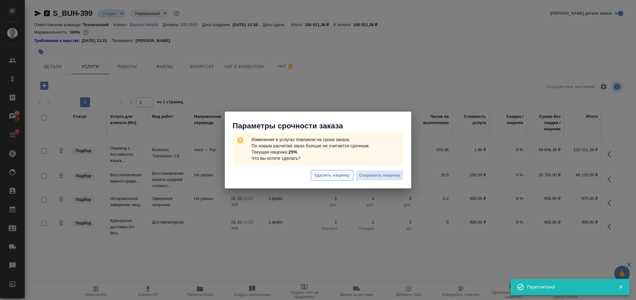
click at [319, 174] on span "Удалить наценку" at bounding box center [331, 175] width 35 height 7
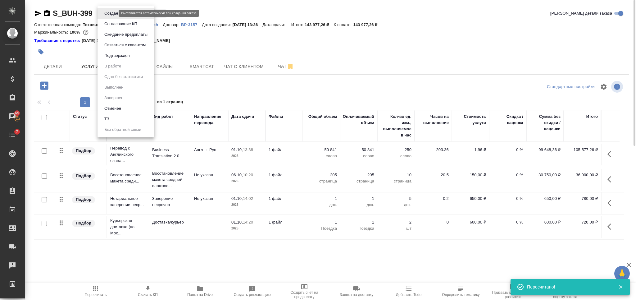
click at [107, 13] on body "🙏 .cls-1 fill:#fff; AWATERA Nikiforova Valeria Клиенты Спецификации Заказы 65 Ч…" at bounding box center [318, 150] width 636 height 300
click at [133, 27] on button "Согласование КП" at bounding box center [120, 23] width 37 height 7
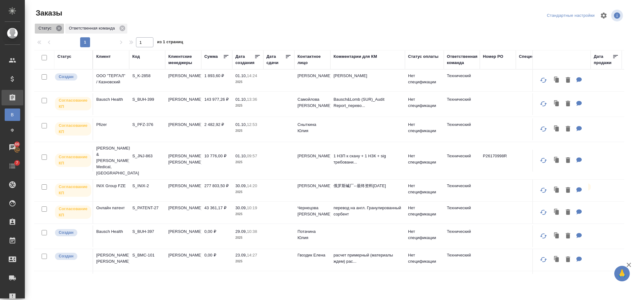
click at [59, 29] on icon at bounding box center [59, 28] width 7 height 7
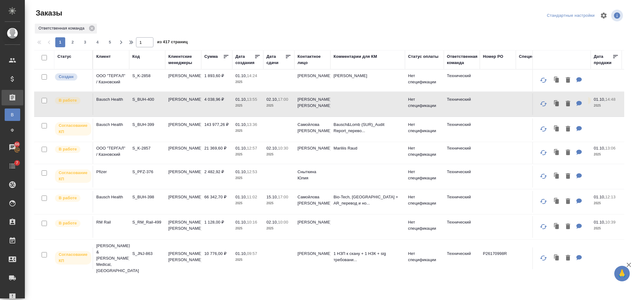
click at [191, 126] on td "[PERSON_NAME]" at bounding box center [183, 129] width 36 height 22
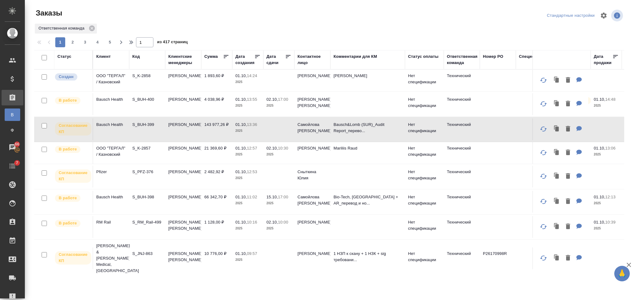
click at [151, 157] on td "S_K-2857" at bounding box center [147, 153] width 36 height 22
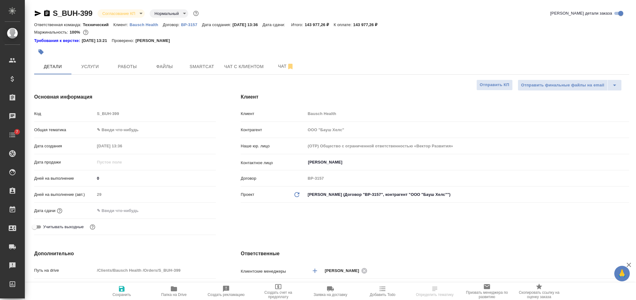
select select "RU"
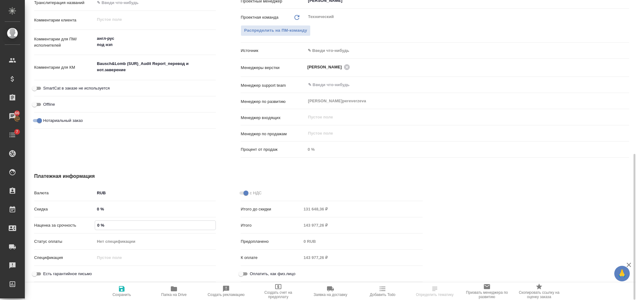
drag, startPoint x: 99, startPoint y: 225, endPoint x: 95, endPoint y: 225, distance: 4.7
click at [95, 225] on div "0 %" at bounding box center [155, 225] width 121 height 10
type input "25 %"
click at [119, 289] on icon "button" at bounding box center [122, 289] width 6 height 6
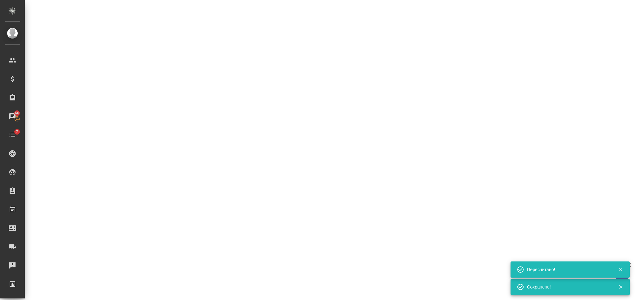
select select "RU"
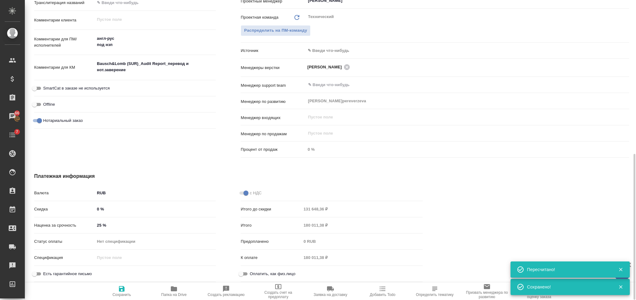
type textarea "x"
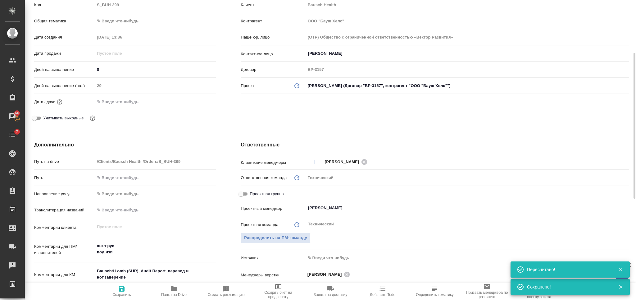
type textarea "x"
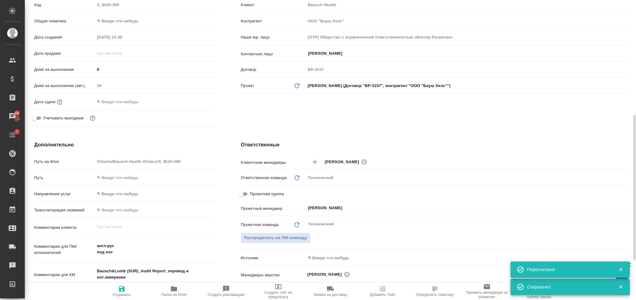
scroll to position [274, 0]
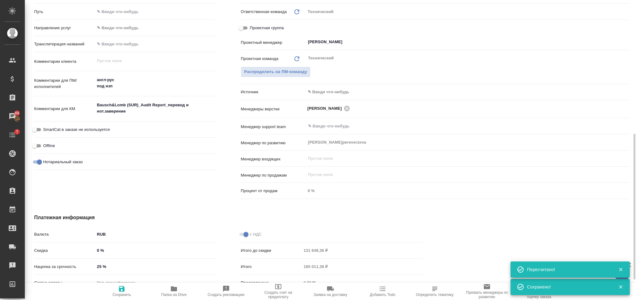
type textarea "x"
click at [142, 110] on textarea "Bausch&Lomb (SUR)_Audit Report_перевод и нот.заверение" at bounding box center [155, 108] width 120 height 17
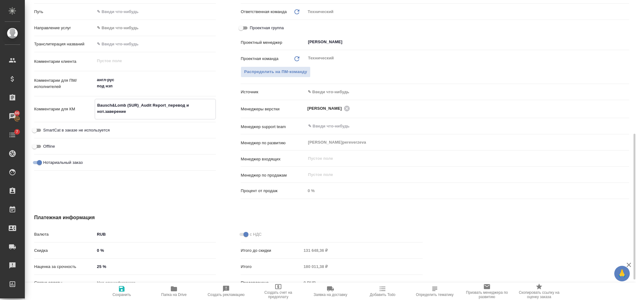
click at [145, 111] on textarea "Bausch&Lomb (SUR)_Audit Report_перевод и нот.заверение" at bounding box center [155, 108] width 120 height 17
type textarea "x"
type textarea "Bausch&Lomb (SUR)_Audit Report_перевод и нот.заверение"
type textarea "x"
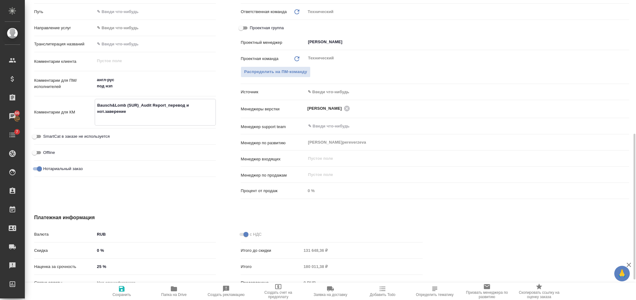
type textarea "Bausch&Lomb (SUR)_Audit Report_перевод и нот.заверение"
type textarea "x"
paste textarea "Готовность перевода - 23.10.2025 Плановая дата готовности - 27.10.2025"
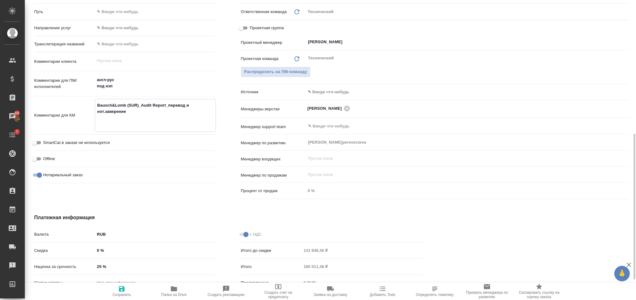
type textarea "Bausch&Lomb (SUR)_Audit Report_перевод и нот.заверение Готовность перевода - 23…"
type textarea "x"
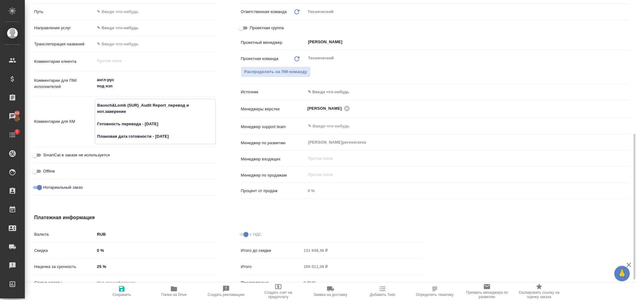
click at [138, 117] on textarea "Bausch&Lomb (SUR)_Audit Report_перевод и нот.заверение Готовность перевода - 23…" at bounding box center [155, 121] width 120 height 42
type textarea "Bausch&Lomb (SUR)_Audit Report_перевод и нот.заверение Готовность перевода - 23…"
type textarea "x"
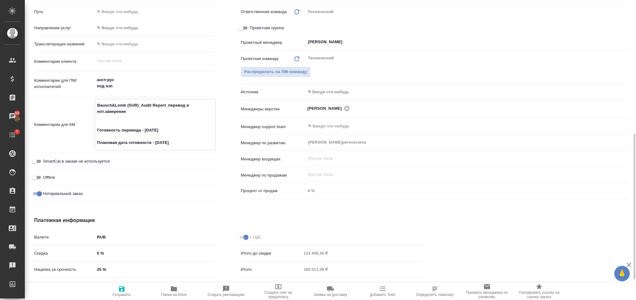
type textarea "Bausch&Lomb (SUR)_Audit Report_перевод и нот.заверение 2 Готовность перевода - …"
type textarea "x"
type textarea "Bausch&Lomb (SUR)_Audit Report_перевод и нот.заверение 21 Готовность перевода -…"
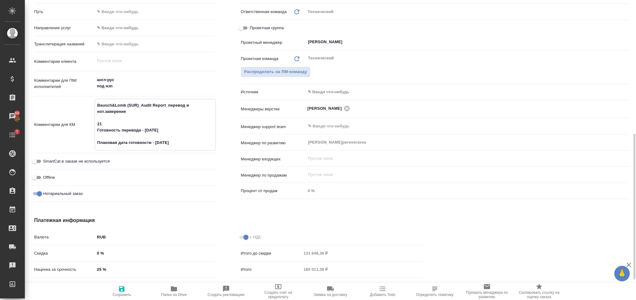
type textarea "x"
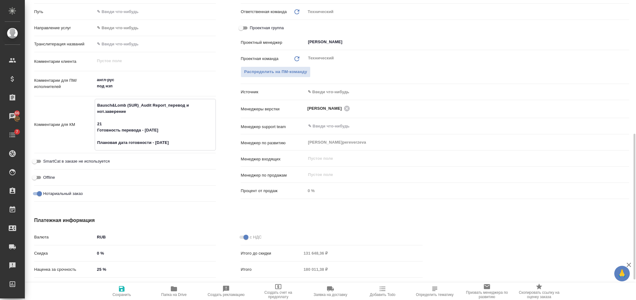
type textarea "Bausch&Lomb (SUR)_Audit Report_перевод и нот.заверение 21+ Готовность перевода …"
type textarea "x"
type textarea "Bausch&Lomb (SUR)_Audit Report_перевод и нот.заверение 21+2 Готовность перевода…"
type textarea "x"
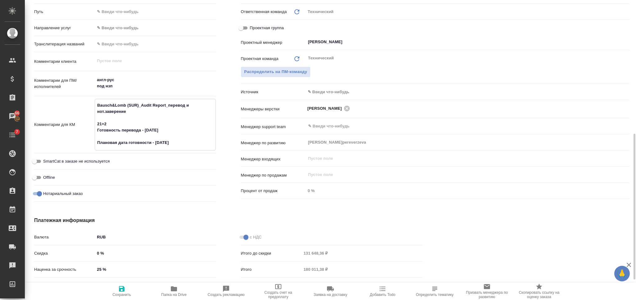
type textarea "x"
type textarea "Bausch&Lomb (SUR)_Audit Report_перевод и нот.заверение 21+2 Готовность перевода…"
type textarea "x"
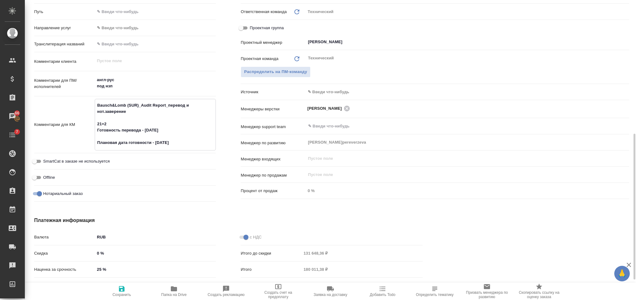
type textarea "Bausch&Lomb (SUR)_Audit Report_перевод и нот.заверение 21+2 ( Готовность перево…"
type textarea "x"
type textarea "Bausch&Lomb (SUR)_Audit Report_перевод и нот.заверение 21+2 (ср Готовность пере…"
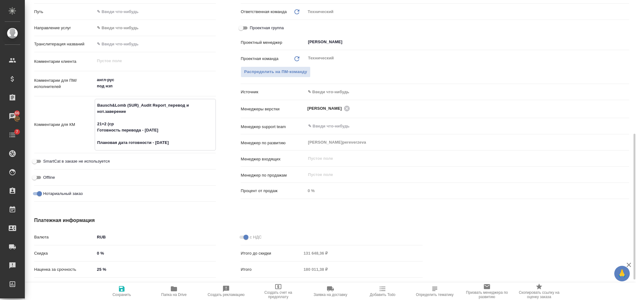
type textarea "x"
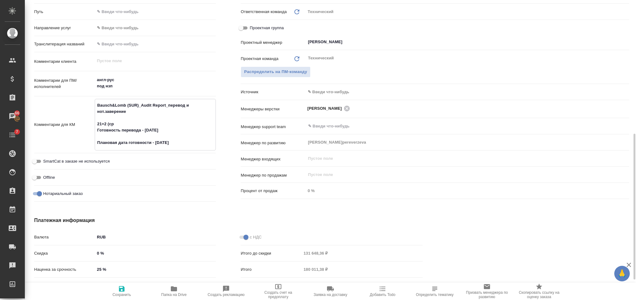
type textarea "Bausch&Lomb (SUR)_Audit Report_перевод и нот.заверение 21+2 (сро Готовность пер…"
type textarea "x"
type textarea "Bausch&Lomb (SUR)_Audit Report_перевод и нот.заверение 21+2 (сроч Готовность пе…"
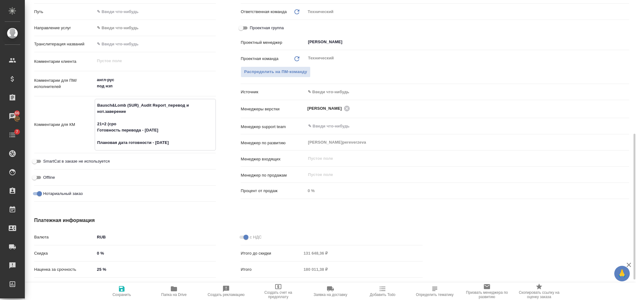
type textarea "x"
type textarea "Bausch&Lomb (SUR)_Audit Report_перевод и нот.заверение 21+2 (срочн Готовность п…"
type textarea "x"
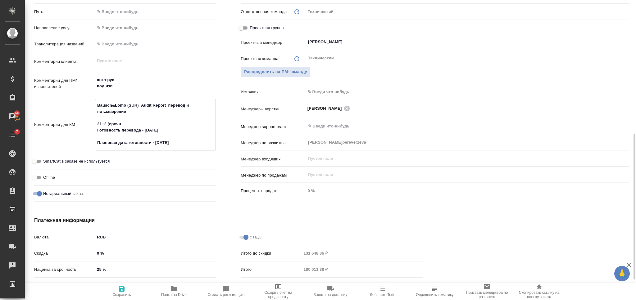
type textarea "x"
type textarea "Bausch&Lomb (SUR)_Audit Report_перевод и нот.заверение 21+2 (срочно Готовность …"
type textarea "x"
type textarea "Bausch&Lomb (SUR)_Audit Report_перевод и нот.заверение 21+2 (срочно) Готовность…"
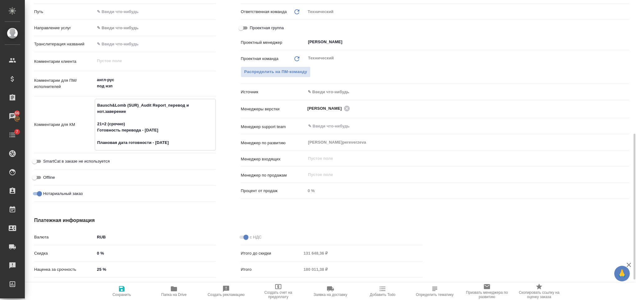
type textarea "x"
click at [138, 136] on textarea "Bausch&Lomb (SUR)_Audit Report_перевод и нот.заверение 21+2 (срочно) Готовность…" at bounding box center [155, 124] width 120 height 48
type textarea "x"
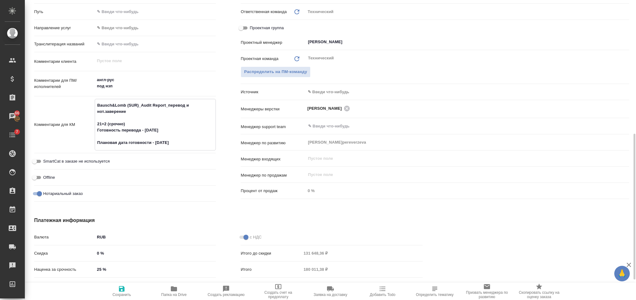
type textarea "x"
type textarea "Bausch&Lomb (SUR)_Audit Report_перевод и нот.заверение 21+2 (срочно) Готовность…"
type textarea "x"
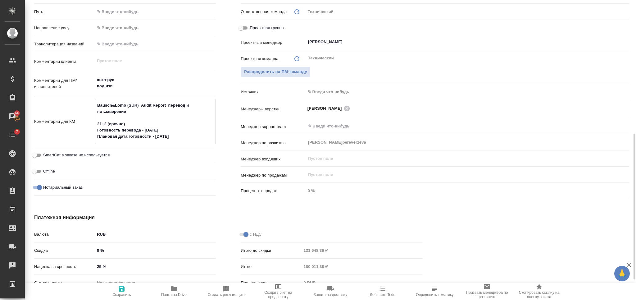
type textarea "Bausch&Lomb (SUR)_Audit Report_перевод и нот.заверение 21+2 (срочно) Готовность…"
type textarea "x"
click at [121, 289] on icon "button" at bounding box center [122, 289] width 6 height 6
type textarea "x"
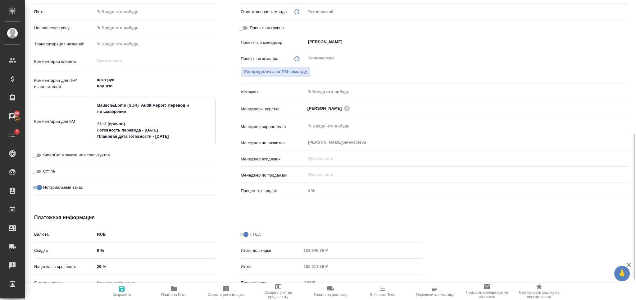
type textarea "x"
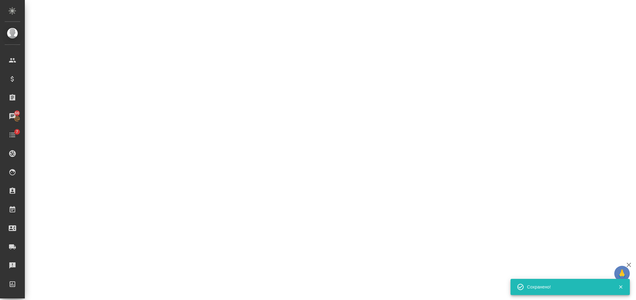
select select "RU"
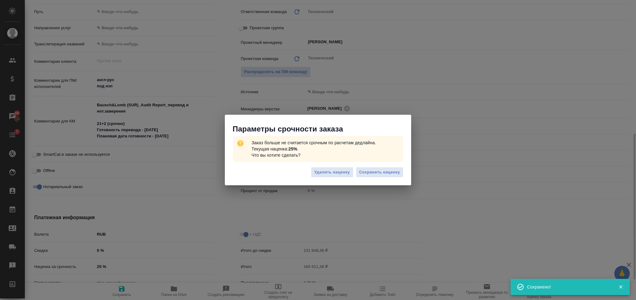
type textarea "x"
click at [371, 173] on span "Сохранить наценку" at bounding box center [379, 172] width 41 height 7
type textarea "x"
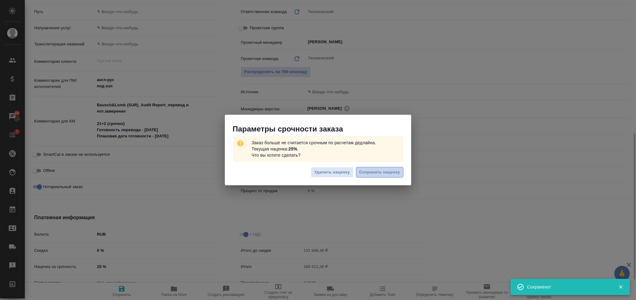
type textarea "x"
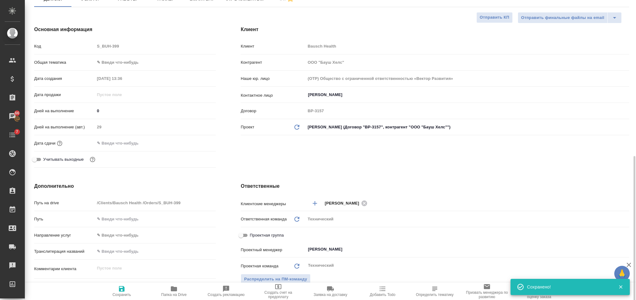
scroll to position [26, 0]
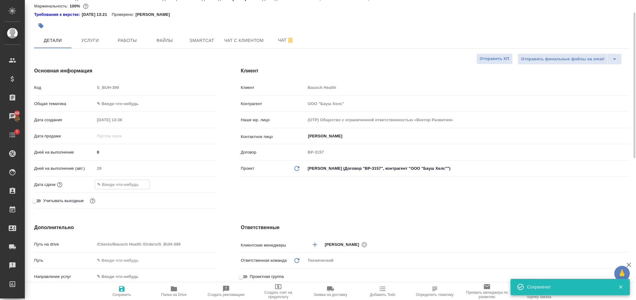
click at [121, 183] on input "text" at bounding box center [122, 184] width 54 height 9
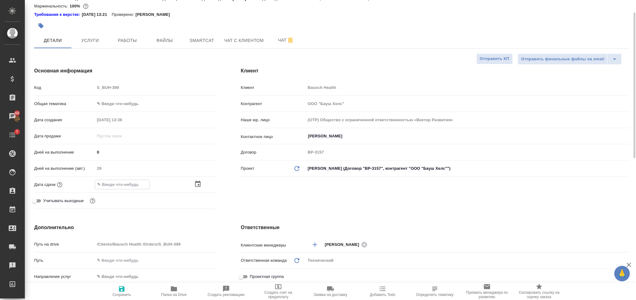
type input "2_.__.____ __:__"
type textarea "x"
type input "23.__.____ __:__"
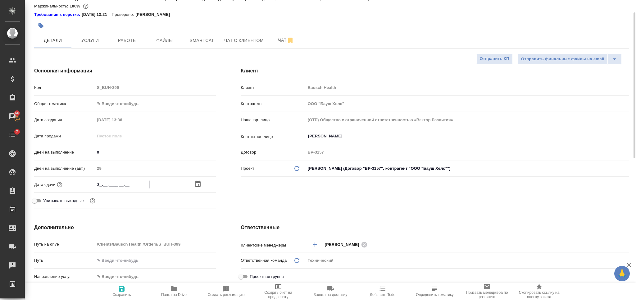
type textarea "x"
type input "23.1_.____ __:__"
type textarea "x"
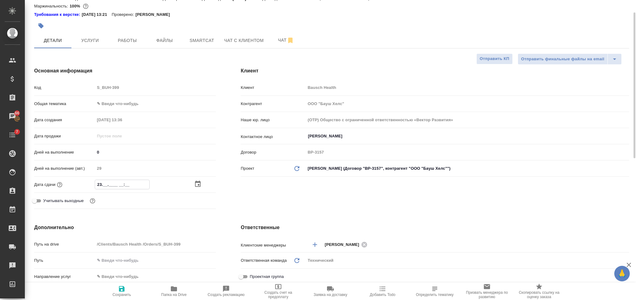
type textarea "x"
type input "23.10.____ __:__"
type textarea "x"
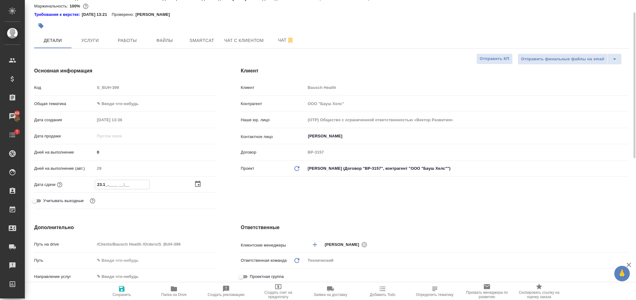
type textarea "x"
type input "23.10.20__ __:__"
type textarea "x"
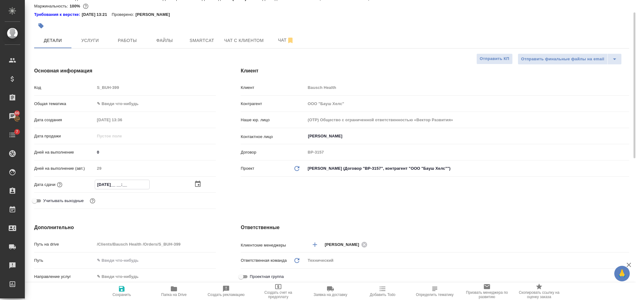
type input "23.10.202_ __:__"
type textarea "x"
type input "23.10.2025 __:__"
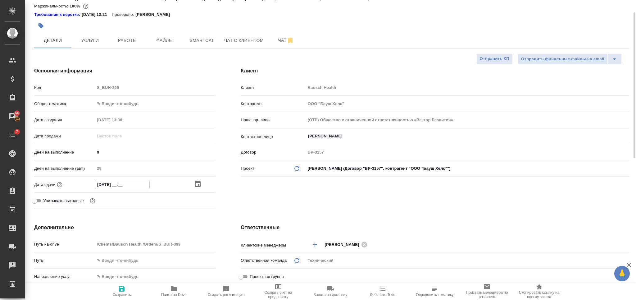
type textarea "x"
type input "23.10.2025 1_:__"
type textarea "x"
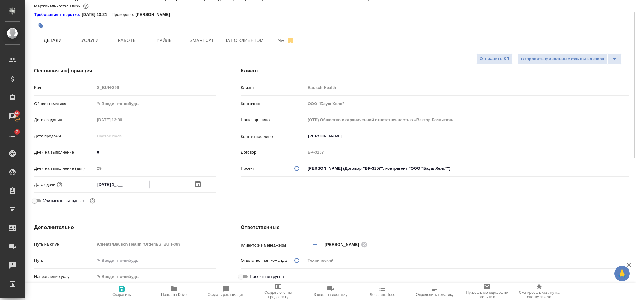
type textarea "x"
type input "23.10.2025 17:__"
type textarea "x"
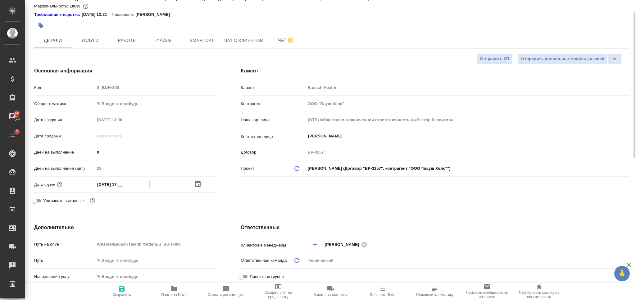
type textarea "x"
type input "23.10.2025 17:0_"
type textarea "x"
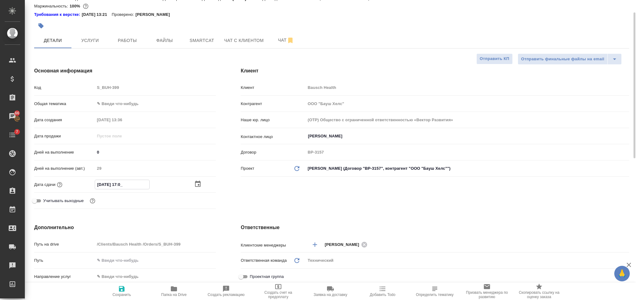
type input "[DATE] 17:00"
type textarea "x"
type input "[DATE] 17:00"
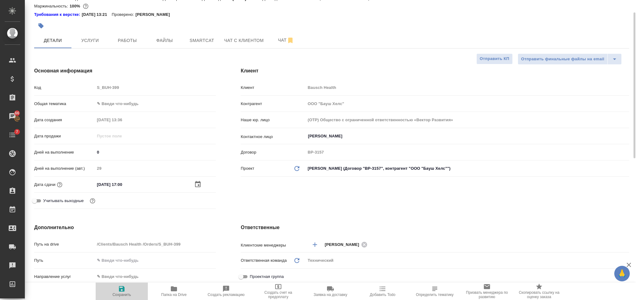
click at [121, 292] on span "Сохранить" at bounding box center [121, 294] width 19 height 4
type textarea "x"
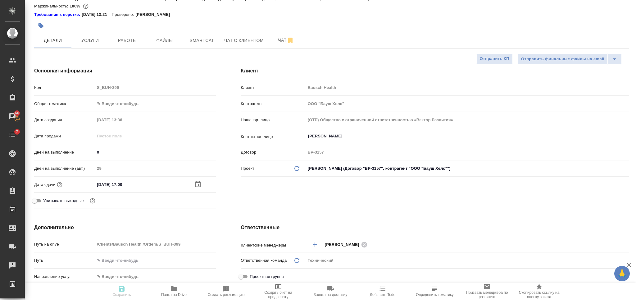
type textarea "x"
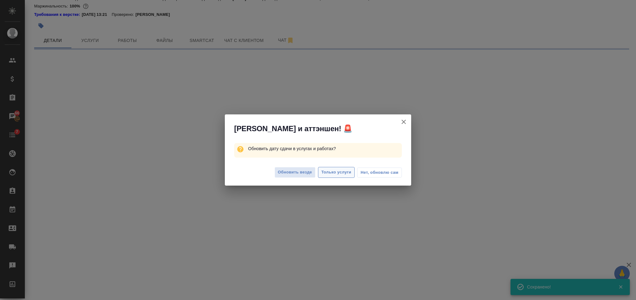
select select "RU"
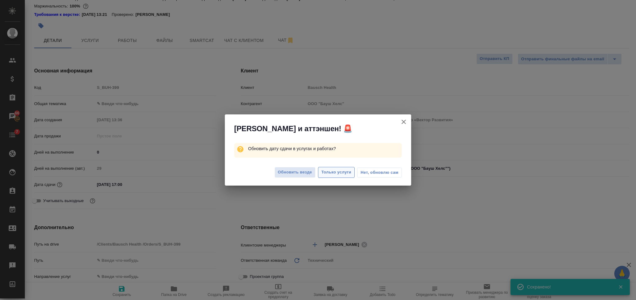
type textarea "x"
click at [326, 174] on span "Только услуги" at bounding box center [336, 172] width 30 height 7
type textarea "x"
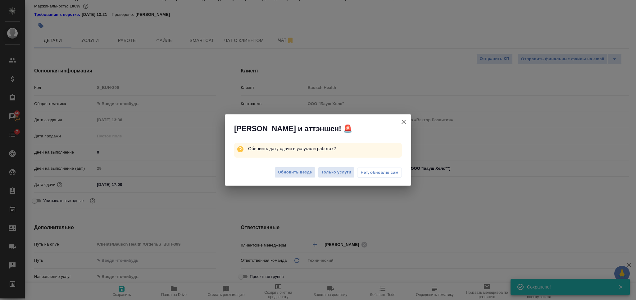
type textarea "x"
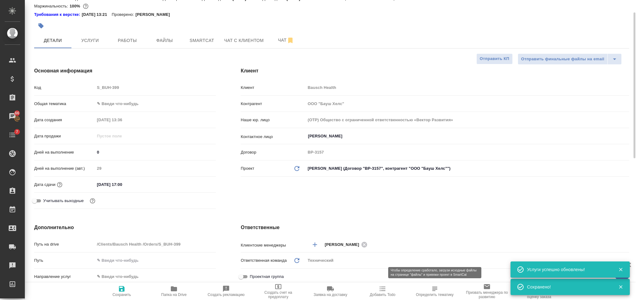
click at [435, 291] on icon "button" at bounding box center [434, 288] width 7 height 7
type textarea "x"
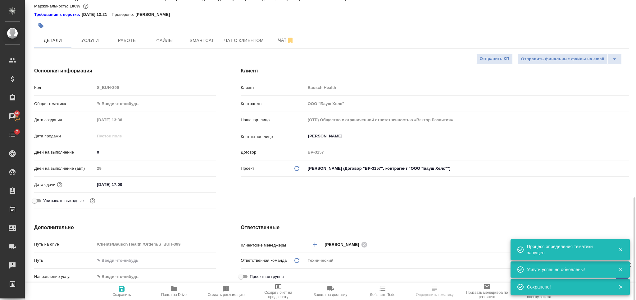
scroll to position [192, 0]
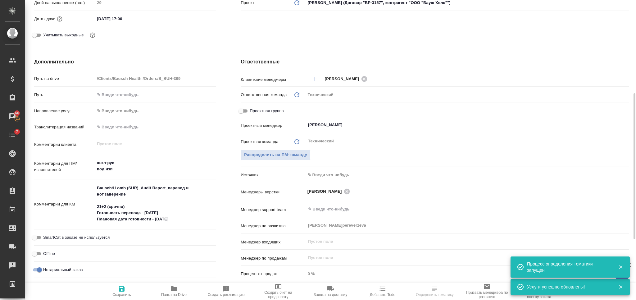
click at [621, 128] on icon "Очистить" at bounding box center [622, 125] width 6 height 6
type textarea "x"
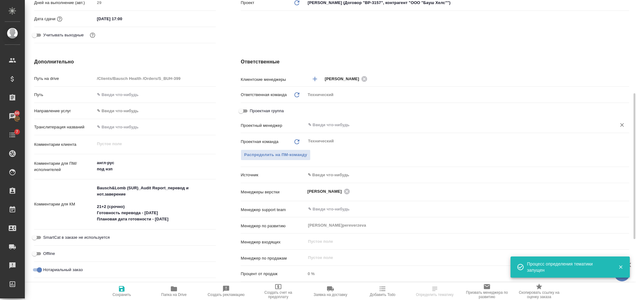
click at [111, 289] on span "Сохранить" at bounding box center [121, 291] width 45 height 12
type textarea "x"
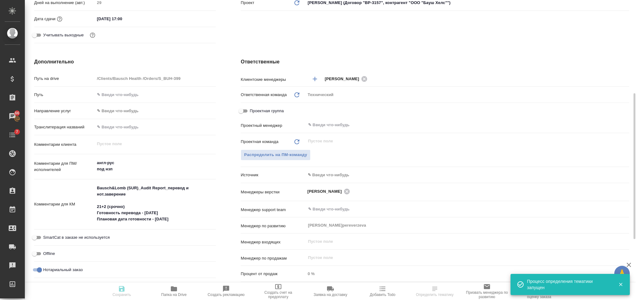
type textarea "x"
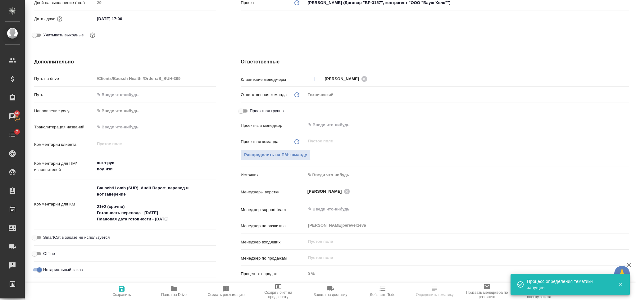
type textarea "x"
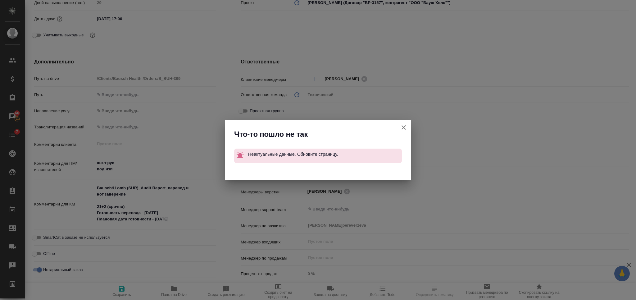
click at [404, 124] on icon "button" at bounding box center [403, 127] width 7 height 7
type textarea "x"
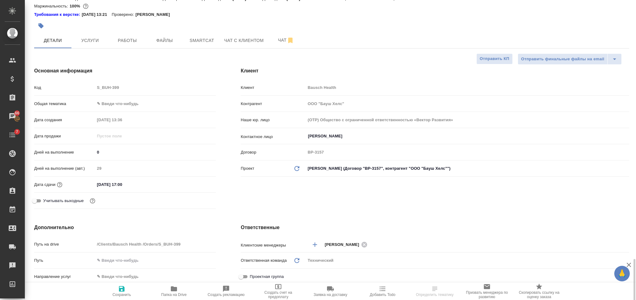
scroll to position [0, 0]
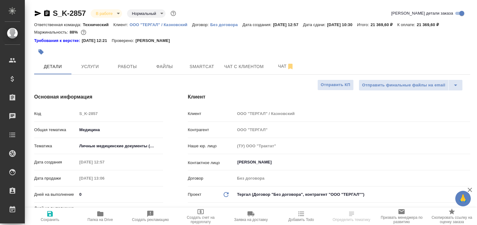
select select "RU"
type textarea "x"
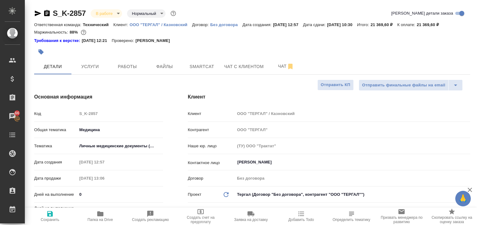
type textarea "x"
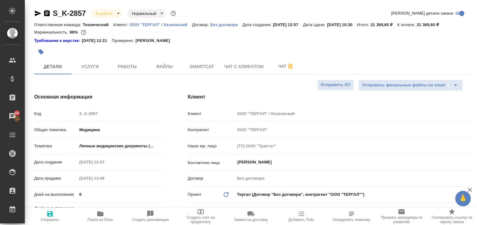
type textarea "x"
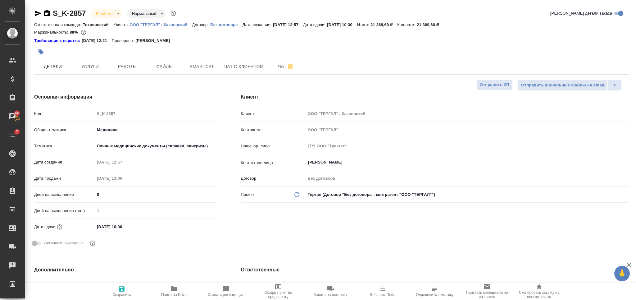
drag, startPoint x: 47, startPoint y: 12, endPoint x: 70, endPoint y: 10, distance: 23.4
click at [47, 12] on icon "button" at bounding box center [46, 13] width 7 height 7
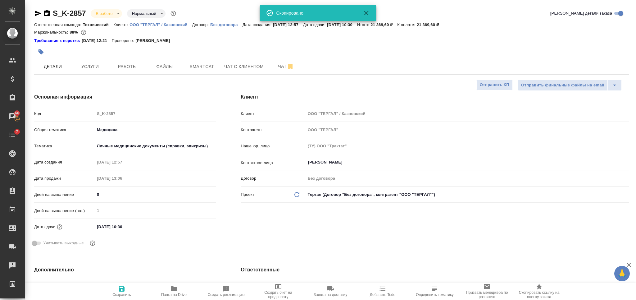
type textarea "x"
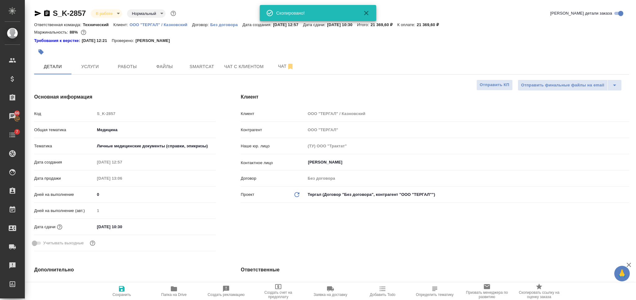
type textarea "x"
drag, startPoint x: 48, startPoint y: 15, endPoint x: 179, endPoint y: 2, distance: 132.2
click at [48, 15] on icon "button" at bounding box center [47, 13] width 6 height 6
type textarea "x"
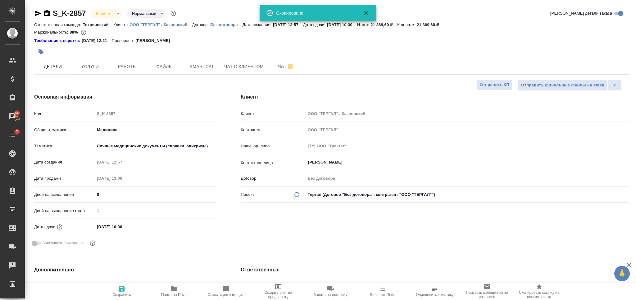
type textarea "x"
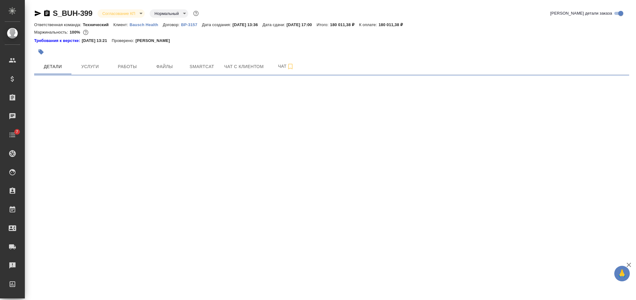
select select "RU"
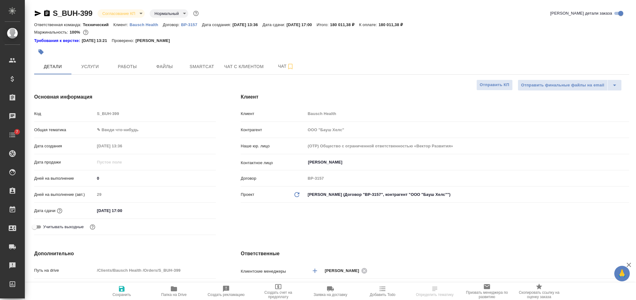
type textarea "x"
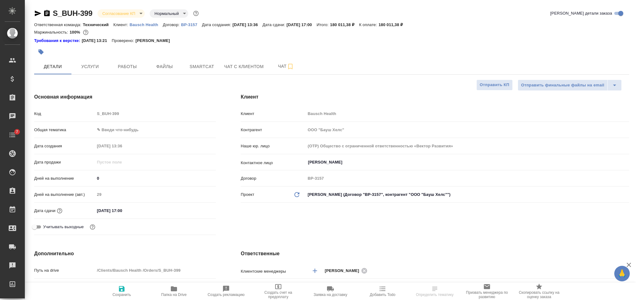
type textarea "x"
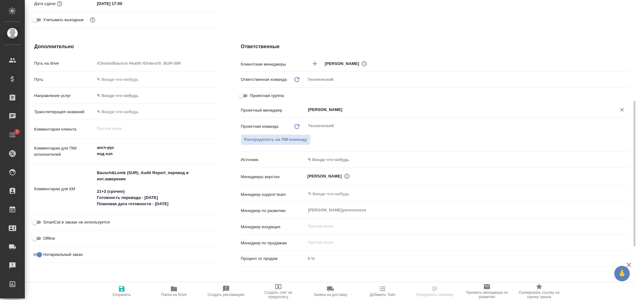
click at [618, 107] on div at bounding box center [622, 109] width 9 height 9
click at [621, 107] on icon "Очистить" at bounding box center [622, 109] width 6 height 6
type textarea "x"
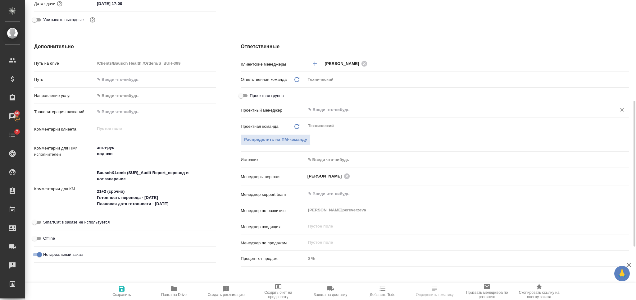
click at [123, 292] on span "Сохранить" at bounding box center [121, 294] width 19 height 4
type textarea "x"
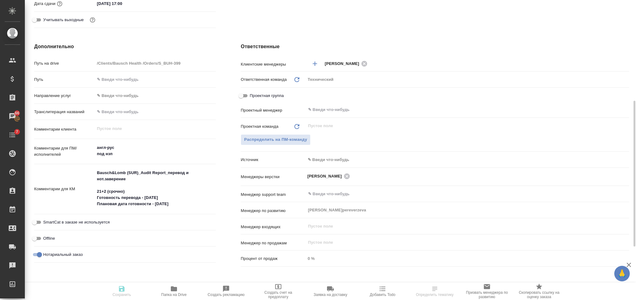
type textarea "x"
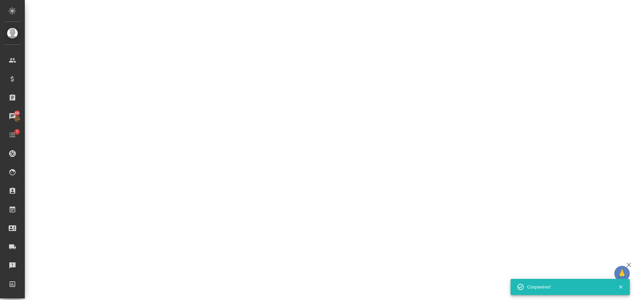
select select "RU"
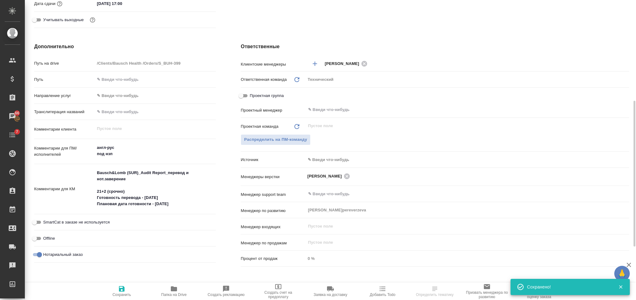
type textarea "x"
click at [271, 141] on span "Распределить на ПМ-команду" at bounding box center [275, 139] width 63 height 7
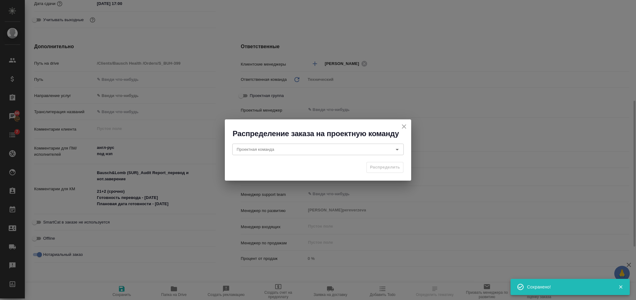
click at [280, 140] on div "Проектная команда Проектная команда" at bounding box center [318, 148] width 186 height 20
click at [279, 154] on div "Проектная команда" at bounding box center [317, 148] width 171 height 11
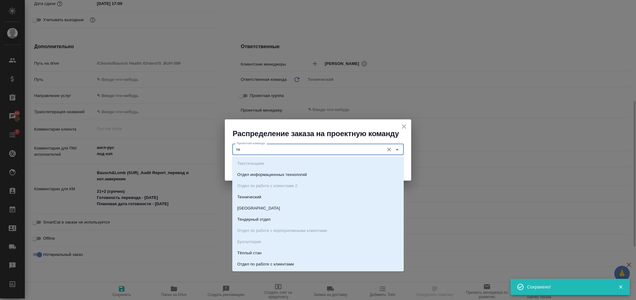
type input "тех"
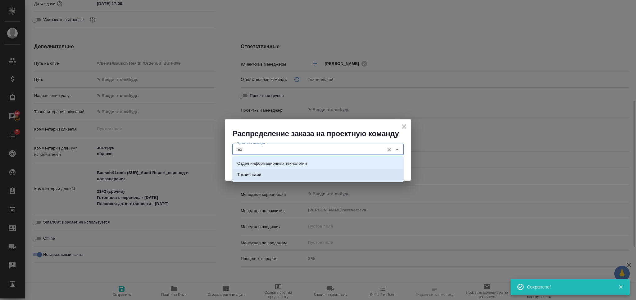
click at [278, 170] on li "Технический" at bounding box center [317, 174] width 171 height 11
type textarea "x"
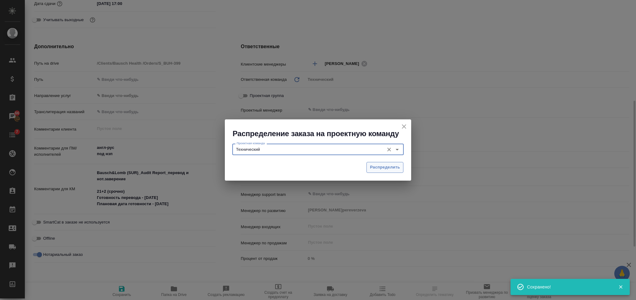
type input "Технический"
click at [391, 166] on span "Распределить" at bounding box center [385, 167] width 30 height 7
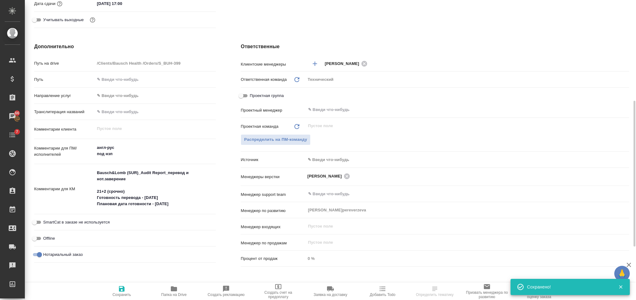
type textarea "x"
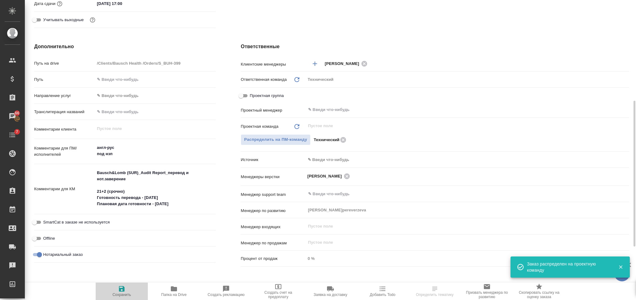
click at [129, 294] on span "Сохранить" at bounding box center [121, 294] width 19 height 4
type textarea "x"
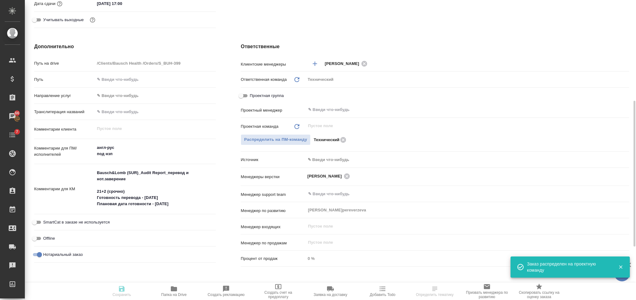
type textarea "x"
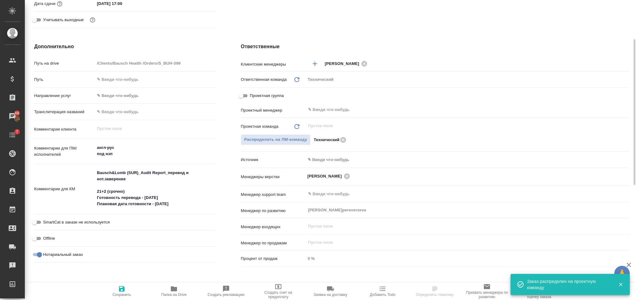
scroll to position [83, 0]
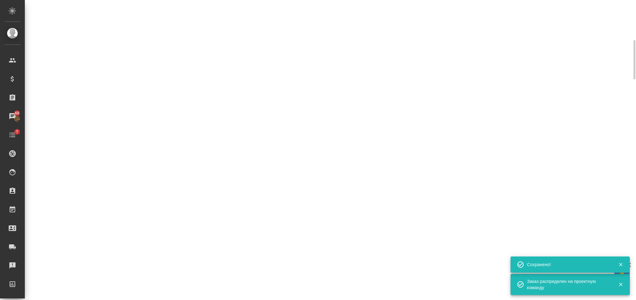
select select "RU"
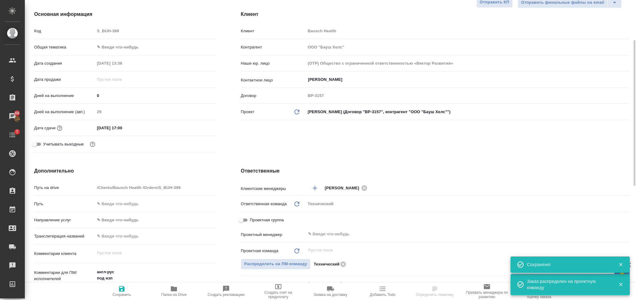
type textarea "x"
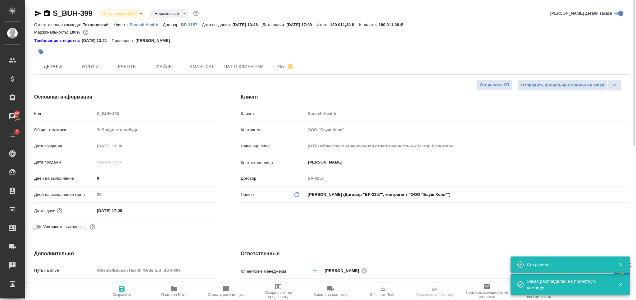
click at [128, 11] on body "🙏 .cls-1 fill:#fff; AWATERA [PERSON_NAME] Спецификации Заказы 66 Чаты 7 Todo Пр…" at bounding box center [318, 150] width 636 height 300
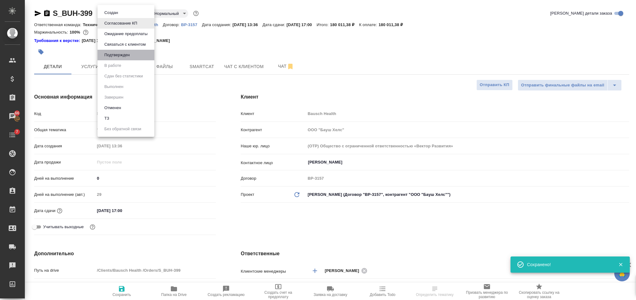
click at [136, 52] on li "Подтвержден" at bounding box center [125, 55] width 57 height 11
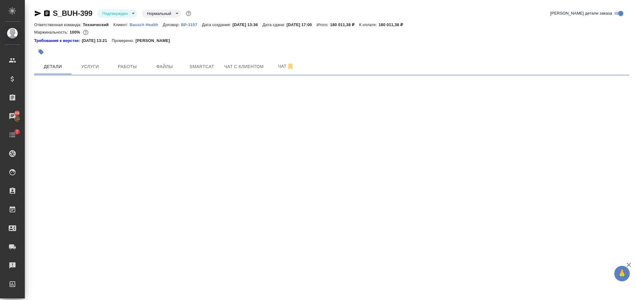
select select "RU"
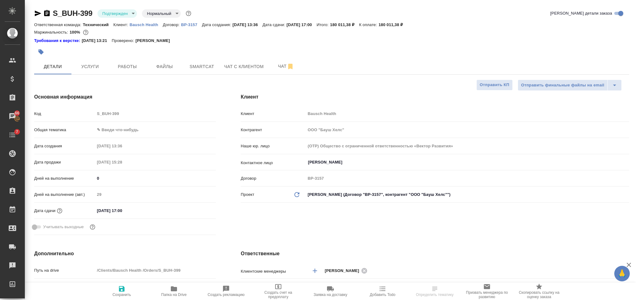
type textarea "x"
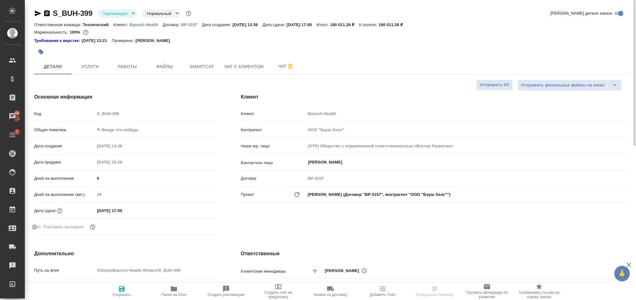
type textarea "x"
click at [50, 16] on icon "button" at bounding box center [46, 13] width 7 height 7
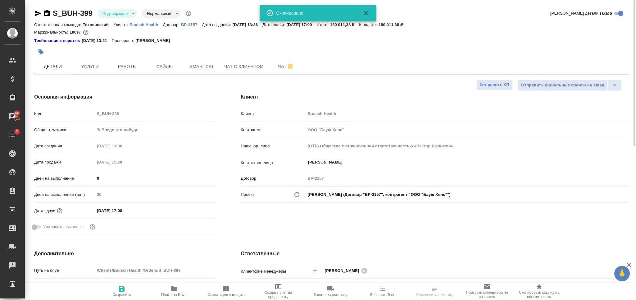
type textarea "x"
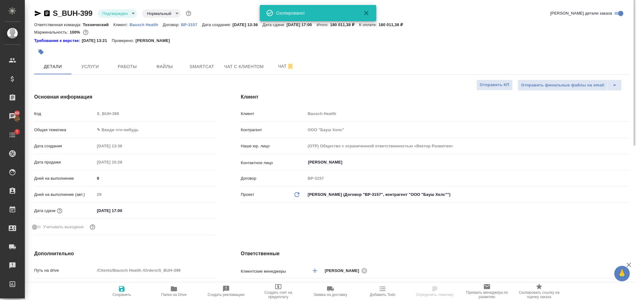
type textarea "x"
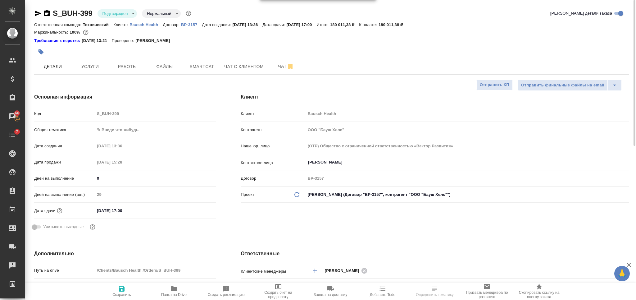
click at [50, 11] on icon "button" at bounding box center [46, 13] width 7 height 7
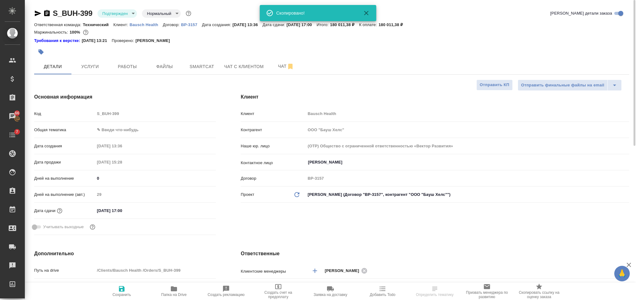
type textarea "x"
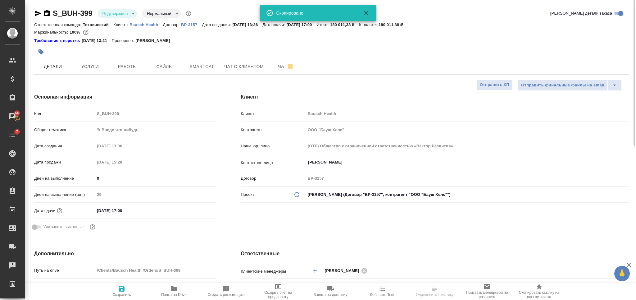
type textarea "x"
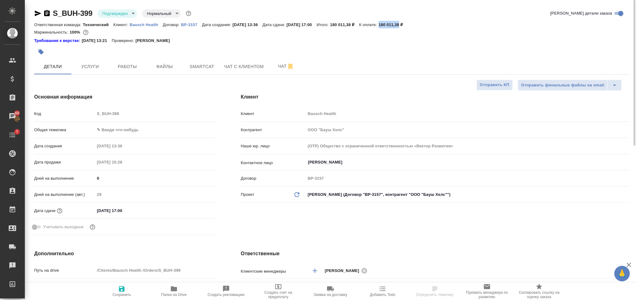
drag, startPoint x: 394, startPoint y: 24, endPoint x: 414, endPoint y: 23, distance: 19.9
click at [414, 23] on div "Ответственная команда: Технический Клиент: Bausch Health Договор: ВР-3157 Дата …" at bounding box center [331, 24] width 595 height 7
copy p "180 011,38"
type textarea "x"
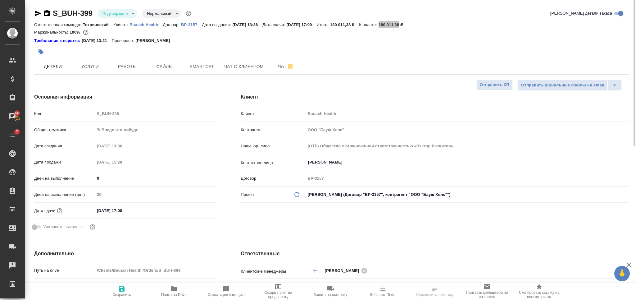
type textarea "x"
